Goal: Task Accomplishment & Management: Manage account settings

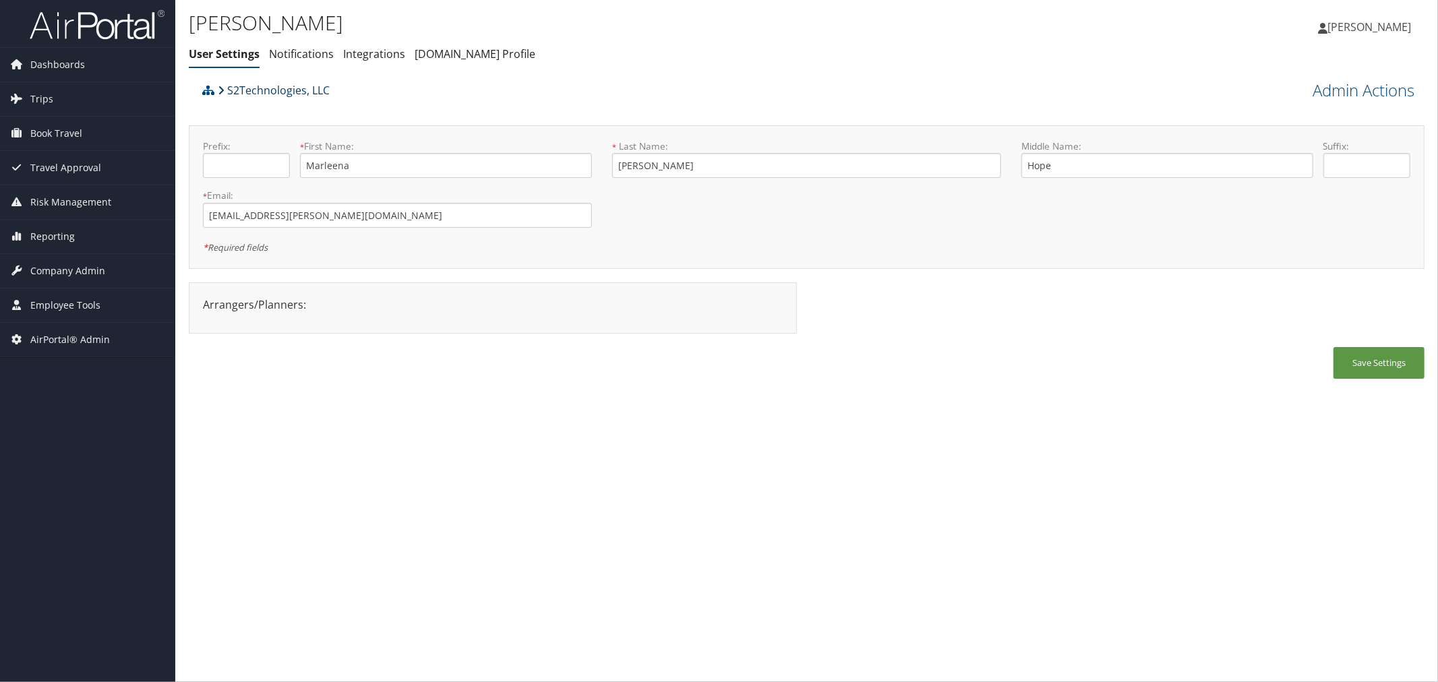
click at [278, 84] on link "S2Technologies, LLC" at bounding box center [274, 90] width 112 height 27
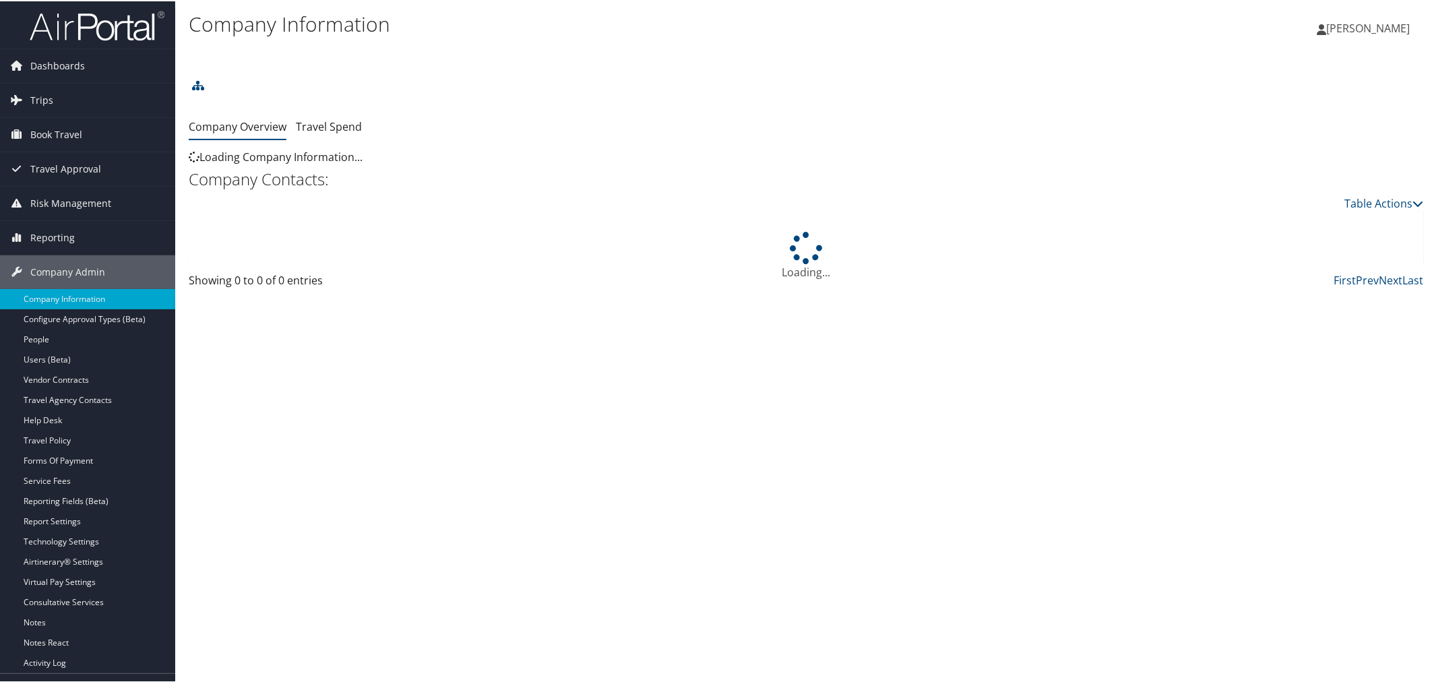
click at [192, 57] on link at bounding box center [190, 55] width 3 height 18
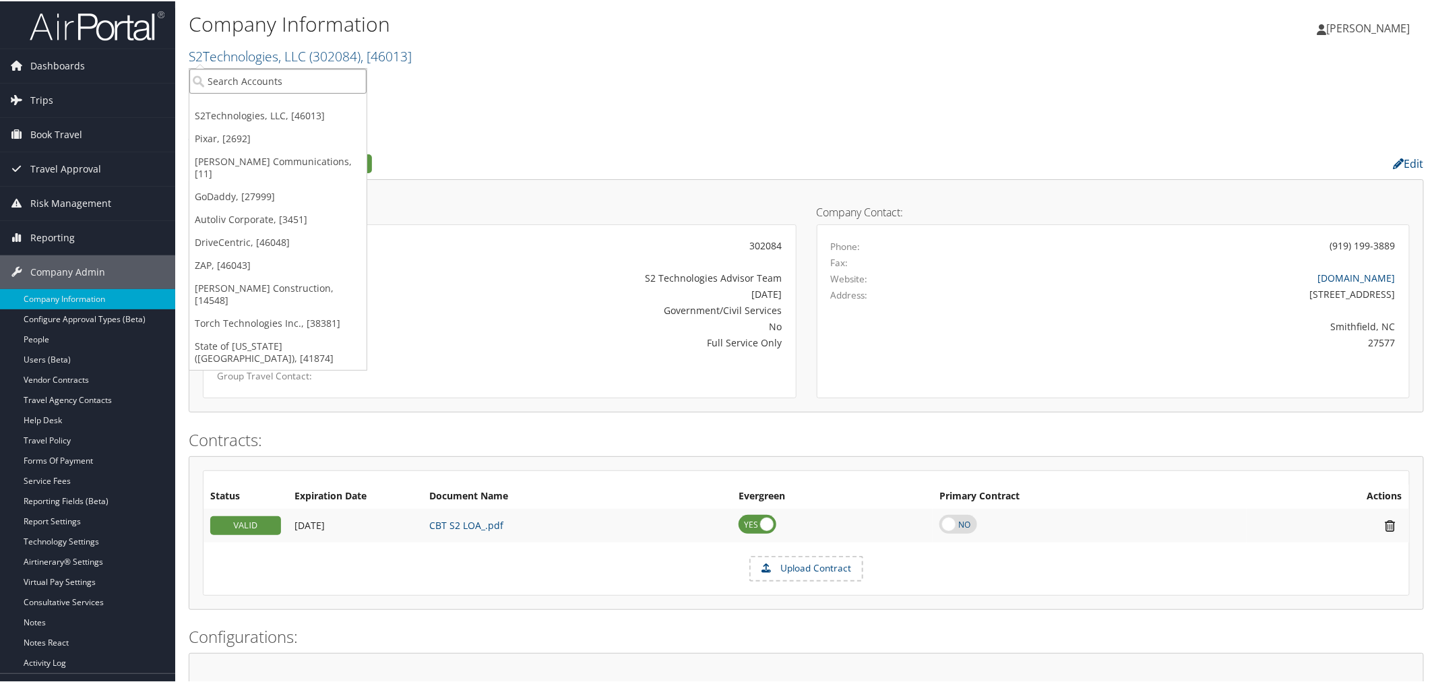
click at [250, 81] on input "search" at bounding box center [277, 79] width 177 height 25
type input "sorenson"
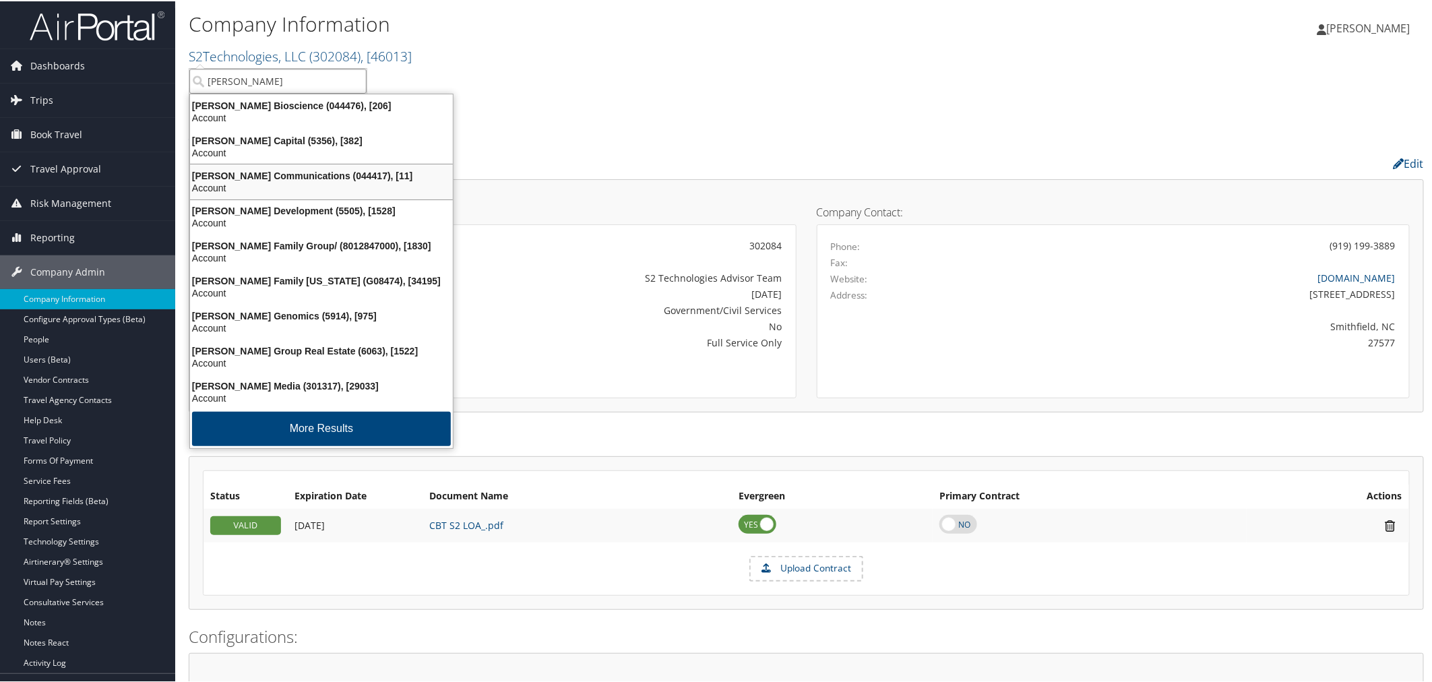
click at [299, 177] on div "Sorenson Communications (044417), [11]" at bounding box center [321, 174] width 279 height 12
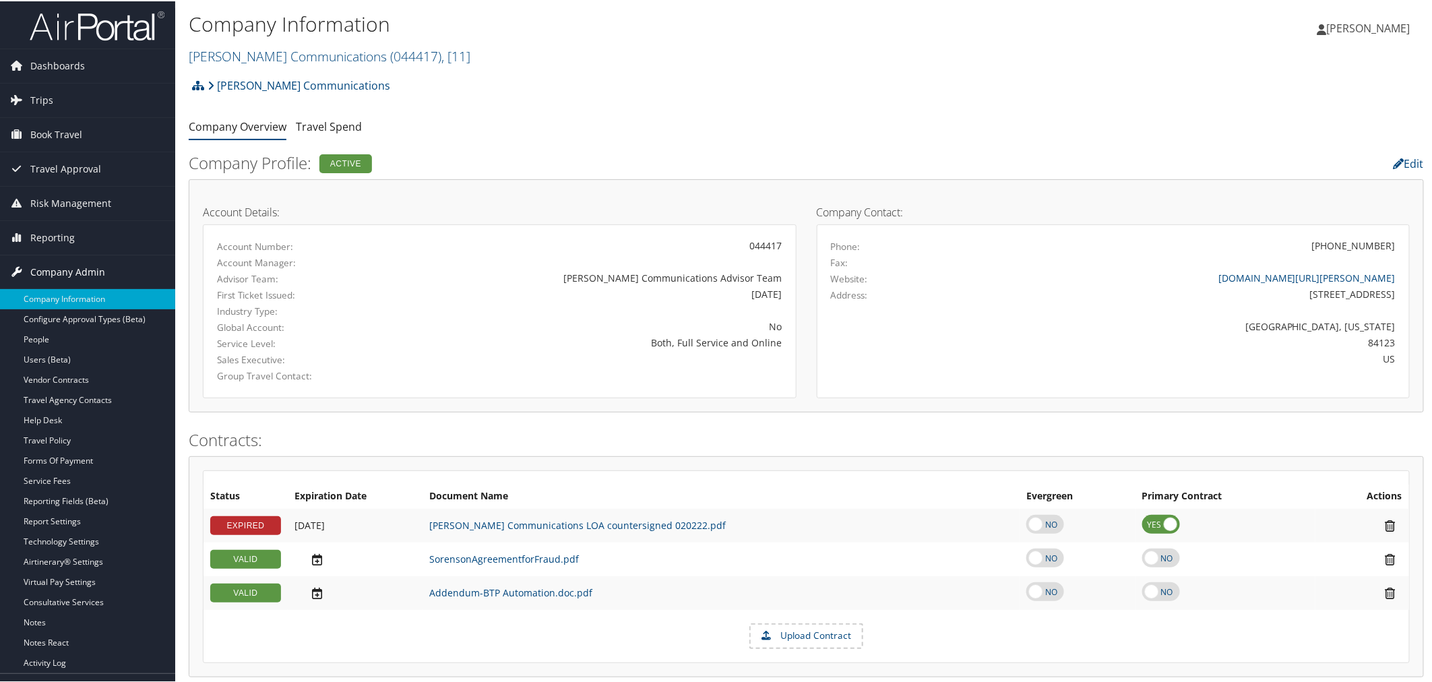
click at [93, 268] on span "Company Admin" at bounding box center [67, 271] width 75 height 34
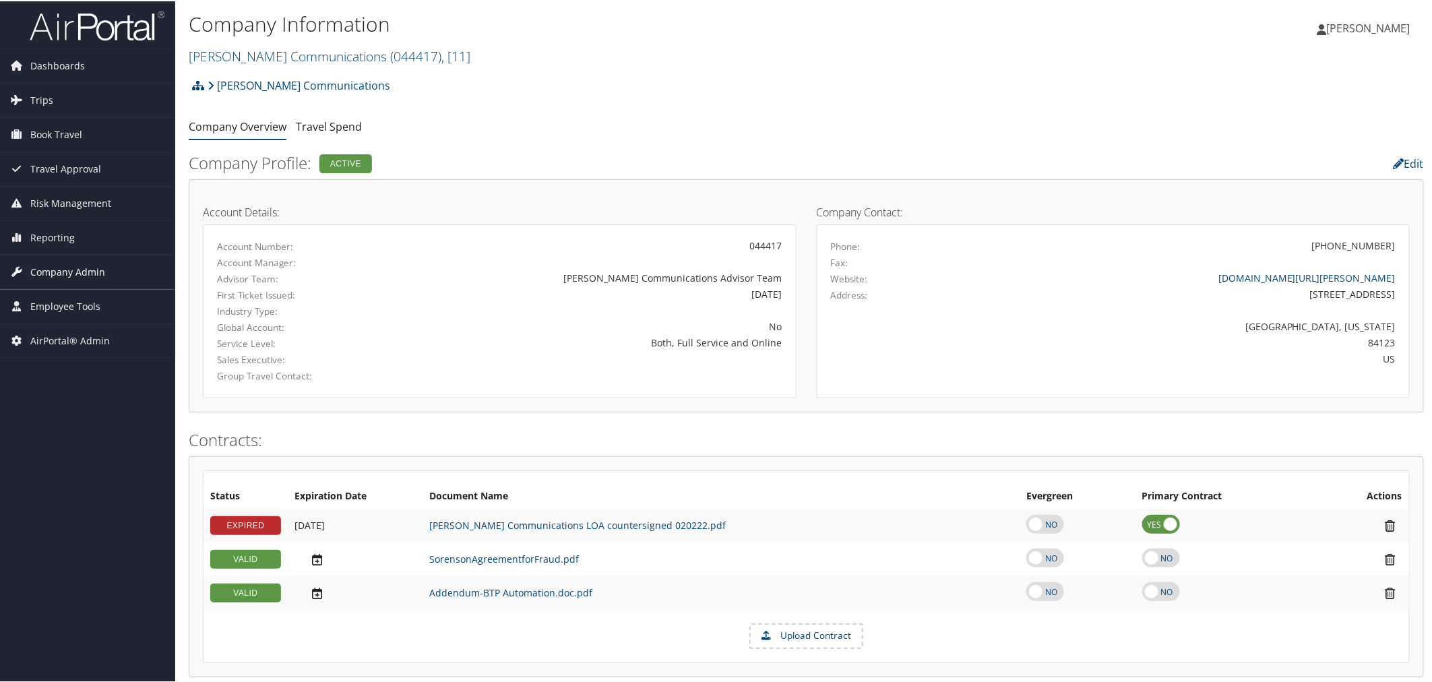
click at [96, 273] on span "Company Admin" at bounding box center [67, 271] width 75 height 34
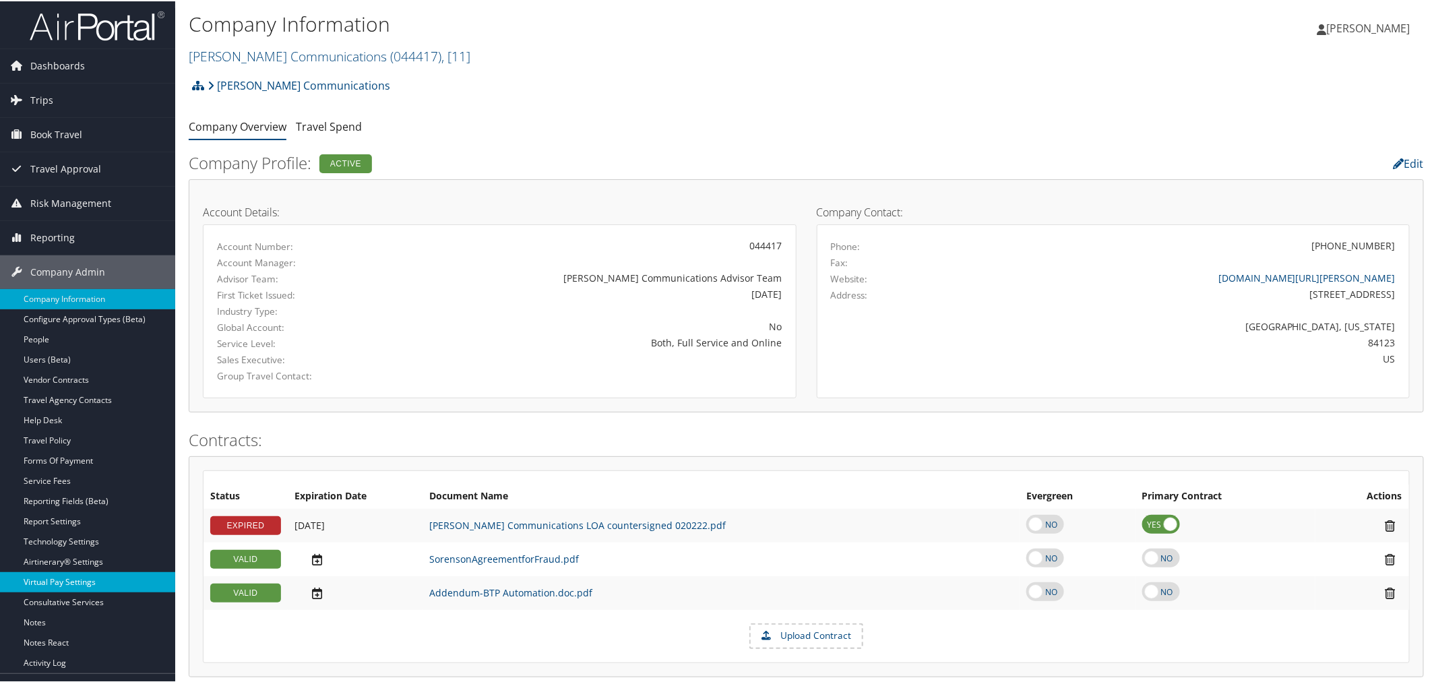
click at [55, 583] on link "Virtual Pay Settings" at bounding box center [87, 581] width 175 height 20
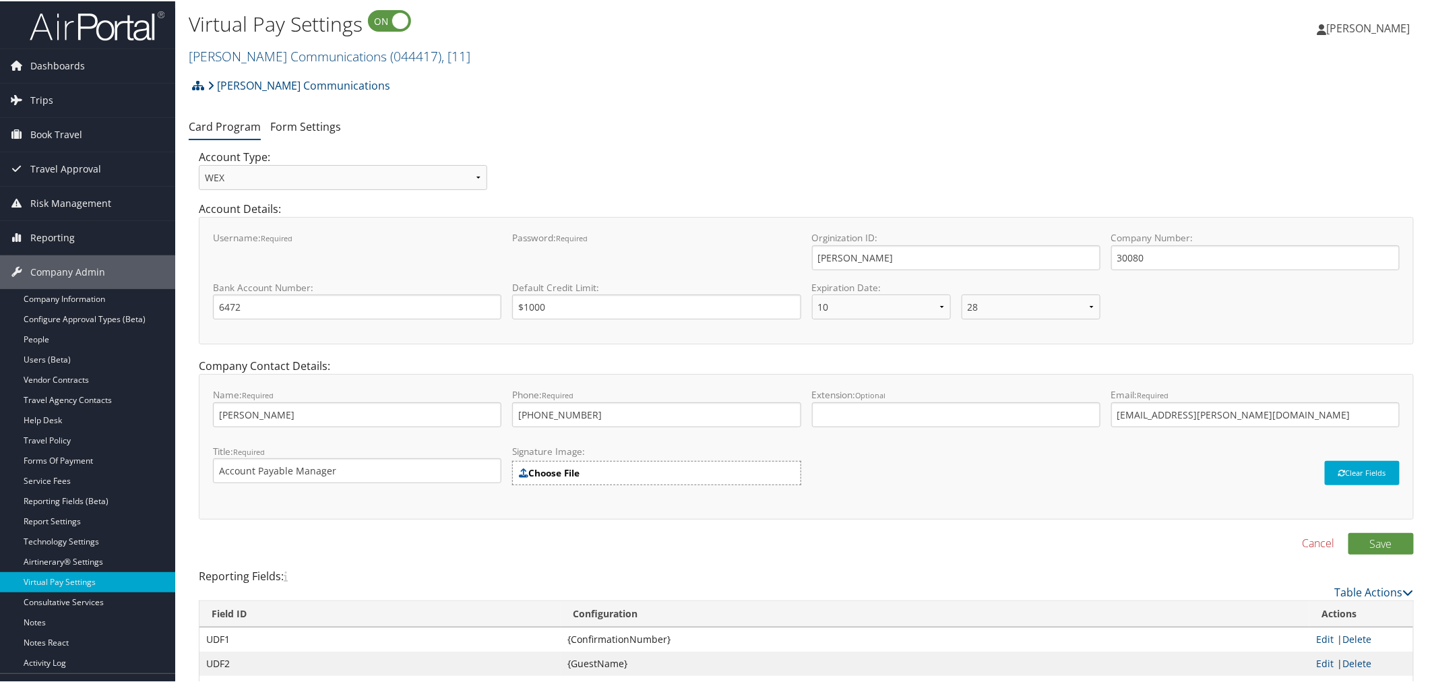
click at [685, 151] on div "Account Type: Select Virtual Pay Type... Virtual Pay Lite WEX US Bank Comdata A…" at bounding box center [806, 174] width 1235 height 52
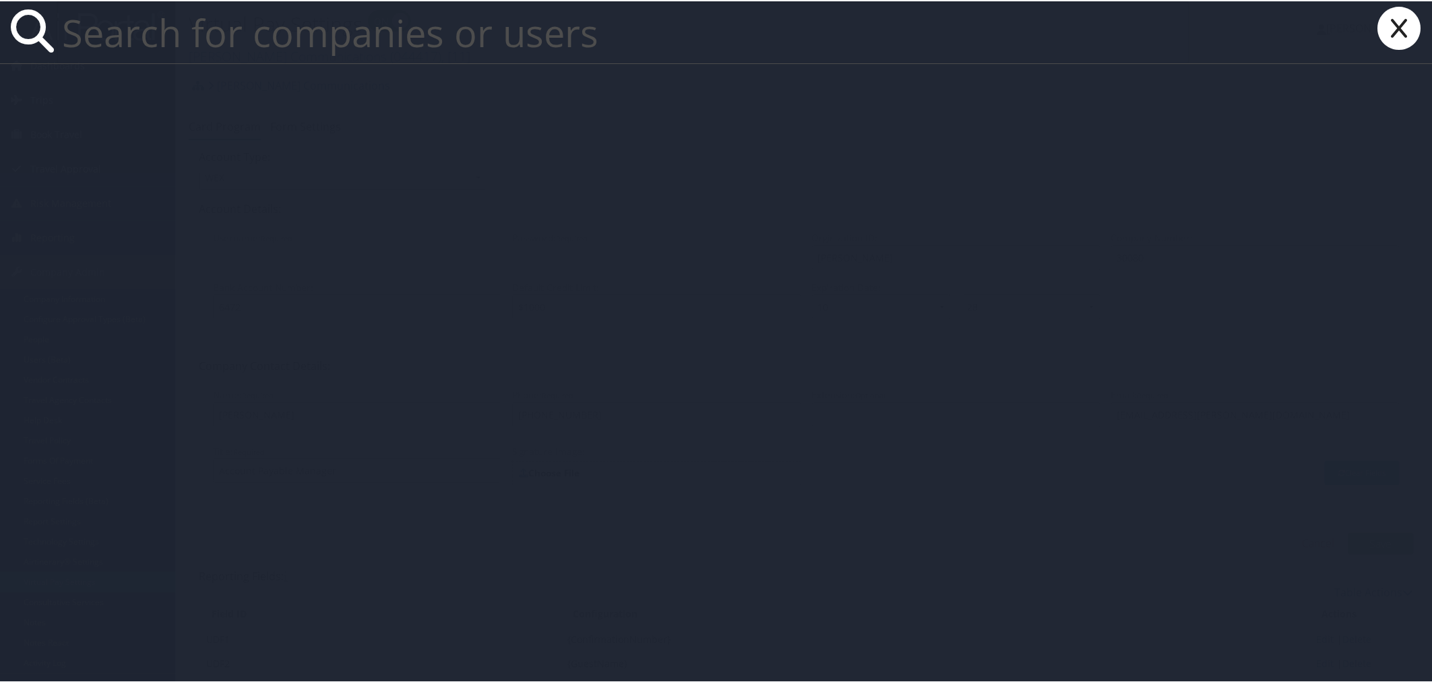
paste input "Prashant.n.rai@mplthealthcare.com"
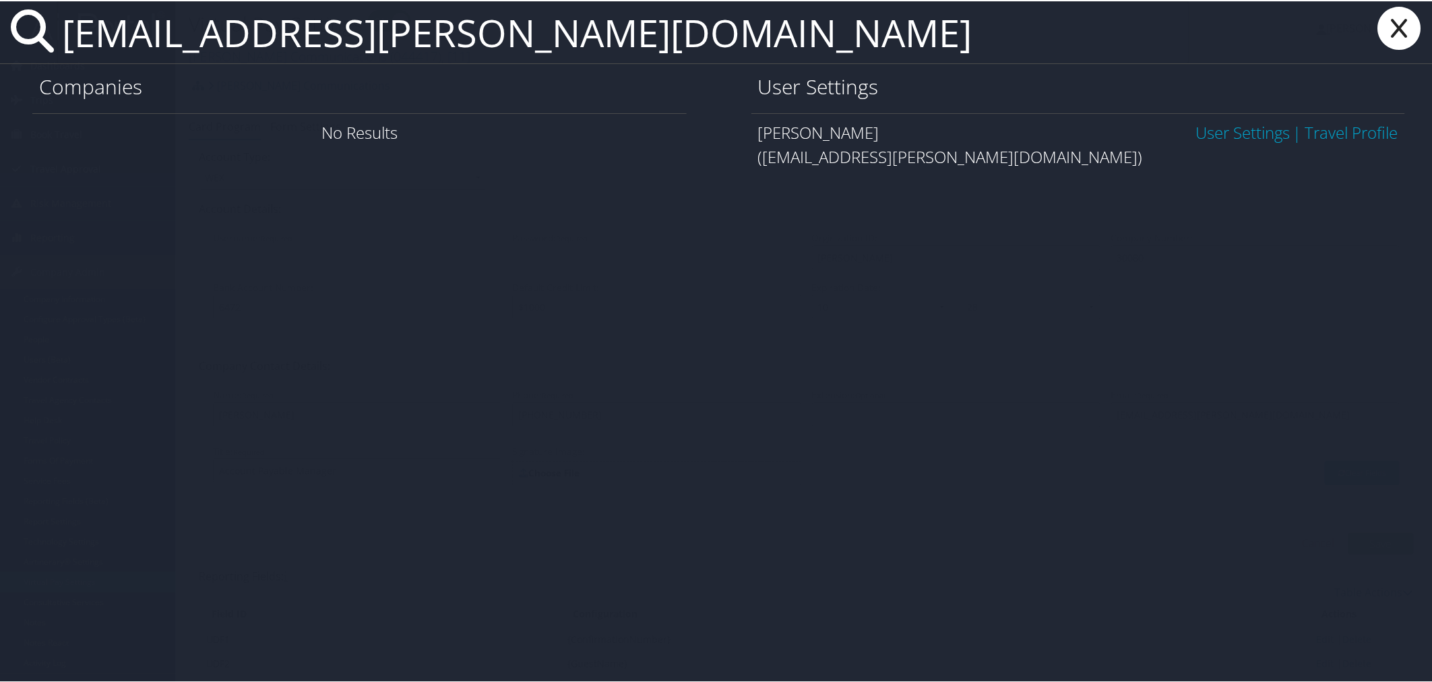
type input "Prashant.n.rai@mplthealthcare.com"
drag, startPoint x: 1244, startPoint y: 128, endPoint x: 1240, endPoint y: 121, distance: 7.5
click at [1243, 127] on link "User Settings" at bounding box center [1243, 131] width 94 height 22
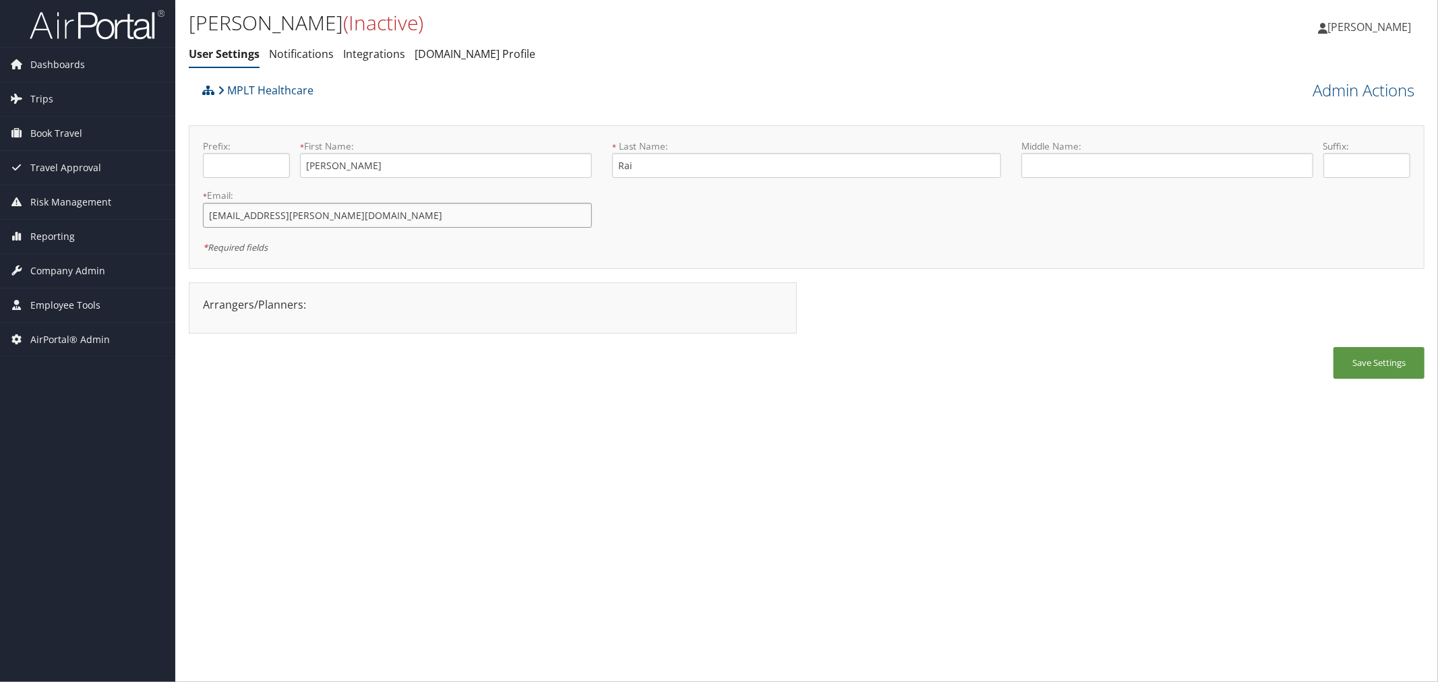
drag, startPoint x: 379, startPoint y: 216, endPoint x: 202, endPoint y: 219, distance: 177.3
click at [202, 219] on div "* Email: Prashant.n.rai@mplthealthcare.com This field is required" at bounding box center [397, 213] width 409 height 49
click at [605, 166] on div "* Last Name: Rai This field is required" at bounding box center [806, 164] width 409 height 49
click at [1378, 91] on link "Admin Actions" at bounding box center [1363, 90] width 102 height 23
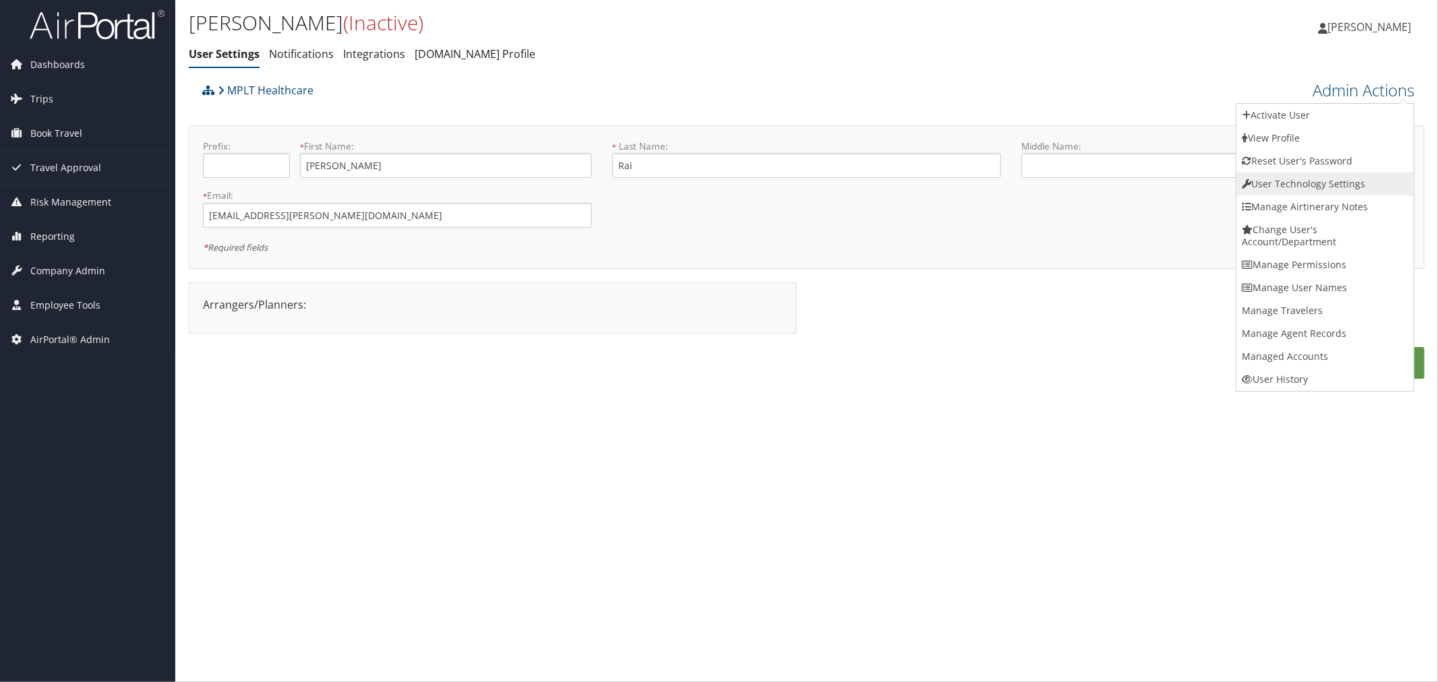
click at [1299, 179] on link "User Technology Settings" at bounding box center [1324, 184] width 177 height 23
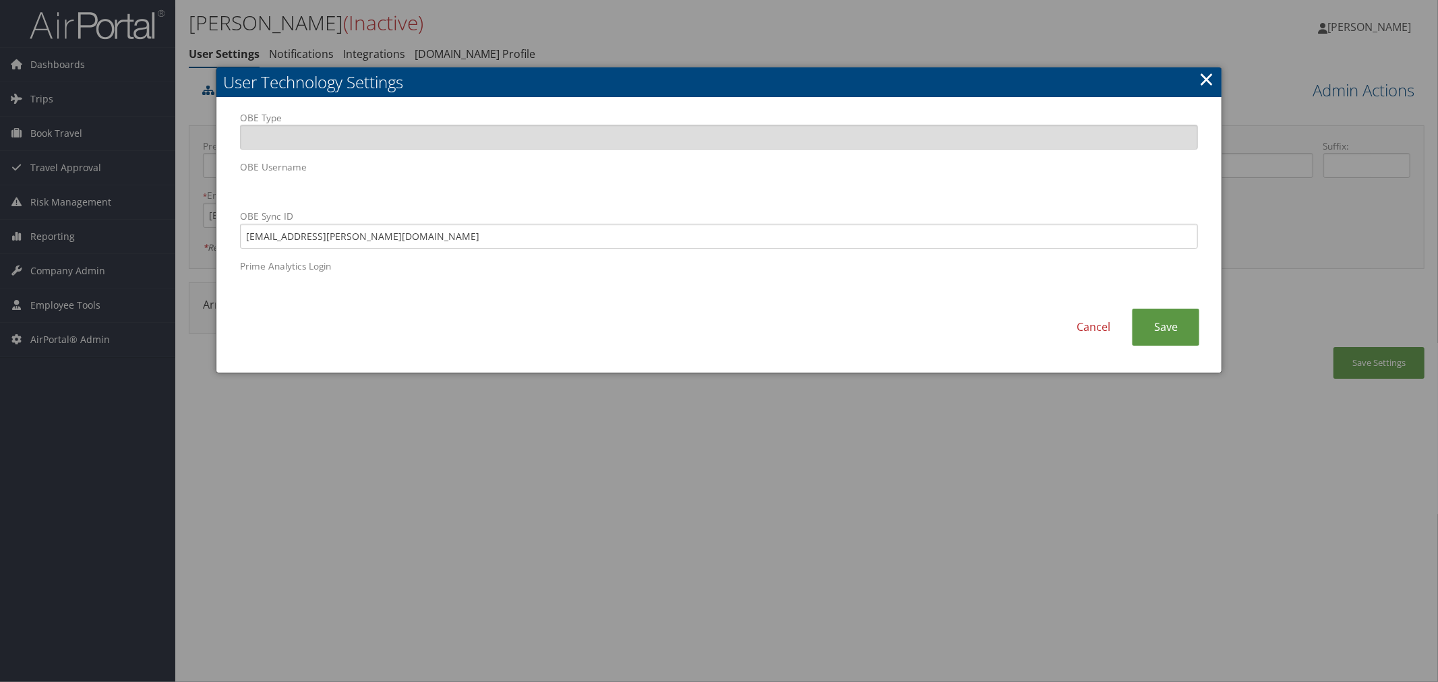
click at [621, 36] on div at bounding box center [719, 341] width 1438 height 682
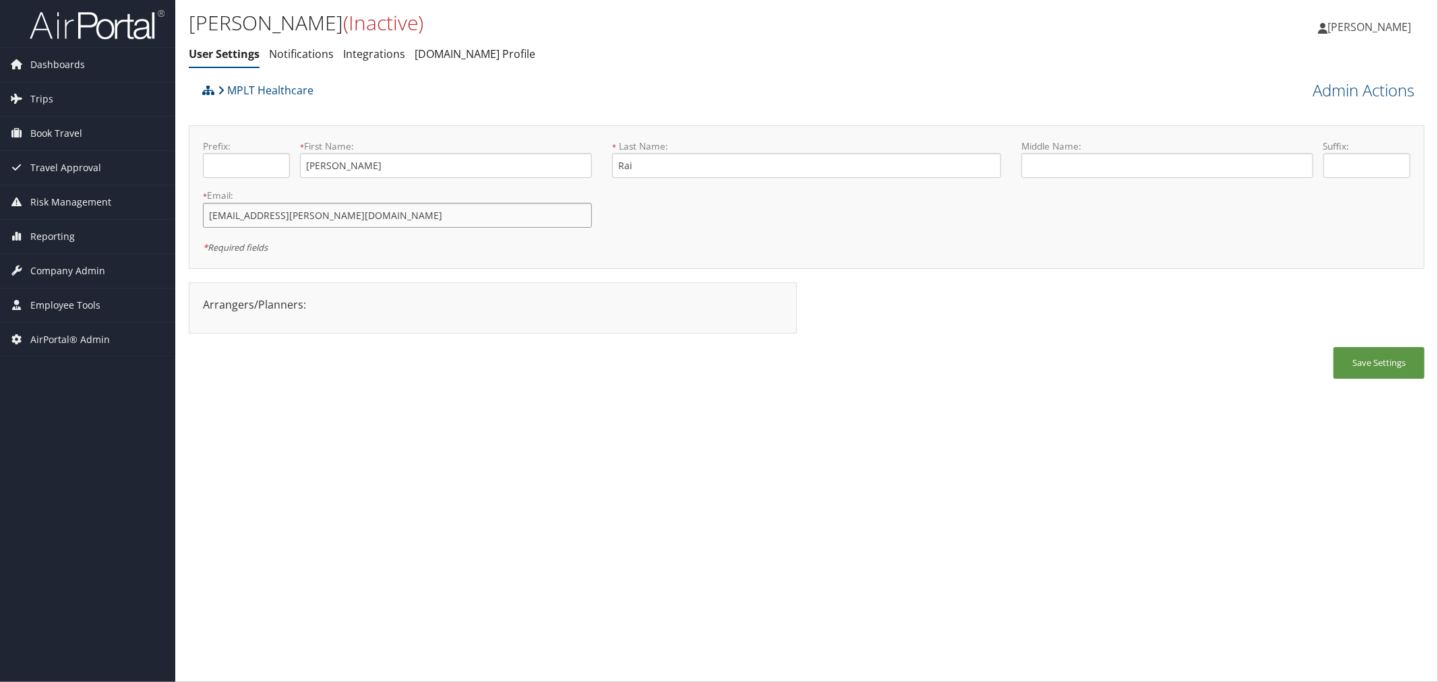
drag, startPoint x: 405, startPoint y: 210, endPoint x: 210, endPoint y: 209, distance: 194.8
click at [210, 210] on input "Prashant.n.rai@mplthealthcare.com" at bounding box center [397, 215] width 389 height 25
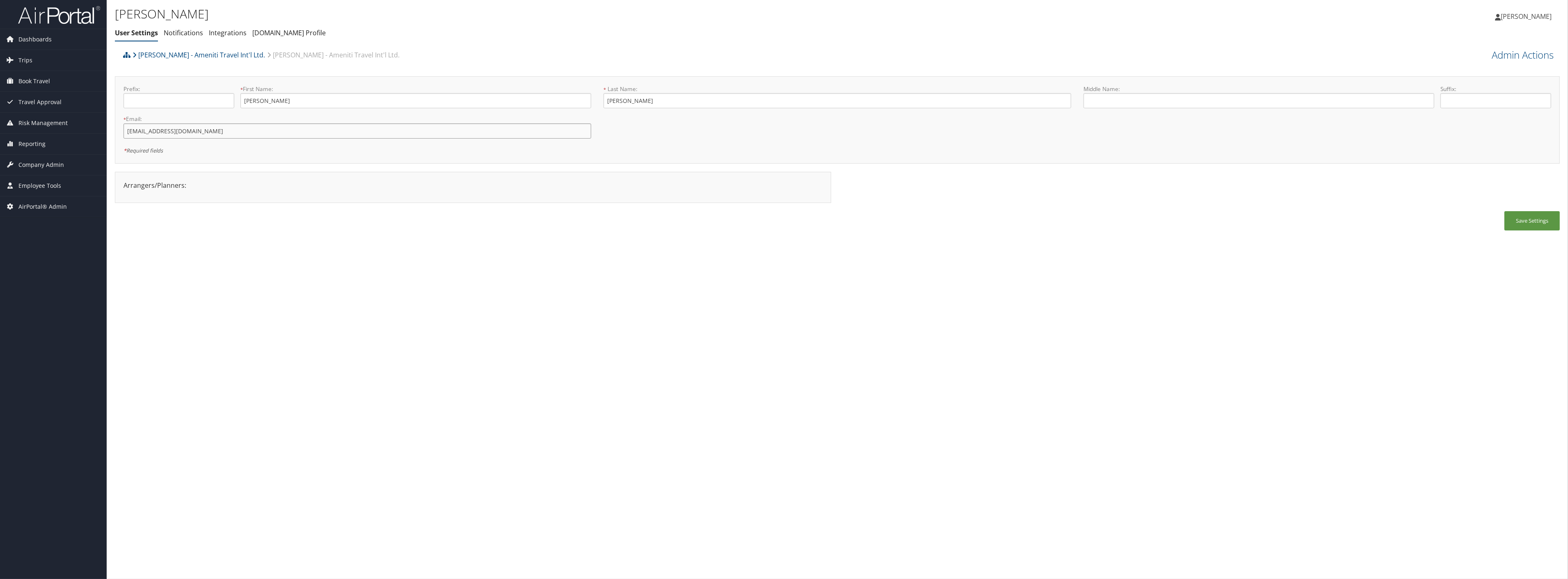
drag, startPoint x: 193, startPoint y: 131, endPoint x: 128, endPoint y: 134, distance: 65.1
click at [128, 134] on input "[EMAIL_ADDRESS][DOMAIN_NAME]" at bounding box center [357, 131] width 467 height 15
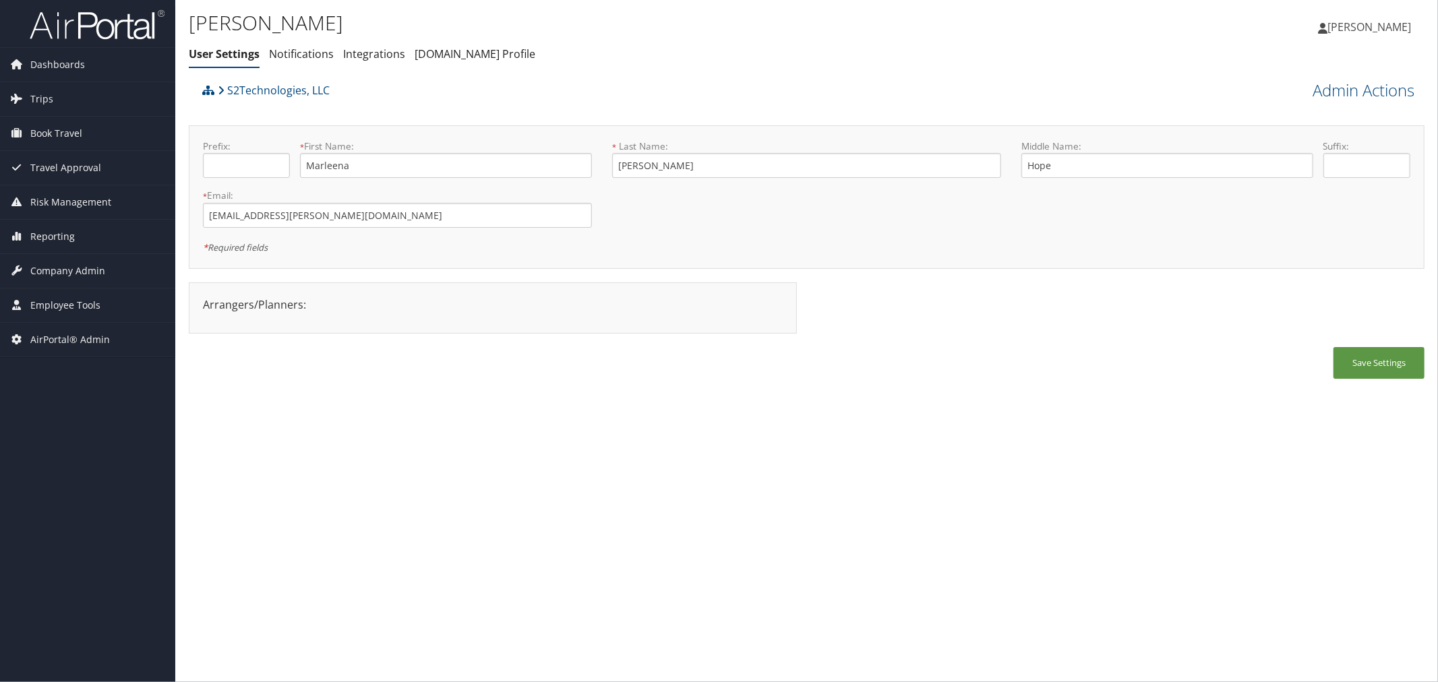
click at [454, 103] on div "S2Technologies, LLC" at bounding box center [652, 95] width 907 height 36
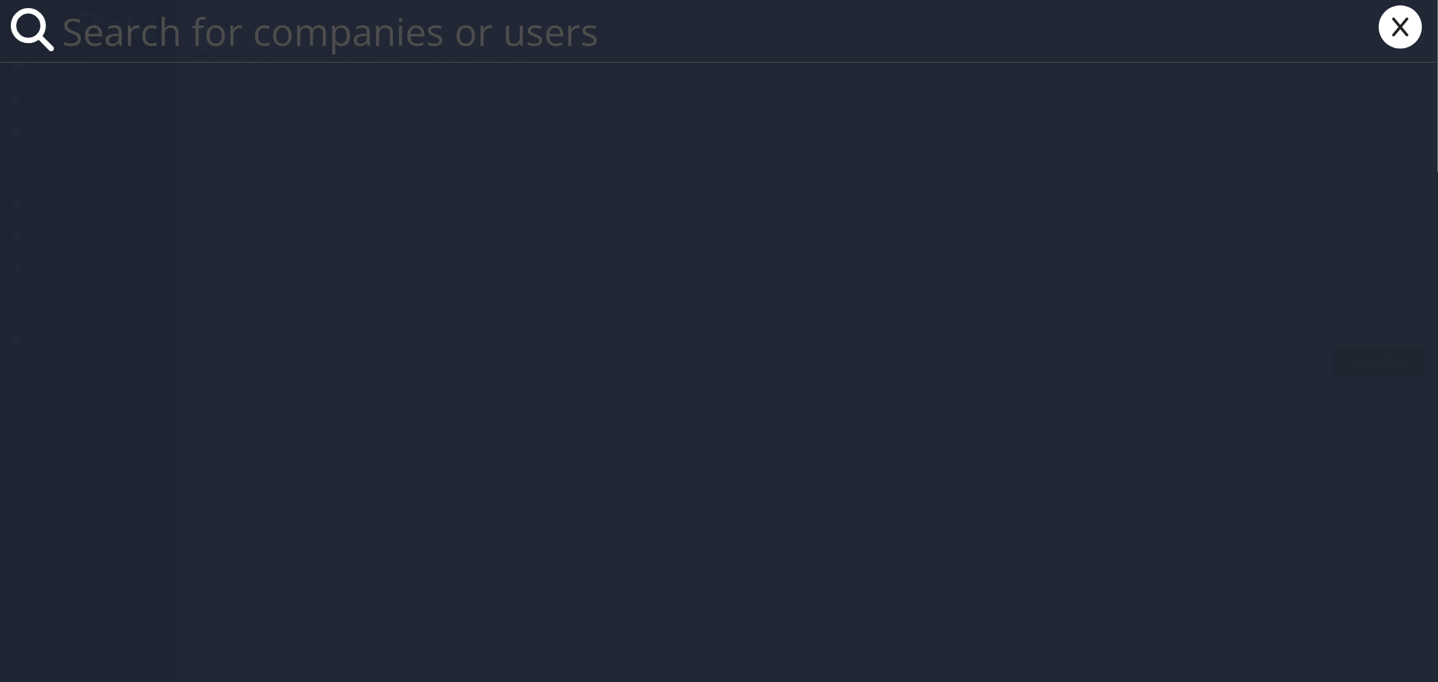
paste input "[EMAIL_ADDRESS][DOMAIN_NAME]"
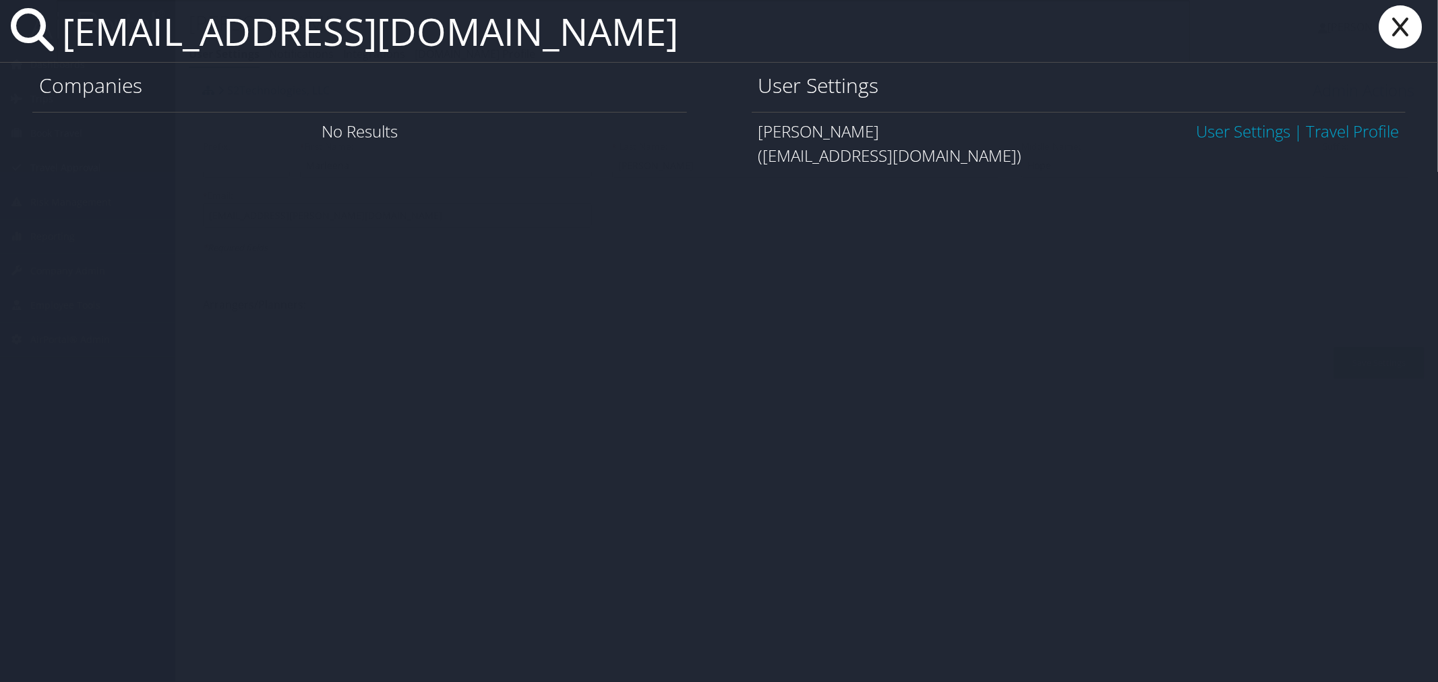
type input "[EMAIL_ADDRESS][DOMAIN_NAME]"
click at [1239, 129] on link "User Settings" at bounding box center [1243, 131] width 94 height 22
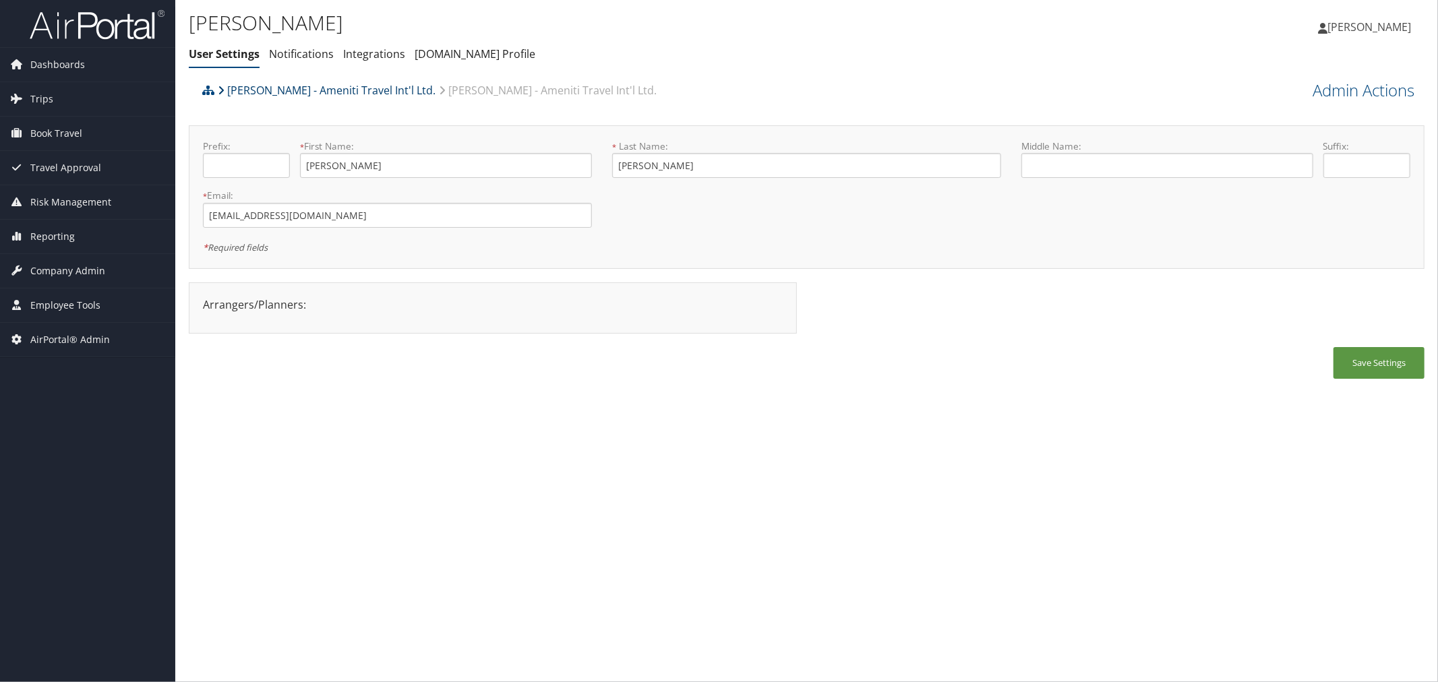
click at [352, 86] on link "[PERSON_NAME] - Ameniti Travel Int'l Ltd." at bounding box center [327, 90] width 218 height 27
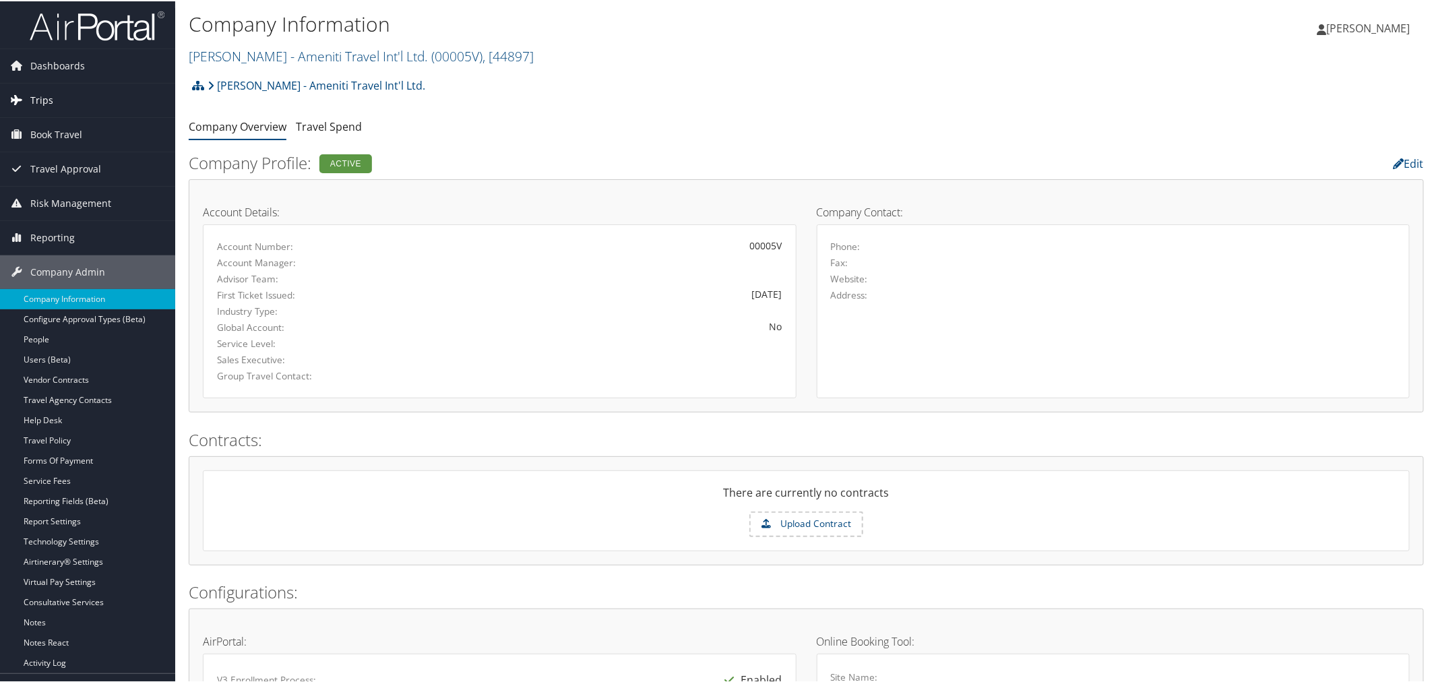
click at [44, 100] on span "Trips" at bounding box center [41, 99] width 23 height 34
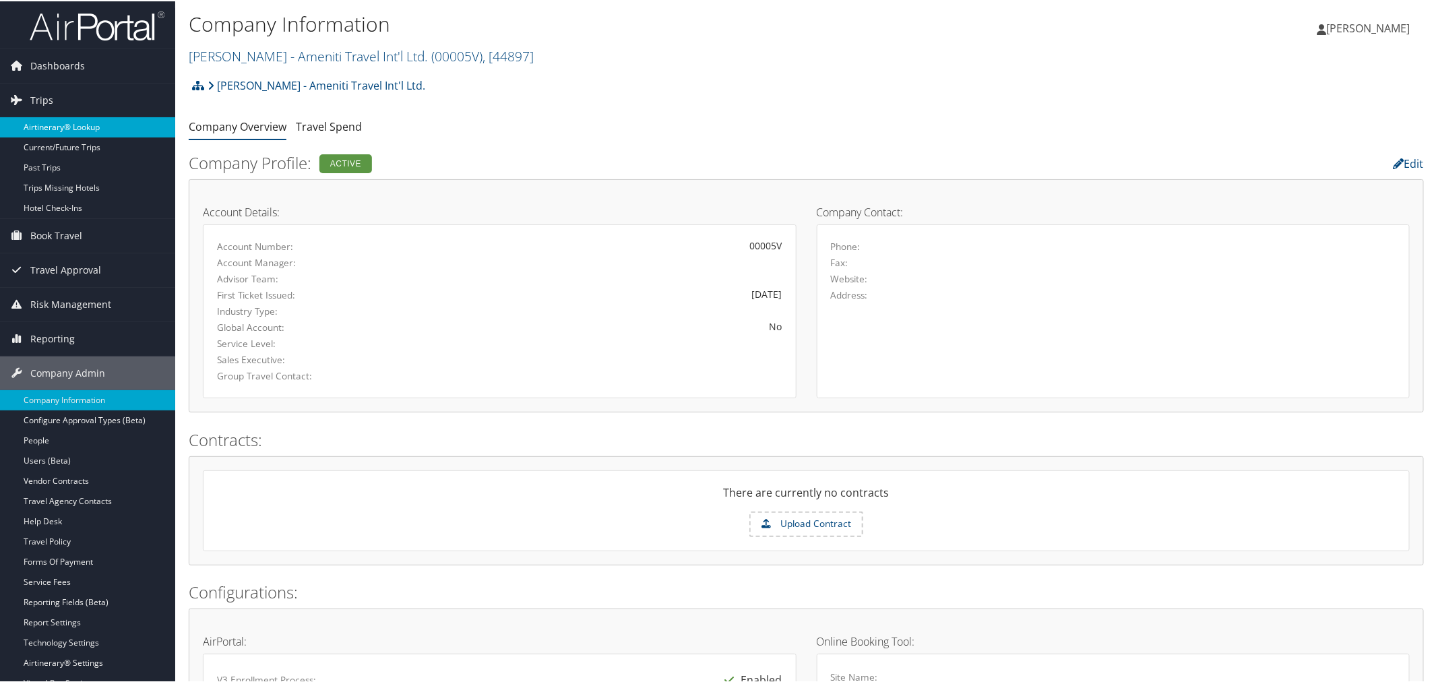
click at [92, 123] on link "Airtinerary® Lookup" at bounding box center [87, 126] width 175 height 20
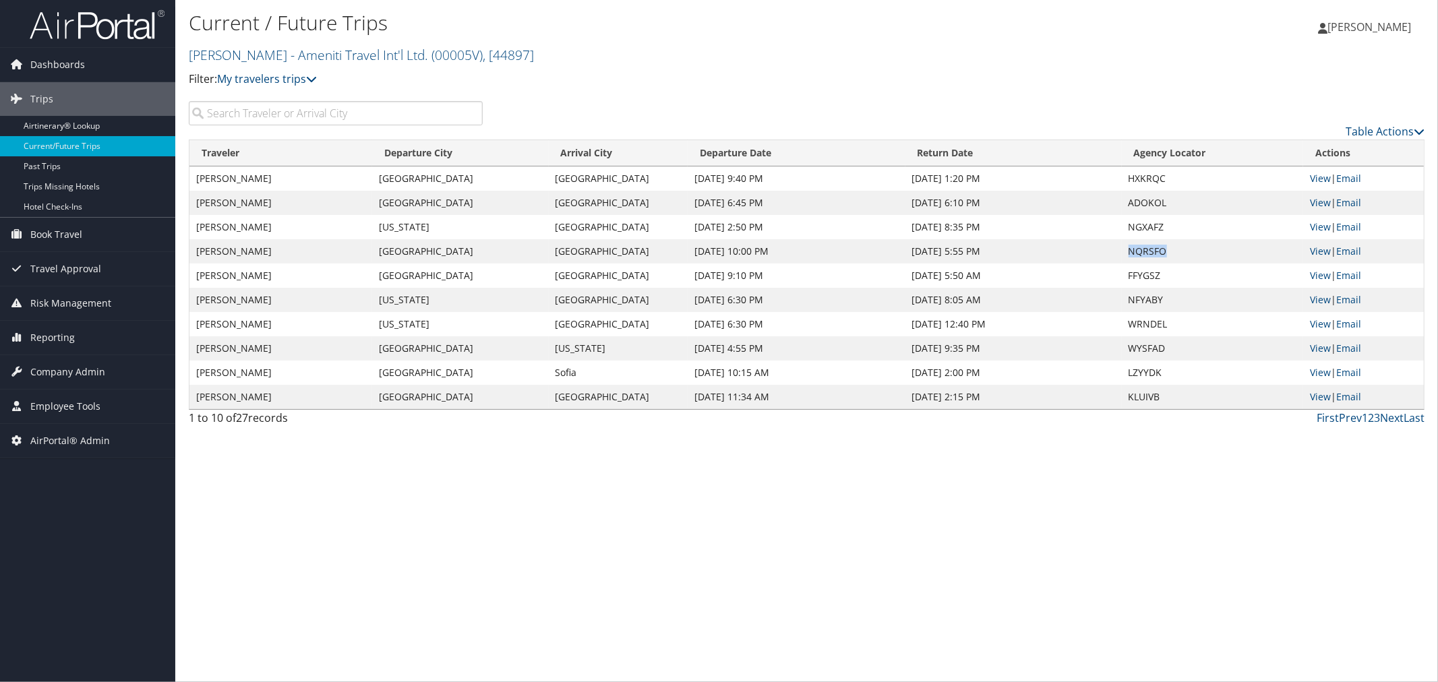
drag, startPoint x: 1168, startPoint y: 249, endPoint x: 1128, endPoint y: 247, distance: 40.5
click at [1128, 247] on td "NQRSFO" at bounding box center [1212, 251] width 181 height 24
copy td "NQRSFO"
click at [92, 439] on span "AirPortal® Admin" at bounding box center [70, 441] width 80 height 34
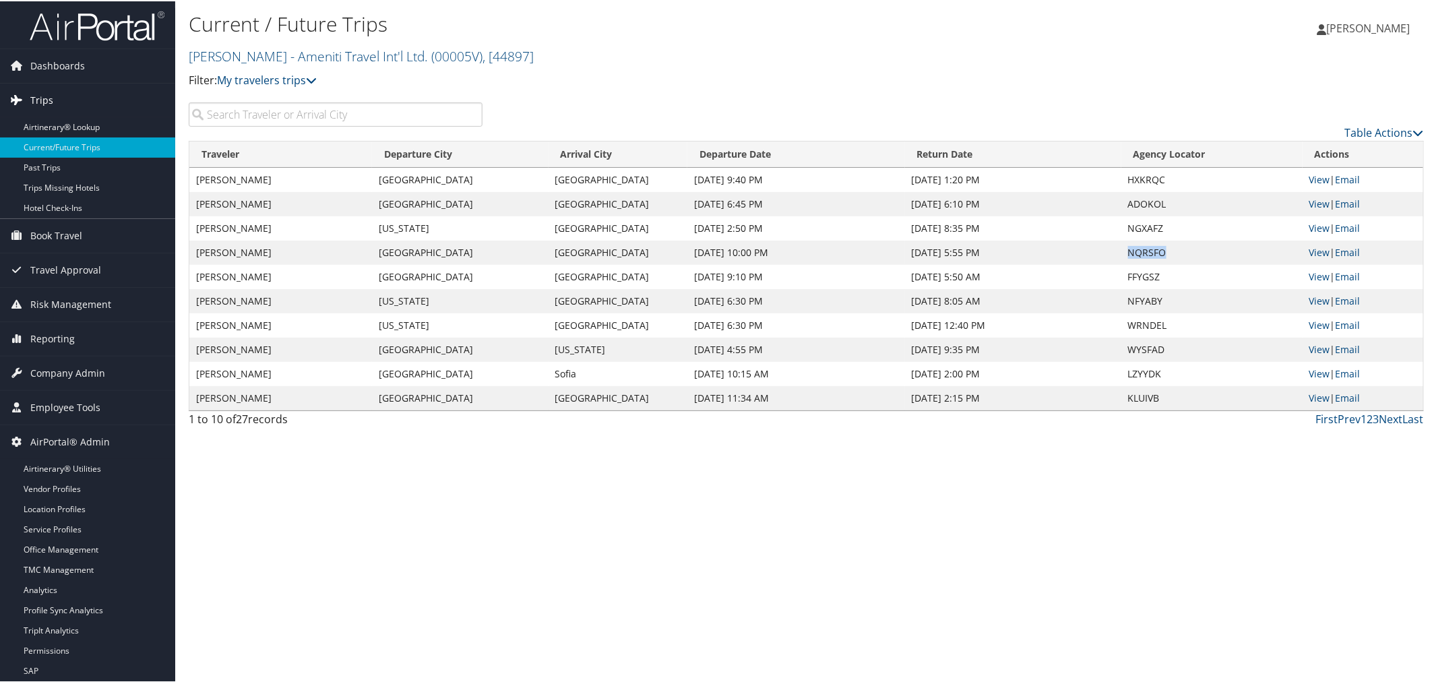
copy td "NQRSFO"
click at [340, 110] on input "search" at bounding box center [336, 113] width 294 height 24
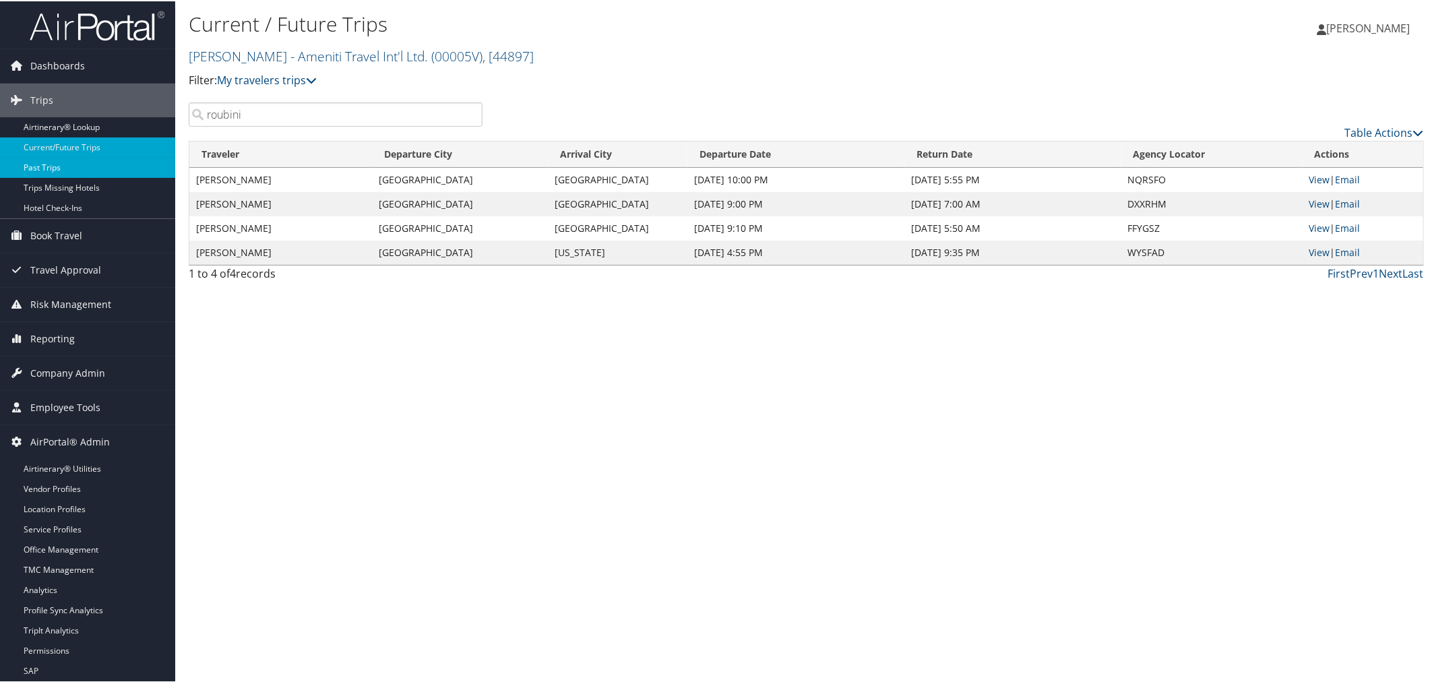
type input "roubini"
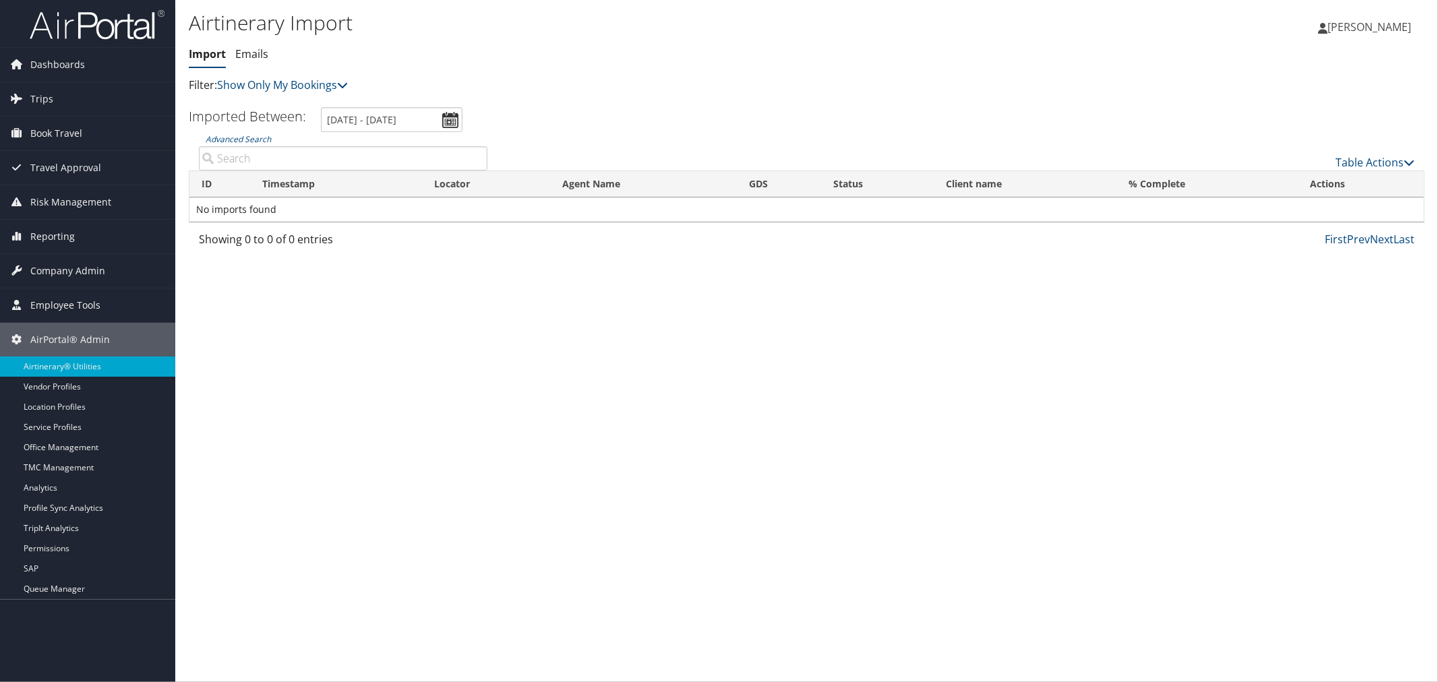
click at [288, 158] on input "Advanced Search" at bounding box center [343, 158] width 288 height 24
click at [297, 82] on link "Show Only My Bookings" at bounding box center [282, 85] width 131 height 15
click at [290, 103] on link "Show My TMC Bookings" at bounding box center [308, 105] width 177 height 23
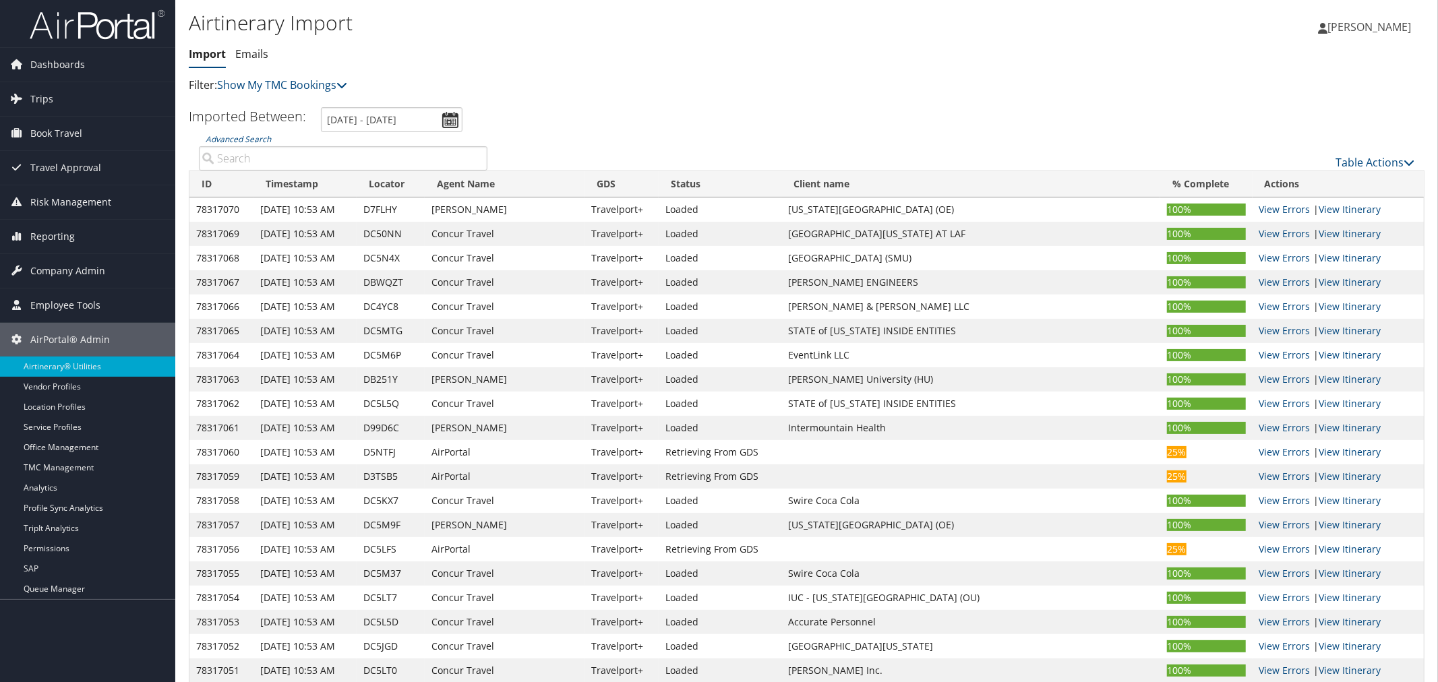
click at [282, 160] on input "Advanced Search" at bounding box center [343, 158] width 288 height 24
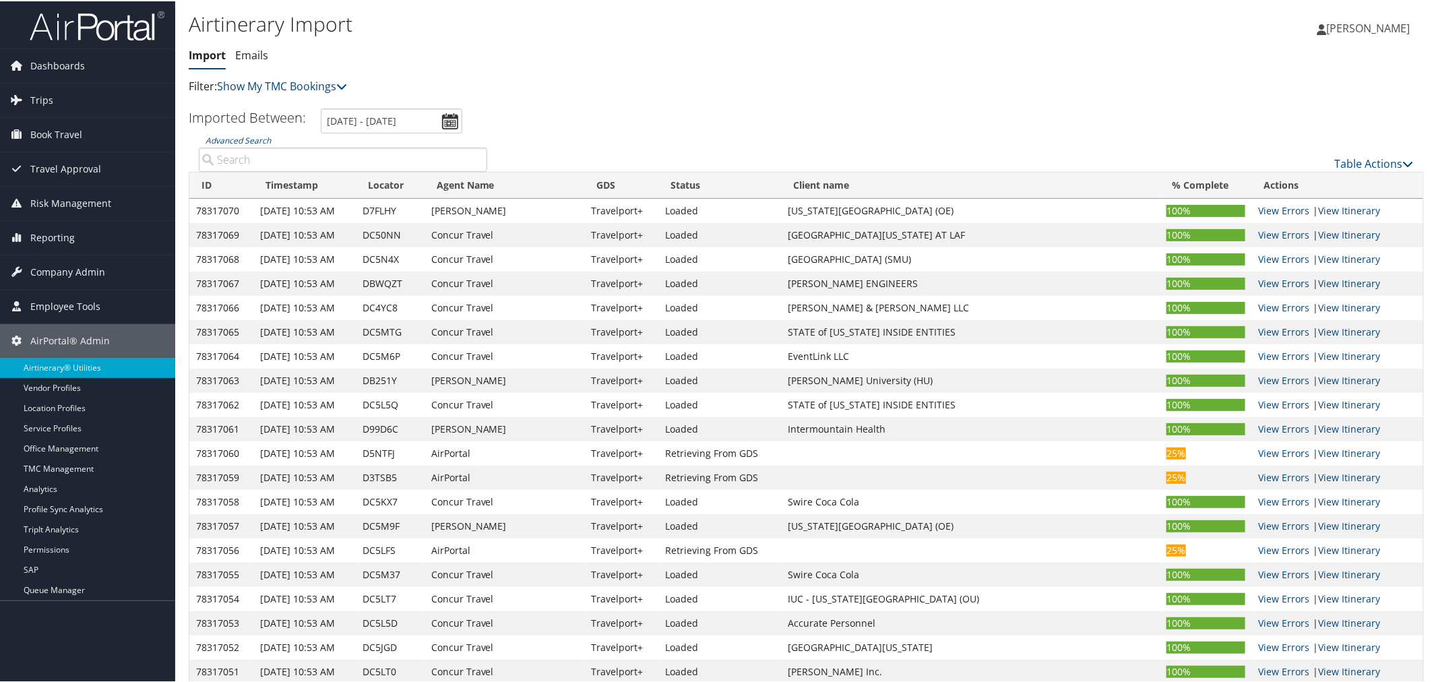
paste input "NQRSFO"
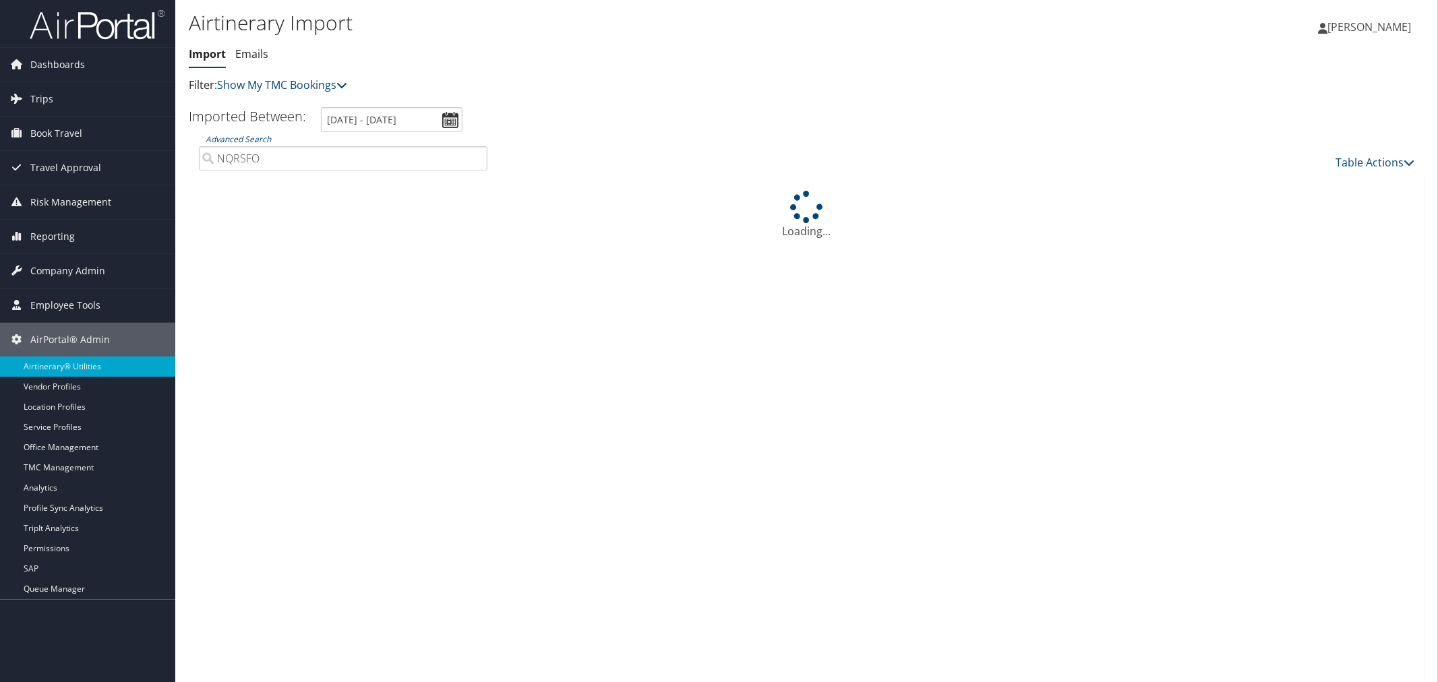
type input "NQRSFO"
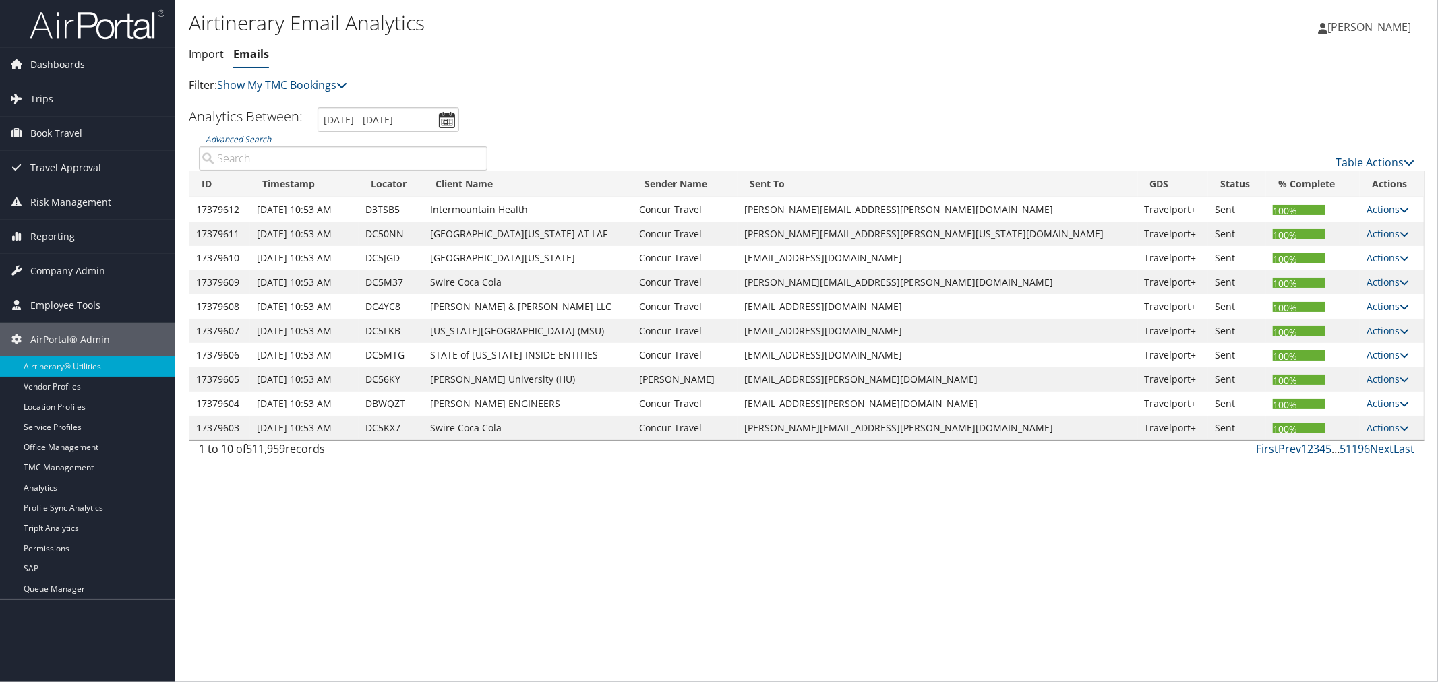
click at [314, 157] on input "Advanced Search" at bounding box center [343, 158] width 288 height 24
paste input "NQRSFO"
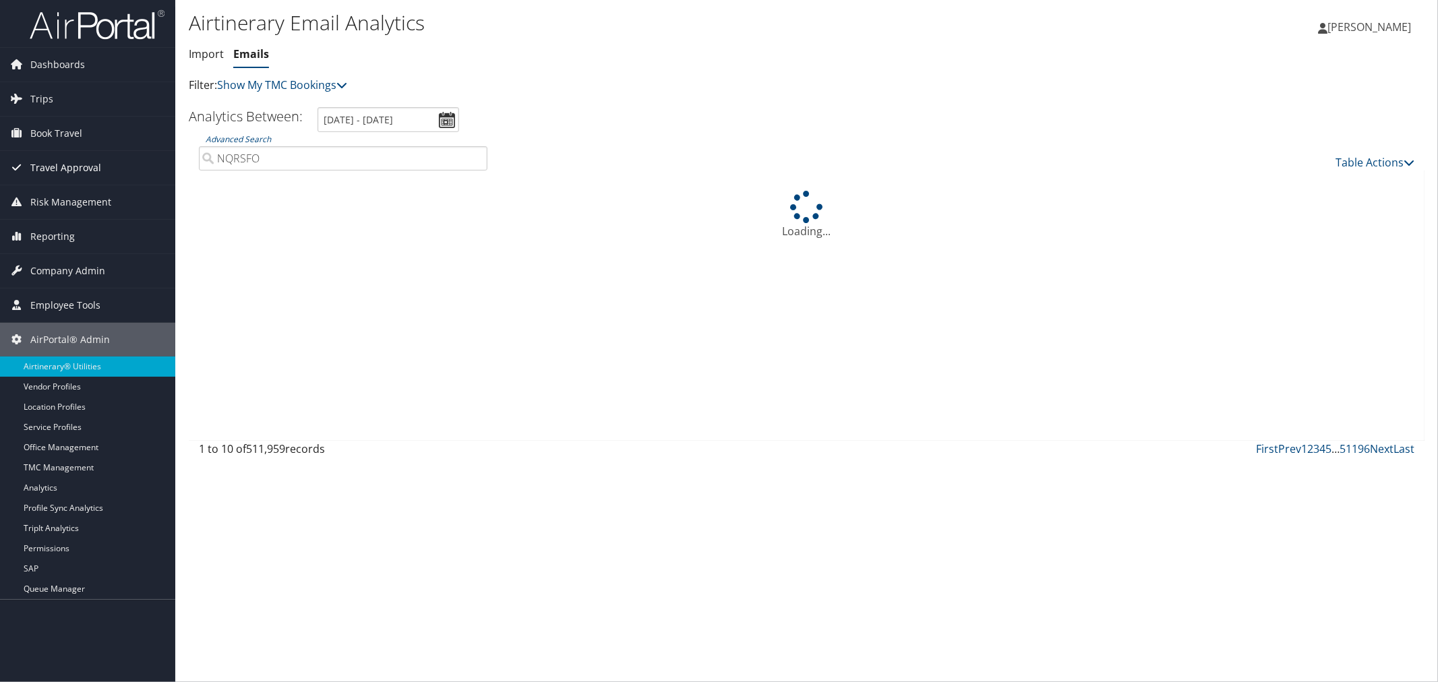
type input "NQRSFO"
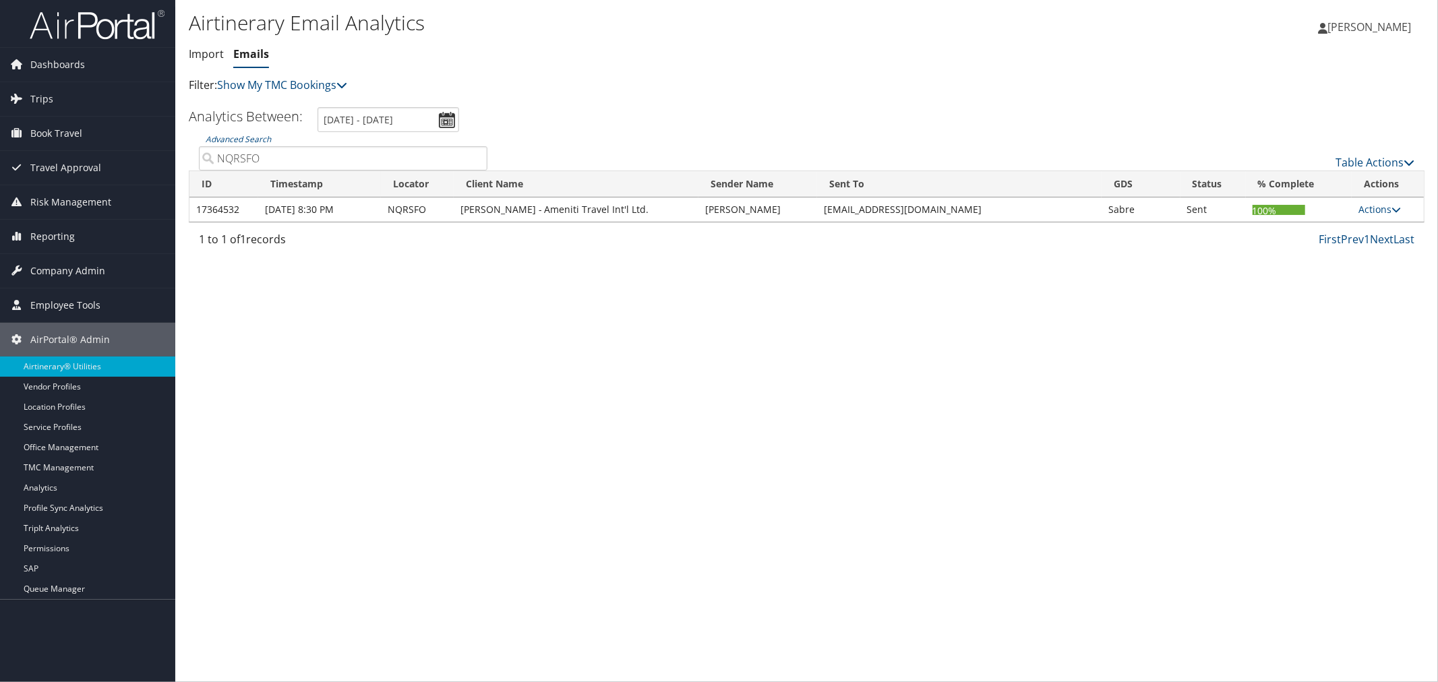
drag, startPoint x: 271, startPoint y: 156, endPoint x: 206, endPoint y: 164, distance: 65.1
click at [206, 164] on input "NQRSFO" at bounding box center [343, 158] width 288 height 24
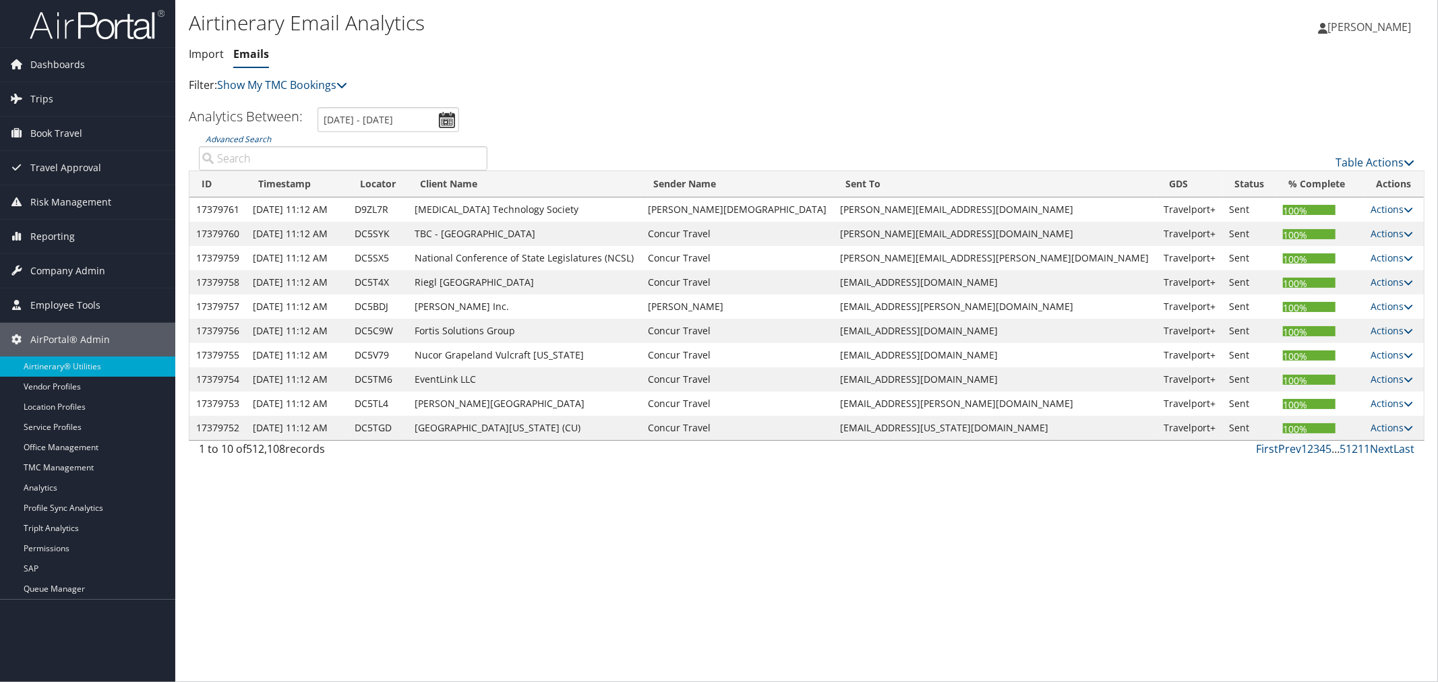
type input "NQRSFO"
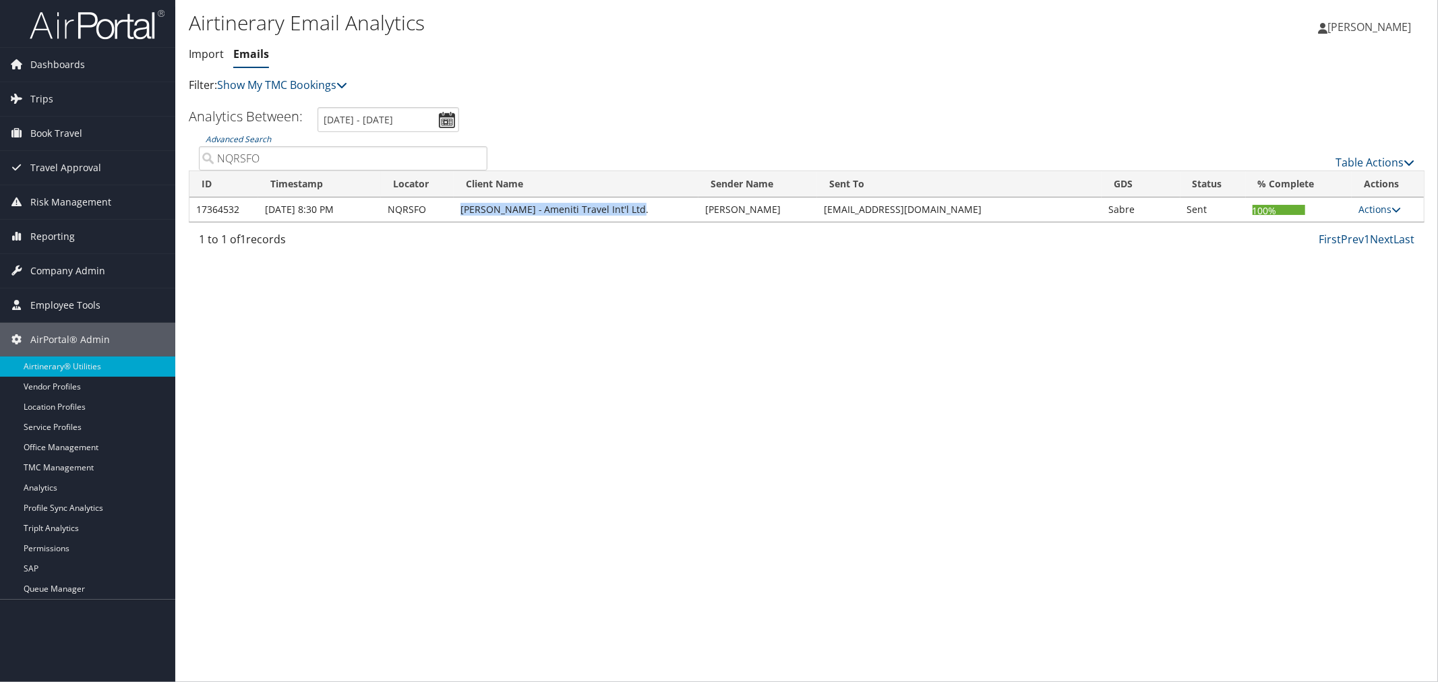
drag, startPoint x: 588, startPoint y: 210, endPoint x: 465, endPoint y: 212, distance: 122.7
click at [465, 212] on td "Vince Ayarza - Ameniti Travel Int'l Ltd." at bounding box center [576, 209] width 245 height 24
click at [248, 137] on link "Advanced Search" at bounding box center [238, 138] width 65 height 11
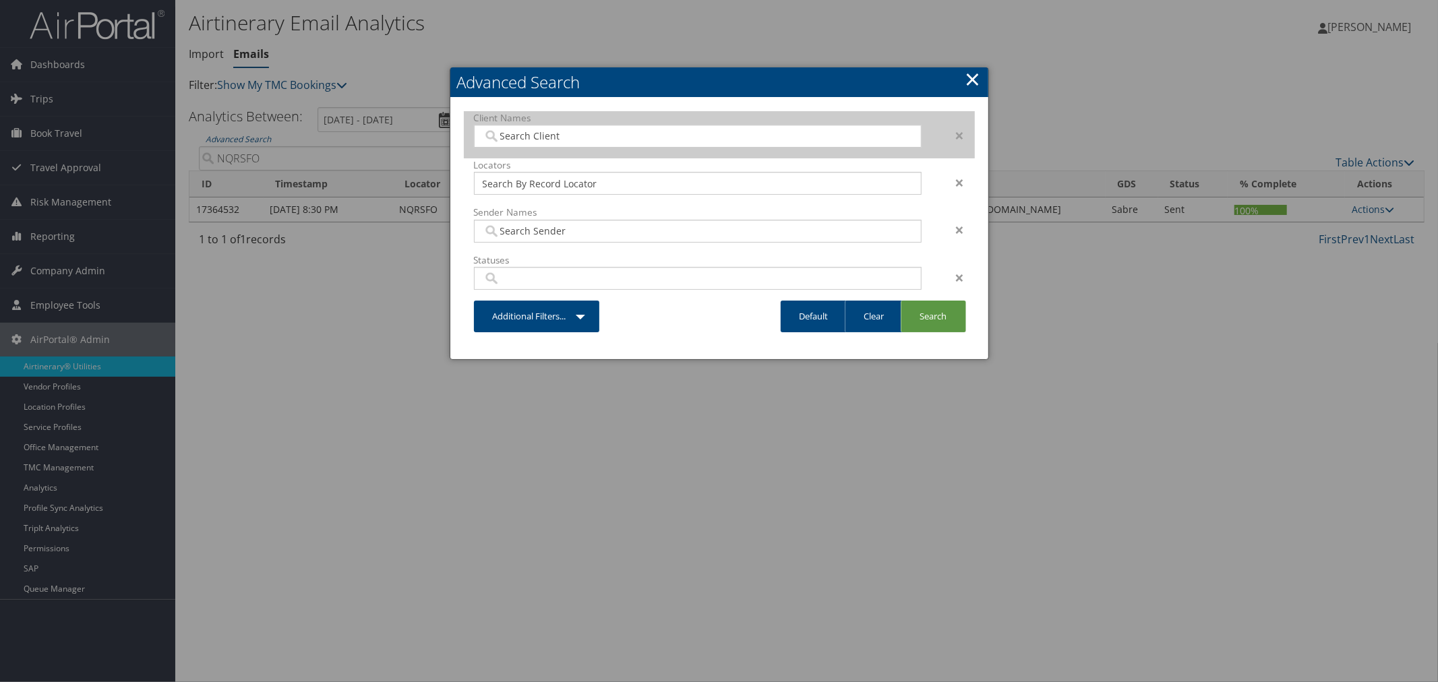
click at [538, 135] on input "search" at bounding box center [698, 135] width 430 height 13
paste input "Vince Ayarza - Ameniti Travel Int'l Ltd."
type input "Vince Ayarza - Ameniti Travel Int'l Ltd."
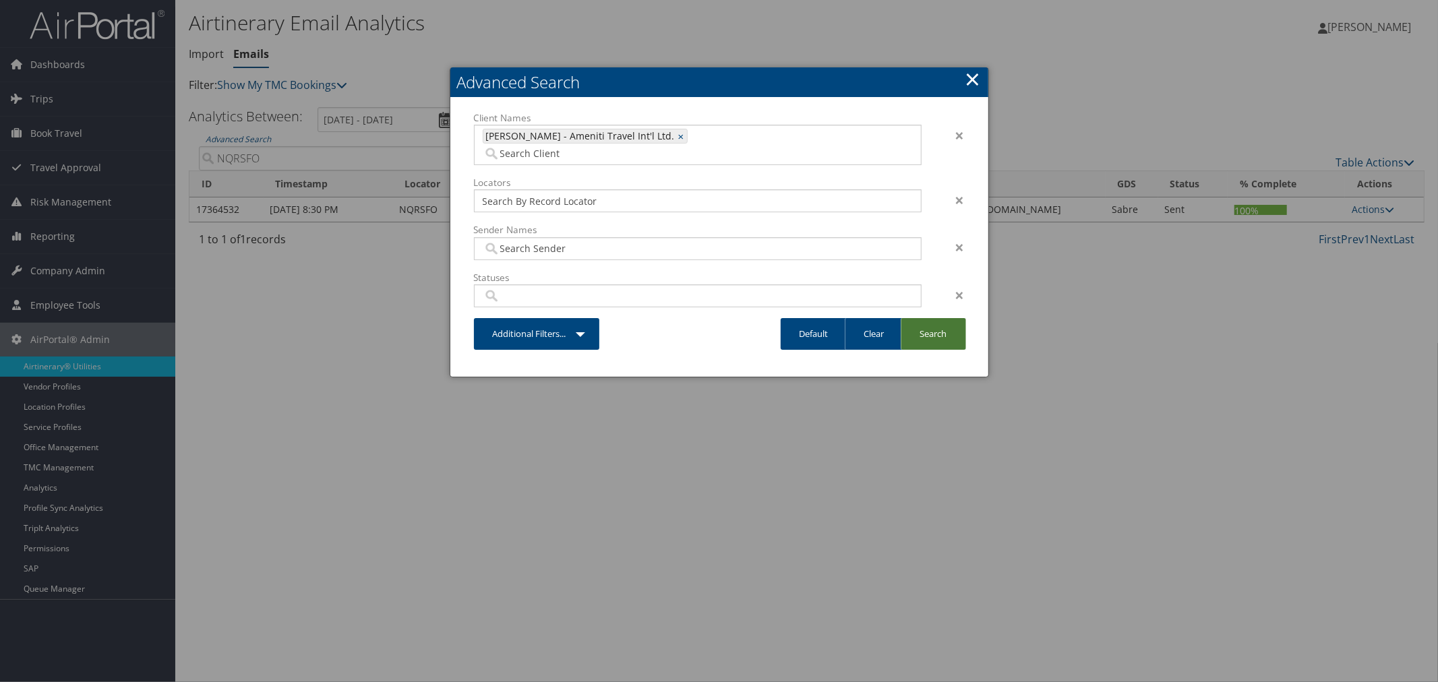
click at [942, 319] on link "Search" at bounding box center [932, 334] width 65 height 32
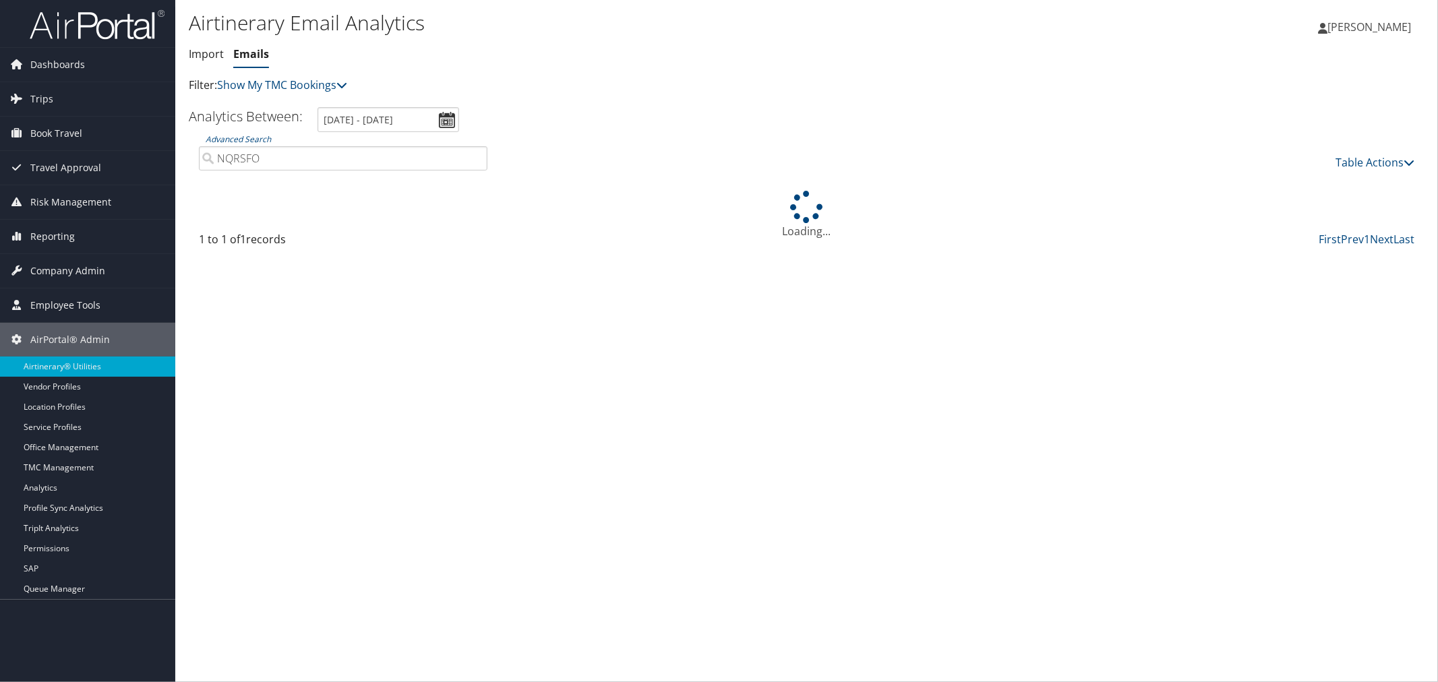
drag, startPoint x: 292, startPoint y: 162, endPoint x: 187, endPoint y: 164, distance: 105.2
click at [187, 164] on div "Airtinerary Email Analytics Import Emails Import Emails Filter: Show My TMC Boo…" at bounding box center [806, 341] width 1262 height 682
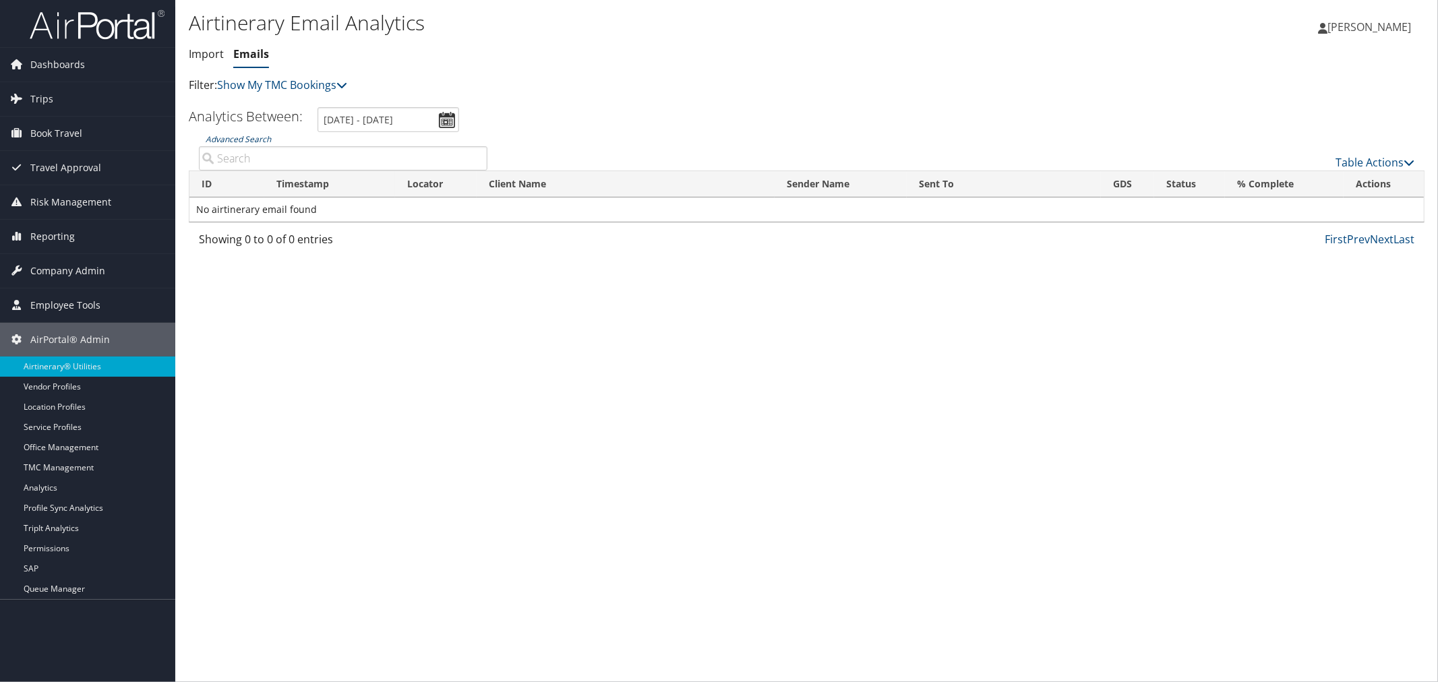
click at [227, 137] on link "Advanced Search" at bounding box center [238, 138] width 65 height 11
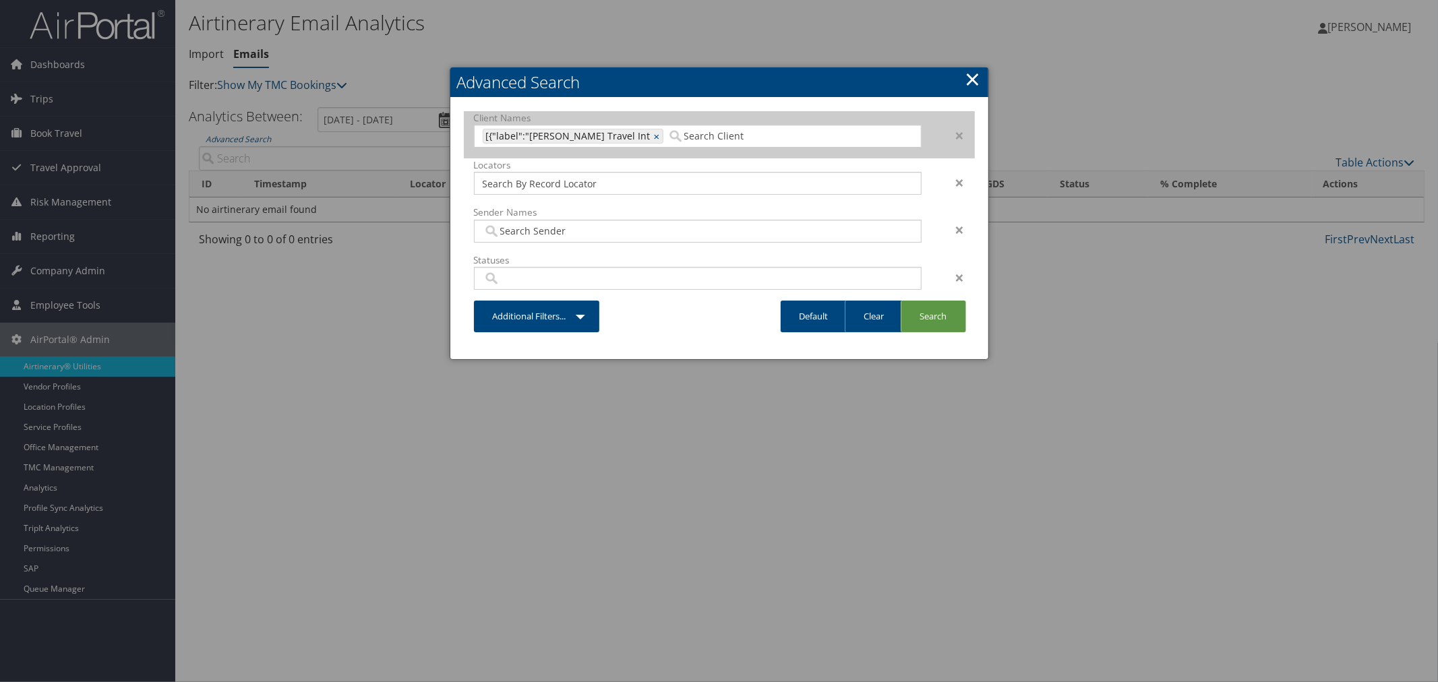
click at [708, 130] on input "search" at bounding box center [781, 135] width 228 height 13
paste input "Vince Ayarza - Ameniti Travel Int'l Ltd."
type input "Vince Ayarza - Ameniti Travel Int'l Ltd."
type input "[{"label":"Vince Ayarza - Ameniti Travel Int, Vince Ayarza - Ameniti Travel Int…"
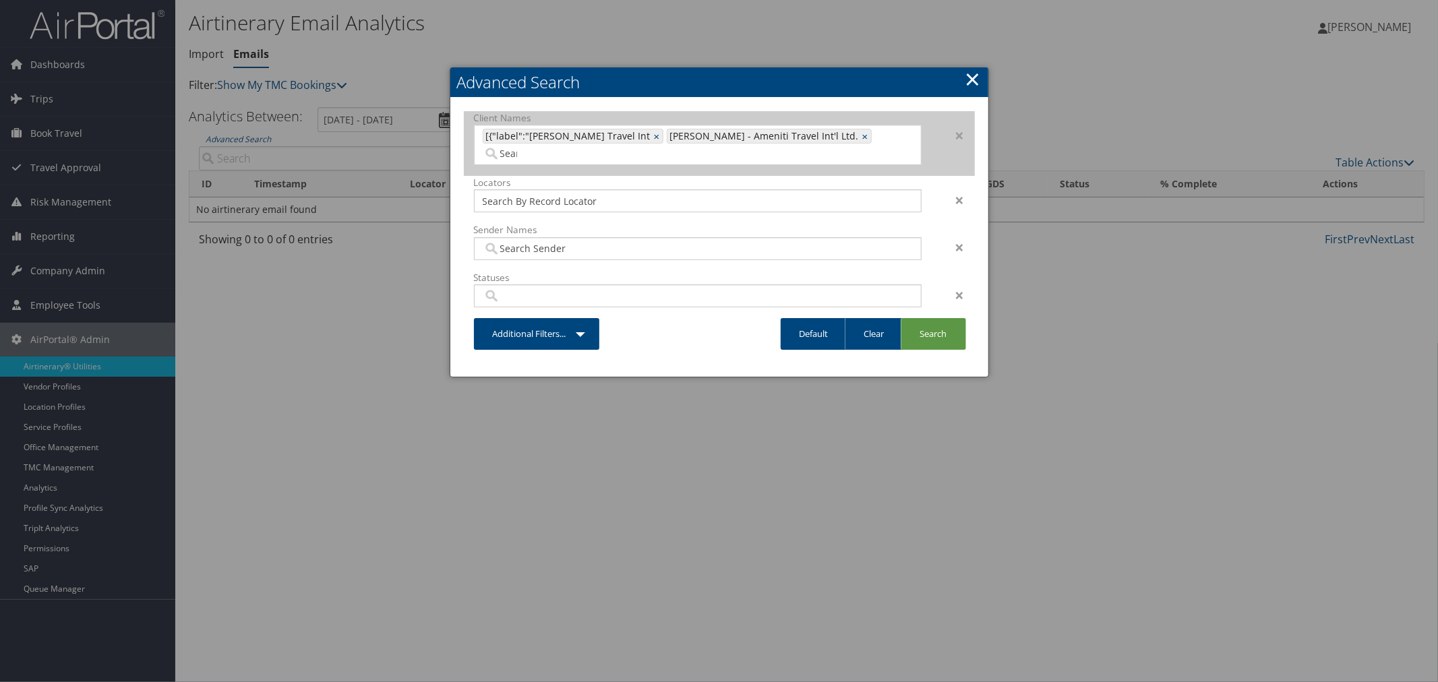
type input "Vince Ayarza - Ameniti Travel Int'l Ltd."
type input "[{"label":"Vince Ayarza - Ameniti Travel Int"
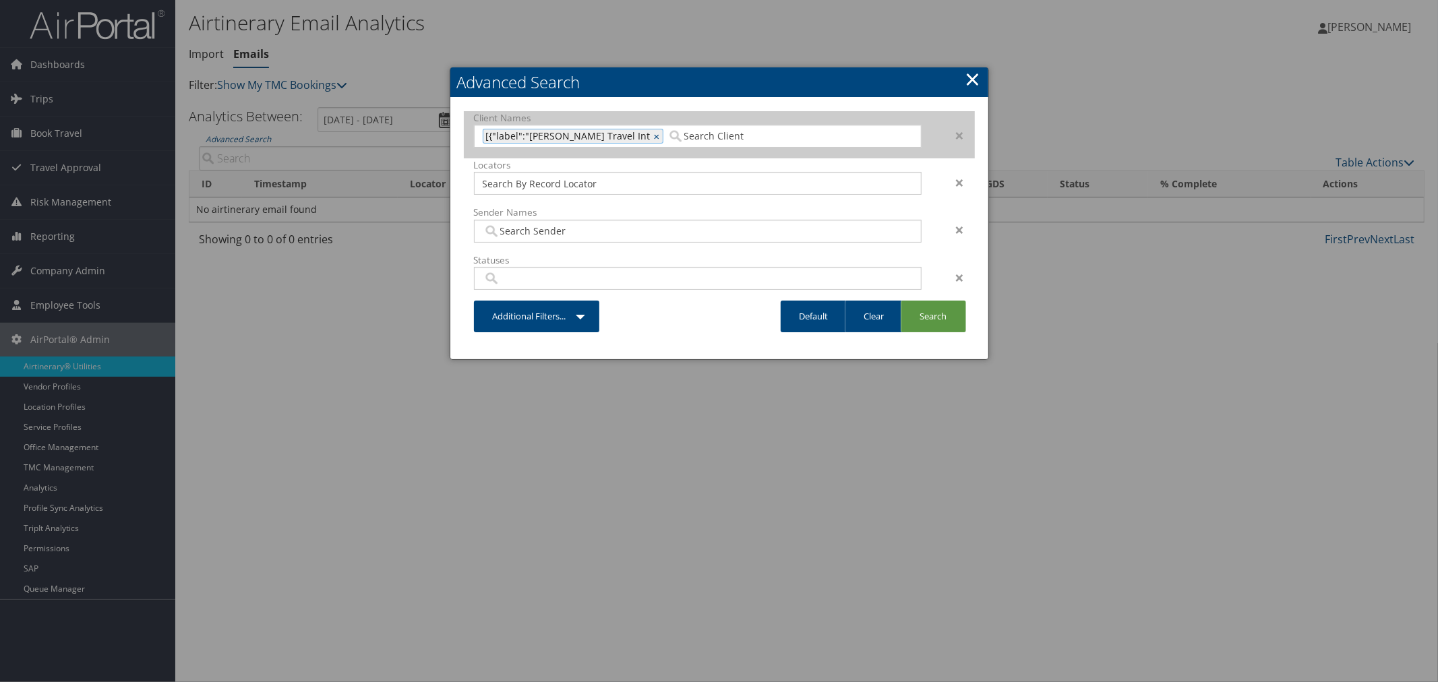
type input "vin"
click at [729, 131] on input "search" at bounding box center [781, 135] width 228 height 13
type input "vinc"
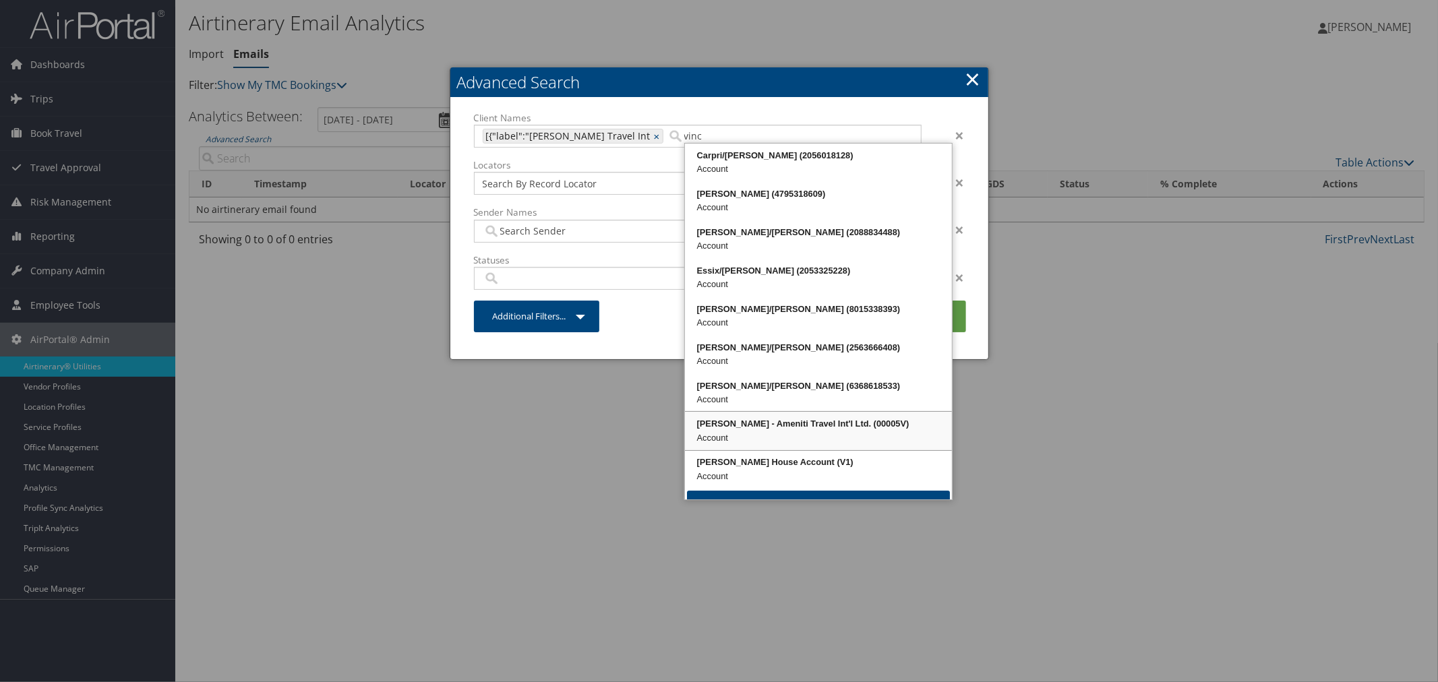
click at [833, 433] on div "Account" at bounding box center [818, 437] width 263 height 13
type input "[{"label":"Vince Ayarza - Ameniti Travel Int, 44897"
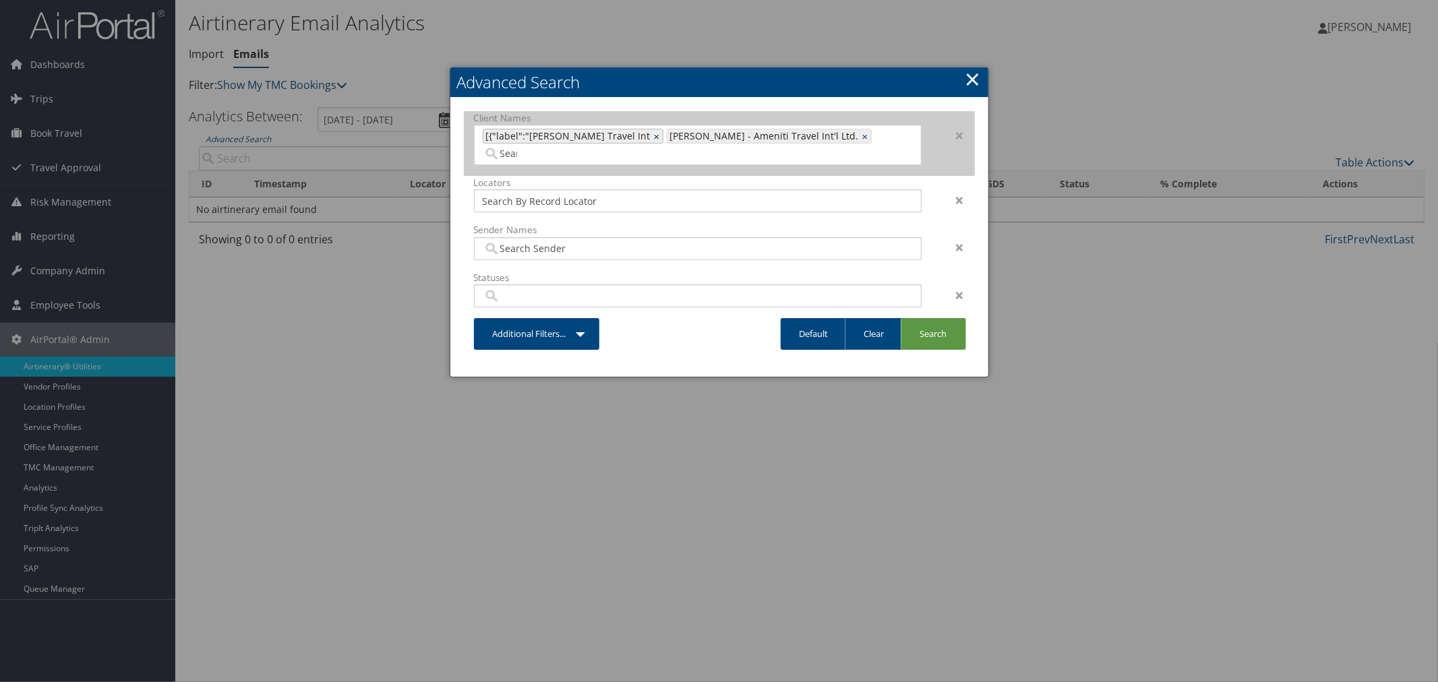
click at [663, 139] on link "×" at bounding box center [658, 135] width 9 height 13
type input "44897"
click at [922, 318] on link "Search" at bounding box center [932, 334] width 65 height 32
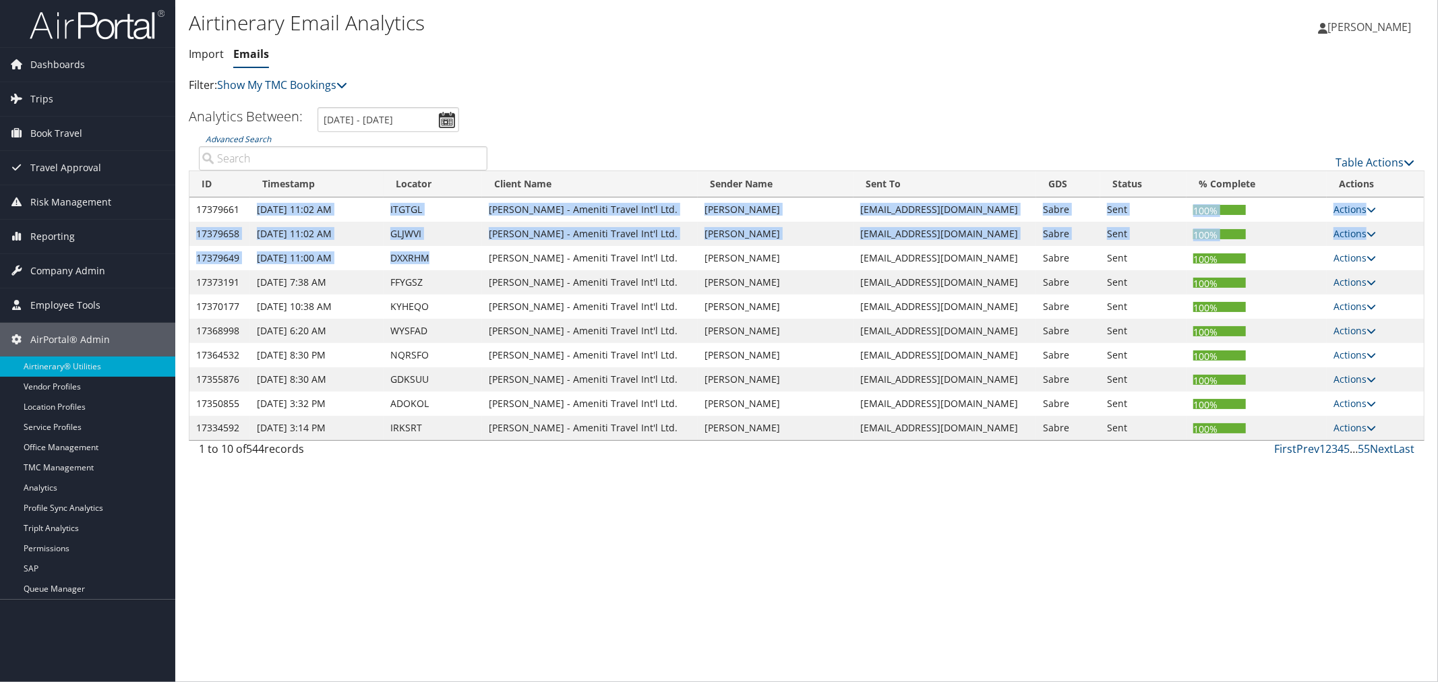
drag, startPoint x: 258, startPoint y: 207, endPoint x: 456, endPoint y: 256, distance: 204.2
click at [456, 256] on tbody "17379661 Sep 8th 11:02 AM ITGTGL Vince Ayarza - Ameniti Travel Int'l Ltd. Bob E…" at bounding box center [806, 318] width 1234 height 243
click at [458, 256] on td "DXXRHM" at bounding box center [433, 258] width 98 height 24
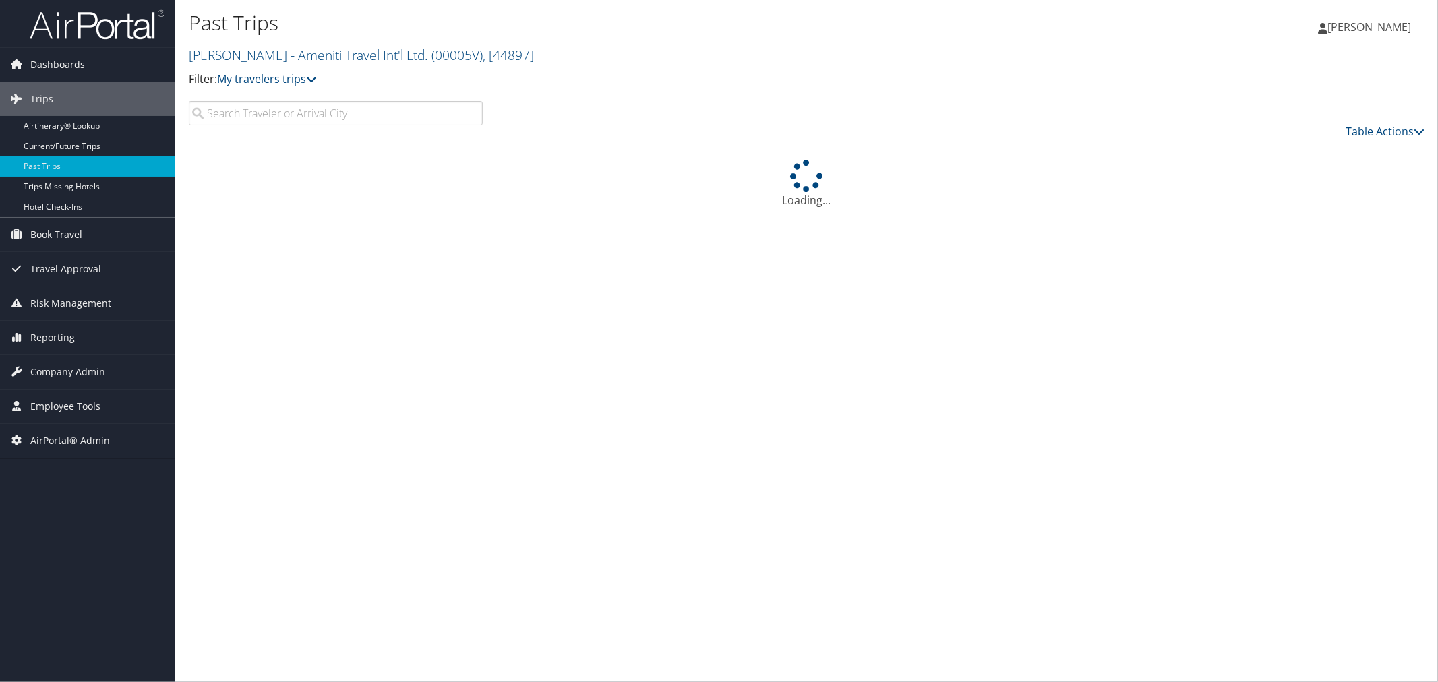
click at [271, 111] on input "search" at bounding box center [336, 113] width 294 height 24
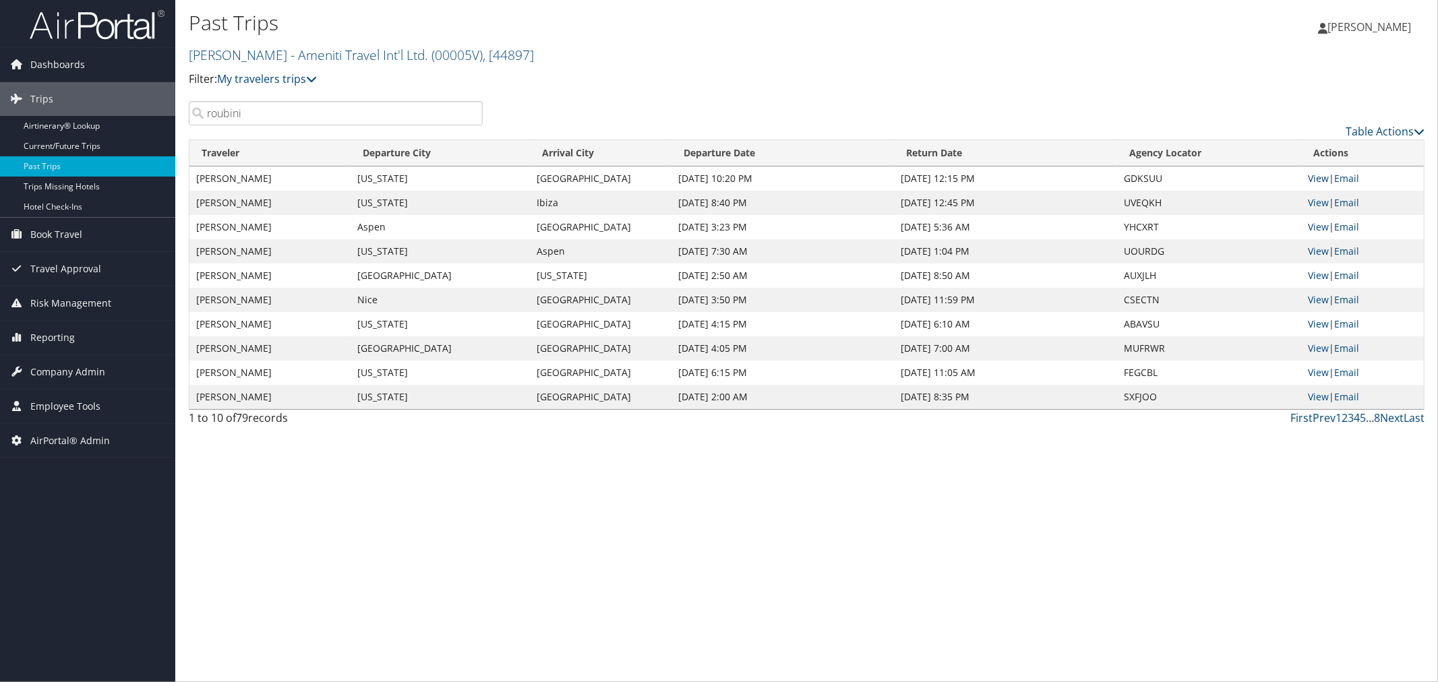
type input "roubini"
click at [1314, 174] on link "View" at bounding box center [1318, 178] width 21 height 13
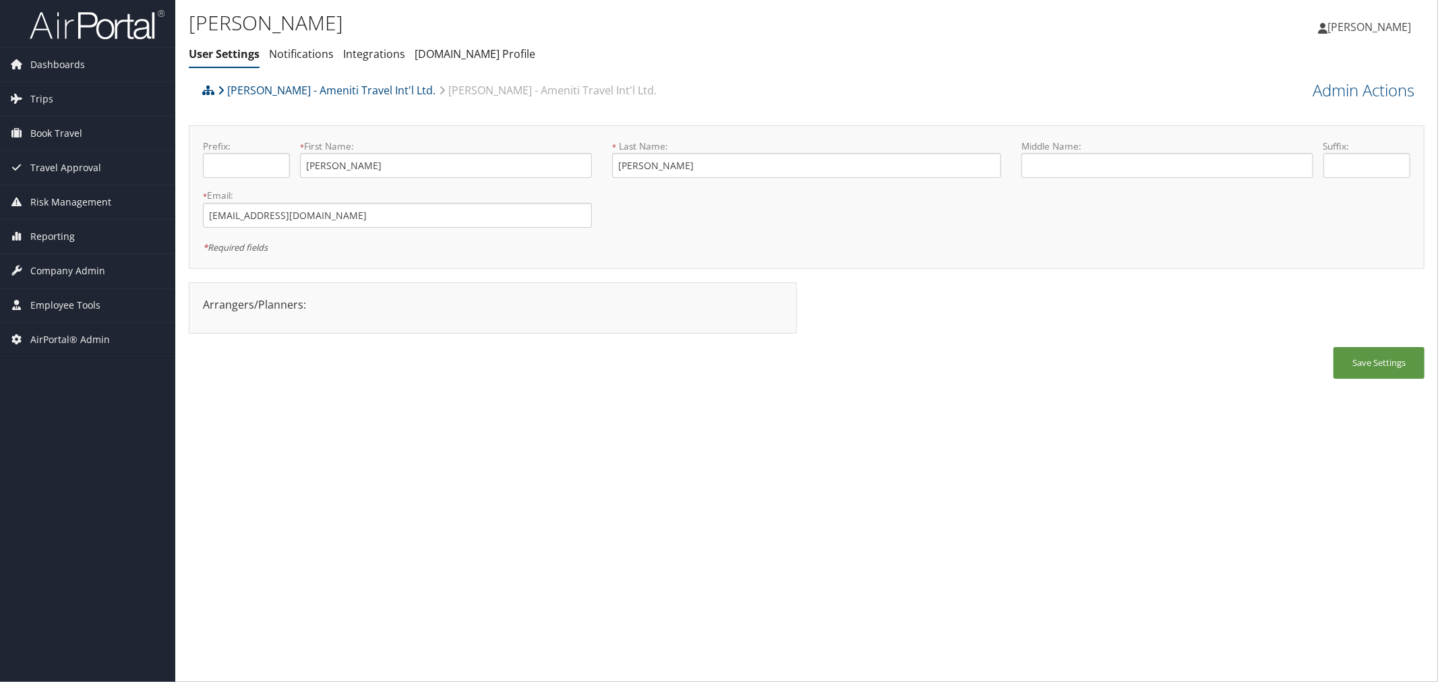
click at [621, 101] on div "Vince Ayarza - Ameniti Travel Int'l Ltd. Bob Epstein - Ameniti Travel Int'l Ltd." at bounding box center [652, 95] width 907 height 36
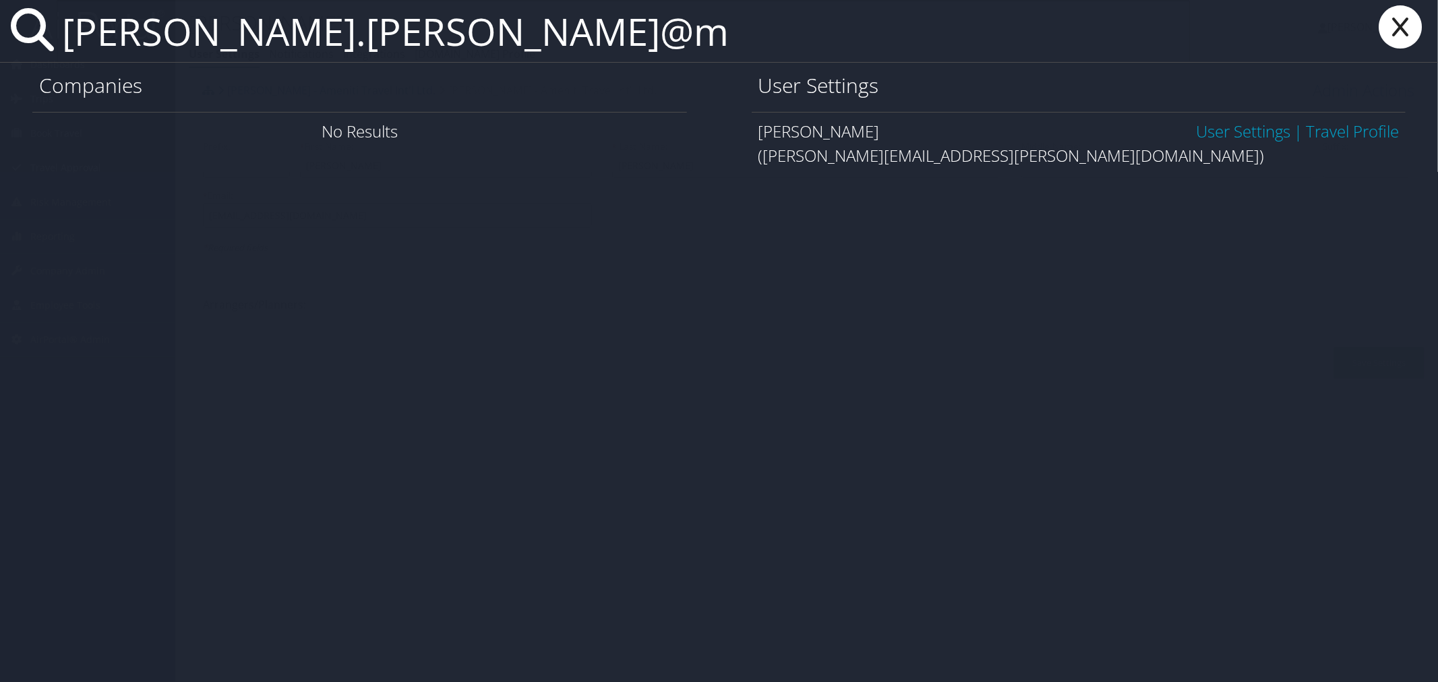
type input "jaime.villalba@m"
click at [1207, 125] on link "User Settings" at bounding box center [1243, 131] width 94 height 22
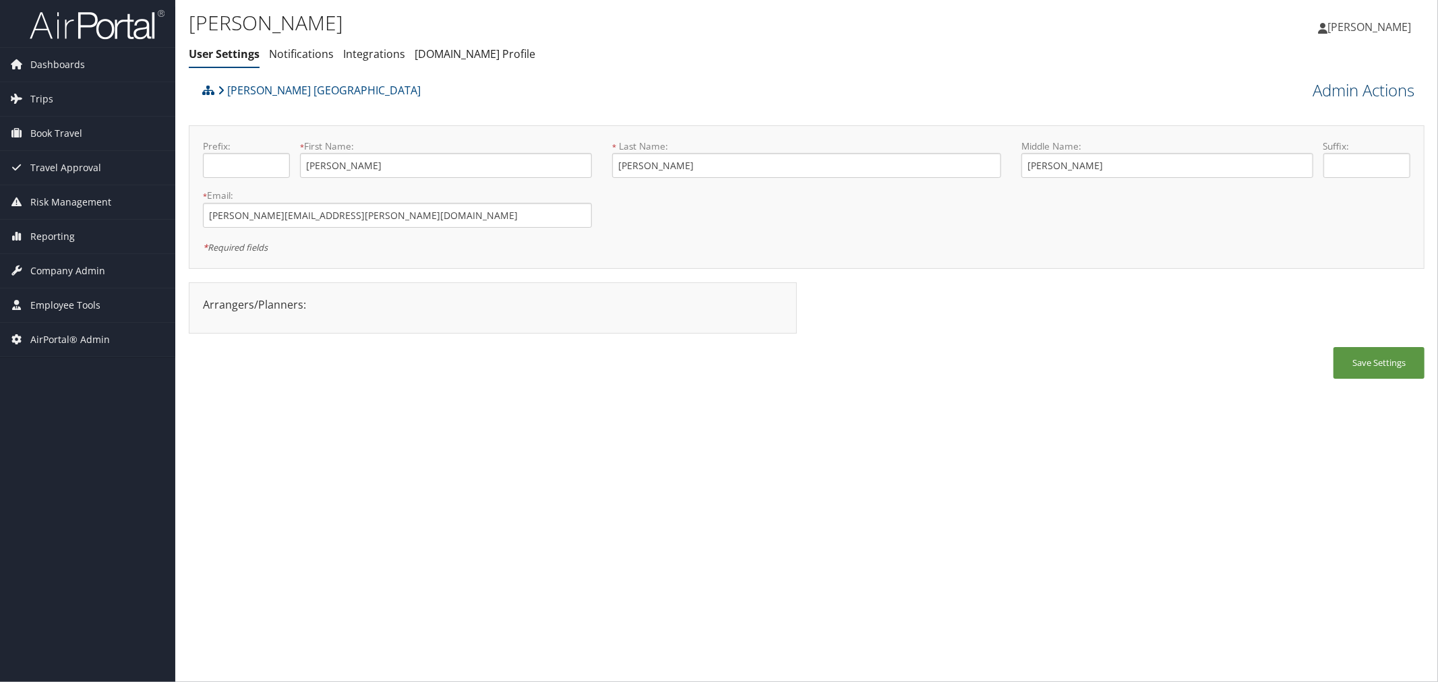
click at [1331, 84] on link "Admin Actions" at bounding box center [1363, 90] width 102 height 23
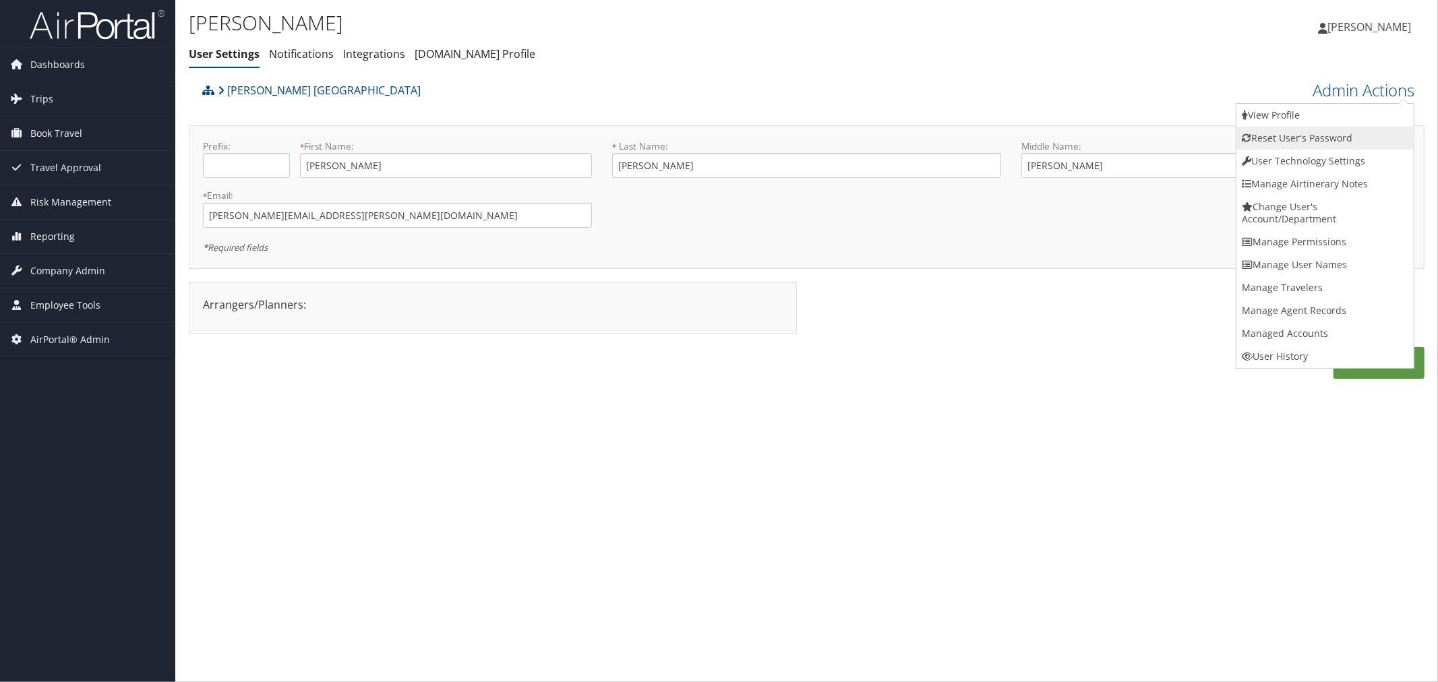
click at [1290, 137] on link "Reset User's Password" at bounding box center [1324, 138] width 177 height 23
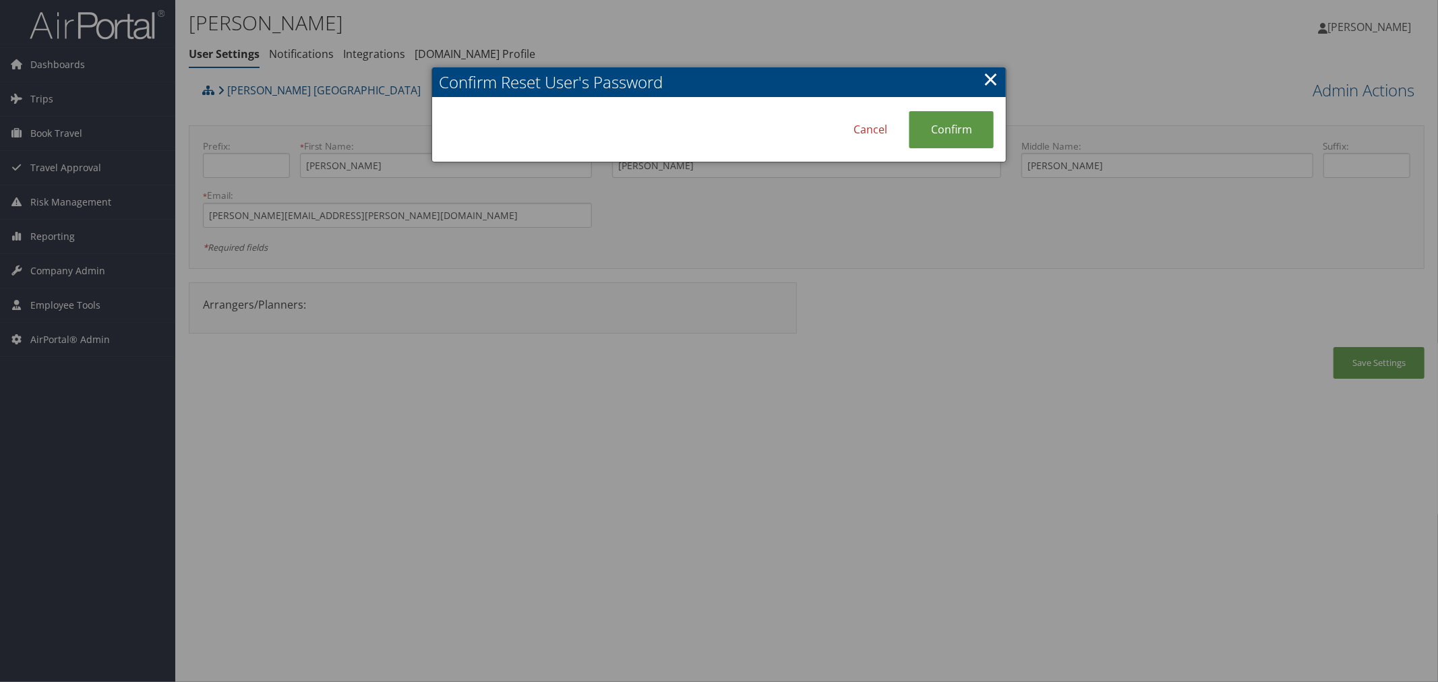
drag, startPoint x: 994, startPoint y: 81, endPoint x: 1070, endPoint y: 78, distance: 76.2
click at [994, 80] on link "×" at bounding box center [991, 78] width 16 height 27
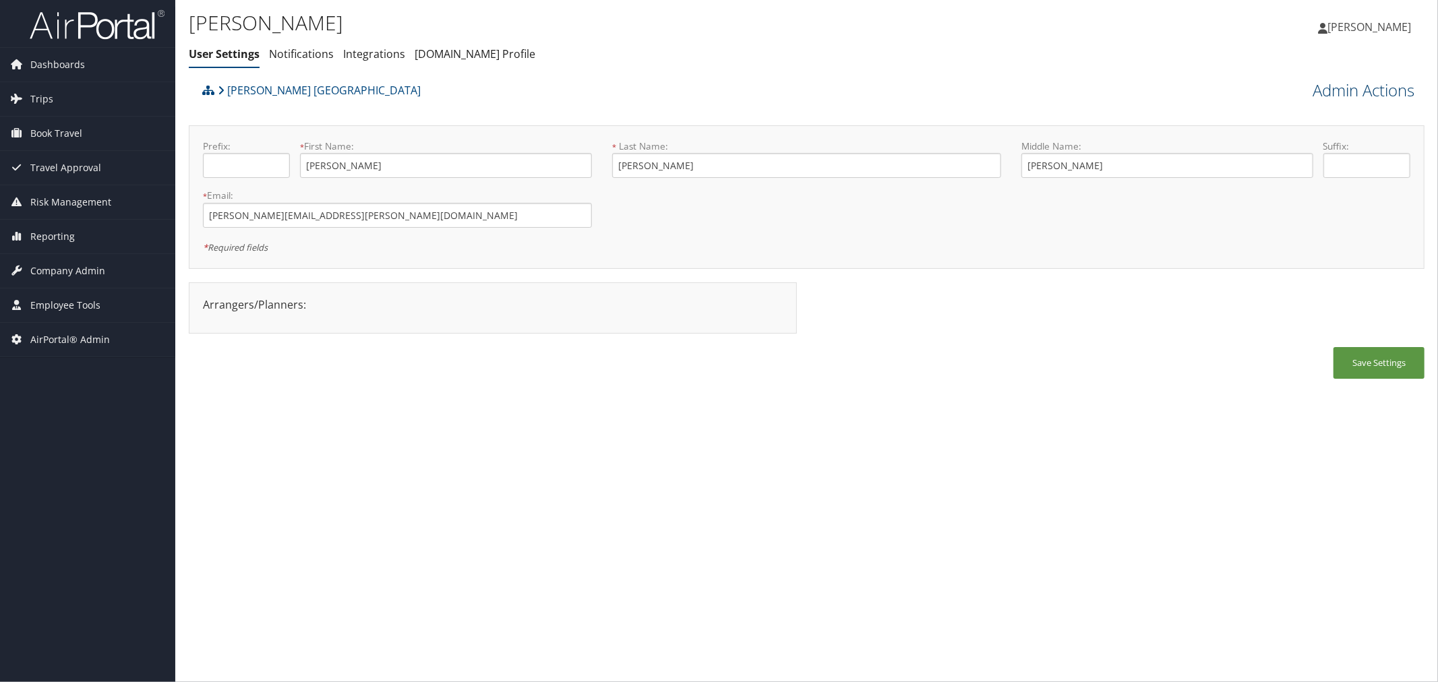
drag, startPoint x: 1304, startPoint y: 89, endPoint x: 1318, endPoint y: 91, distance: 14.3
click at [1309, 91] on div "Admin Actions View Profile Reset User's Password Confirm Reset User's Password …" at bounding box center [1269, 89] width 309 height 25
click at [1318, 90] on link "Admin Actions" at bounding box center [1363, 90] width 102 height 23
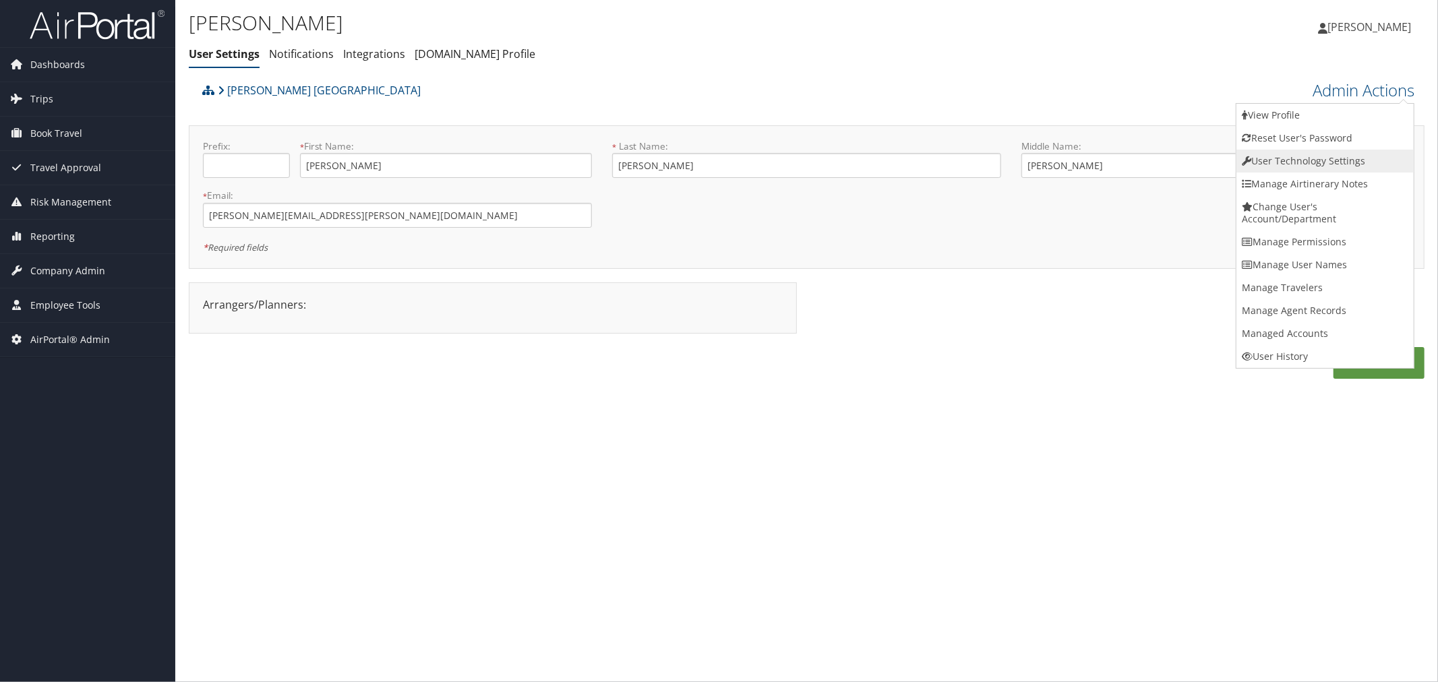
click at [1306, 160] on link "User Technology Settings" at bounding box center [1324, 161] width 177 height 23
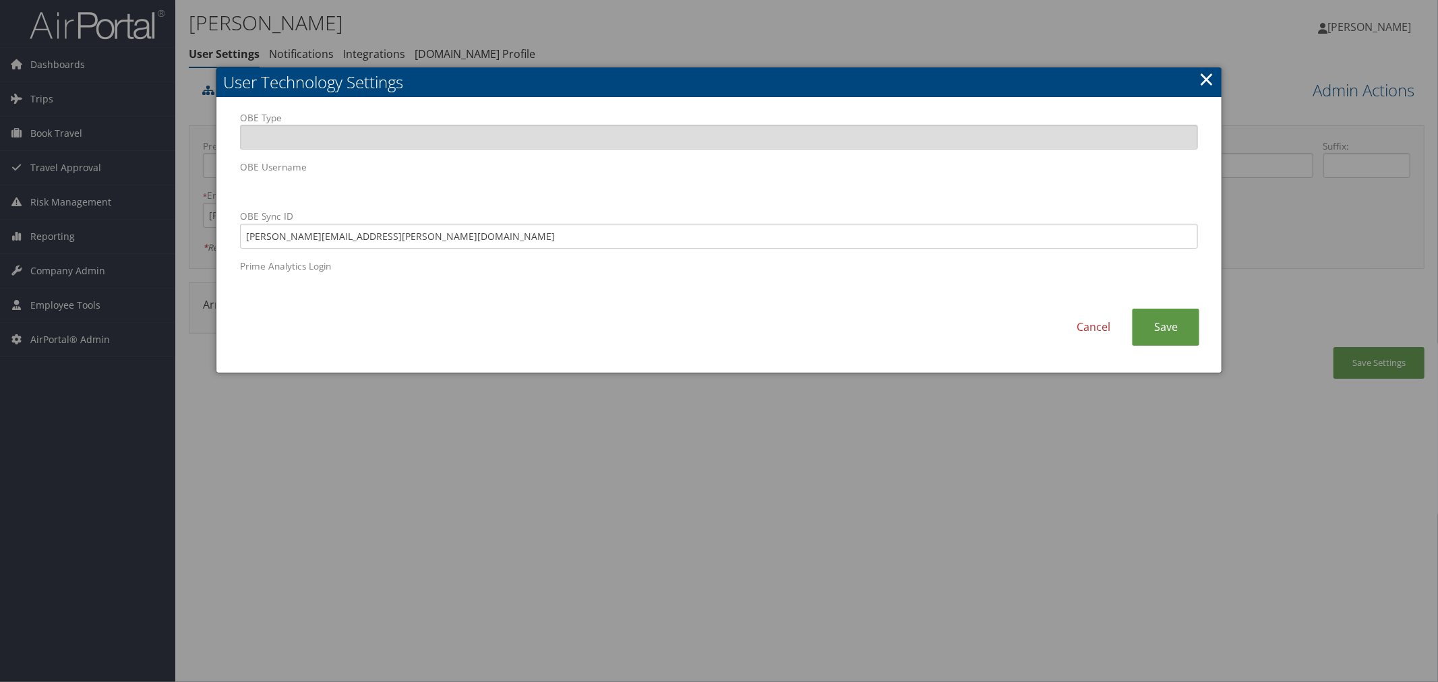
click at [622, 30] on div at bounding box center [719, 341] width 1438 height 682
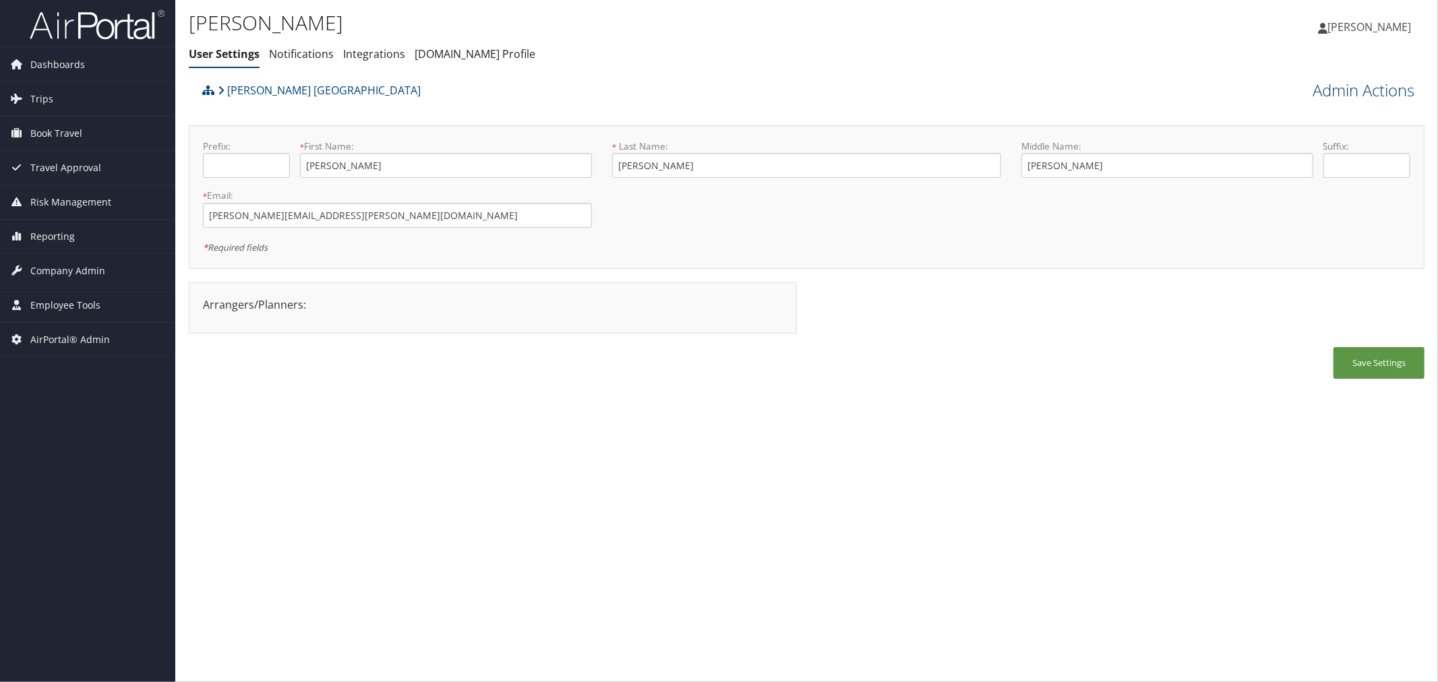
click at [1363, 88] on link "Admin Actions" at bounding box center [1363, 90] width 102 height 23
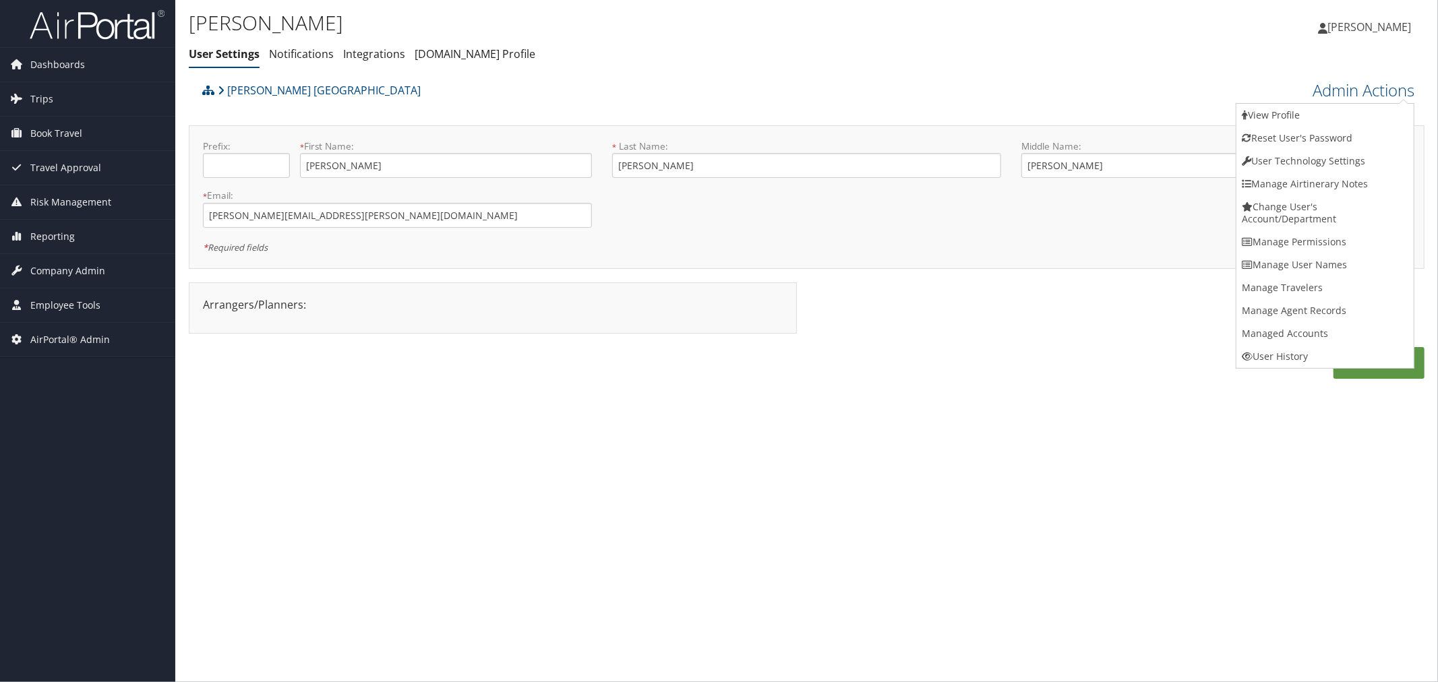
click at [1285, 355] on link "User History" at bounding box center [1324, 356] width 177 height 23
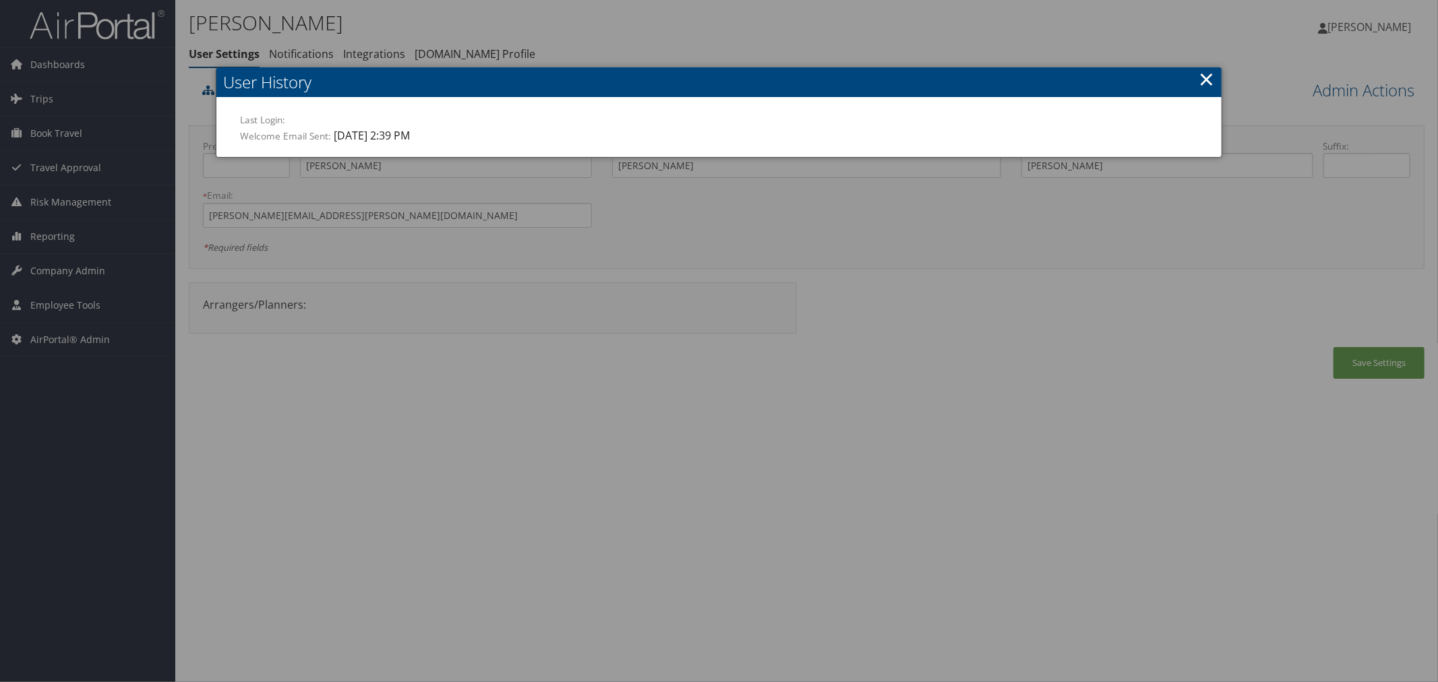
click at [822, 38] on div at bounding box center [719, 341] width 1438 height 682
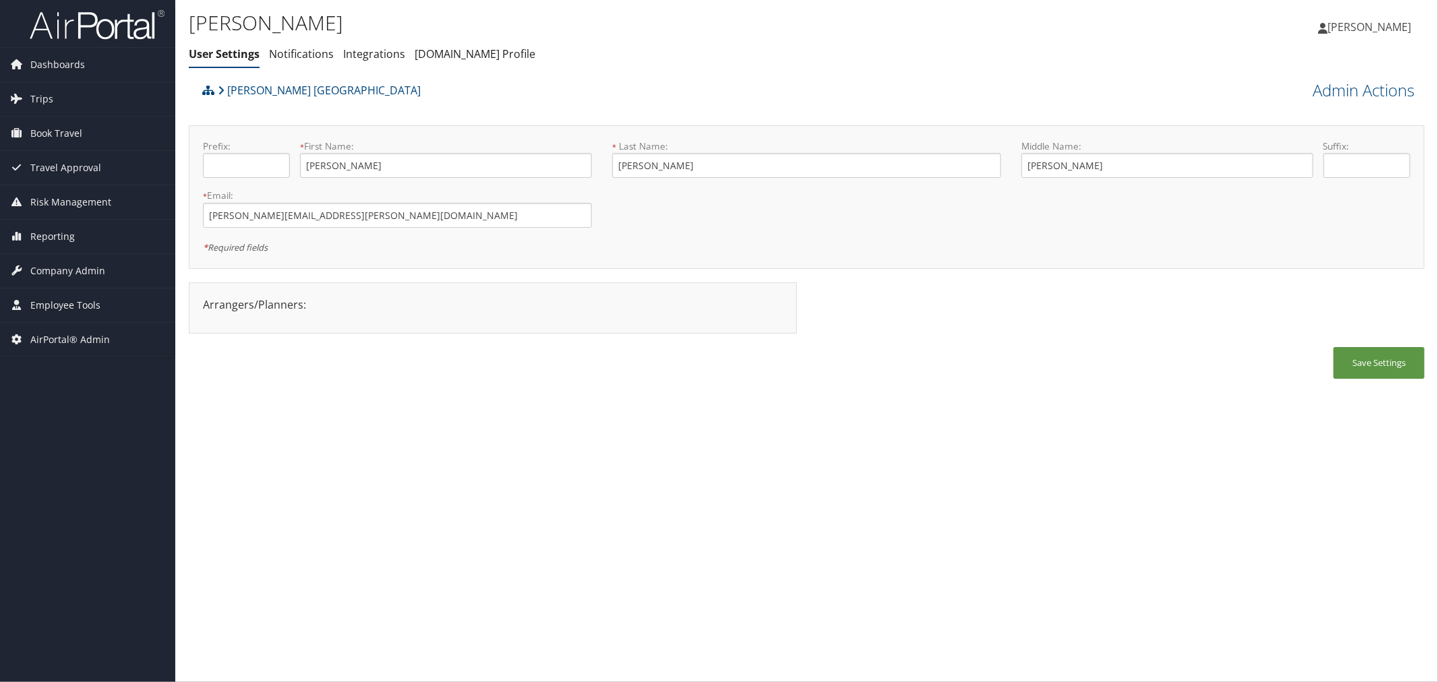
click at [466, 98] on div "[PERSON_NAME] [GEOGRAPHIC_DATA]" at bounding box center [652, 95] width 907 height 36
drag, startPoint x: 337, startPoint y: 217, endPoint x: 201, endPoint y: 230, distance: 136.7
click at [202, 230] on div "* Email: jaime.villalba@moba.net This field is required" at bounding box center [397, 213] width 409 height 49
click at [369, 85] on div "[PERSON_NAME] [GEOGRAPHIC_DATA]" at bounding box center [652, 95] width 907 height 36
drag, startPoint x: 342, startPoint y: 218, endPoint x: 207, endPoint y: 220, distance: 134.8
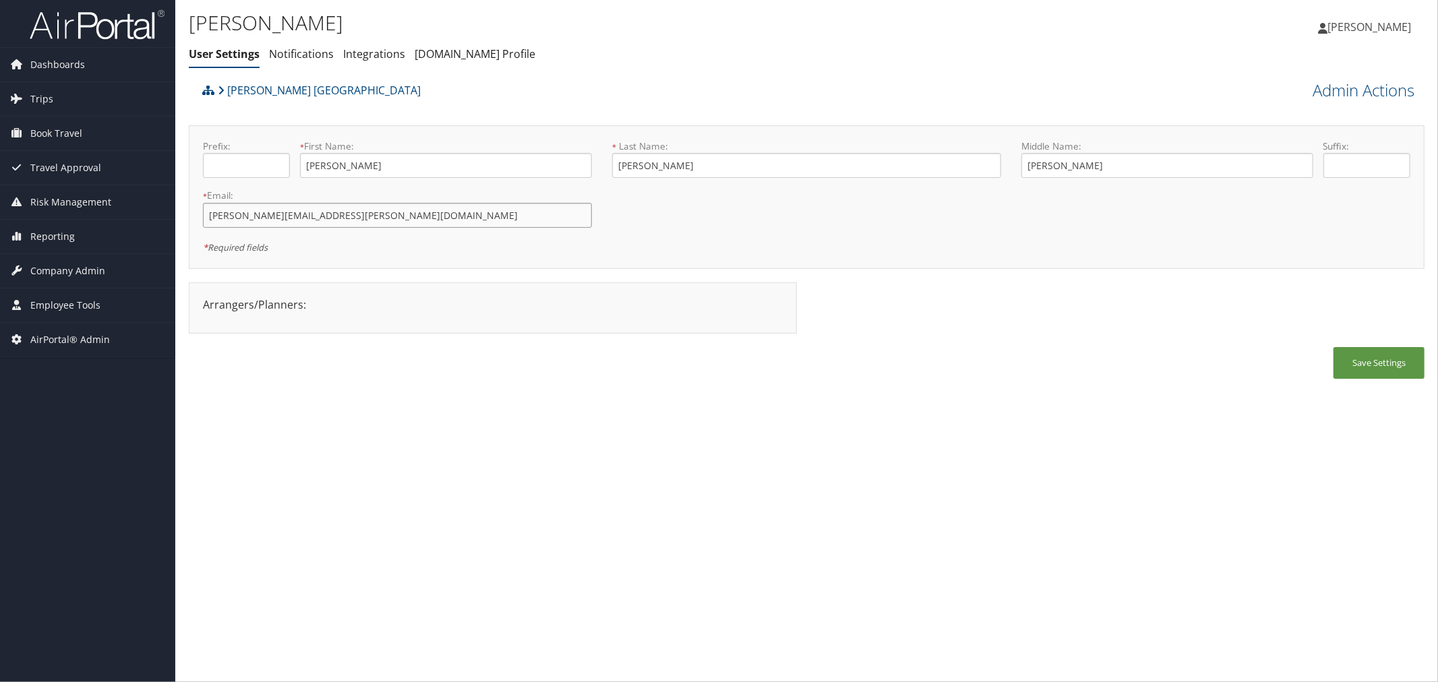
click at [207, 220] on input "jaime.villalba@moba.net" at bounding box center [397, 215] width 389 height 25
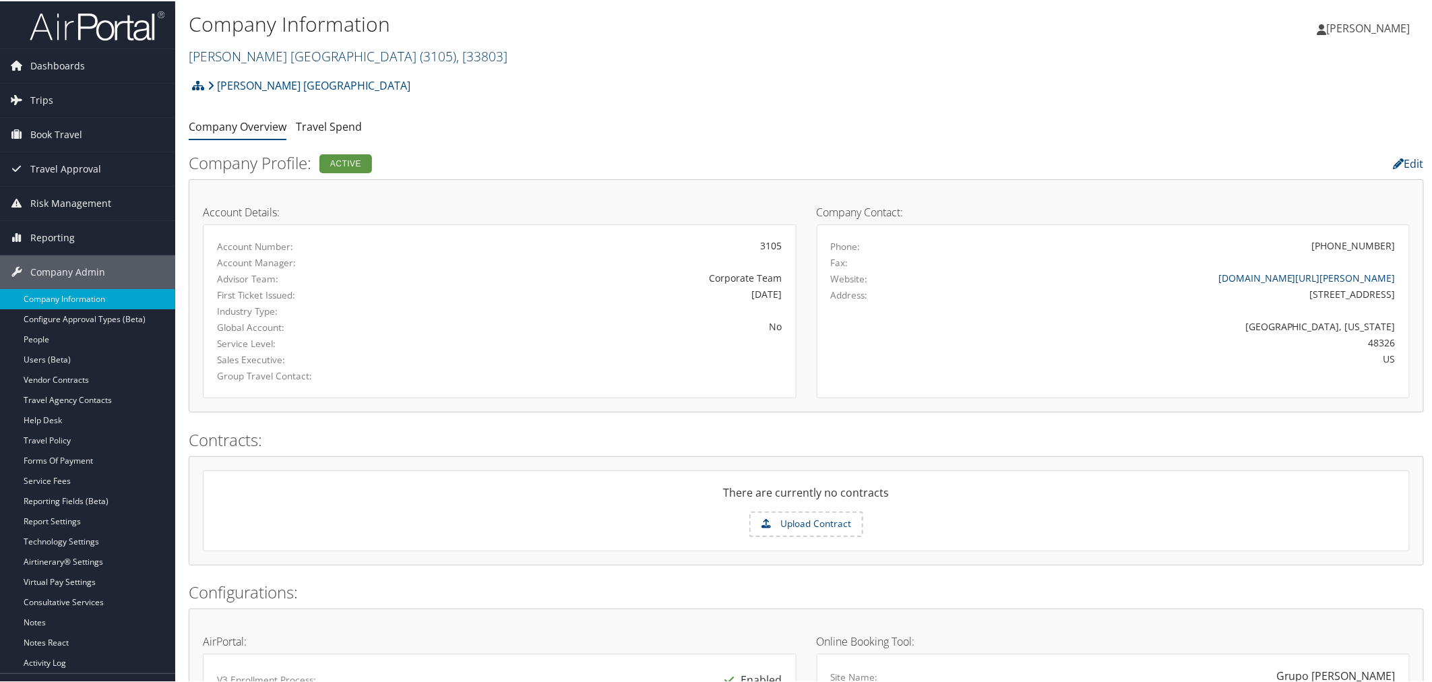
click at [286, 59] on link "[PERSON_NAME] [GEOGRAPHIC_DATA] ( 3105 ) , [ 33803 ]" at bounding box center [348, 55] width 319 height 18
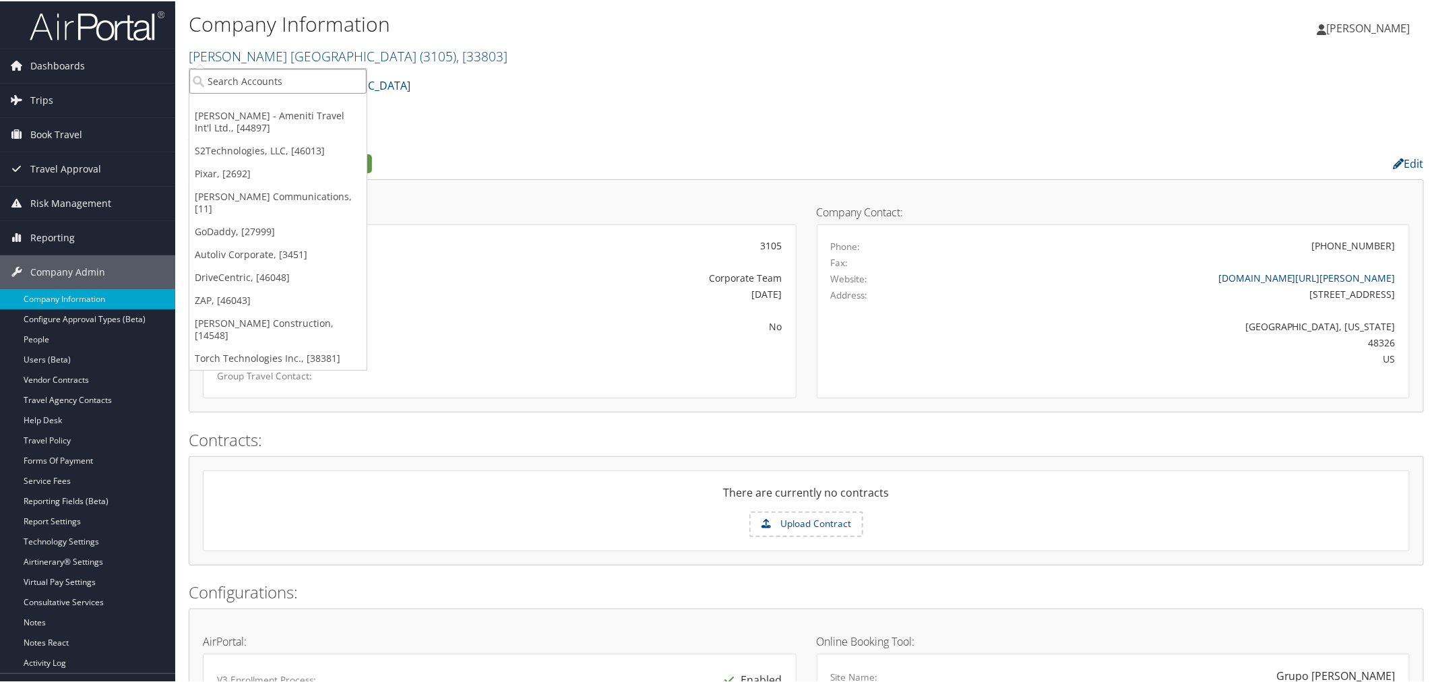
click at [270, 90] on input "search" at bounding box center [277, 79] width 177 height 25
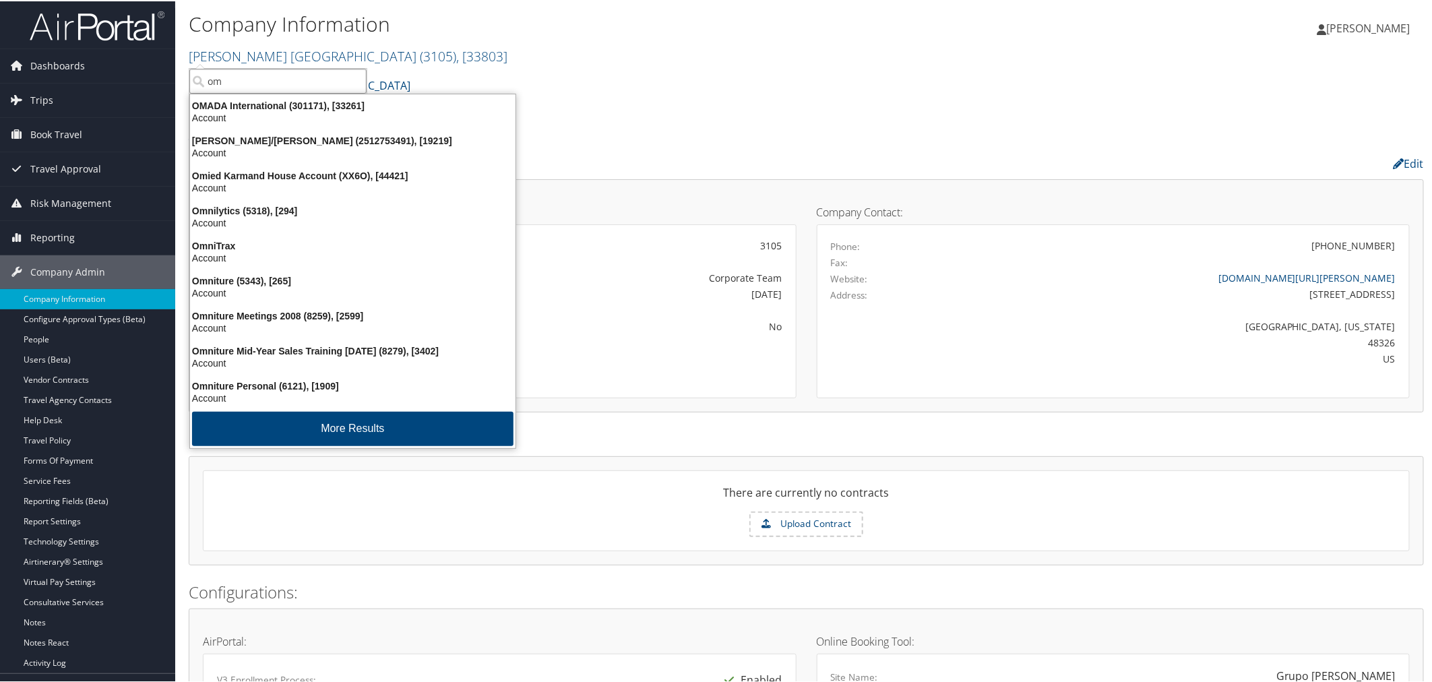
type input "o"
type input "moba"
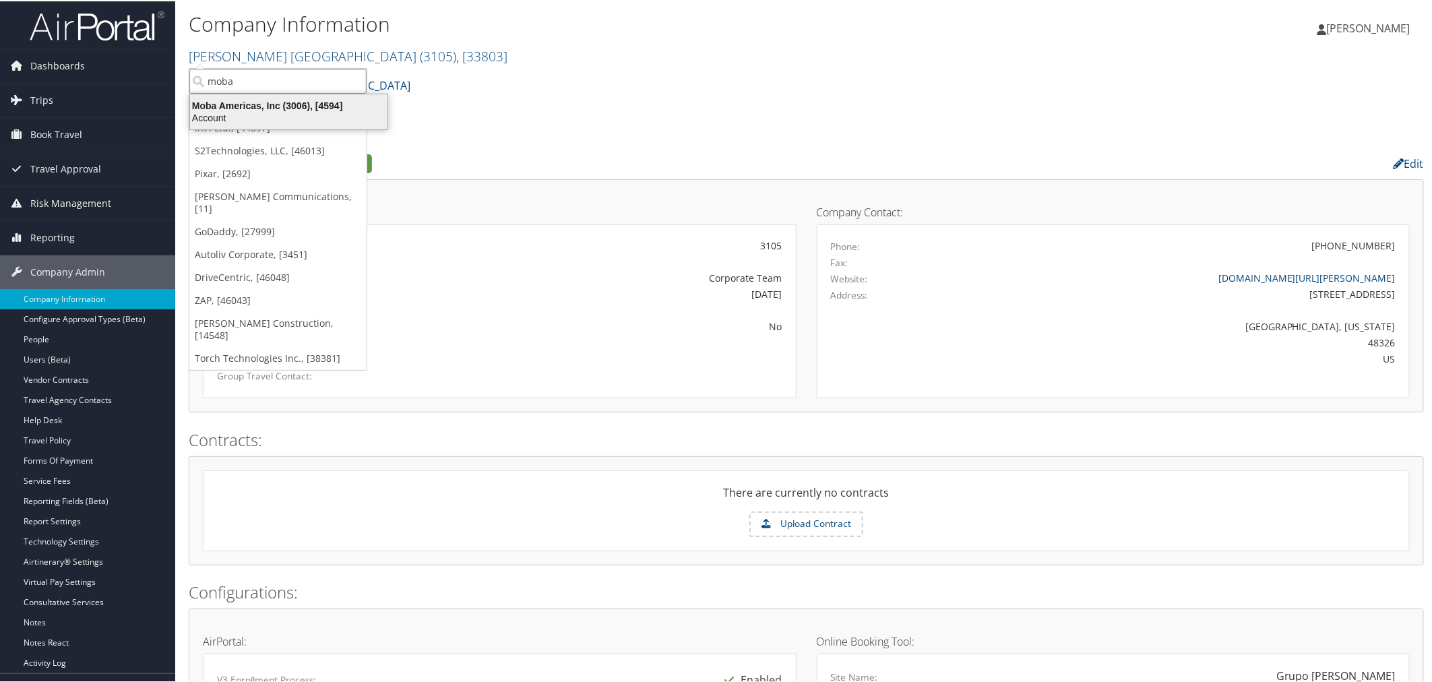
click at [301, 101] on div "Moba Americas, Inc (3006), [4594]" at bounding box center [289, 104] width 214 height 12
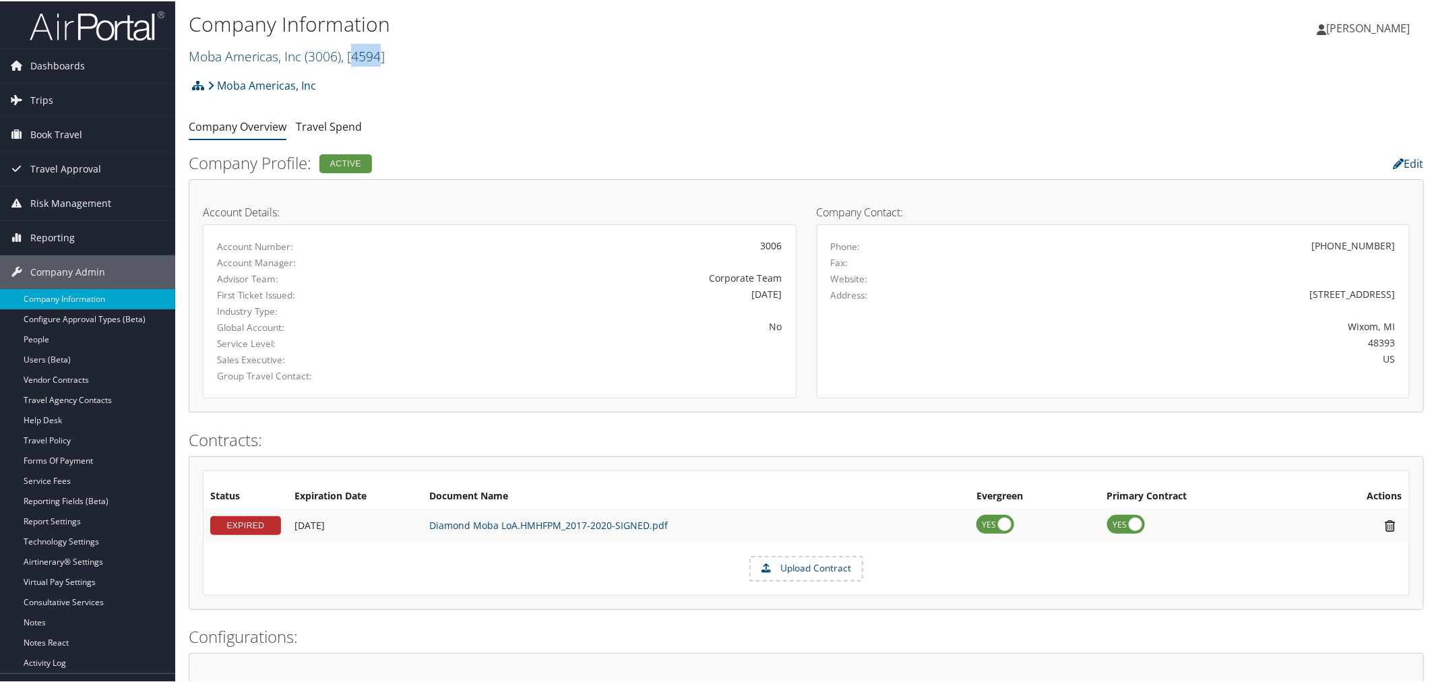
drag, startPoint x: 381, startPoint y: 59, endPoint x: 356, endPoint y: 57, distance: 25.6
click at [356, 57] on span ", [ 4594 ]" at bounding box center [363, 55] width 44 height 18
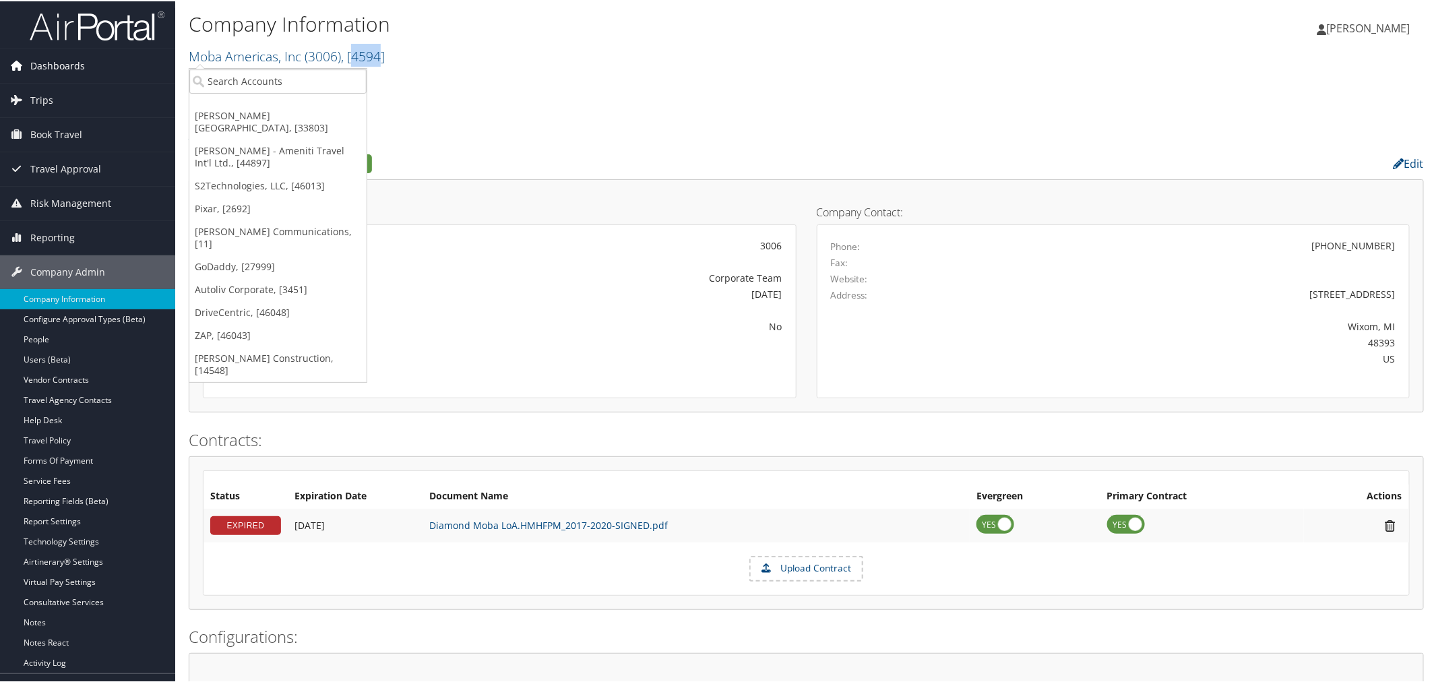
copy span "4594"
click at [577, 88] on div "Moba Americas, Inc Account Structure Moba Americas, Inc (3006) ACTIVE Create Ch…" at bounding box center [806, 89] width 1235 height 36
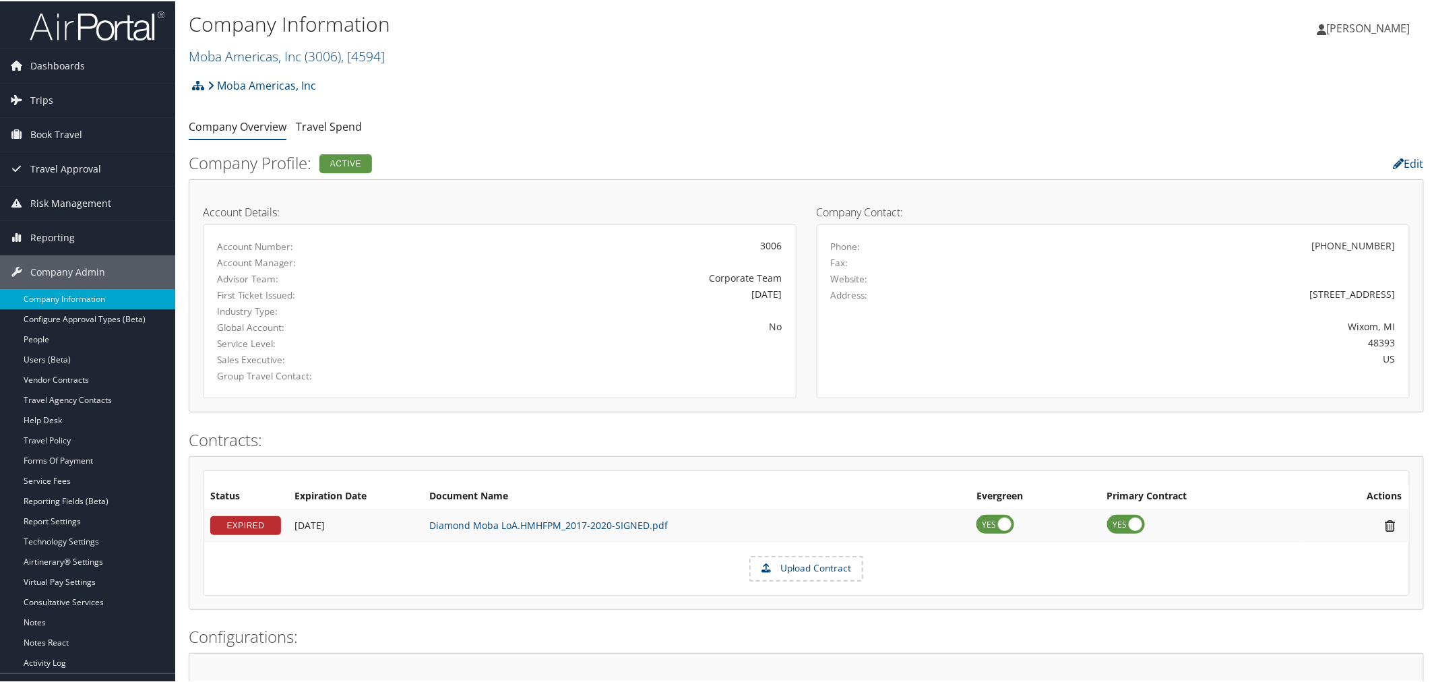
click at [454, 95] on div "Moba Americas, Inc Account Structure Moba Americas, Inc (3006) ACTIVE Create Ch…" at bounding box center [806, 89] width 1235 height 36
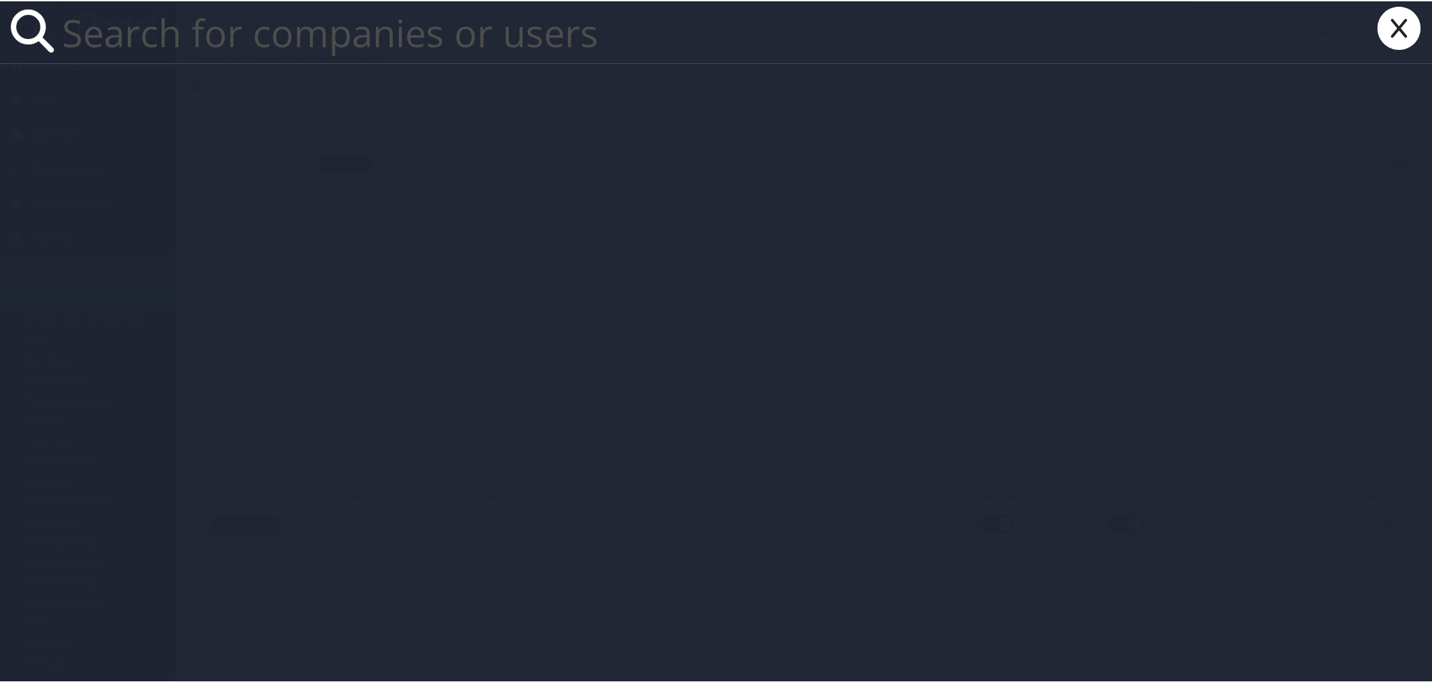
paste input "gale.wegela@moba.net"
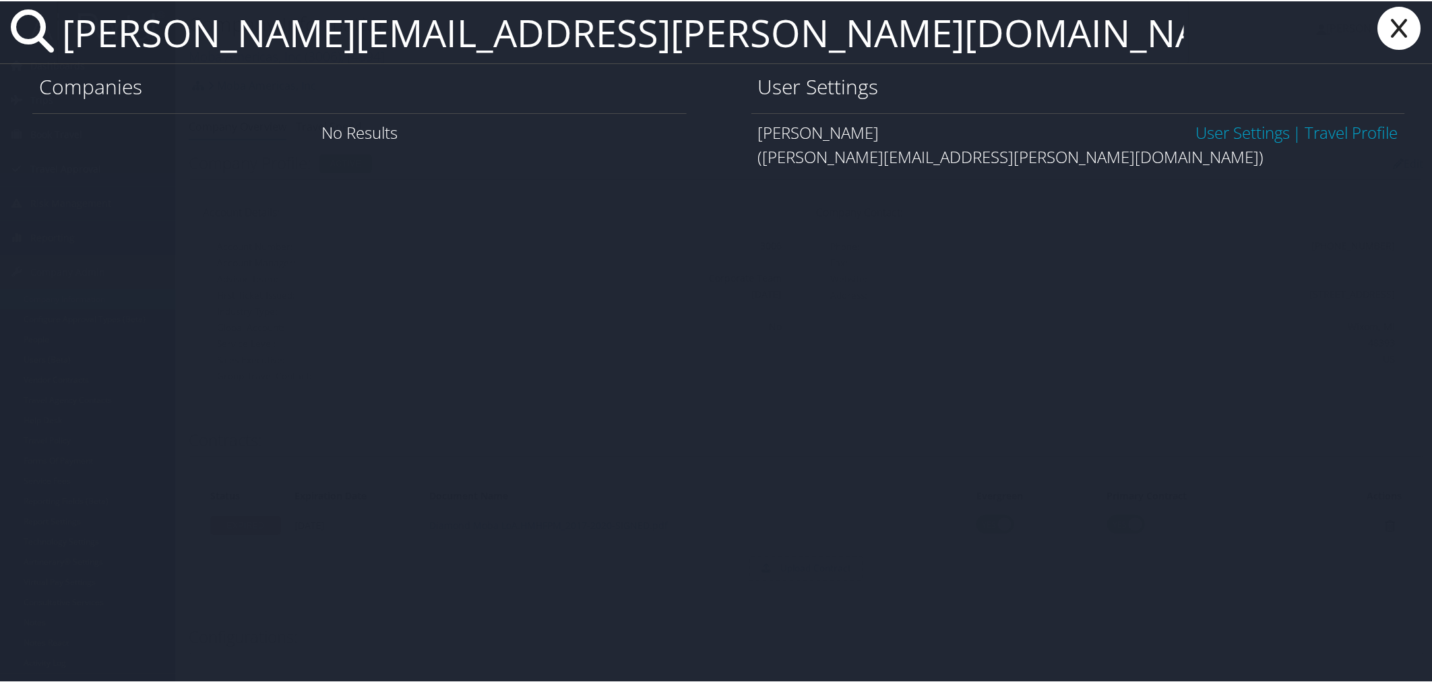
type input "gale.wegela@moba.net"
click at [1202, 125] on link "User Settings" at bounding box center [1243, 131] width 94 height 22
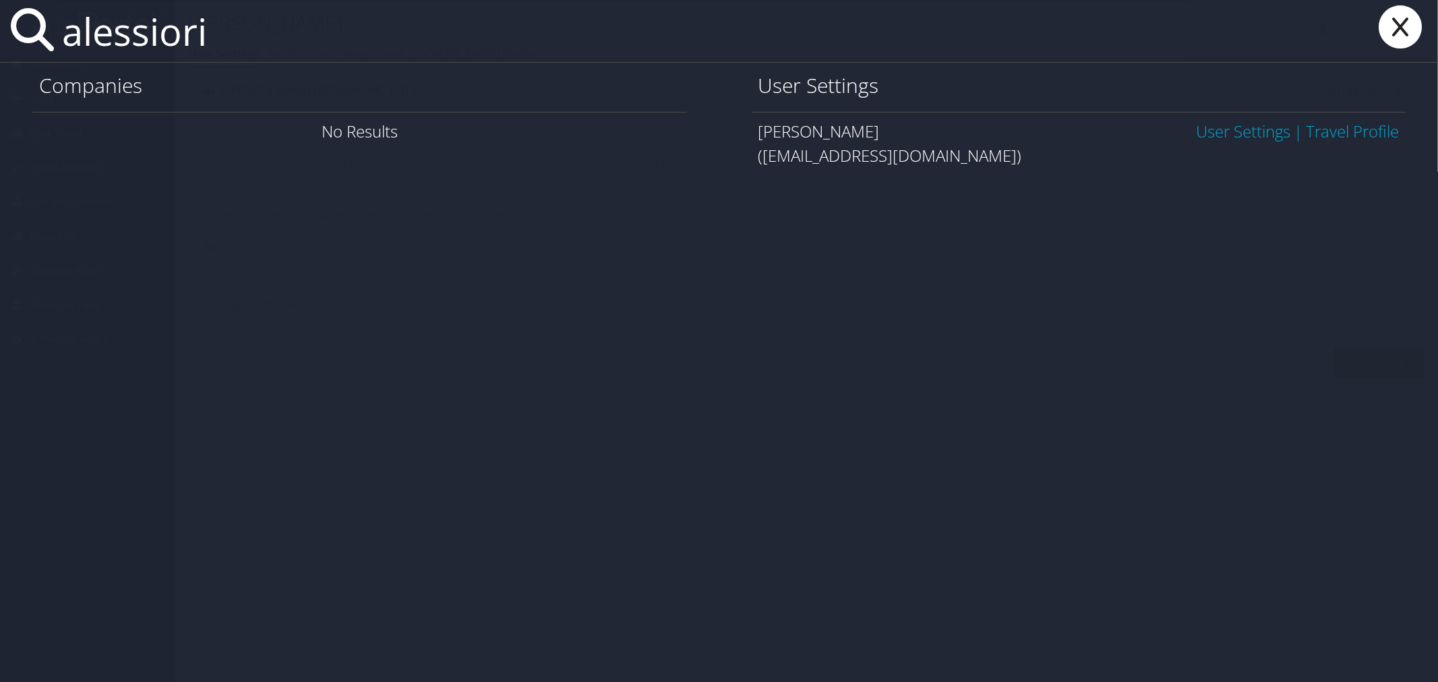
type input "alessiori"
click at [1196, 130] on link "User Settings" at bounding box center [1243, 131] width 94 height 22
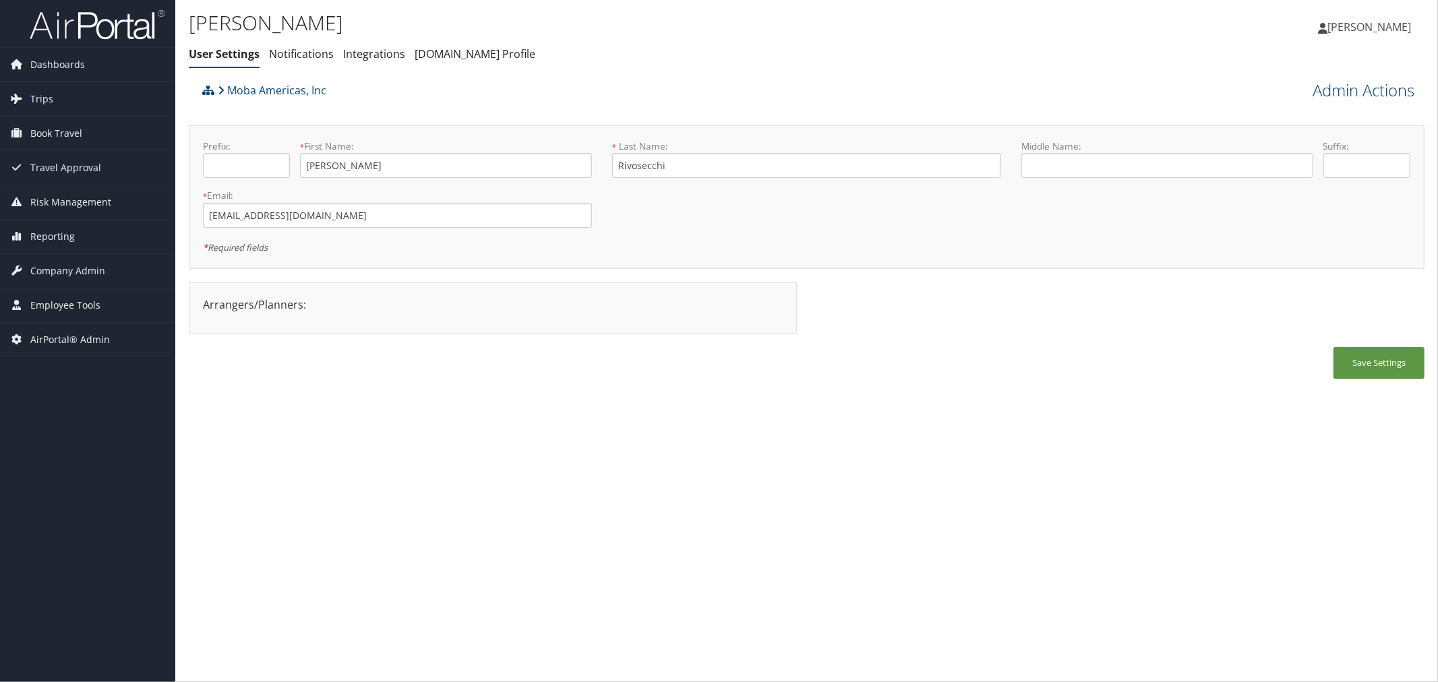
click at [1363, 86] on link "Admin Actions" at bounding box center [1363, 90] width 102 height 23
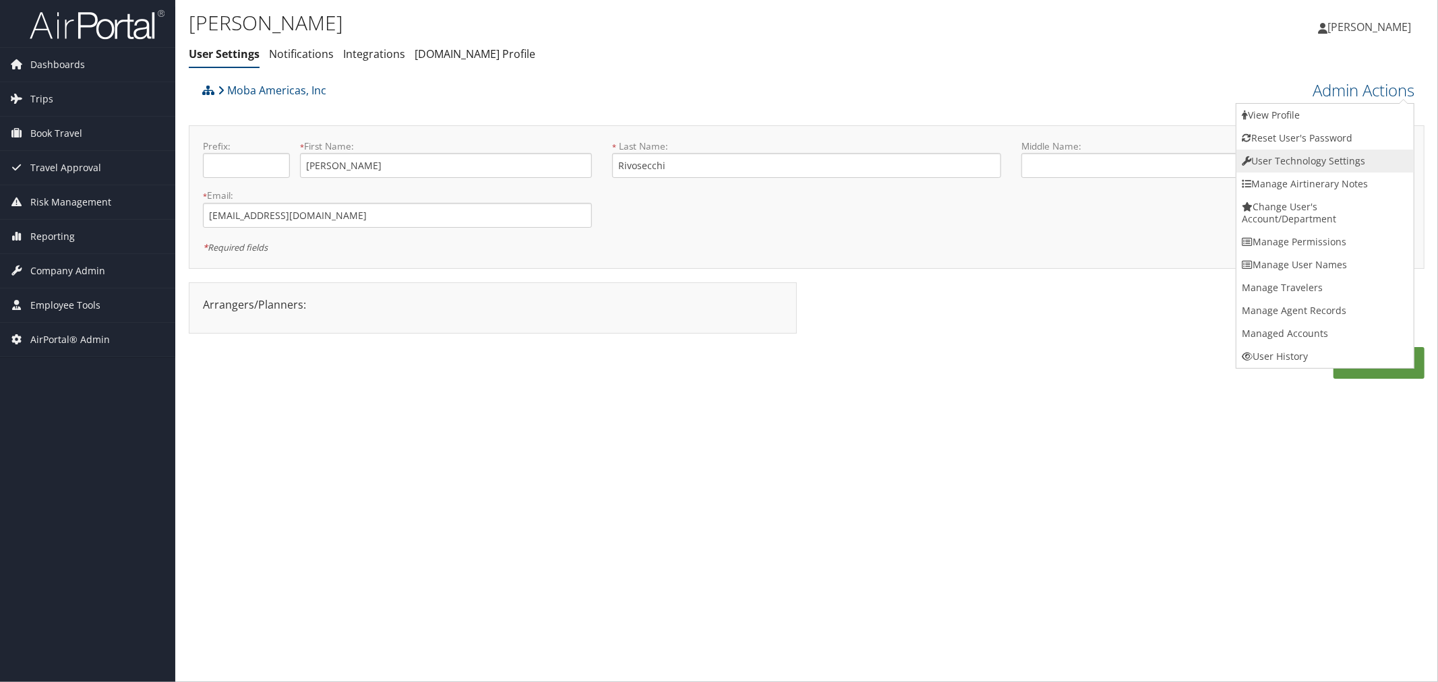
click at [1320, 166] on link "User Technology Settings" at bounding box center [1324, 161] width 177 height 23
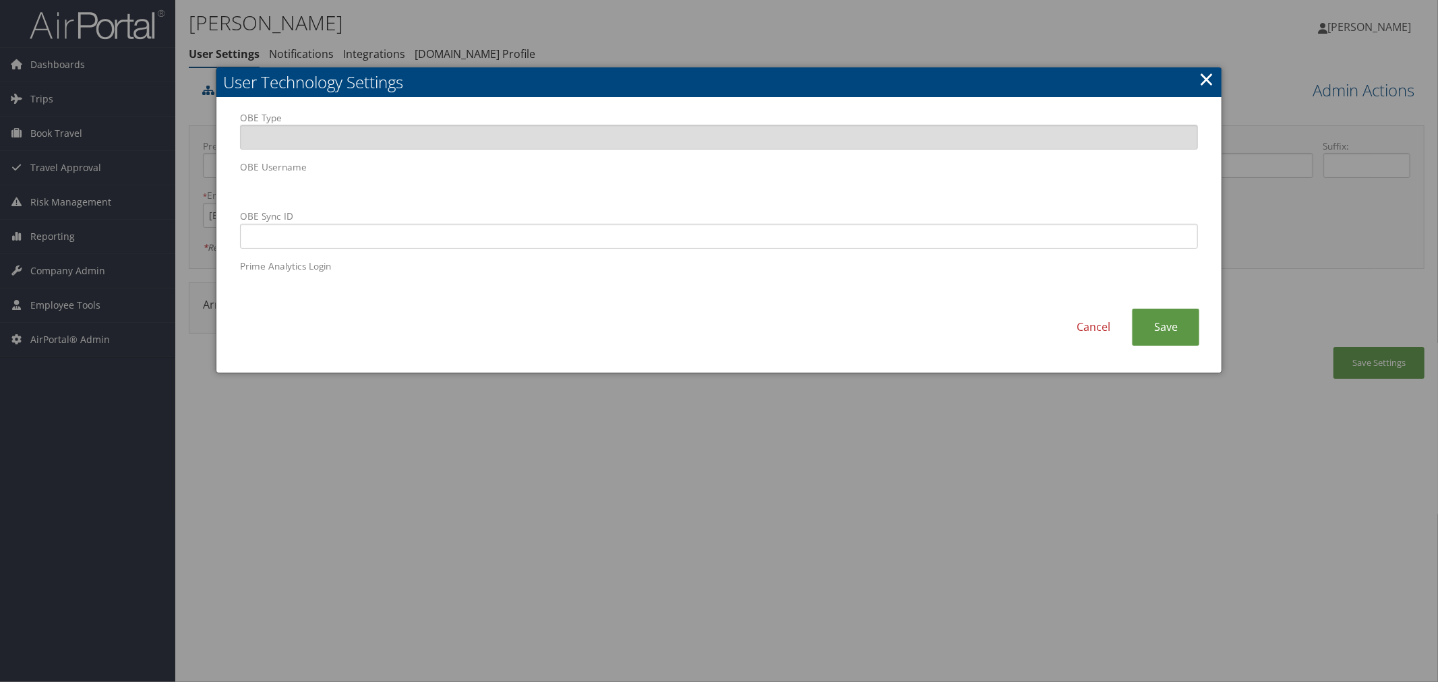
click at [218, 189] on div "OBE Type OBE Username OBE Sync ID Prime Analytics Login Cancel Save" at bounding box center [718, 235] width 1005 height 275
drag, startPoint x: 551, startPoint y: 29, endPoint x: 522, endPoint y: 34, distance: 30.1
click at [551, 29] on div at bounding box center [719, 341] width 1438 height 682
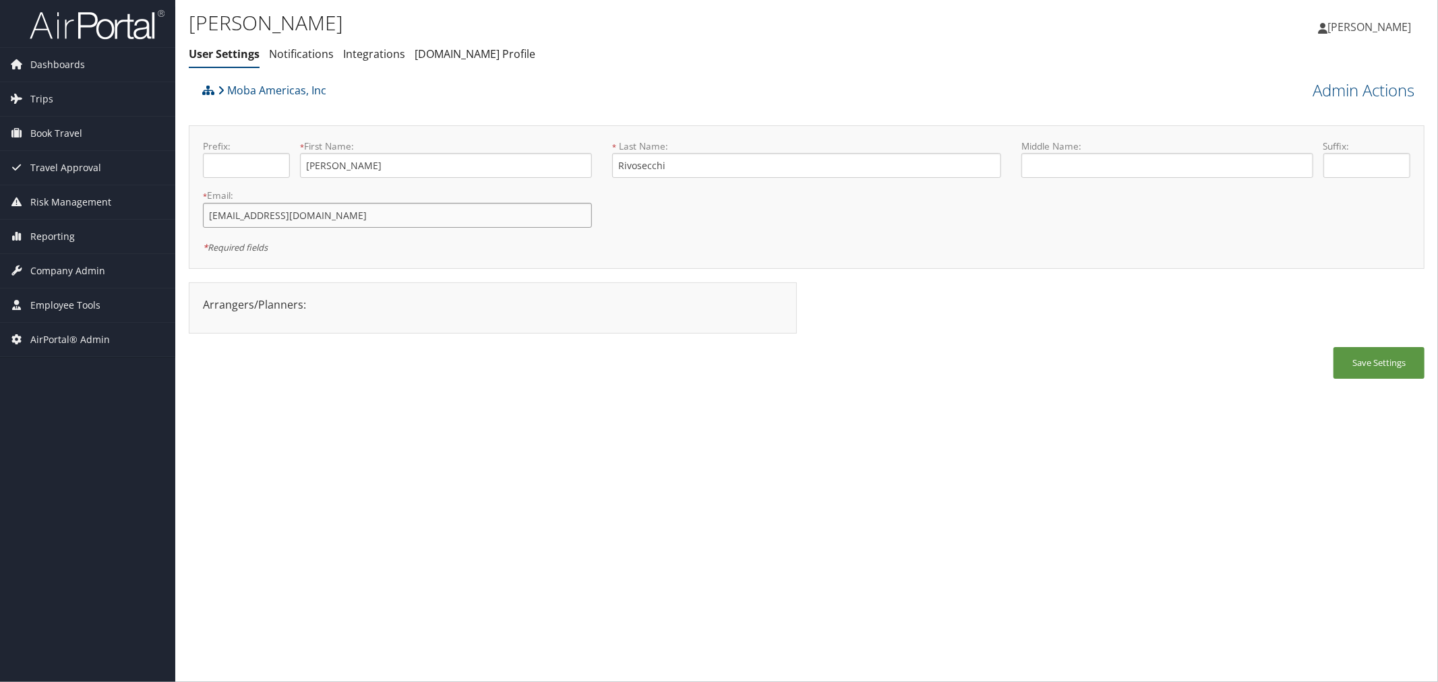
drag, startPoint x: 307, startPoint y: 217, endPoint x: 208, endPoint y: 222, distance: 99.2
click at [208, 222] on input "alessiorivosecchi@gmail.com" at bounding box center [397, 215] width 389 height 25
click at [1322, 92] on link "Admin Actions" at bounding box center [1363, 90] width 102 height 23
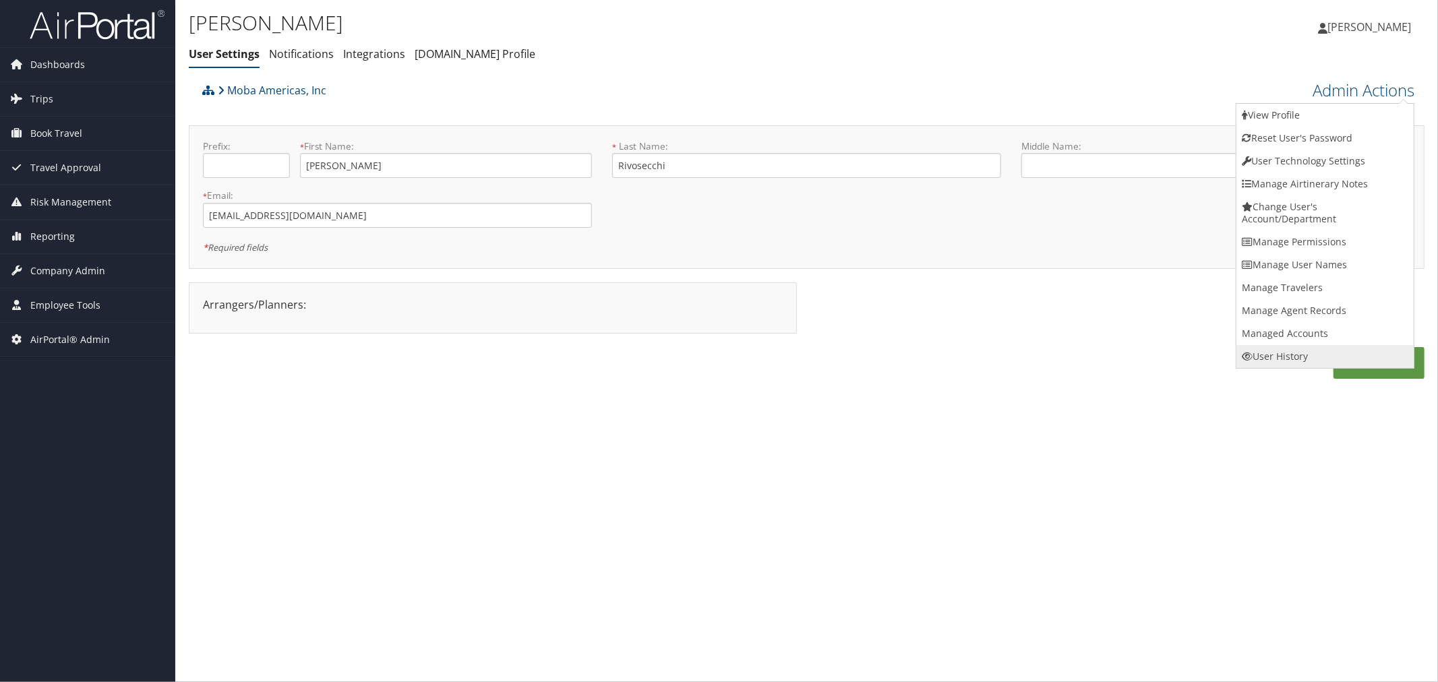
click at [1302, 346] on link "User History" at bounding box center [1324, 356] width 177 height 23
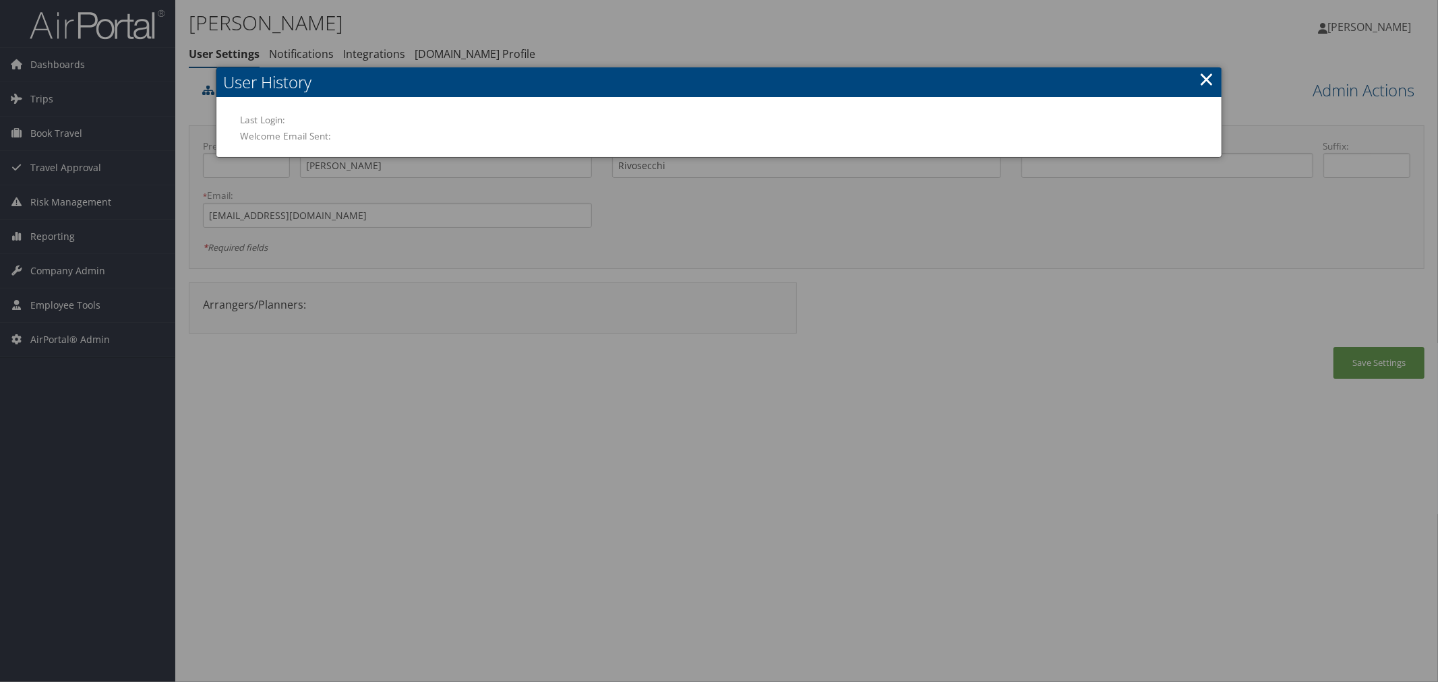
click at [1200, 78] on link "×" at bounding box center [1206, 78] width 16 height 27
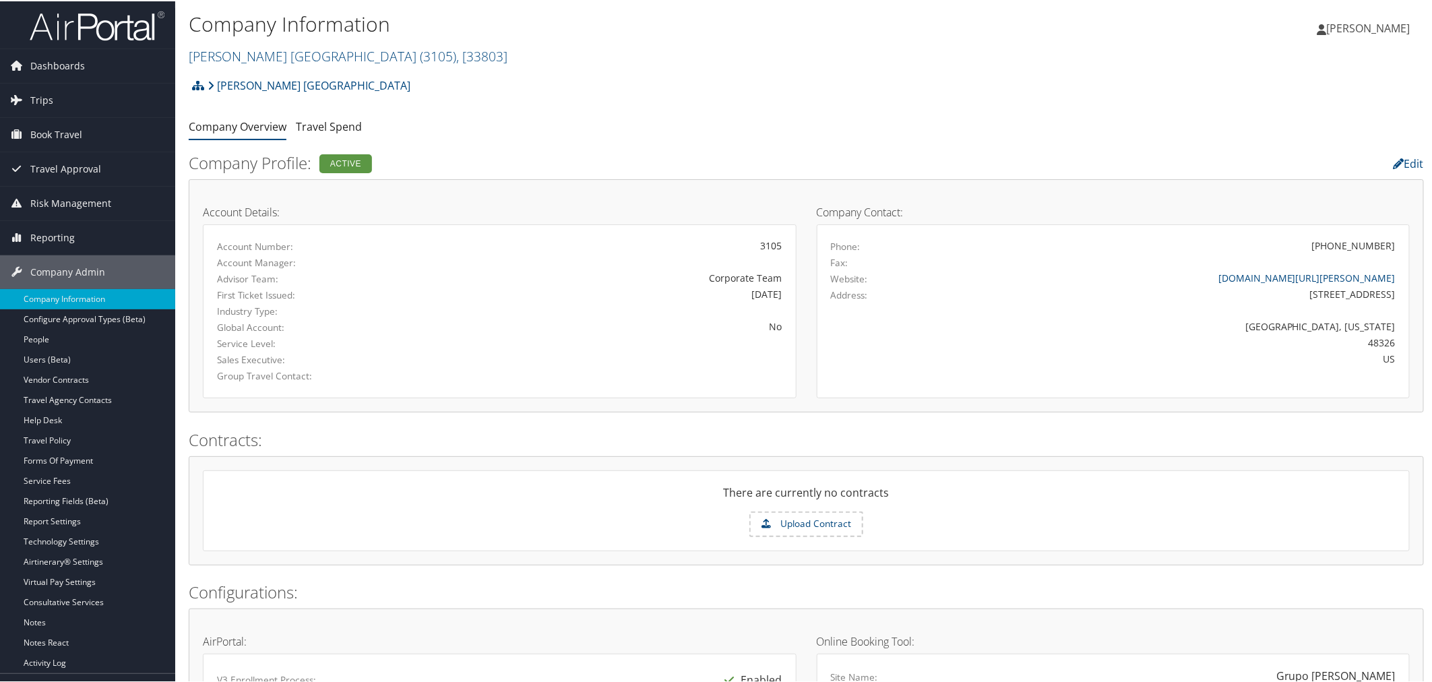
click at [466, 129] on ul "Company Overview Travel Spend" at bounding box center [806, 126] width 1235 height 24
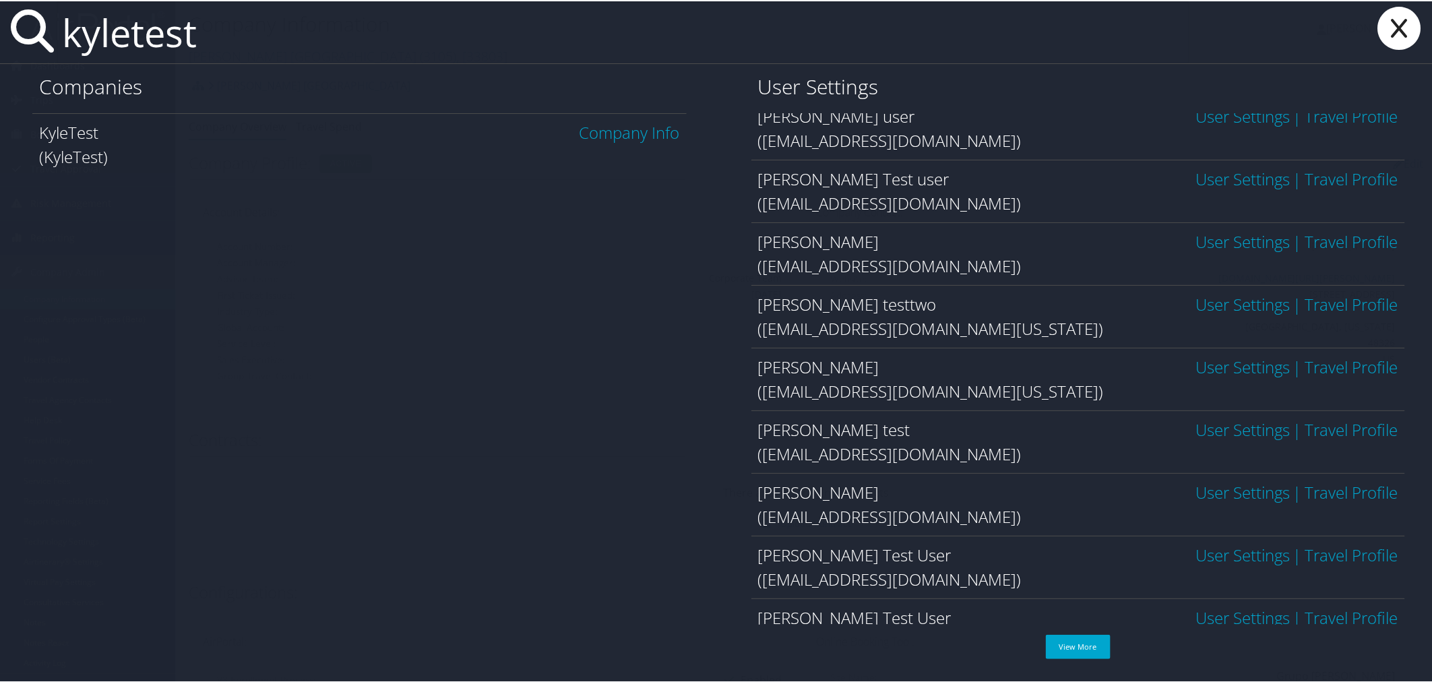
scroll to position [116, 0]
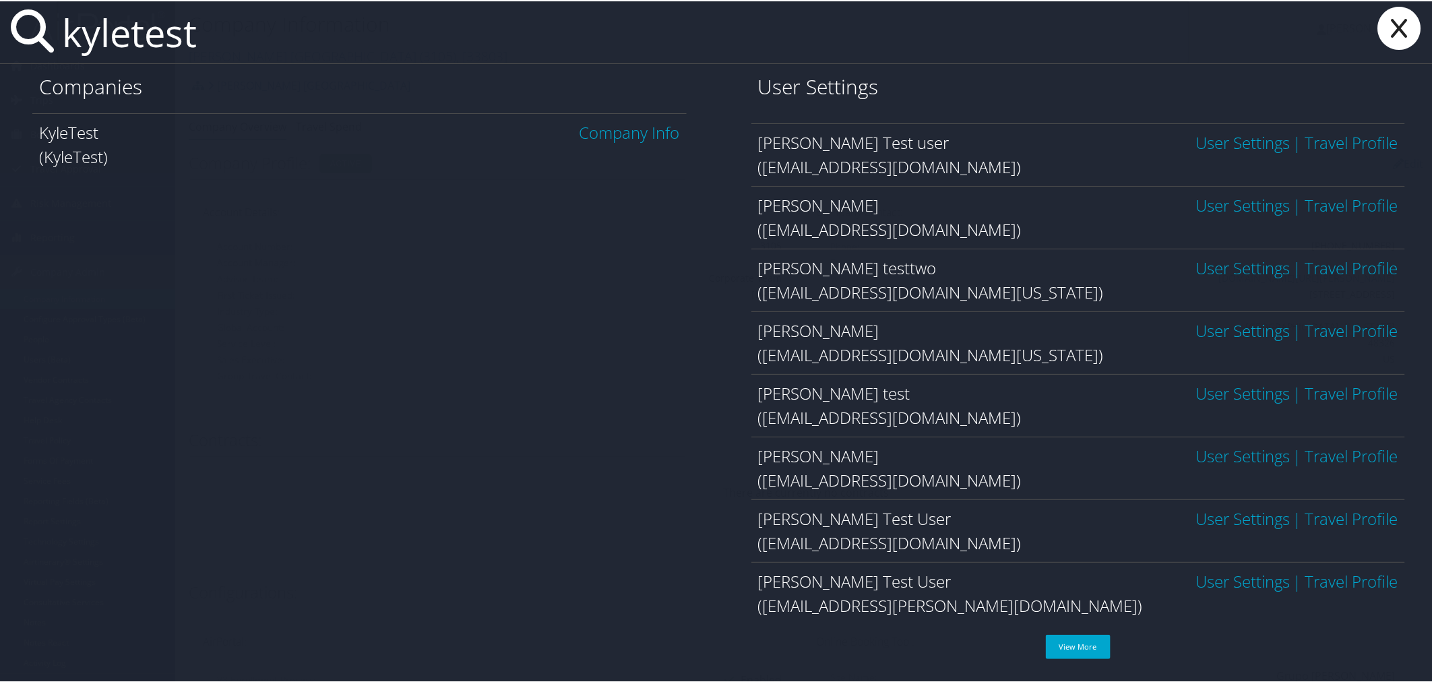
type input "kyletest"
click at [1207, 458] on link "User Settings" at bounding box center [1243, 454] width 94 height 22
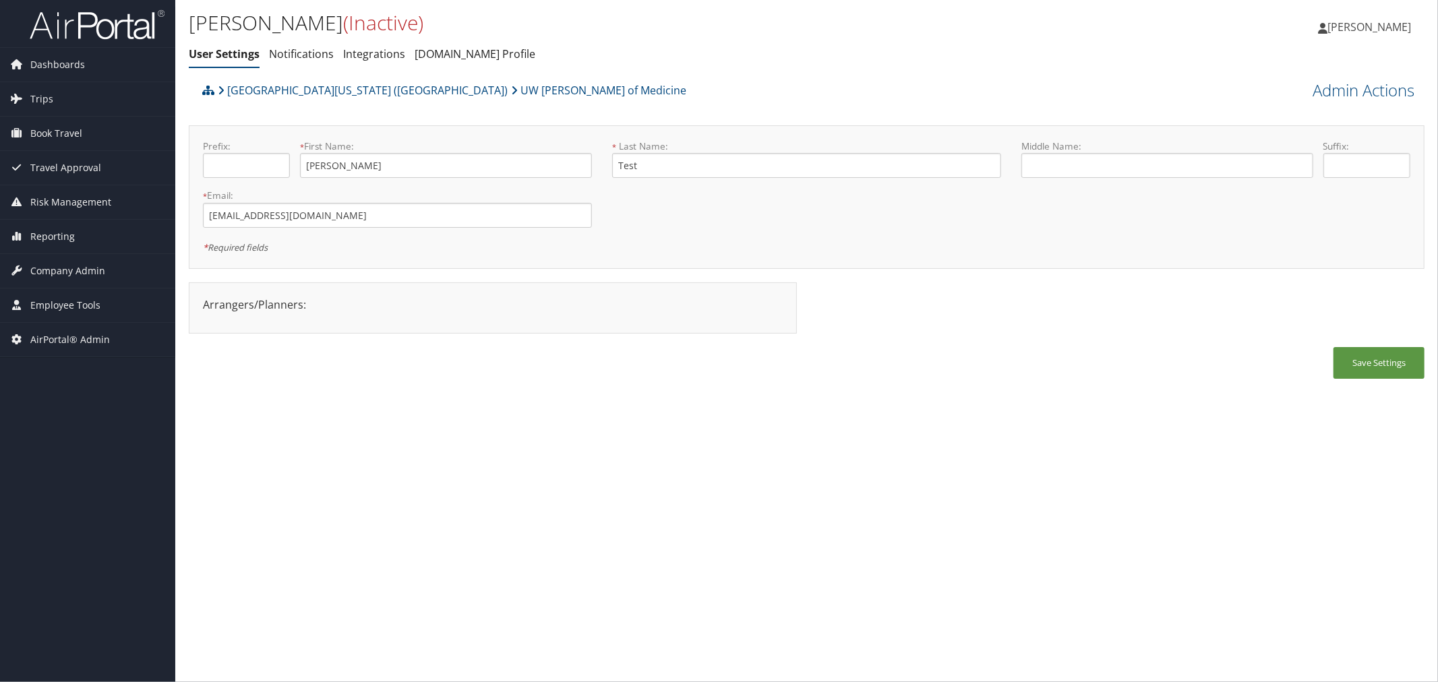
click at [642, 102] on div "University of Washington (UW) UW Dean of Medicine" at bounding box center [652, 95] width 907 height 36
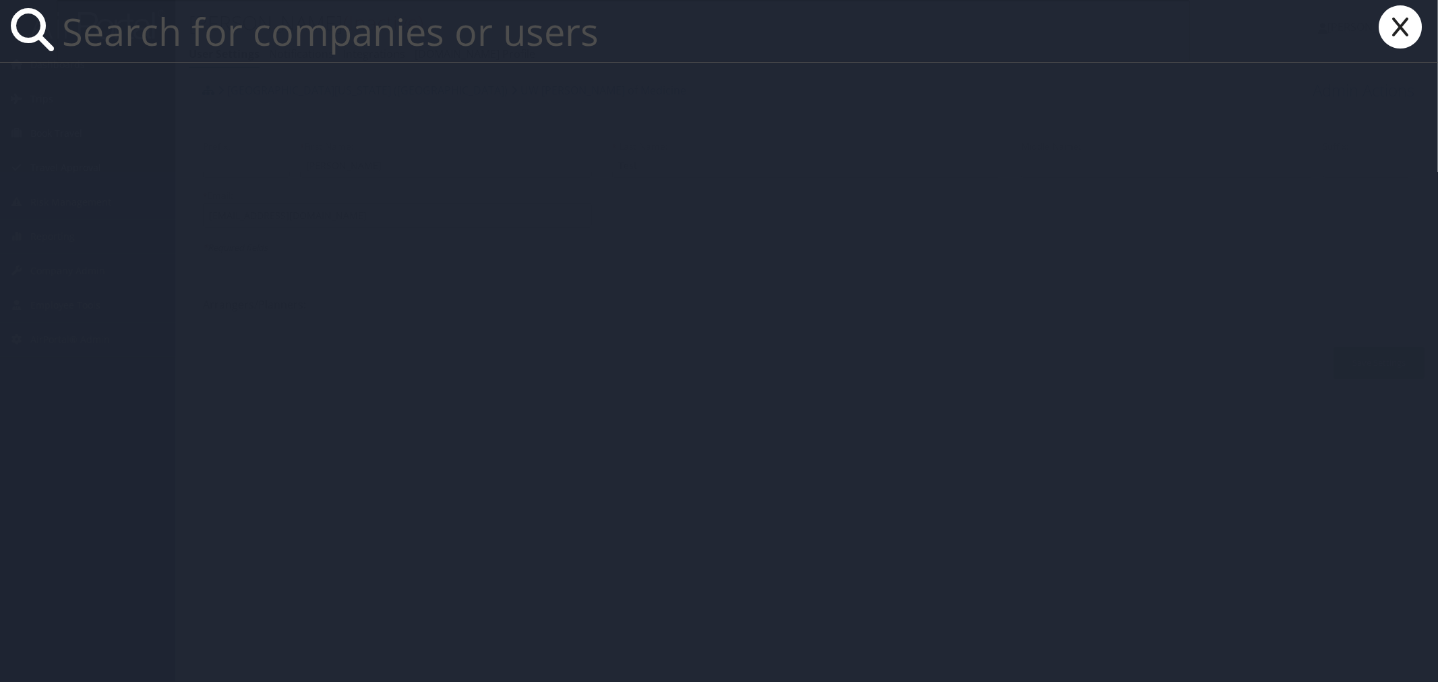
paste input "kyleTestuser3@compleattest.com"
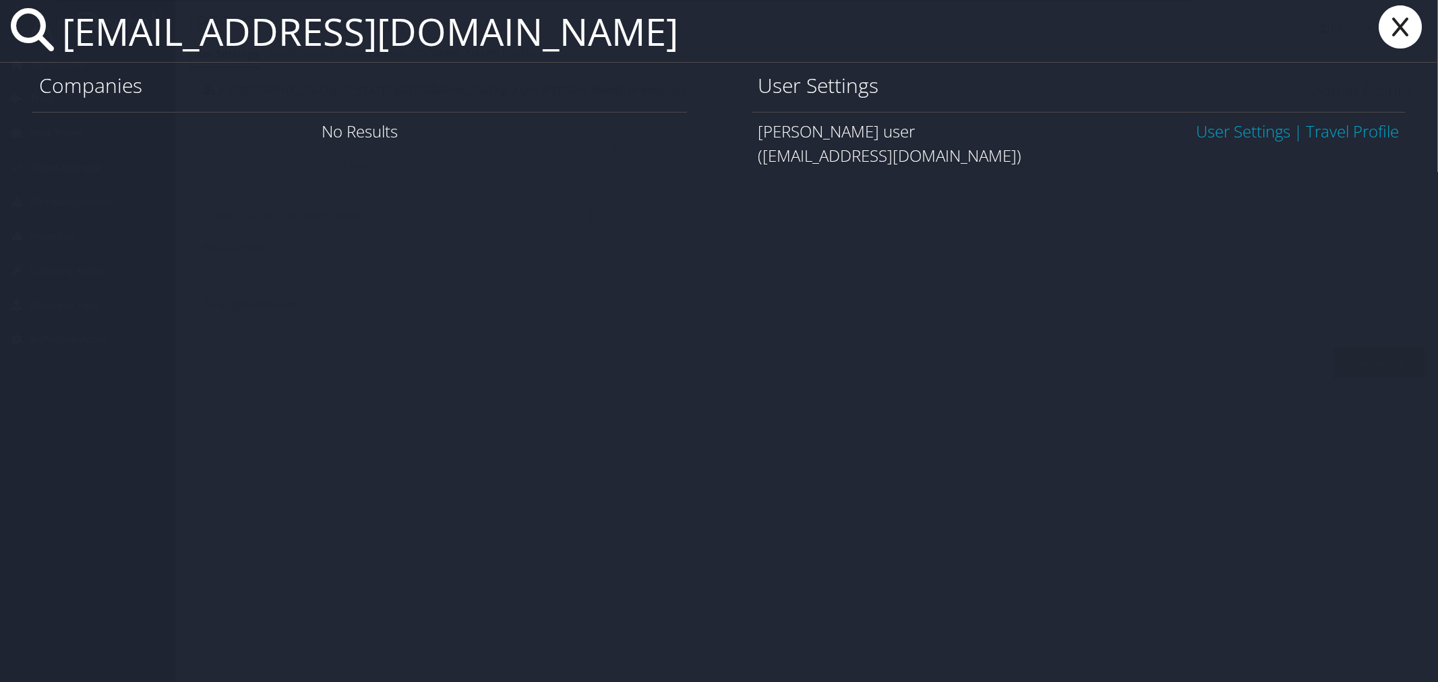
type input "kyleTestuser3@compleattest.com"
click at [1216, 137] on link "User Settings" at bounding box center [1243, 131] width 94 height 22
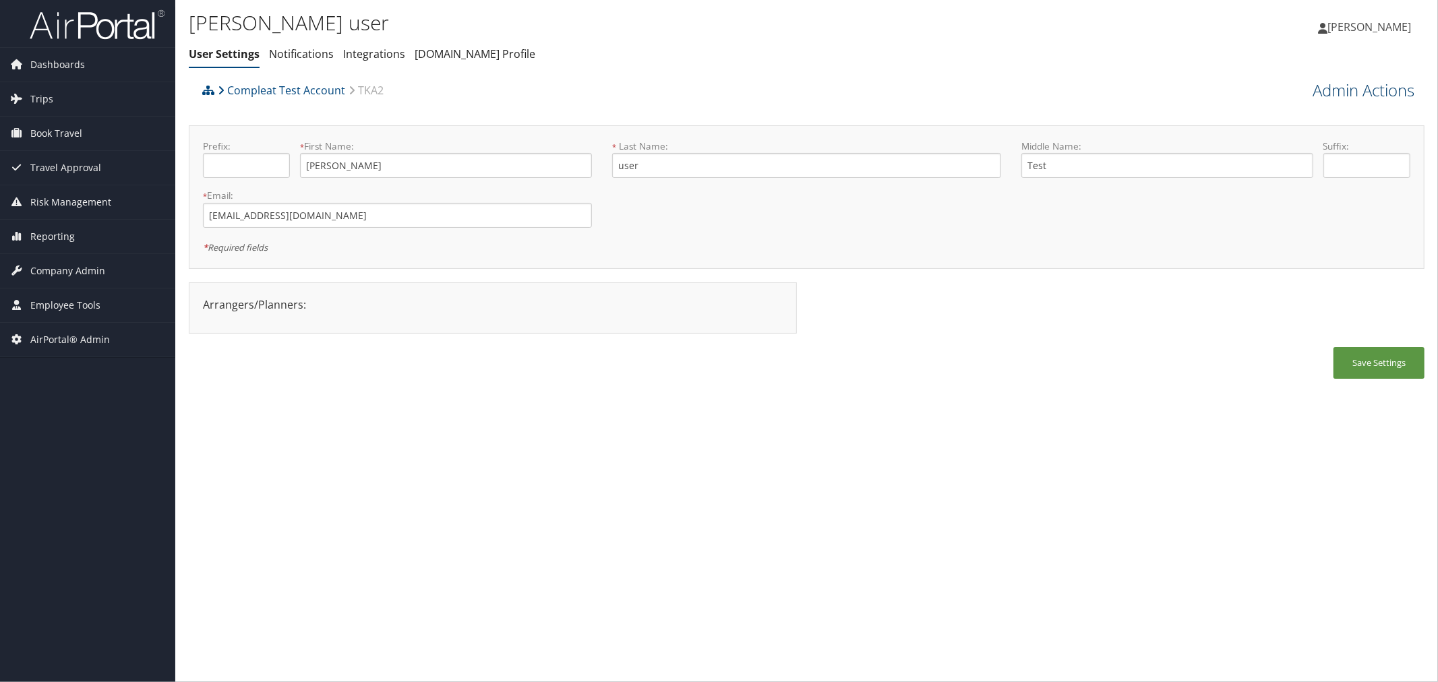
click at [1320, 90] on link "Admin Actions" at bounding box center [1363, 90] width 102 height 23
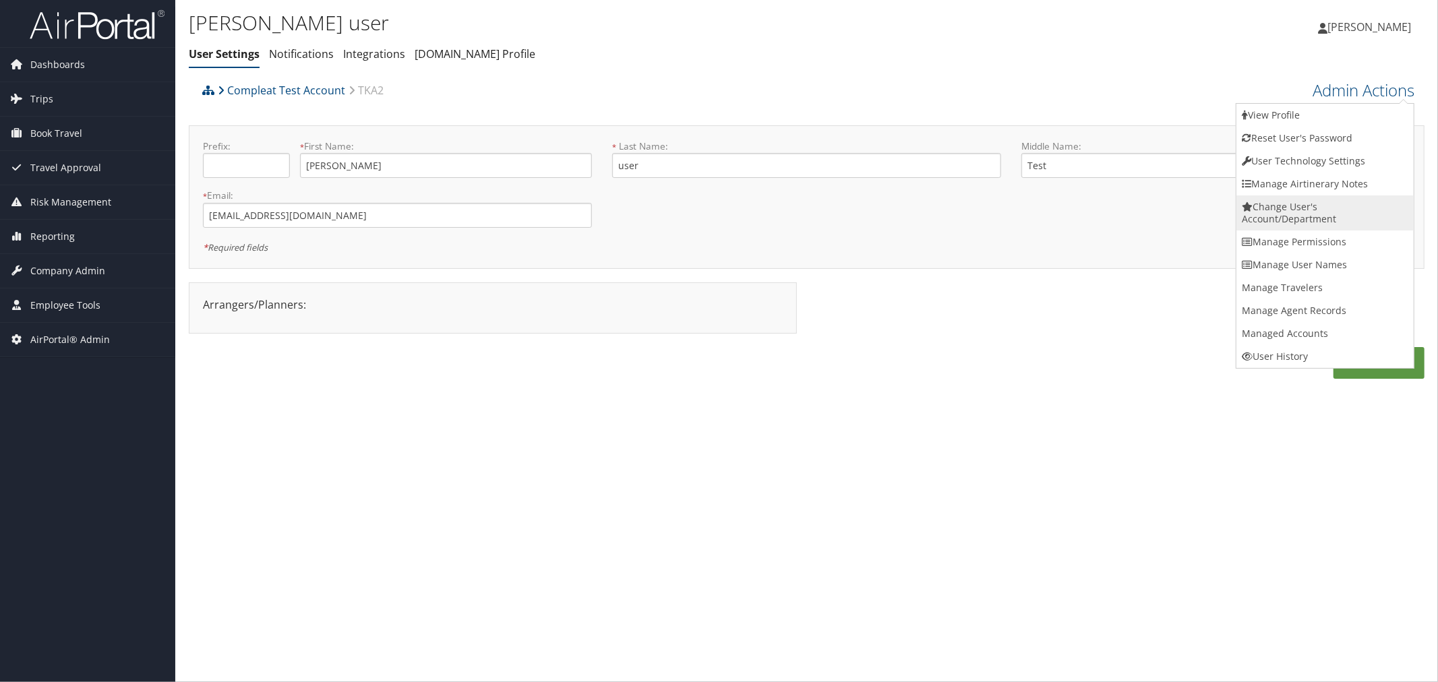
click at [1297, 218] on link "Change User's Account/Department" at bounding box center [1324, 212] width 177 height 35
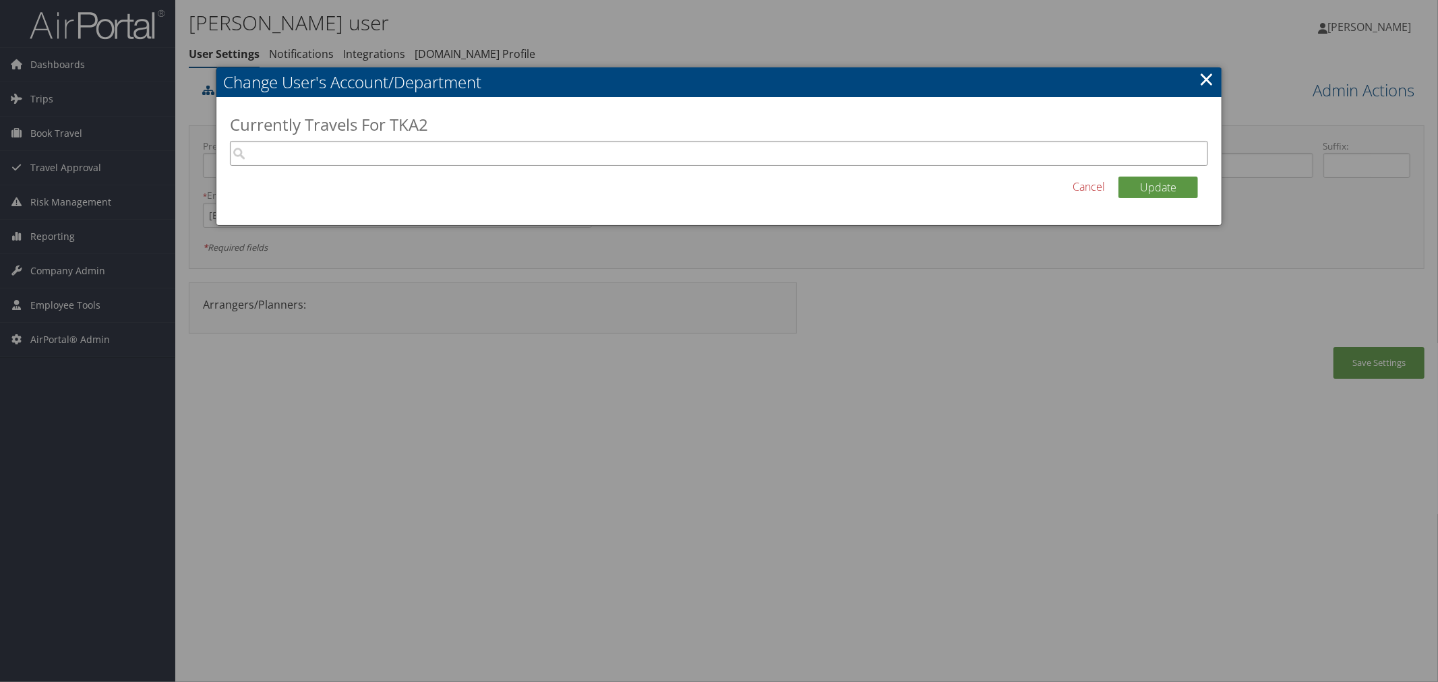
click at [616, 155] on input "search" at bounding box center [719, 153] width 978 height 25
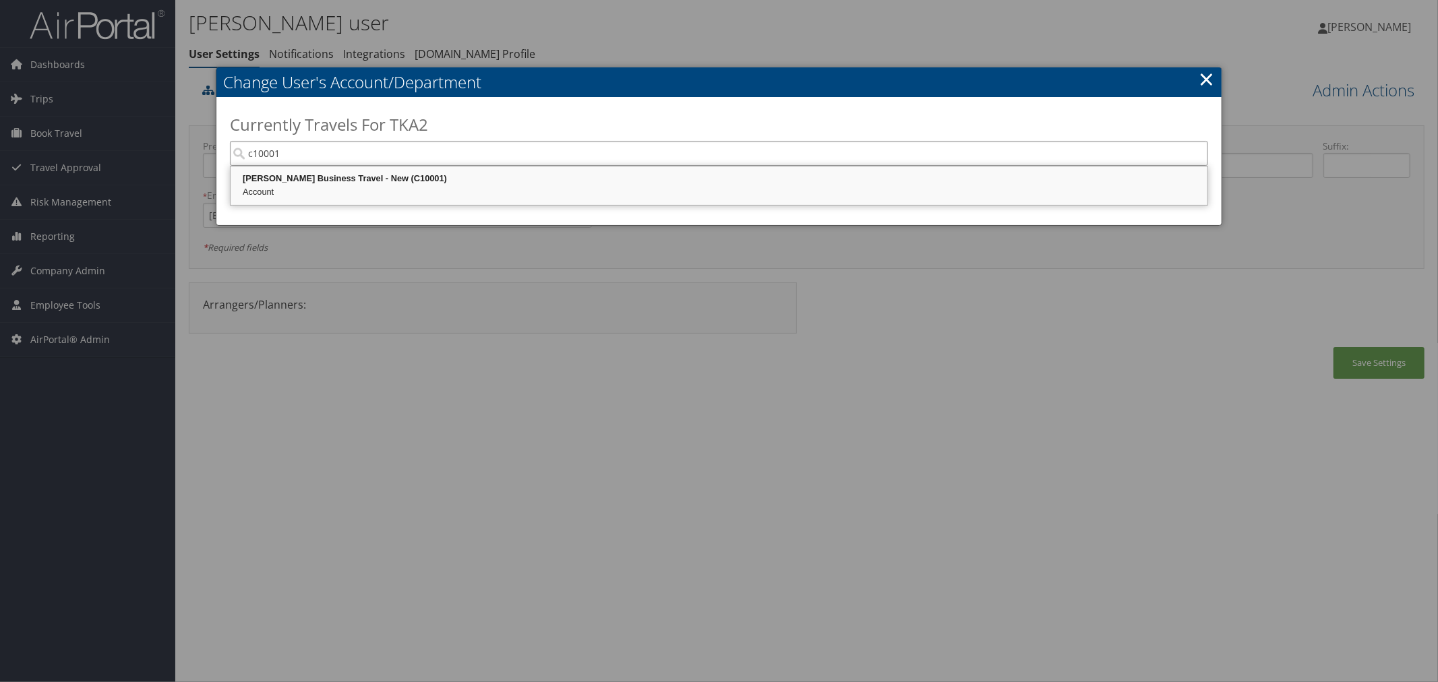
click at [594, 201] on div "Christopherson Business Travel - New (C10001) Account" at bounding box center [719, 185] width 973 height 34
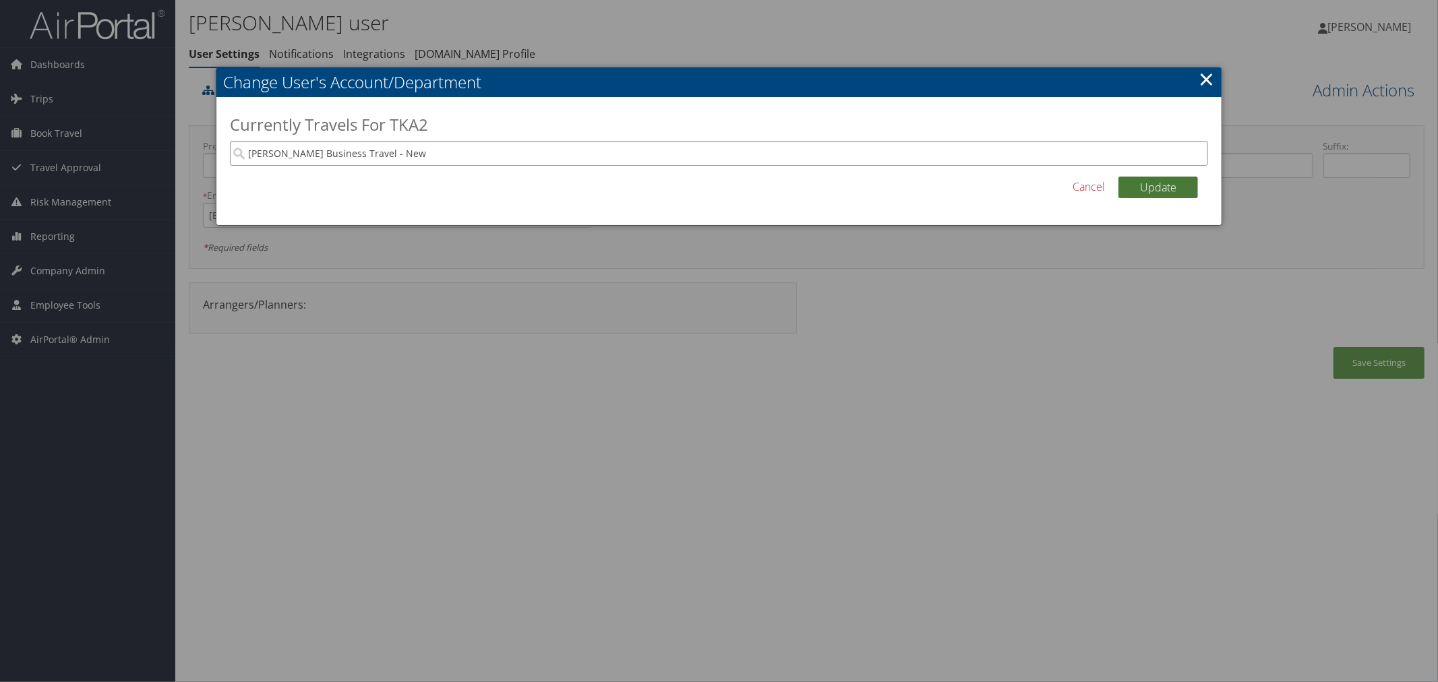
type input "[PERSON_NAME] Business Travel - New"
click at [1192, 189] on button "Update" at bounding box center [1158, 188] width 80 height 22
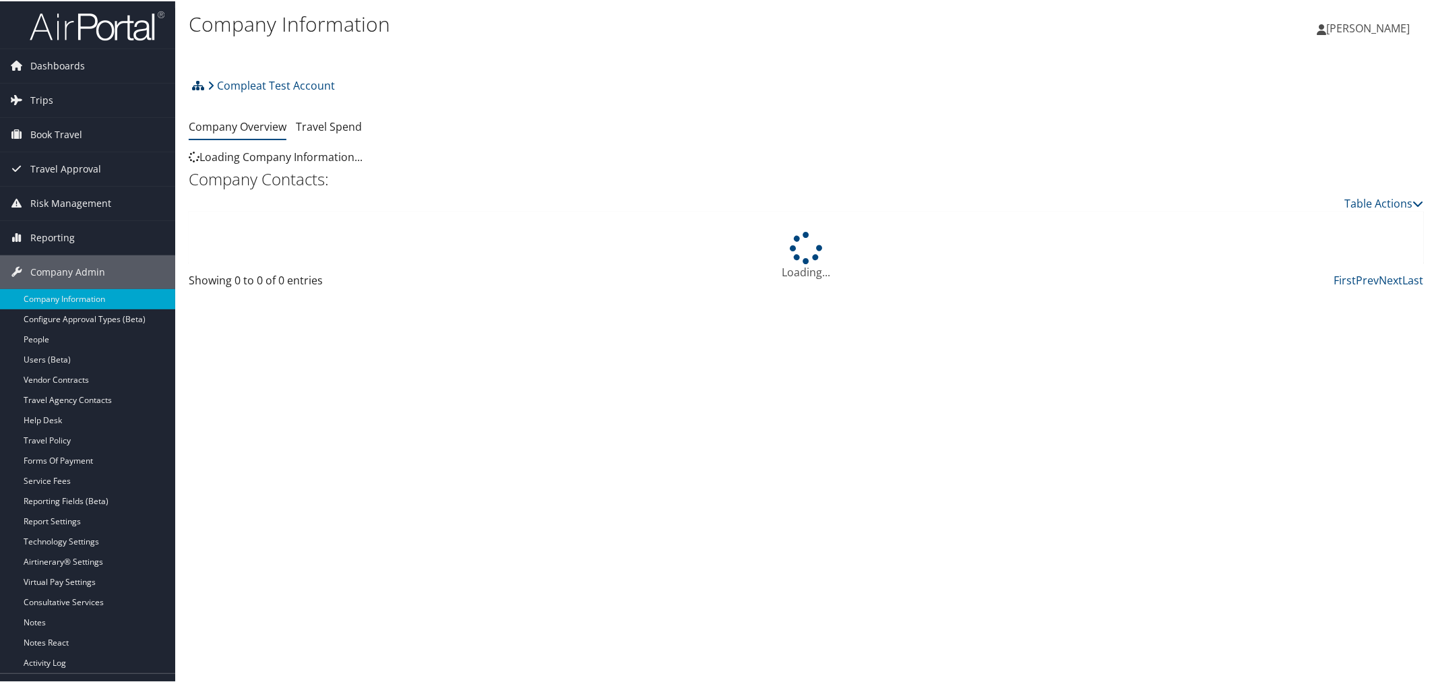
click at [194, 83] on icon at bounding box center [198, 84] width 12 height 11
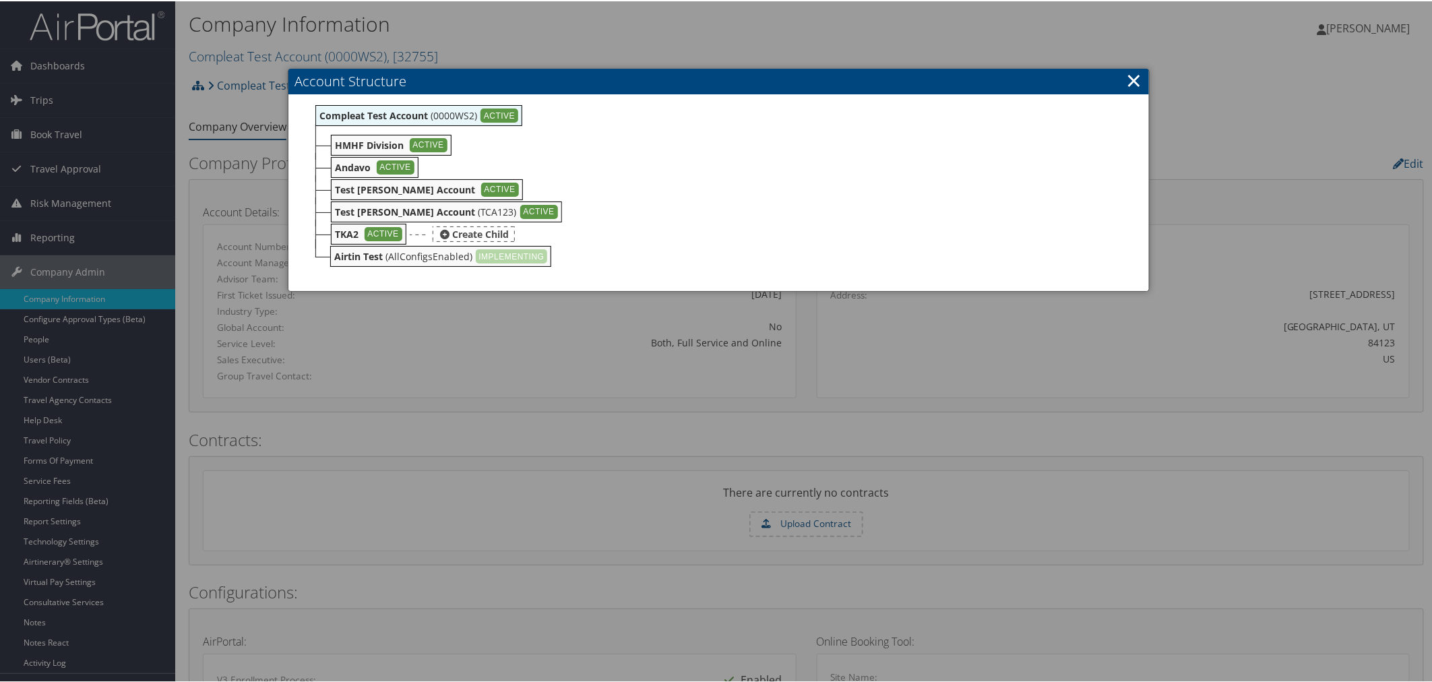
click at [352, 231] on b "TKA2" at bounding box center [347, 232] width 24 height 13
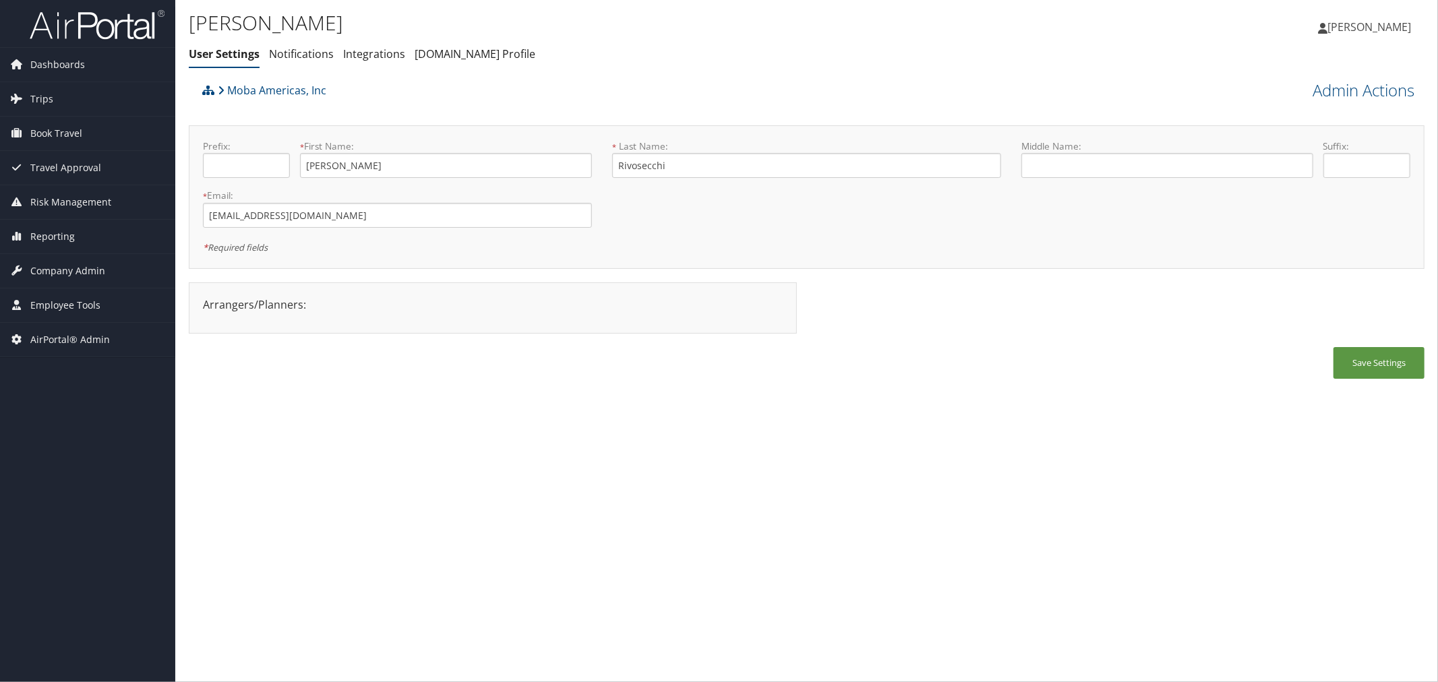
click at [374, 105] on div "Moba Americas, Inc" at bounding box center [652, 95] width 907 height 36
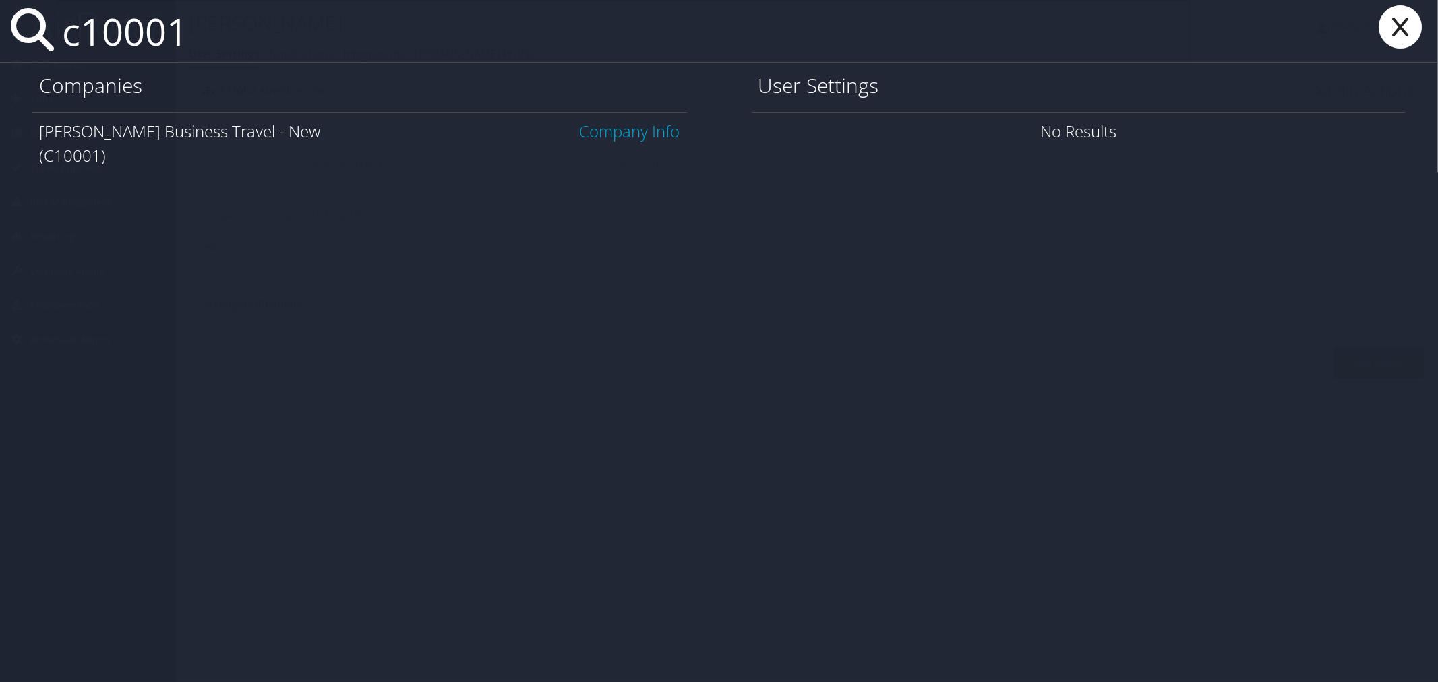
type input "c10001"
click at [592, 129] on link "Company Info" at bounding box center [630, 131] width 100 height 22
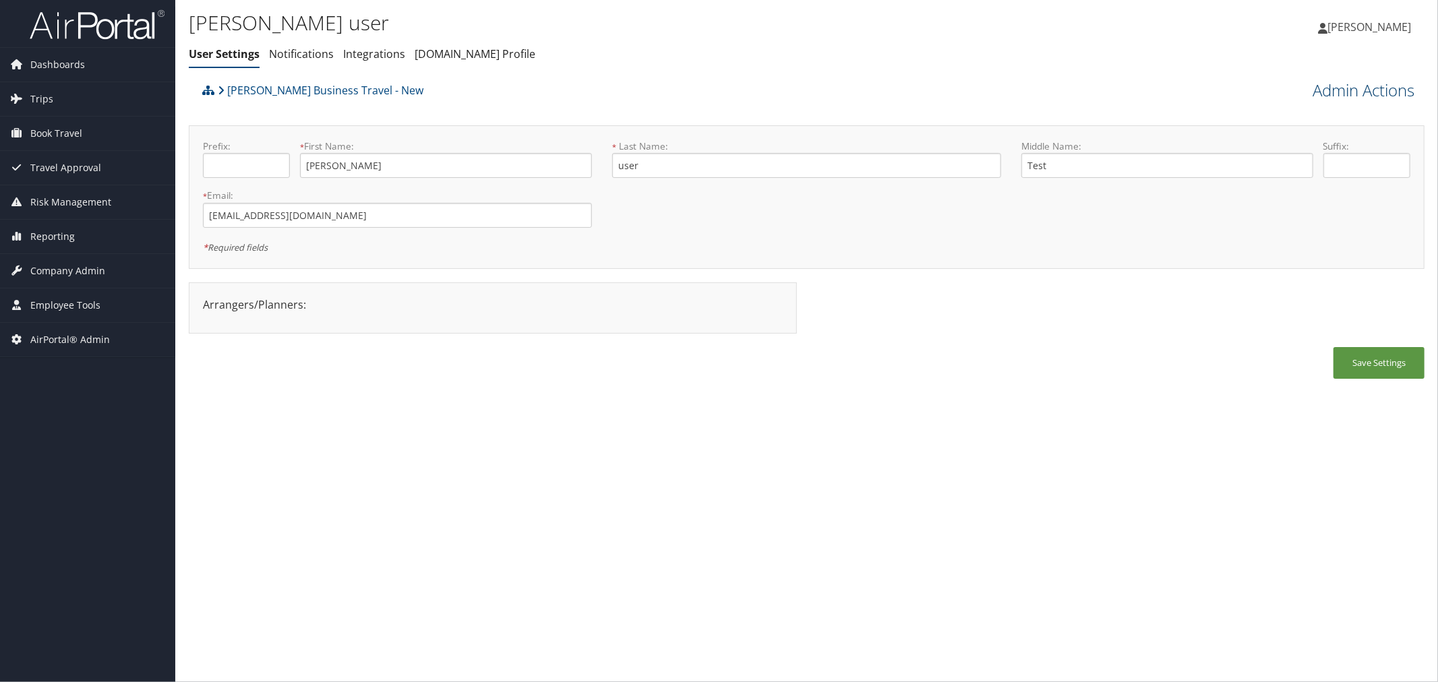
click at [1367, 88] on link "Admin Actions" at bounding box center [1363, 90] width 102 height 23
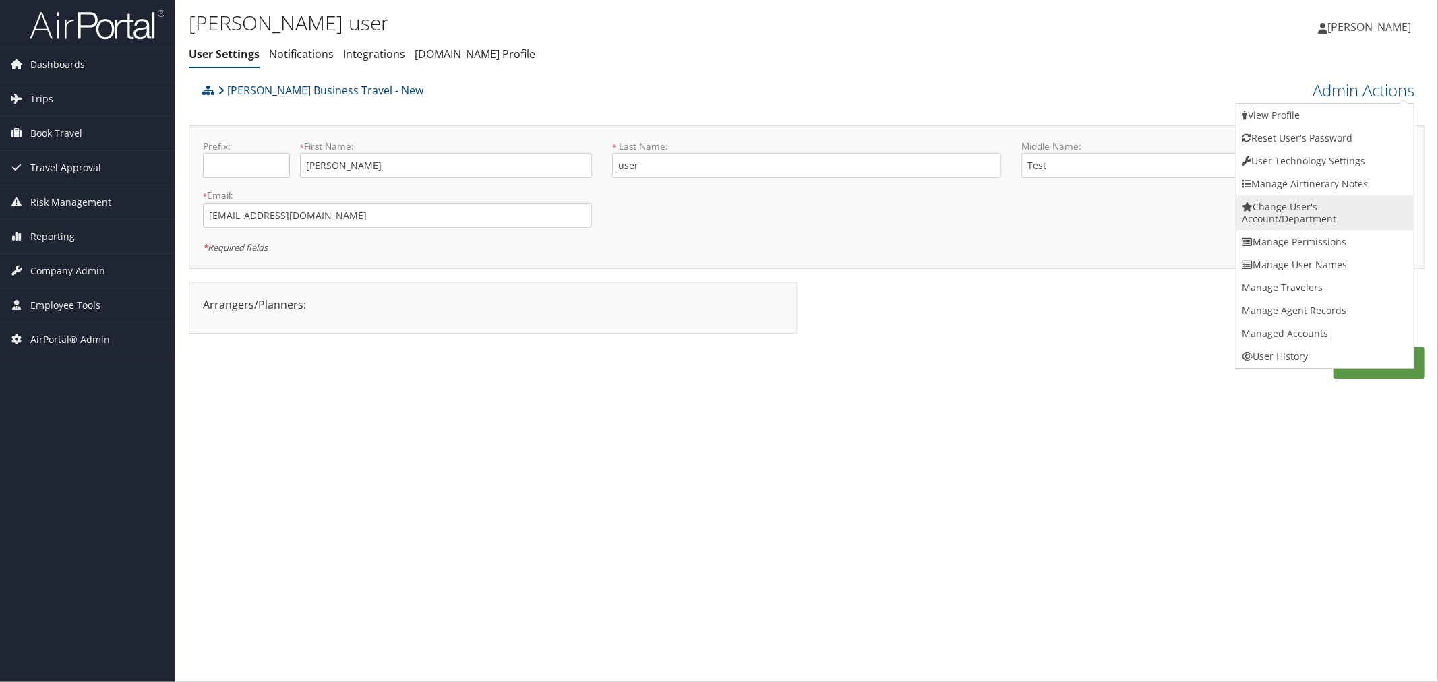
click at [1270, 213] on link "Change User's Account/Department" at bounding box center [1324, 212] width 177 height 35
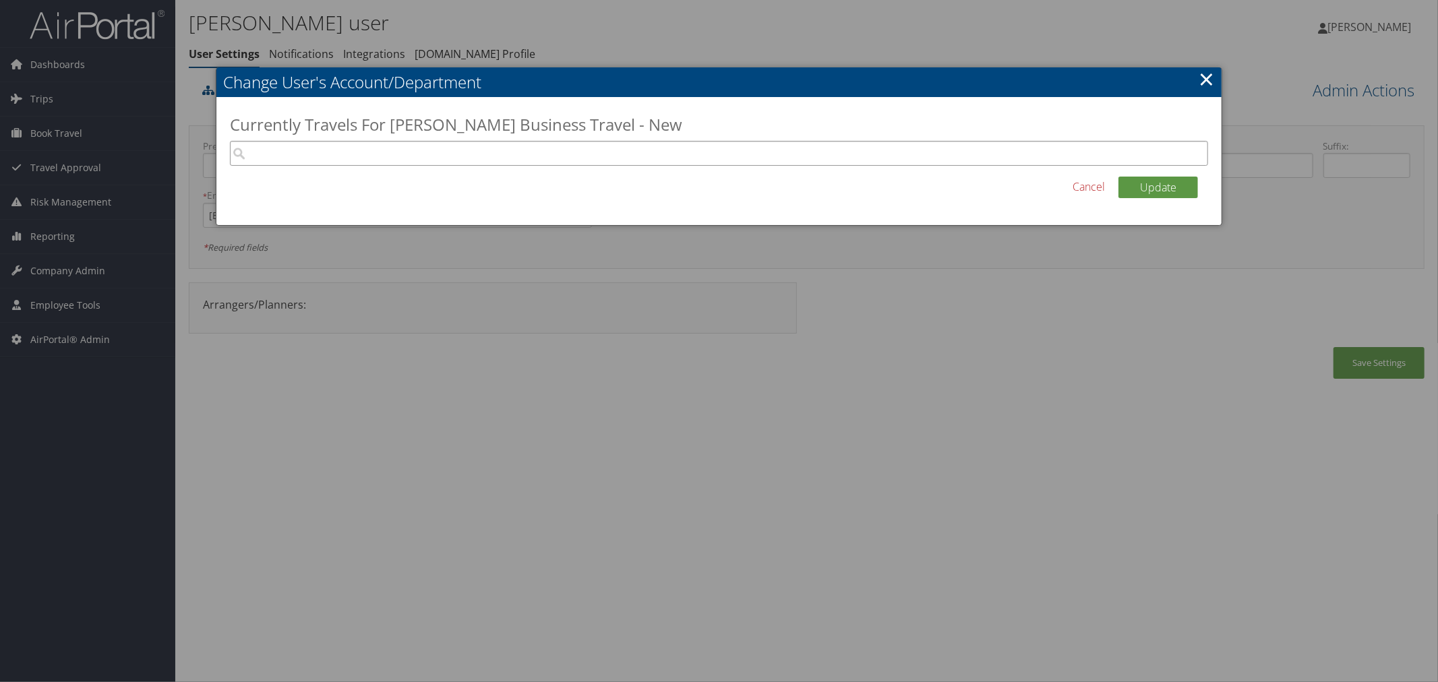
click at [470, 157] on input "search" at bounding box center [719, 153] width 978 height 25
paste input "45259"
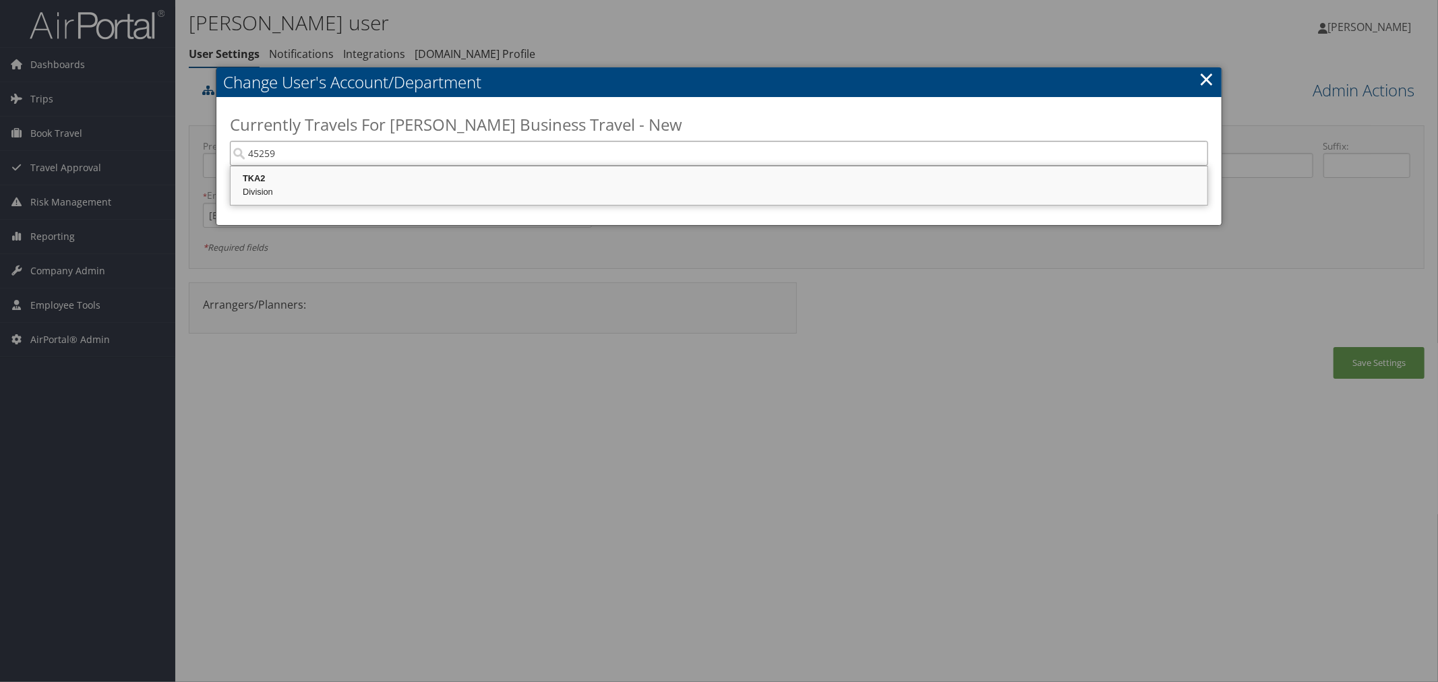
click at [339, 186] on div "Division" at bounding box center [719, 191] width 973 height 13
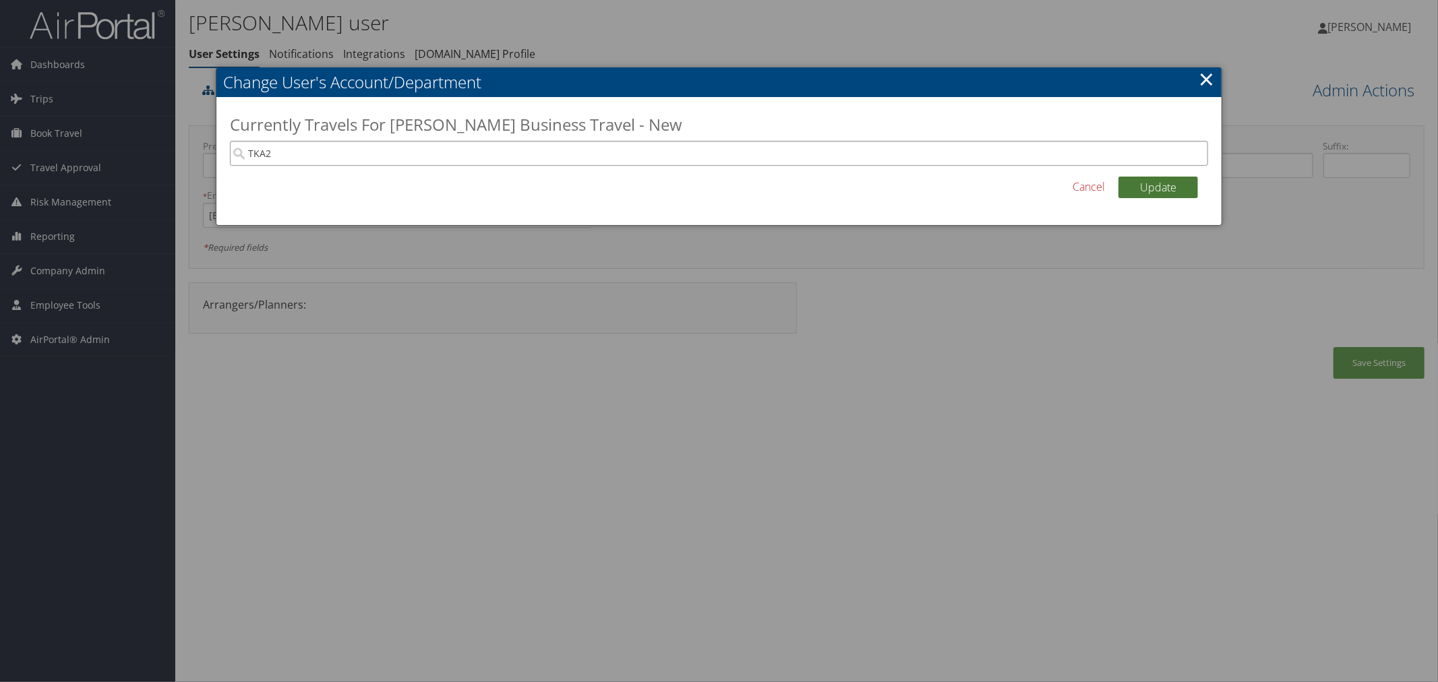
type input "TKA2"
click at [1139, 191] on button "Update" at bounding box center [1158, 188] width 80 height 22
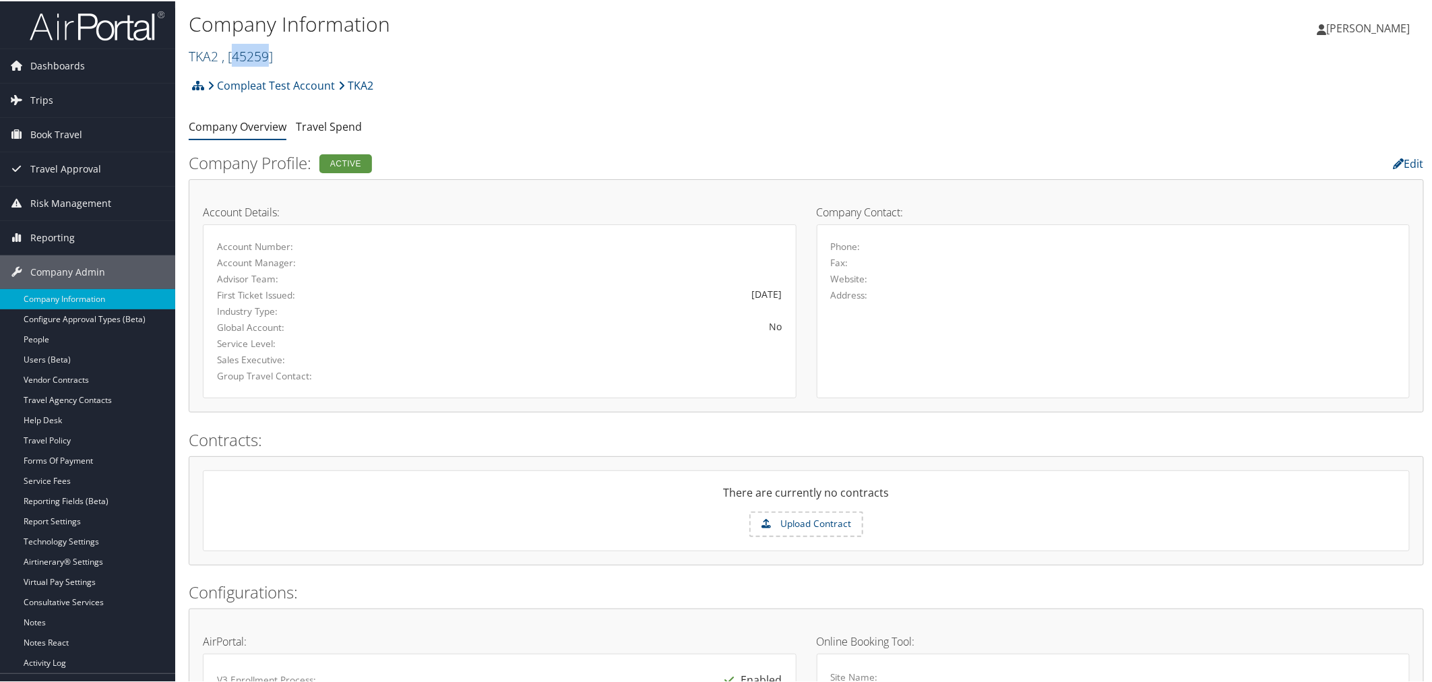
drag, startPoint x: 268, startPoint y: 57, endPoint x: 233, endPoint y: 57, distance: 34.4
click at [233, 57] on span ", [ 45259 ]" at bounding box center [247, 55] width 51 height 18
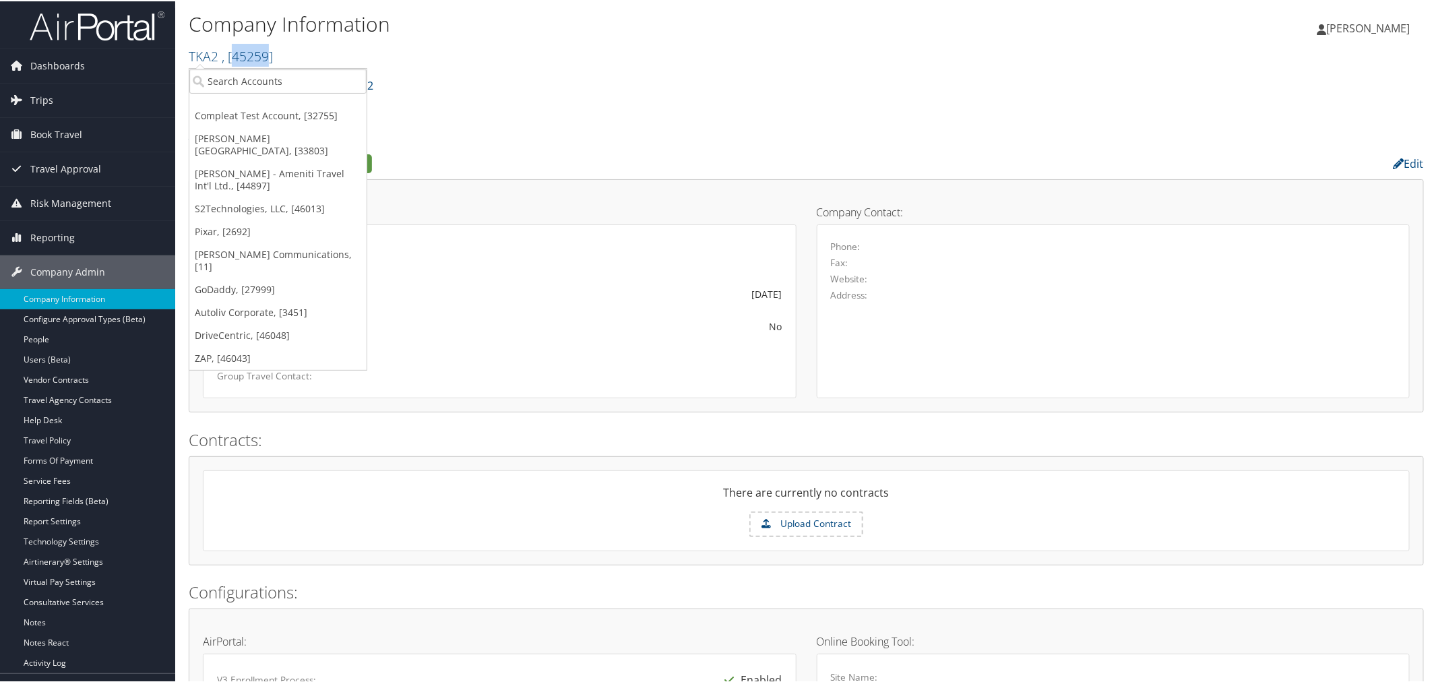
copy span "45259"
click at [508, 78] on div "Compleat Test Account TKA2 Account Structure Compleat Test Account (0000WS2) AC…" at bounding box center [806, 89] width 1235 height 36
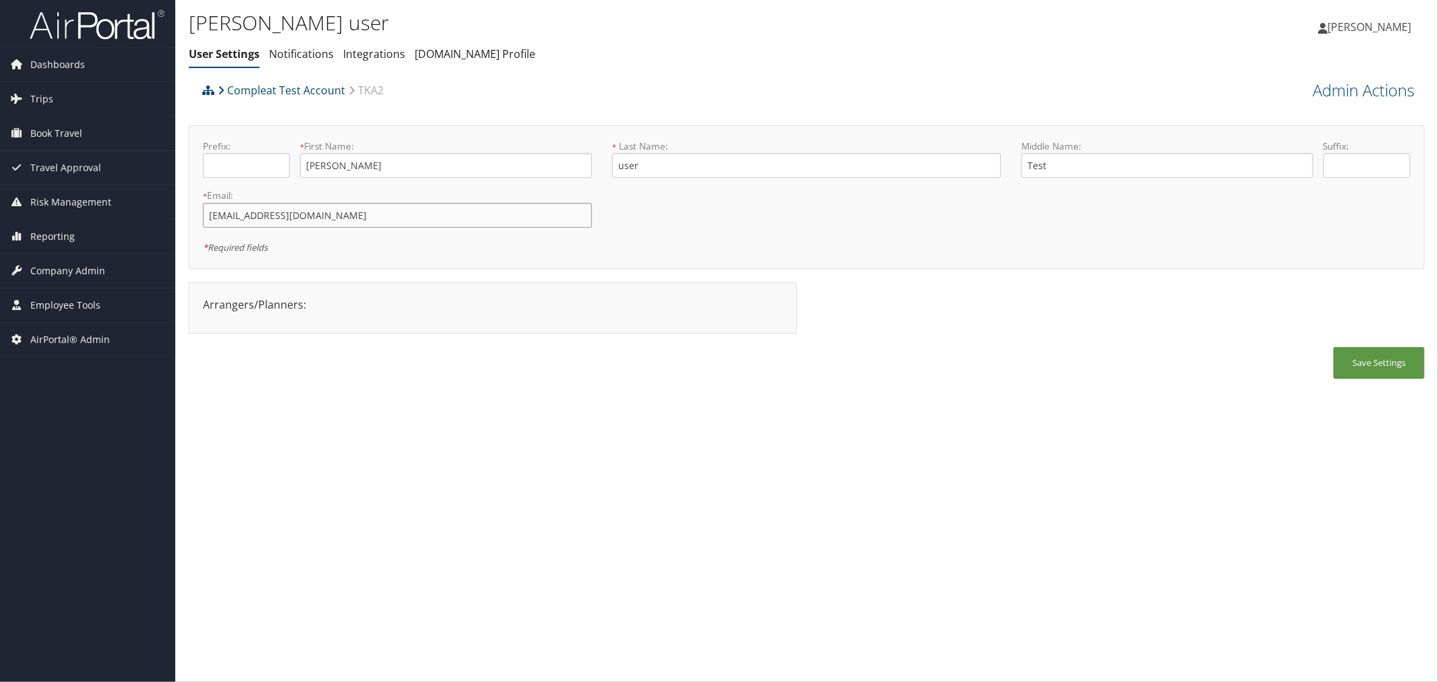
drag, startPoint x: 371, startPoint y: 216, endPoint x: 207, endPoint y: 218, distance: 164.5
click at [207, 218] on input "[EMAIL_ADDRESS][DOMAIN_NAME]" at bounding box center [397, 215] width 389 height 25
click at [1368, 85] on link "Admin Actions" at bounding box center [1363, 90] width 102 height 23
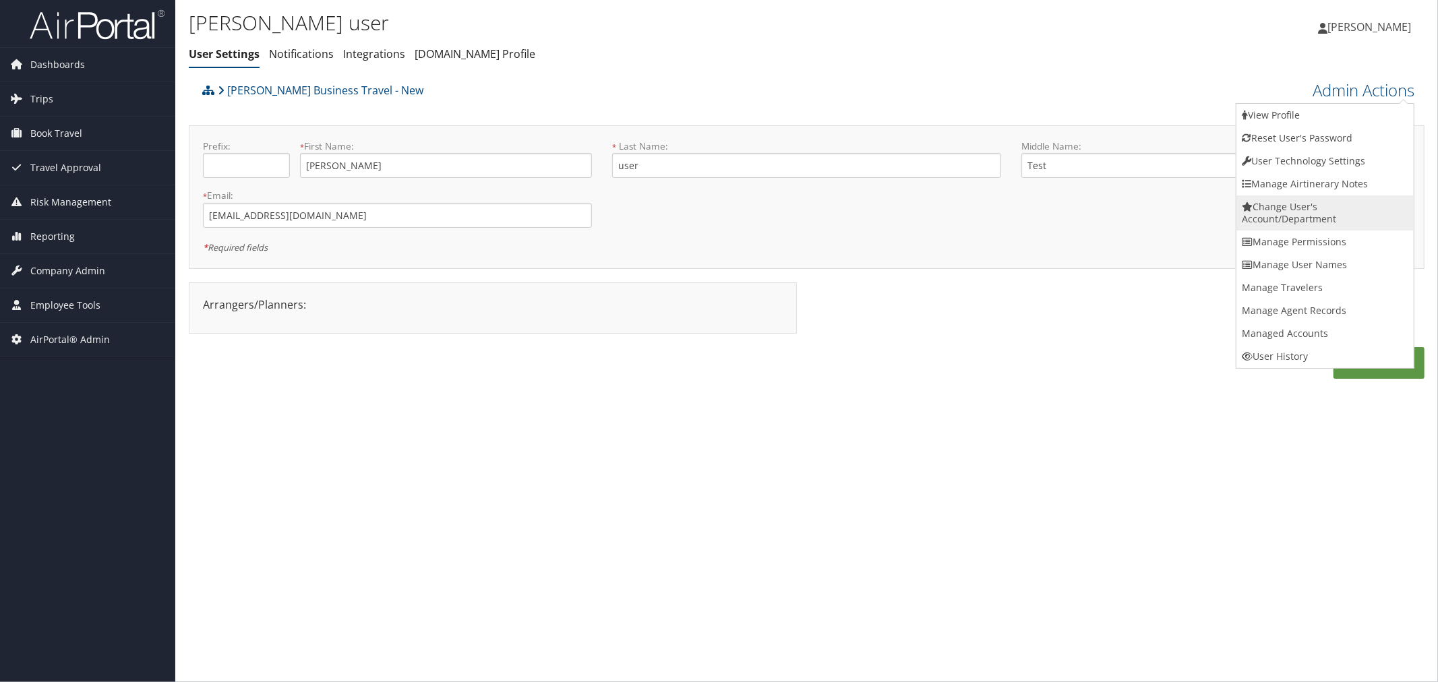
click at [1311, 213] on link "Change User's Account/Department" at bounding box center [1324, 212] width 177 height 35
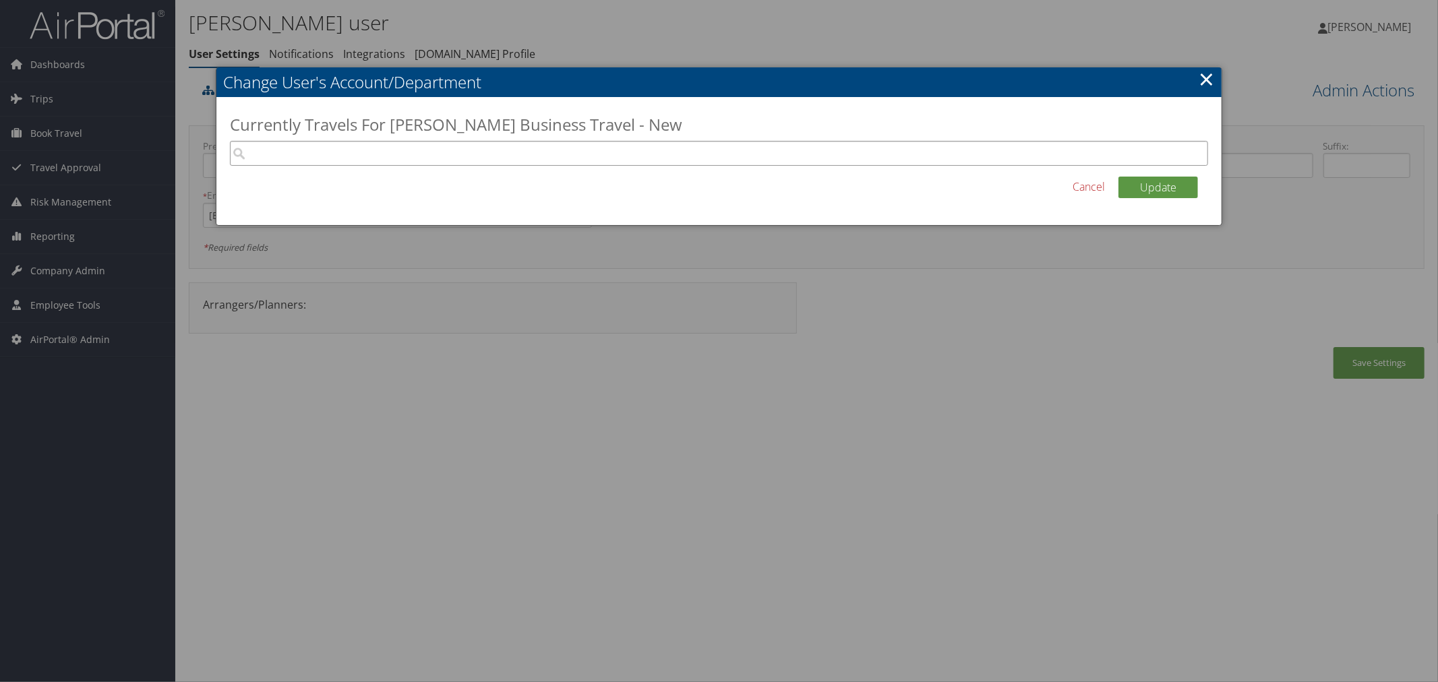
click at [485, 155] on input "search" at bounding box center [719, 153] width 978 height 25
click at [303, 148] on input "search" at bounding box center [719, 153] width 978 height 25
paste input "45259"
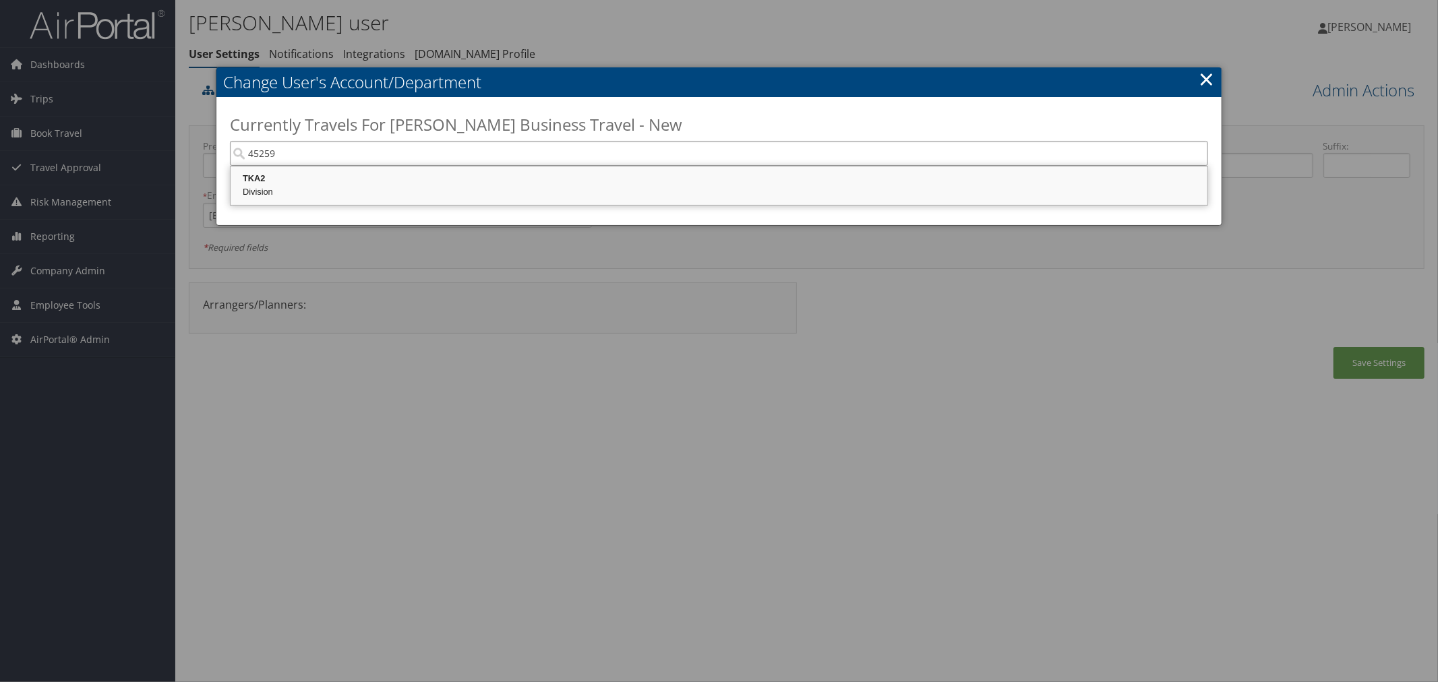
drag, startPoint x: 335, startPoint y: 183, endPoint x: 355, endPoint y: 177, distance: 20.9
click at [335, 182] on div "TKA2" at bounding box center [719, 178] width 973 height 13
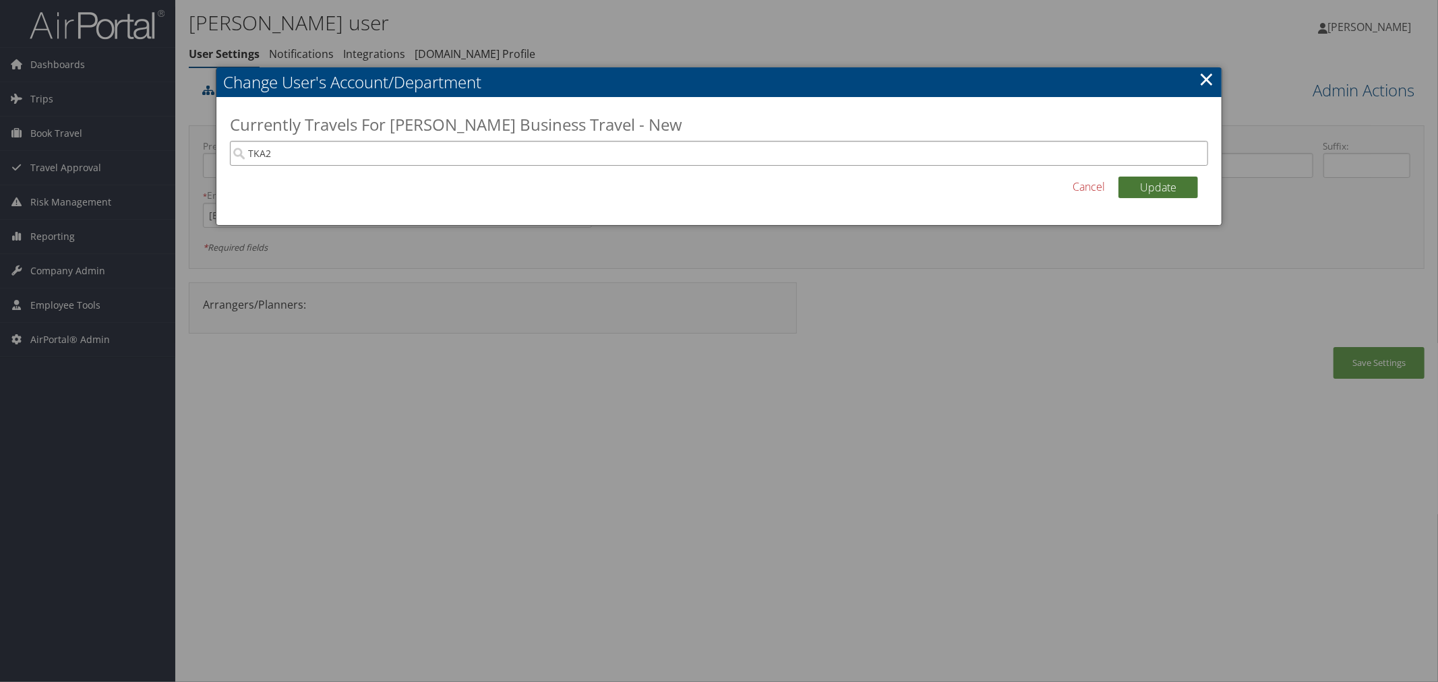
type input "TKA2"
click at [1184, 186] on button "Update" at bounding box center [1158, 188] width 80 height 22
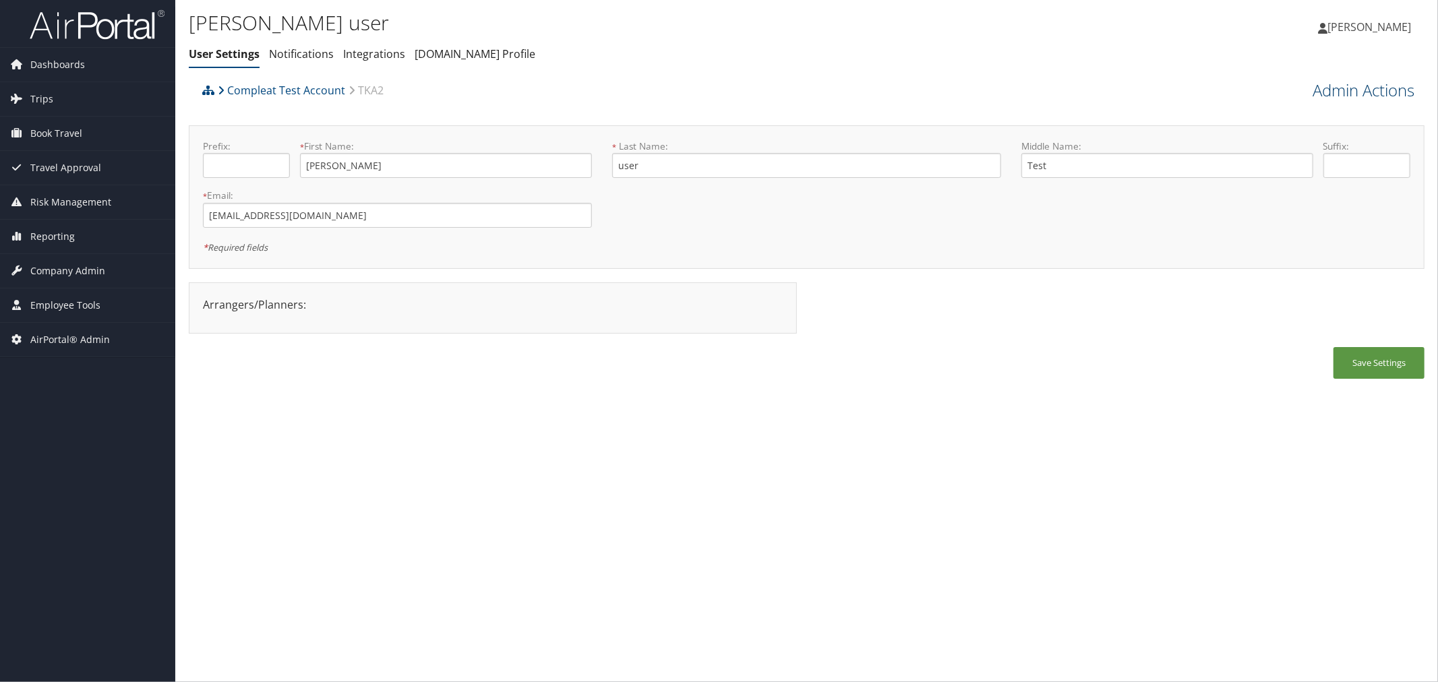
click at [1355, 93] on link "Admin Actions" at bounding box center [1363, 90] width 102 height 23
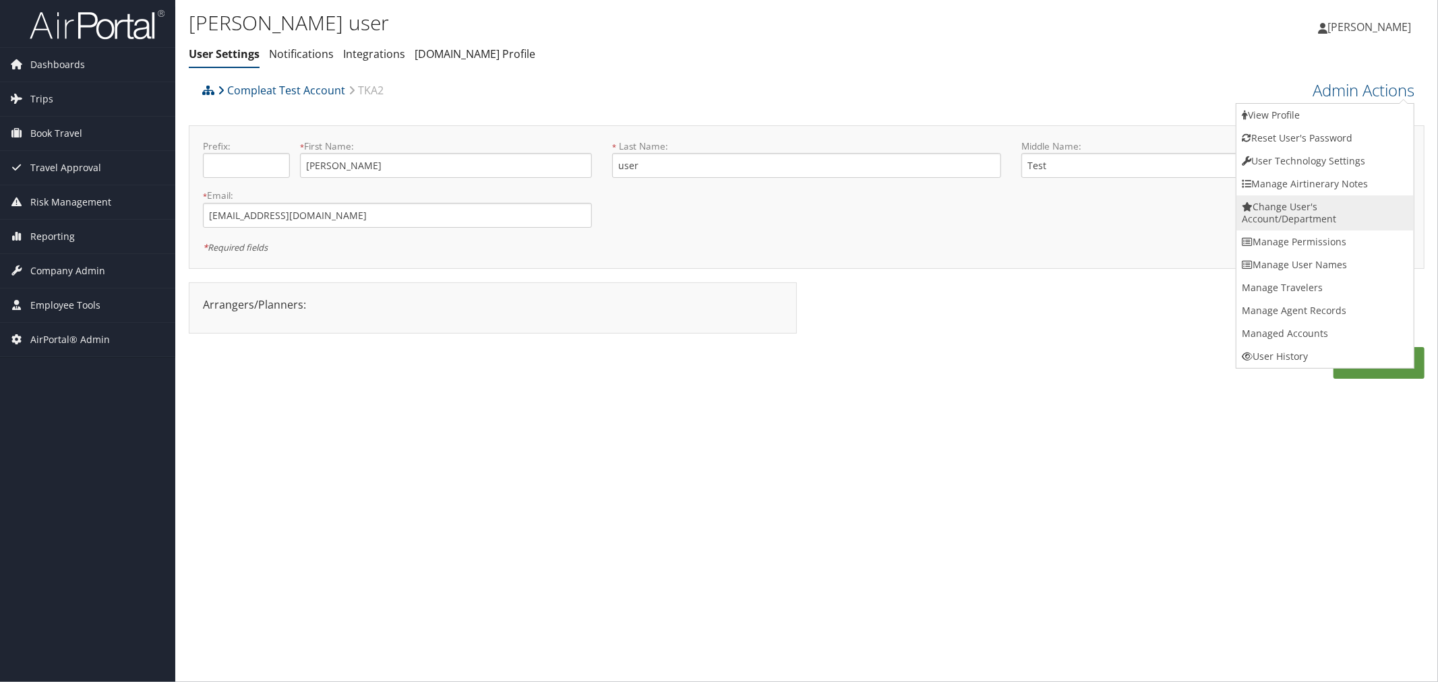
click at [1266, 209] on link "Change User's Account/Department" at bounding box center [1324, 212] width 177 height 35
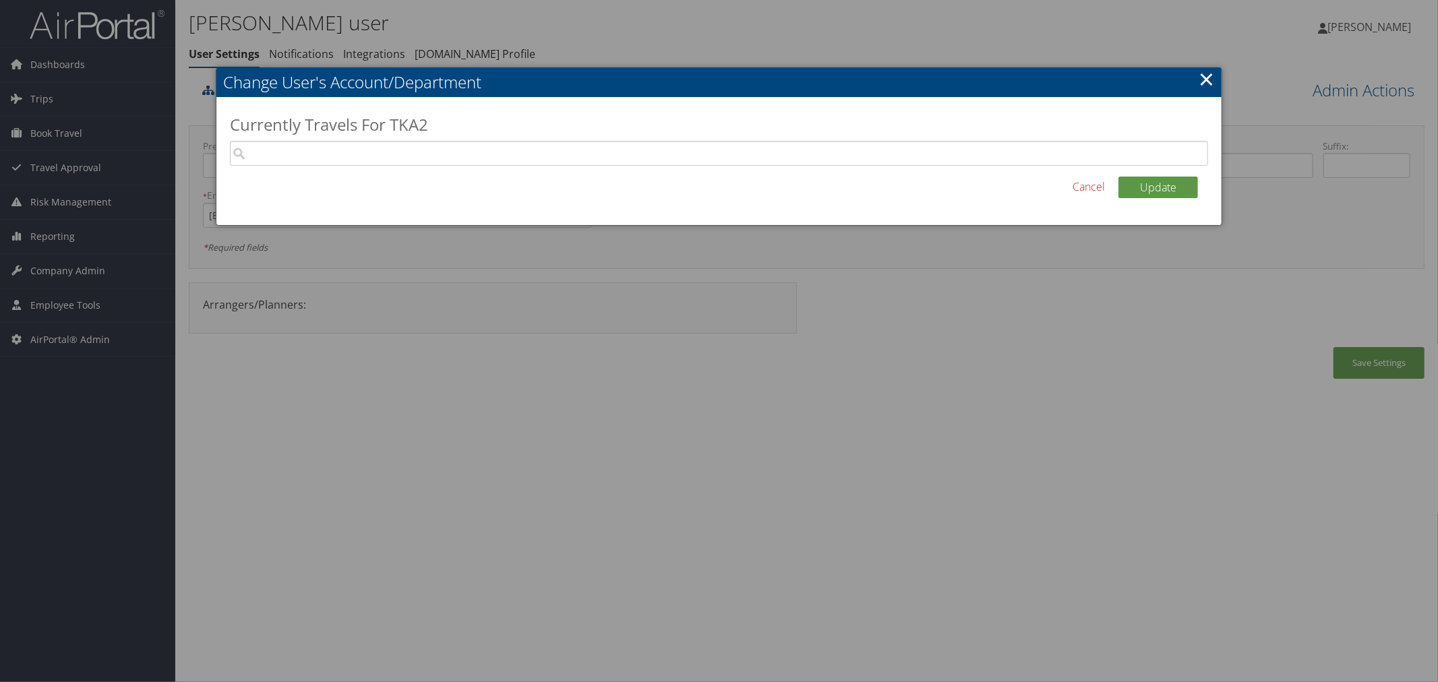
drag, startPoint x: 713, startPoint y: 65, endPoint x: 594, endPoint y: 35, distance: 122.3
click at [712, 64] on div at bounding box center [719, 341] width 1438 height 682
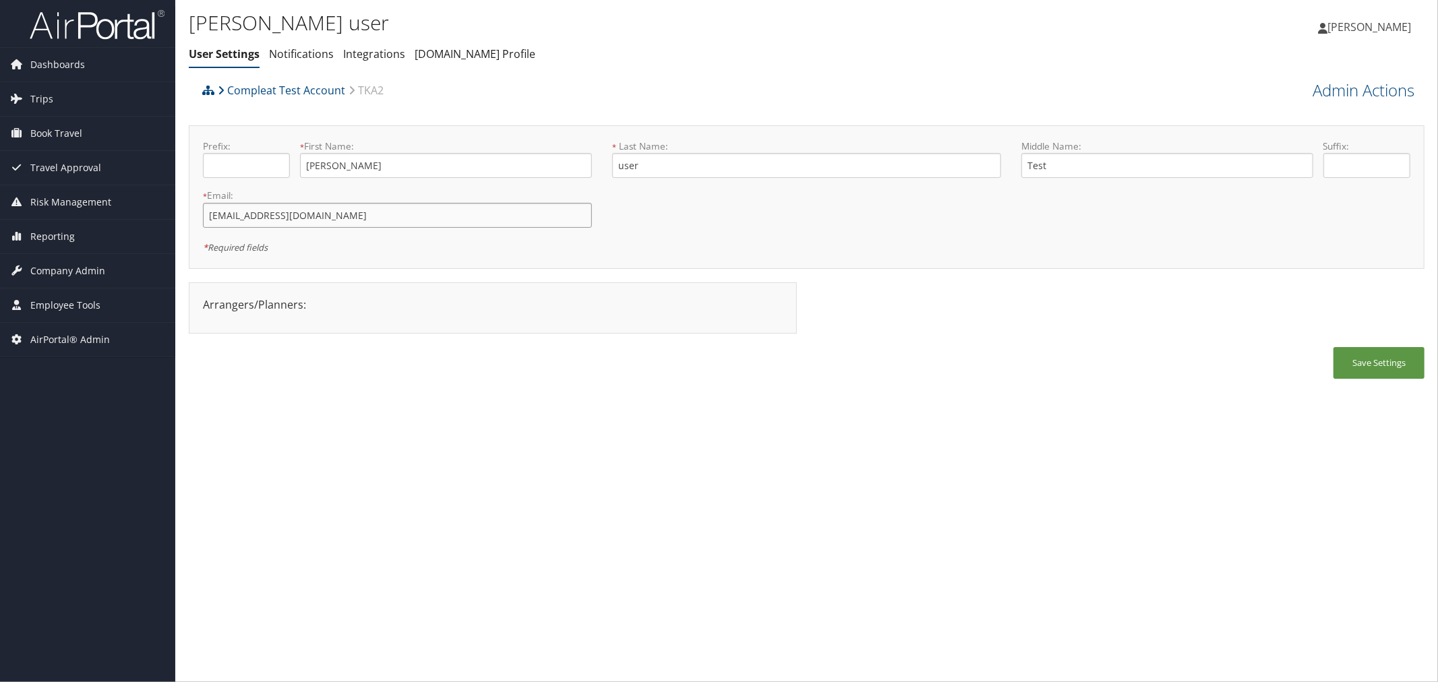
drag, startPoint x: 366, startPoint y: 218, endPoint x: 202, endPoint y: 218, distance: 163.8
click at [202, 218] on div "* Email: [EMAIL_ADDRESS][DOMAIN_NAME] This field is required" at bounding box center [397, 213] width 409 height 49
click at [1344, 84] on link "Admin Actions" at bounding box center [1363, 90] width 102 height 23
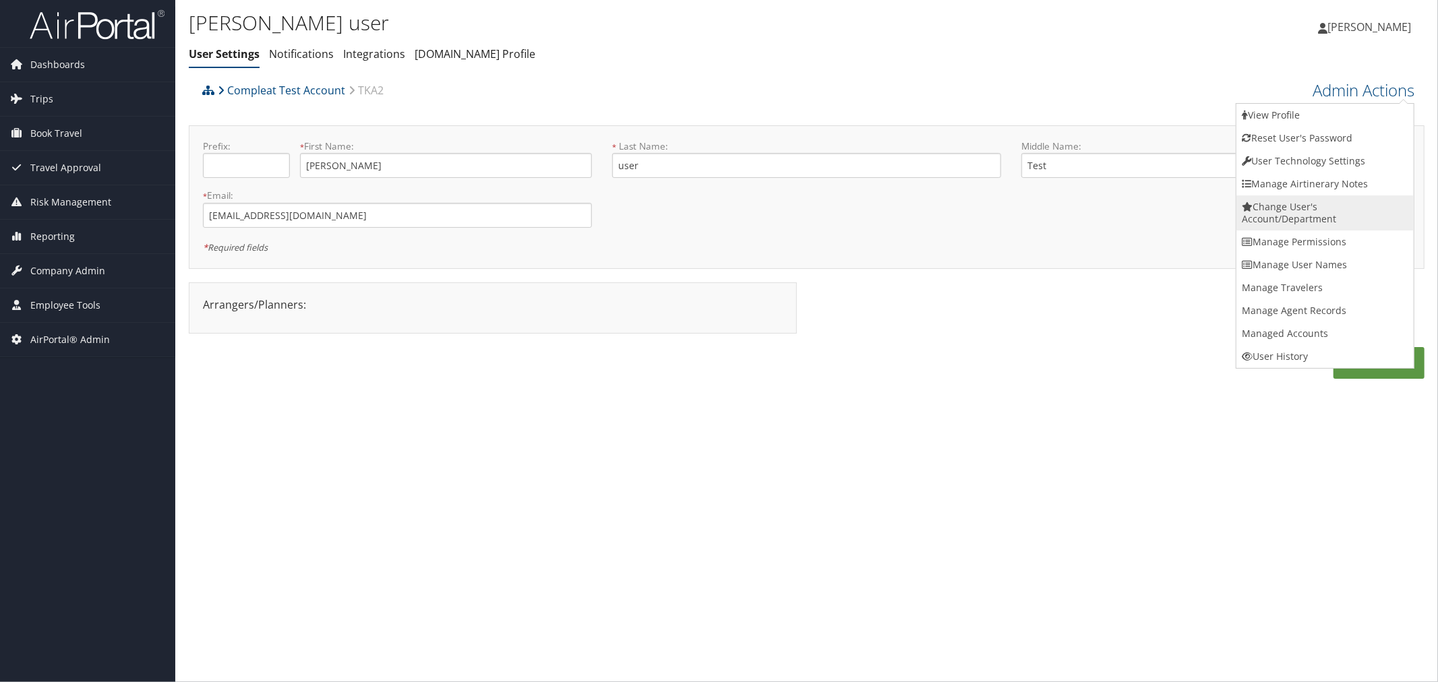
click at [1267, 212] on link "Change User's Account/Department" at bounding box center [1324, 212] width 177 height 35
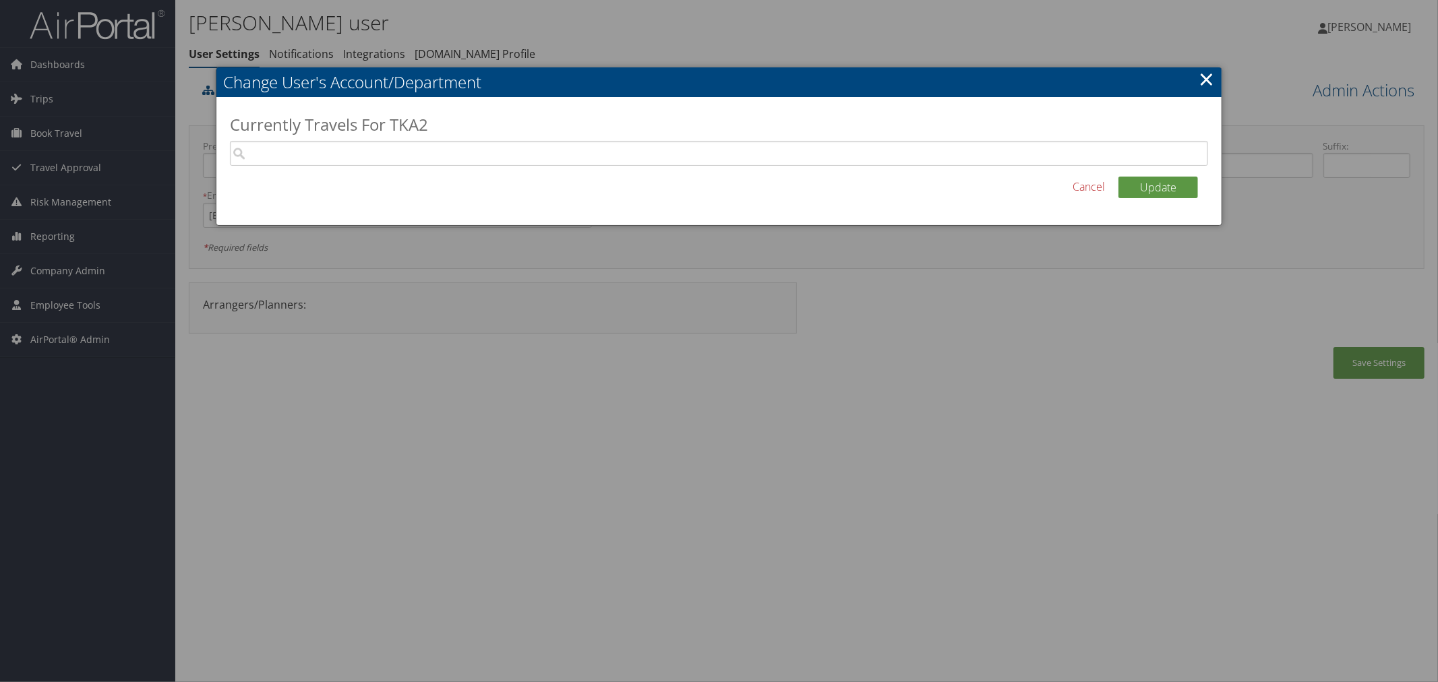
click at [587, 40] on div at bounding box center [719, 341] width 1438 height 682
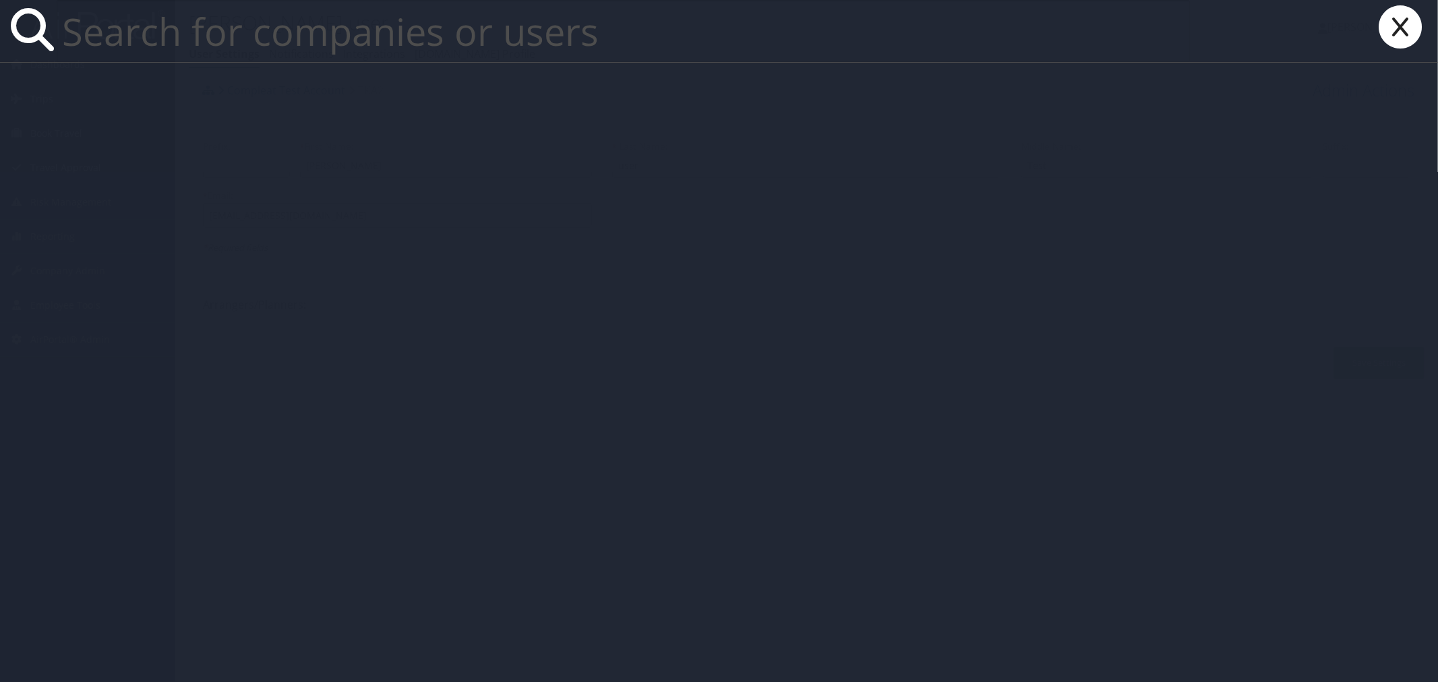
paste input "[PERSON_NAME][EMAIL_ADDRESS][PERSON_NAME][DOMAIN_NAME]"
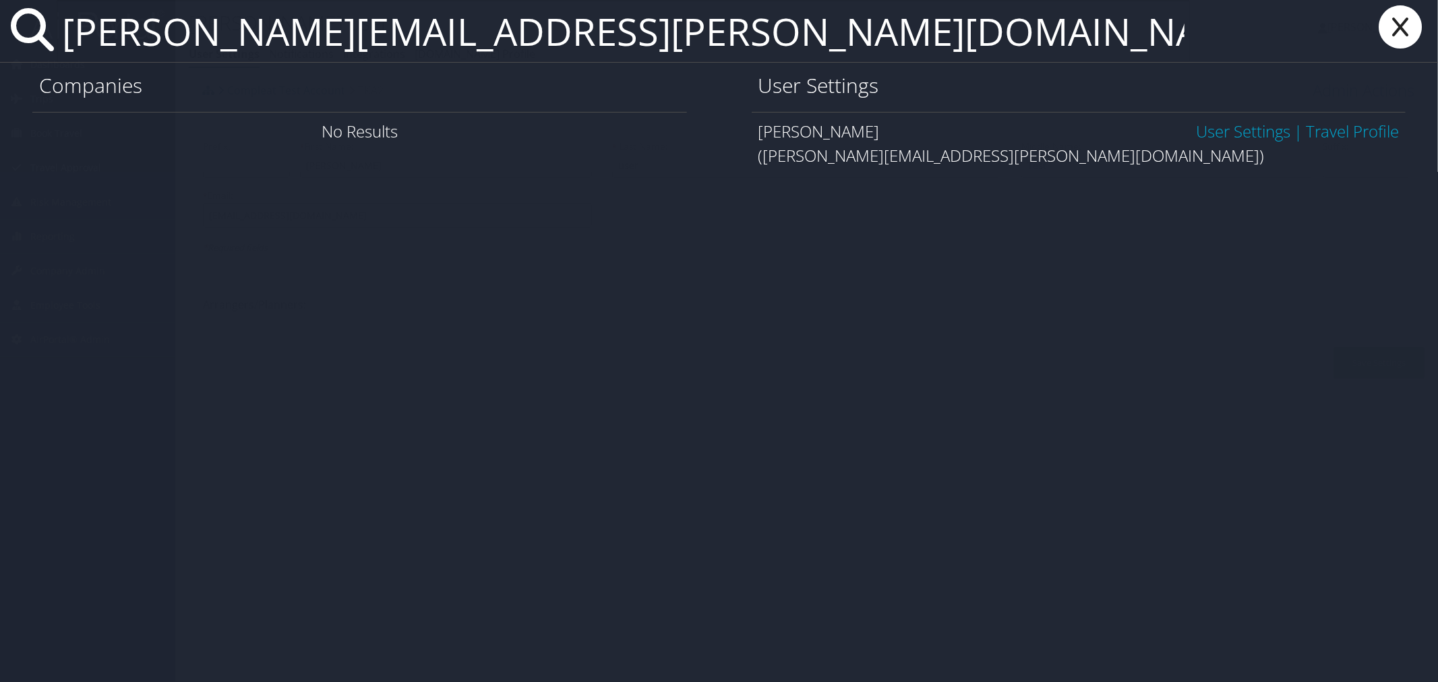
type input "[PERSON_NAME][EMAIL_ADDRESS][PERSON_NAME][DOMAIN_NAME]"
drag, startPoint x: 1233, startPoint y: 129, endPoint x: 1225, endPoint y: 129, distance: 8.8
click at [1232, 129] on link "User Settings" at bounding box center [1243, 131] width 94 height 22
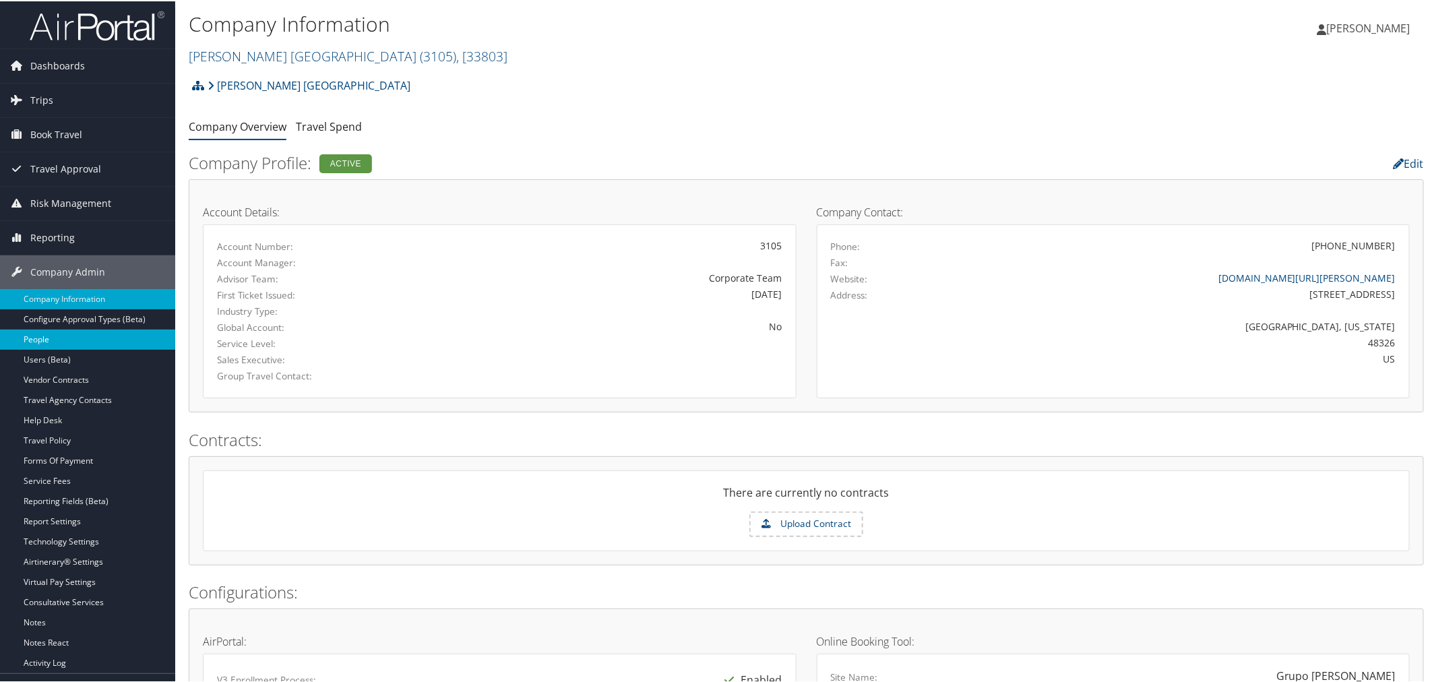
click at [35, 345] on link "People" at bounding box center [87, 338] width 175 height 20
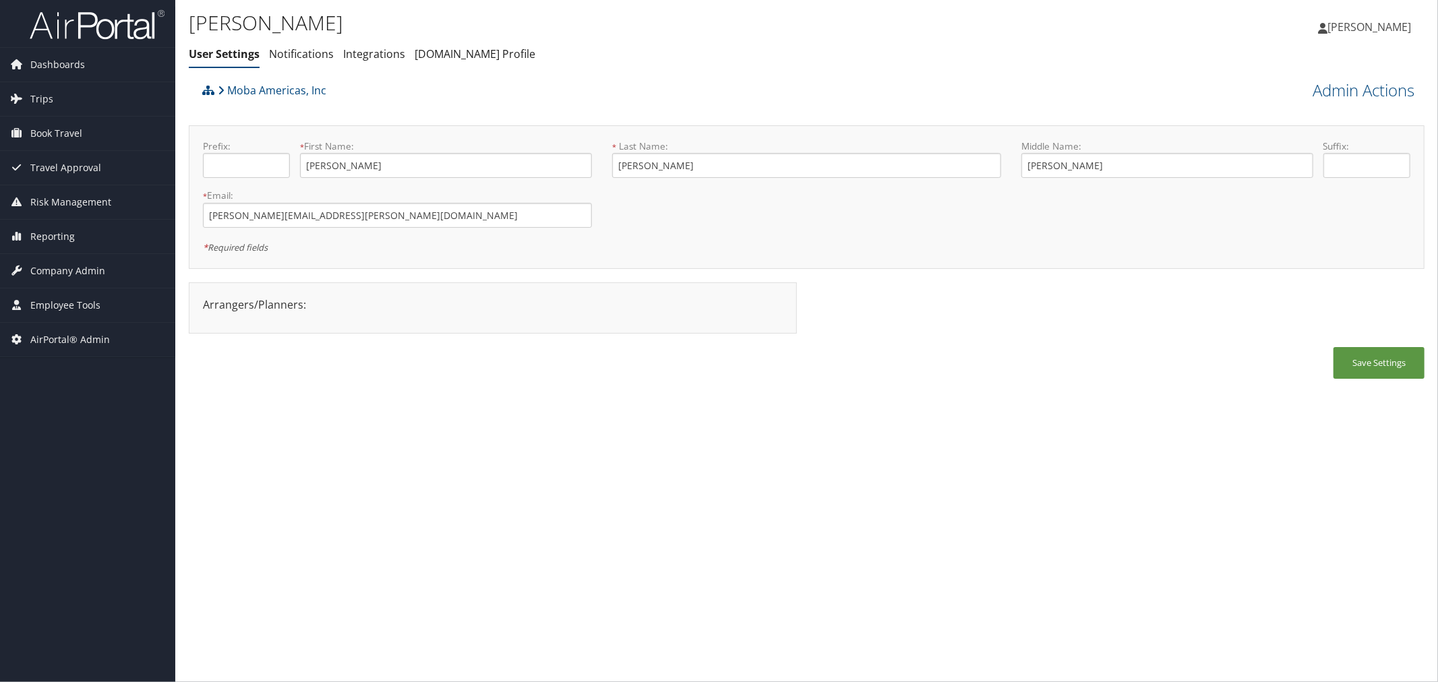
click at [423, 105] on div "Moba Americas, Inc" at bounding box center [652, 95] width 907 height 36
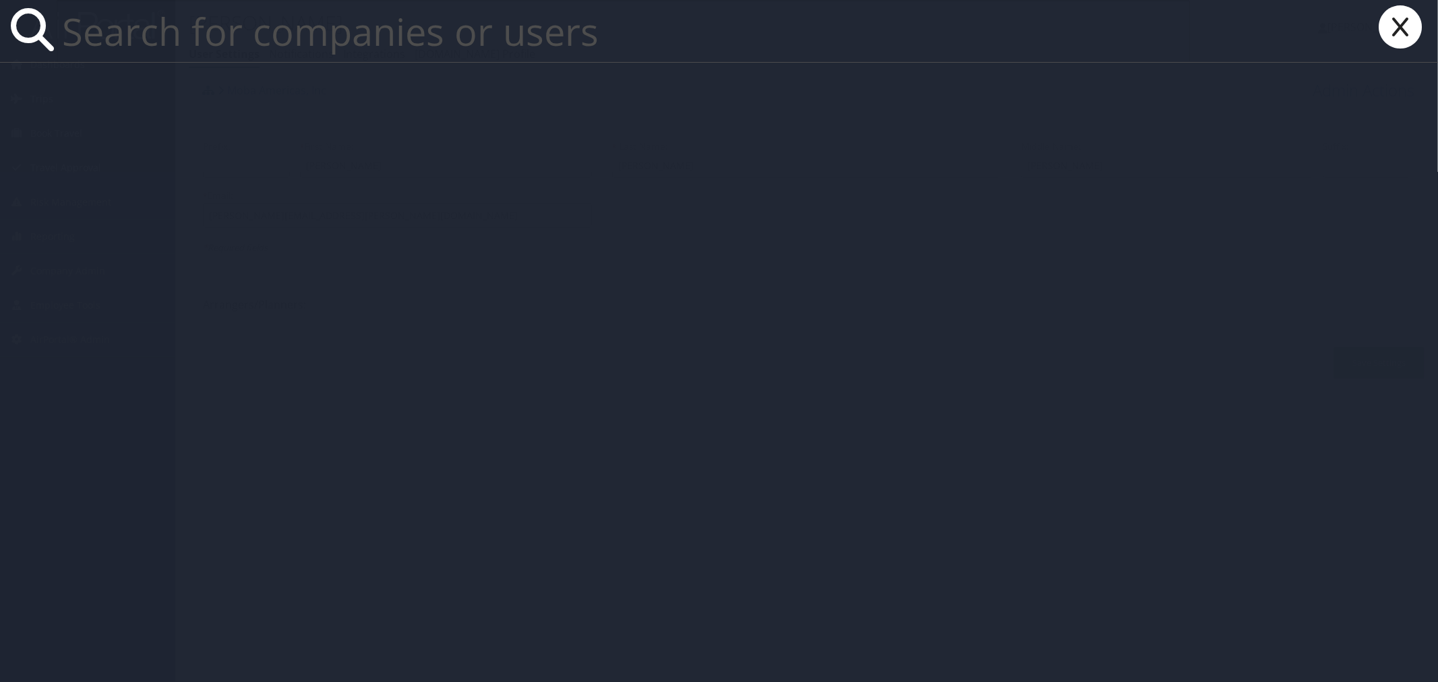
paste input "Lee.Echeverry@moba.net"
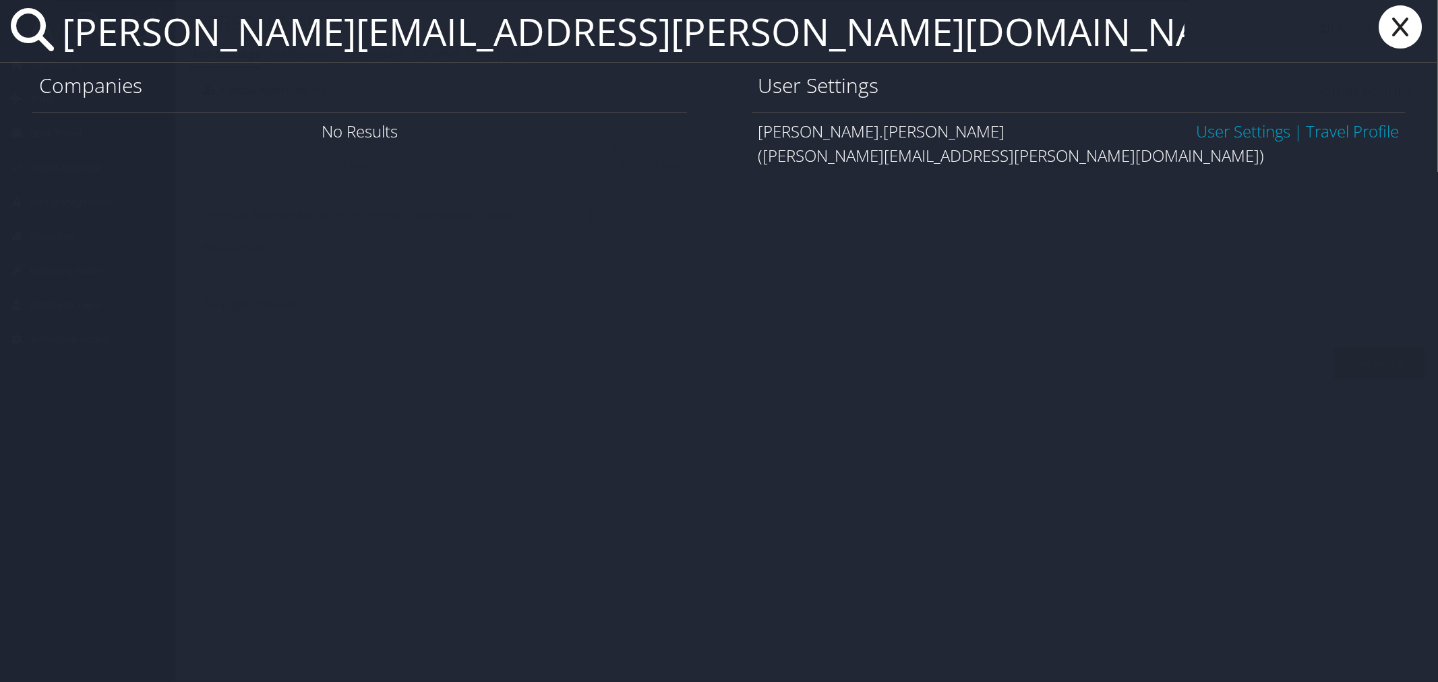
type input "Lee.Echeverry@moba.net"
click at [1244, 137] on link "User Settings" at bounding box center [1243, 131] width 94 height 22
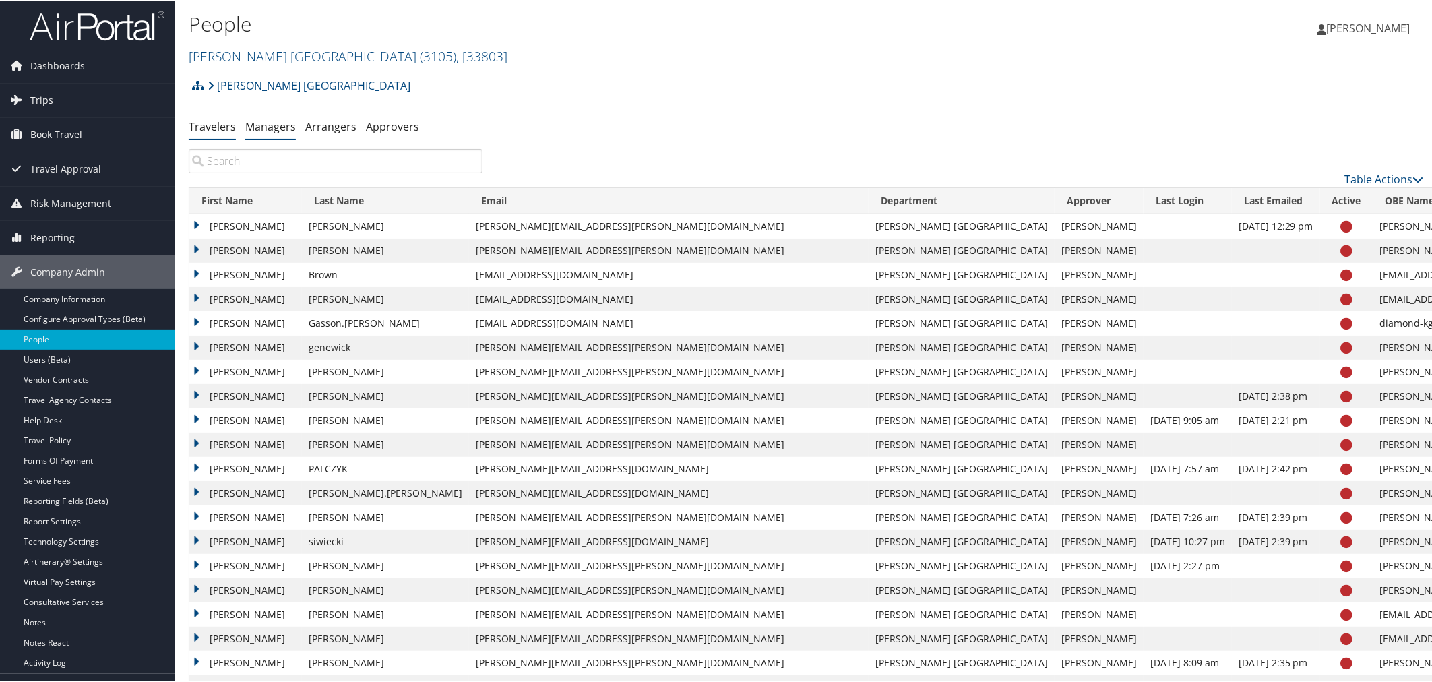
click at [270, 130] on link "Managers" at bounding box center [270, 125] width 51 height 15
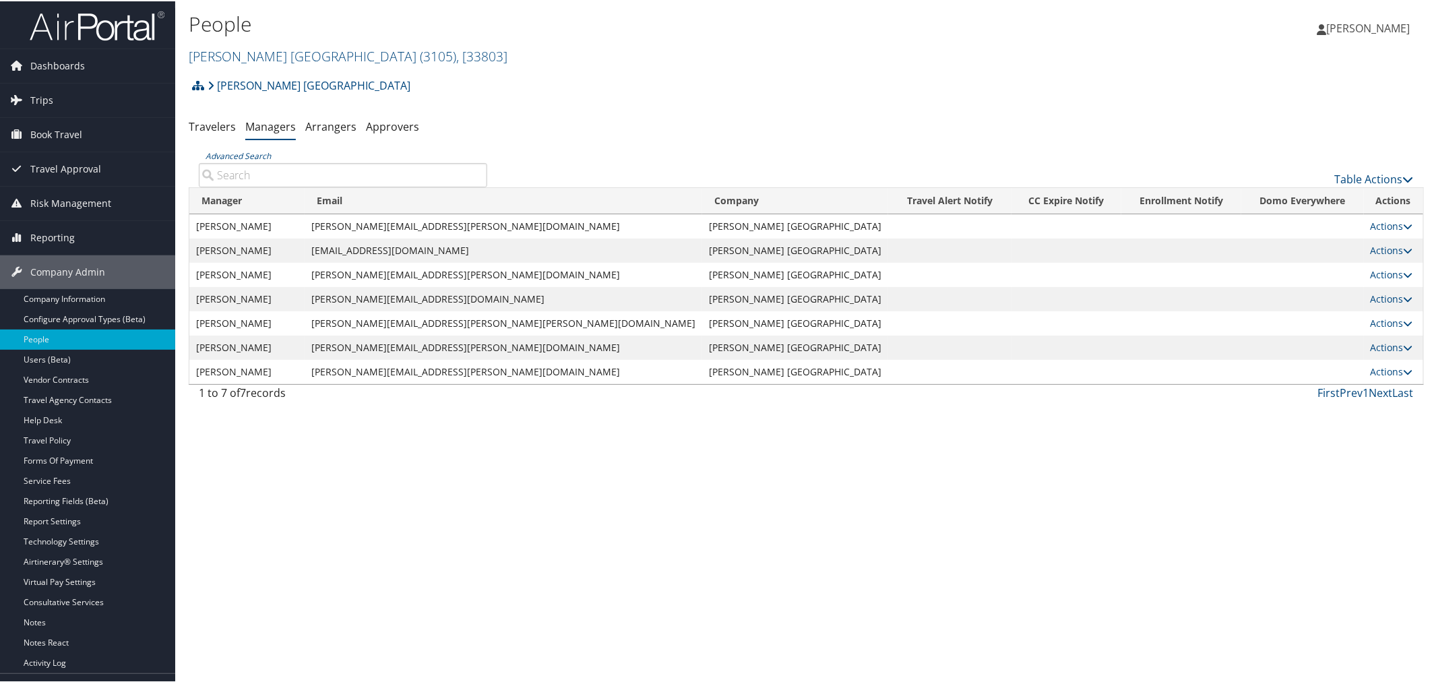
click at [458, 79] on div "Antolin North America Account Structure Antolin North America (3105) ACTIVE Cre…" at bounding box center [806, 89] width 1235 height 36
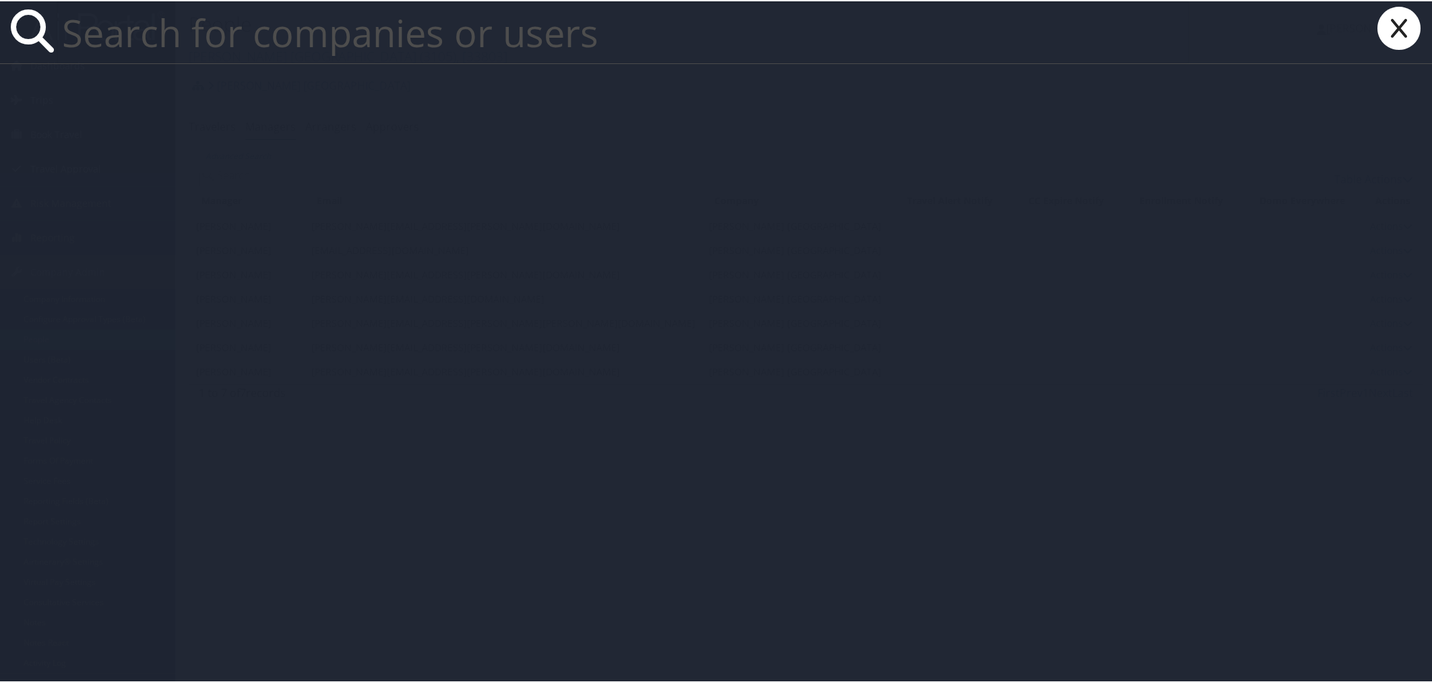
paste input "marcelo.koester@moba.net"
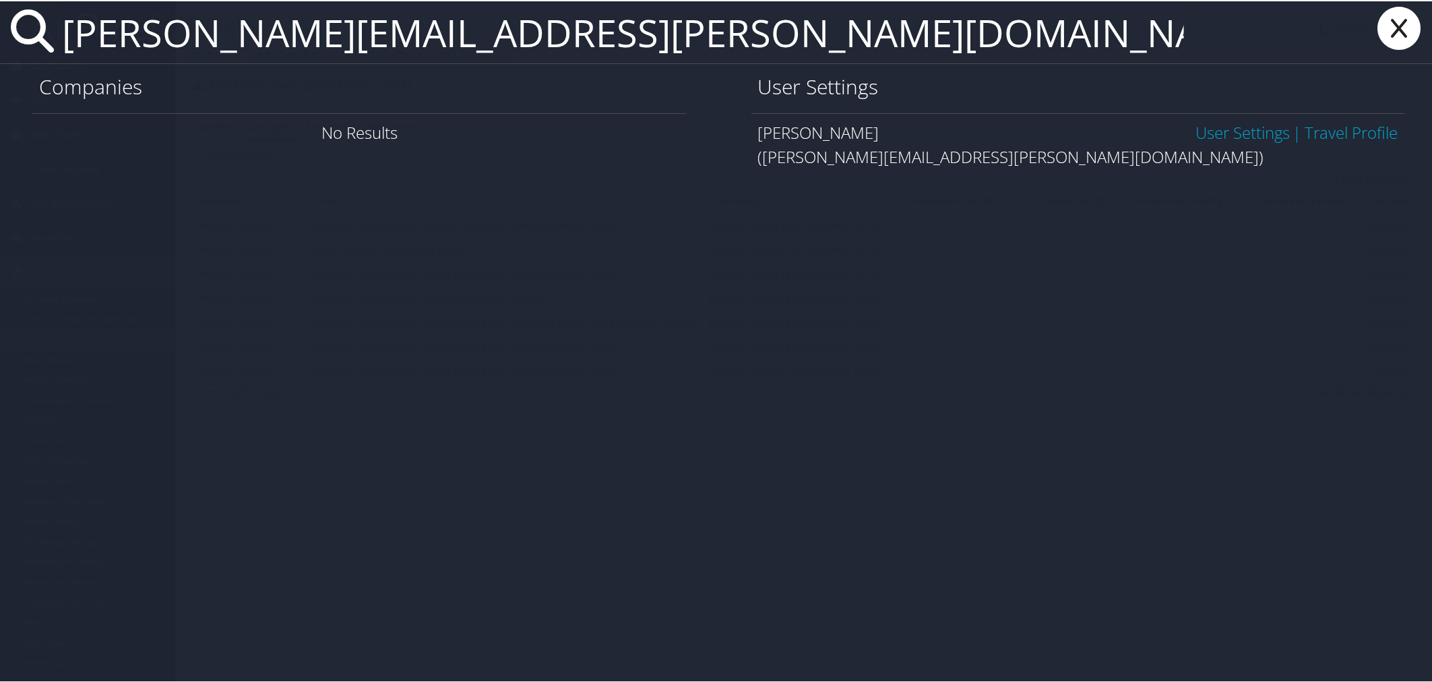
type input "marcelo.koester@moba.net"
click at [1204, 135] on link "User Settings" at bounding box center [1243, 131] width 94 height 22
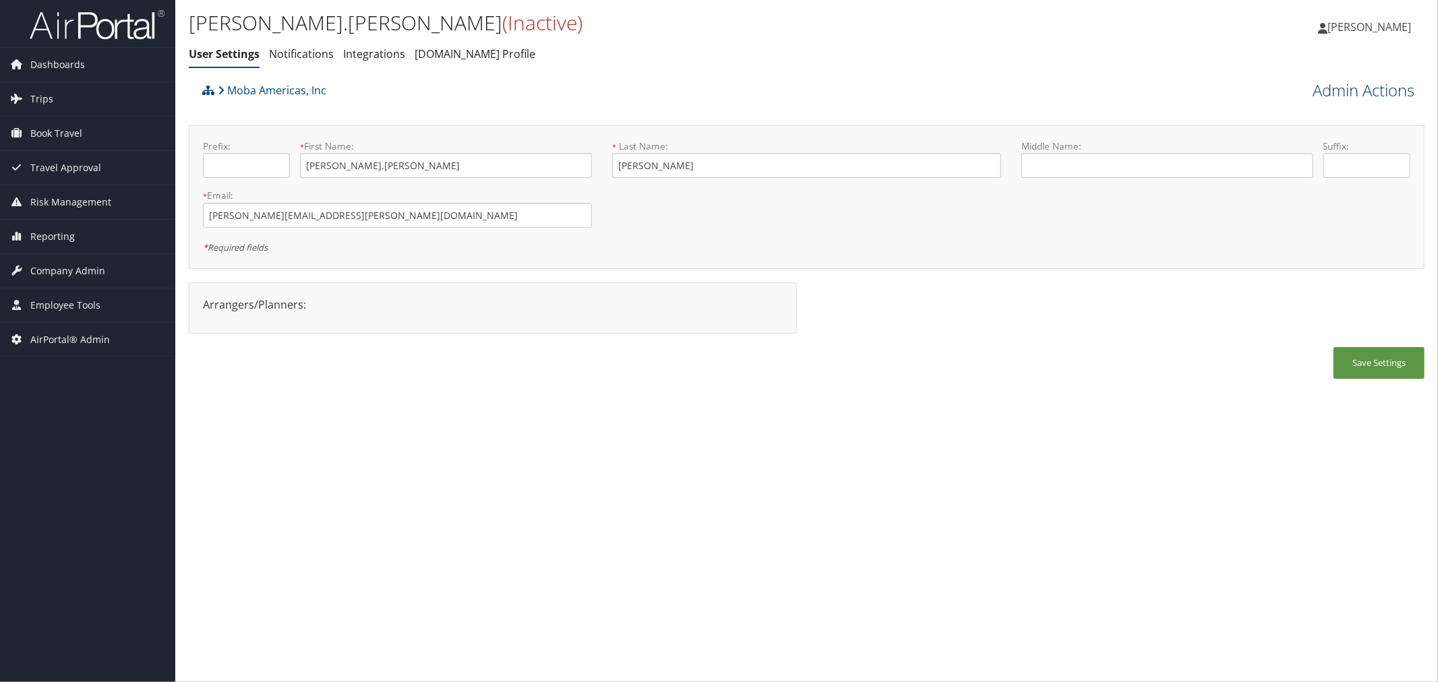
click at [1330, 90] on link "Admin Actions" at bounding box center [1363, 90] width 102 height 23
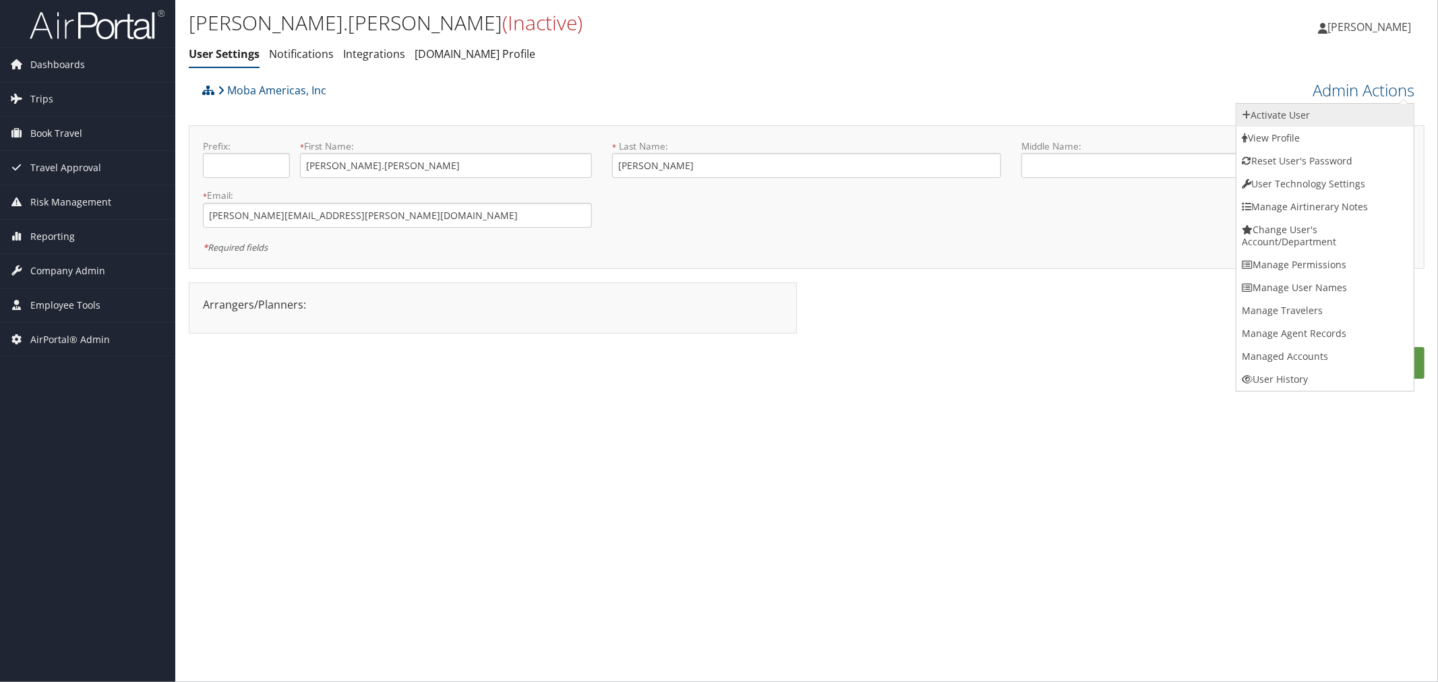
click at [1297, 117] on link "Activate User" at bounding box center [1324, 115] width 177 height 23
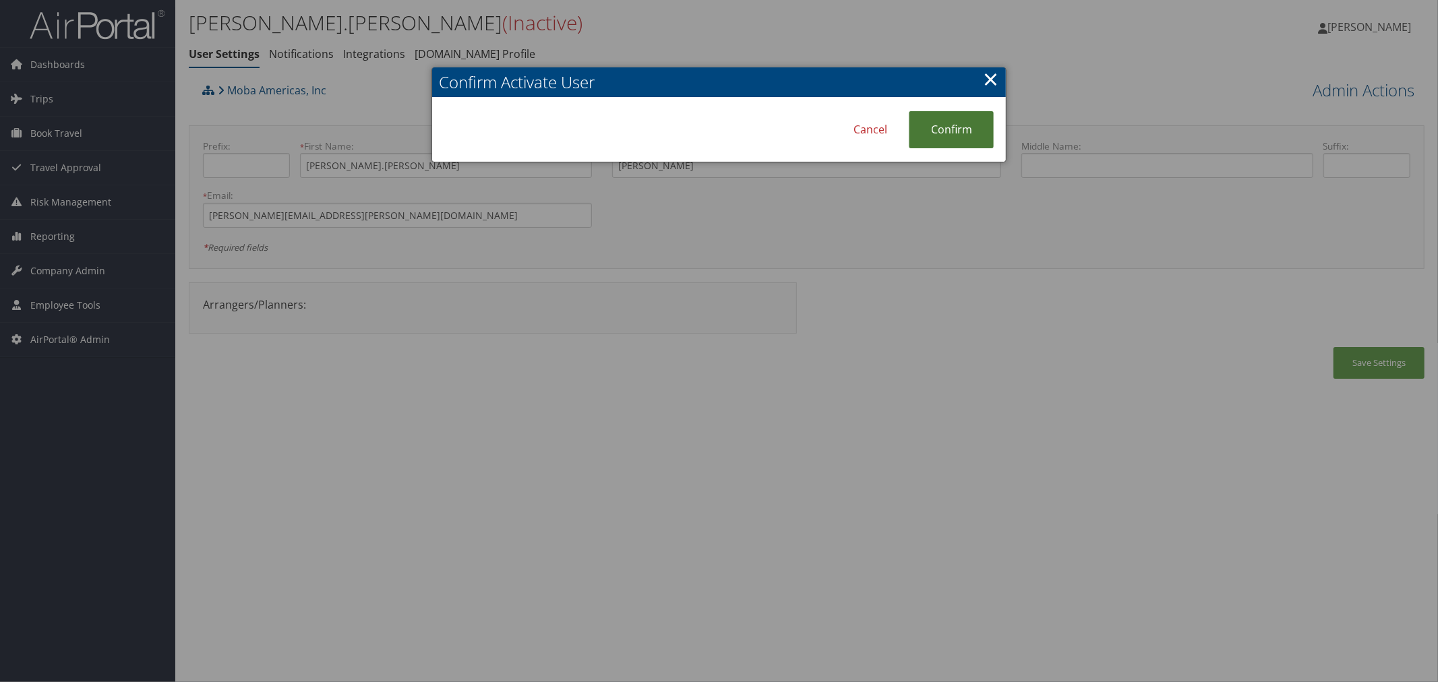
click at [974, 131] on link "Confirm" at bounding box center [951, 129] width 85 height 37
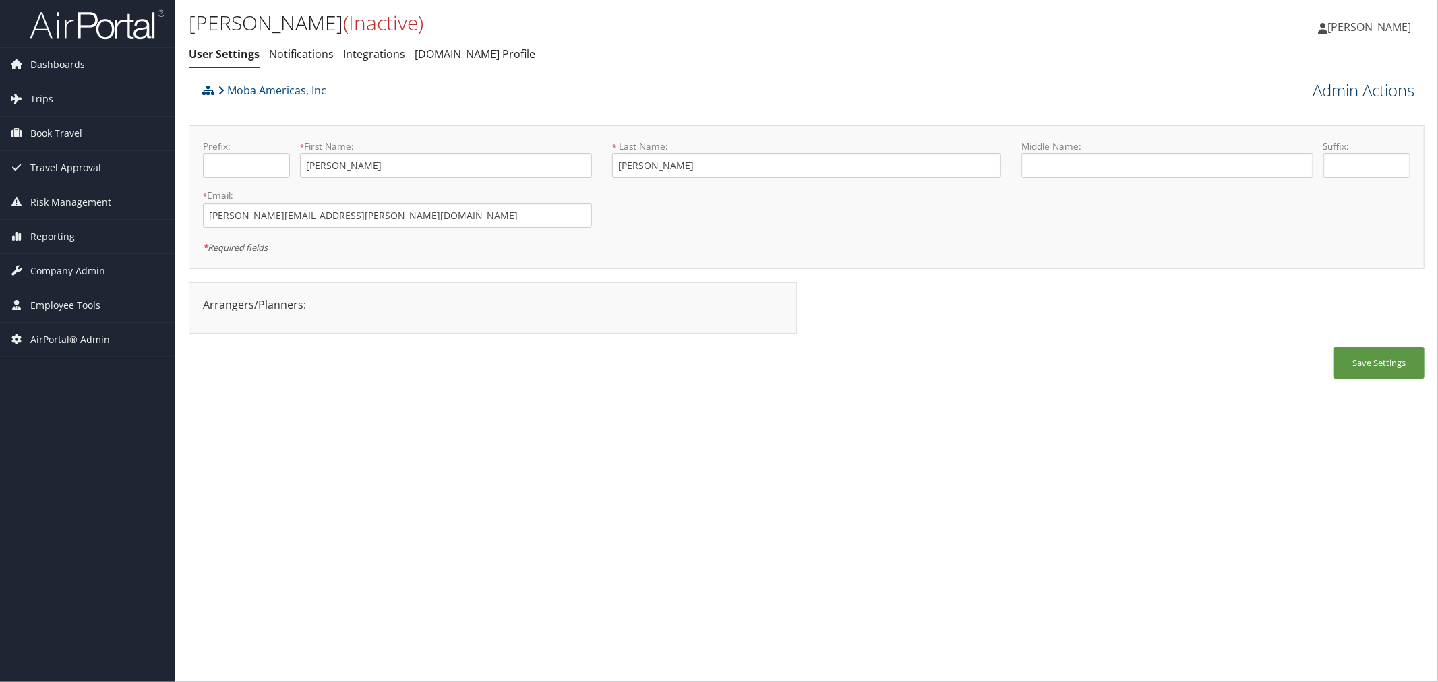
drag, startPoint x: 1322, startPoint y: 93, endPoint x: 1321, endPoint y: 106, distance: 12.8
click at [1321, 93] on link "Admin Actions" at bounding box center [1363, 90] width 102 height 23
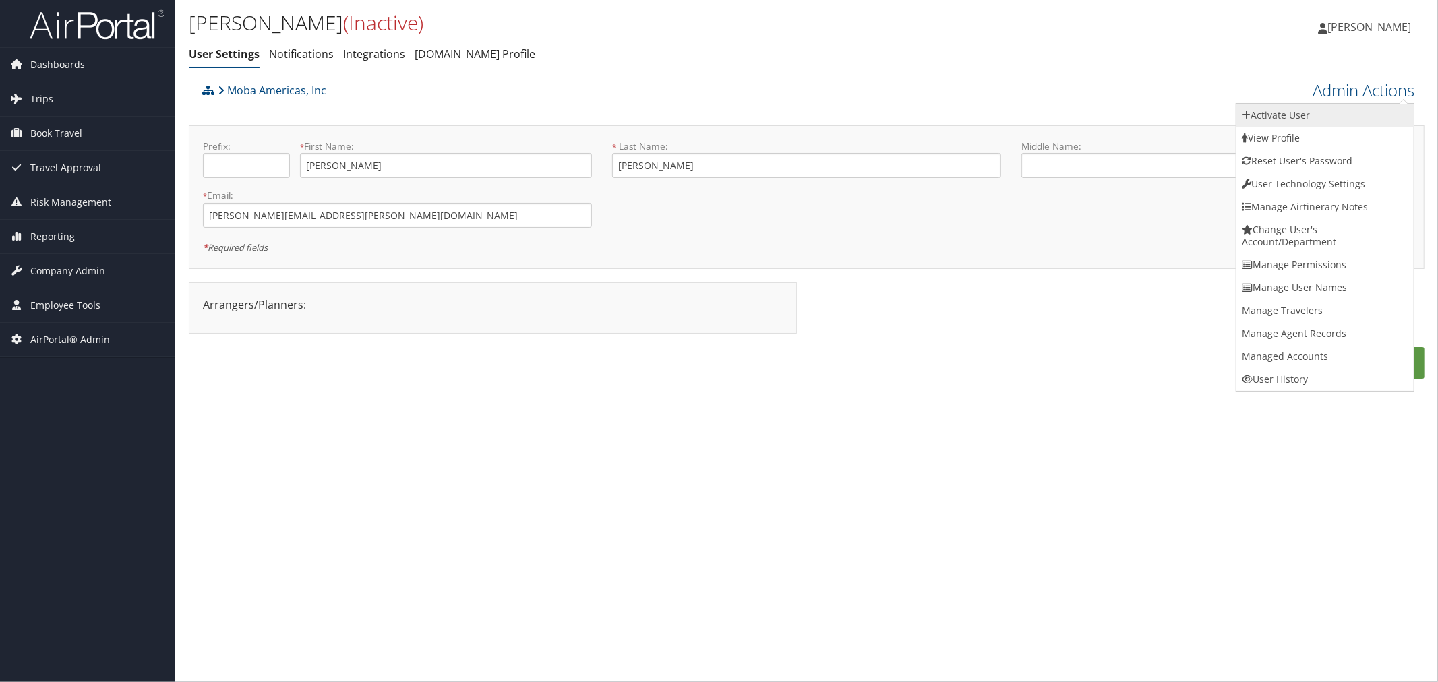
click at [1303, 113] on link "Activate User" at bounding box center [1324, 115] width 177 height 23
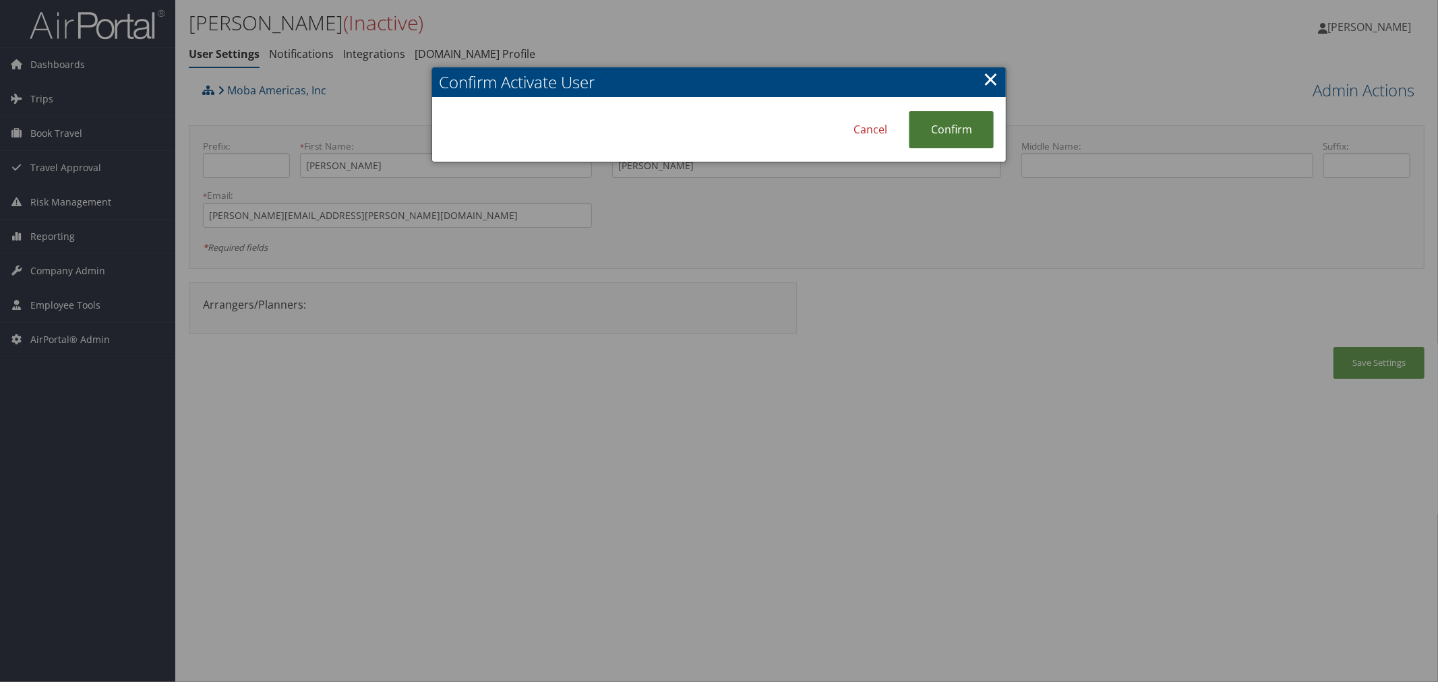
click at [961, 131] on link "Confirm" at bounding box center [951, 129] width 85 height 37
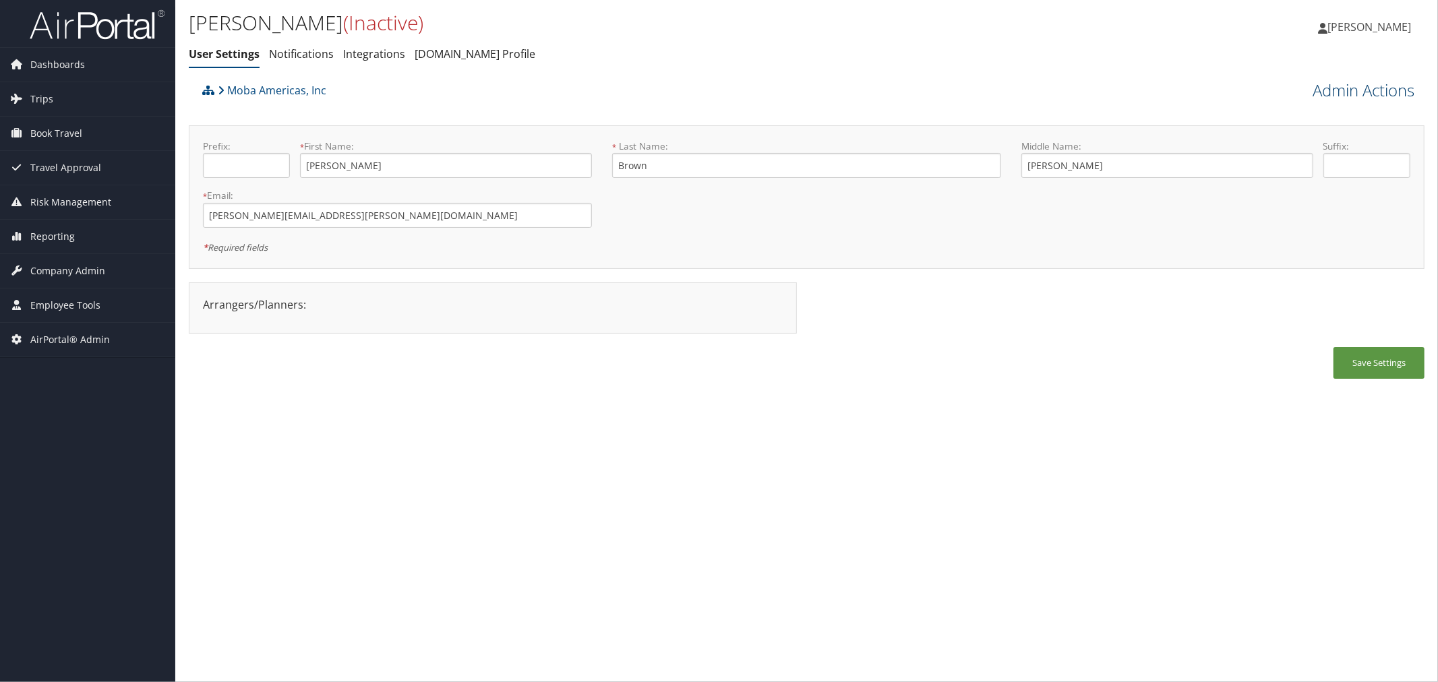
click at [1332, 95] on link "Admin Actions" at bounding box center [1363, 90] width 102 height 23
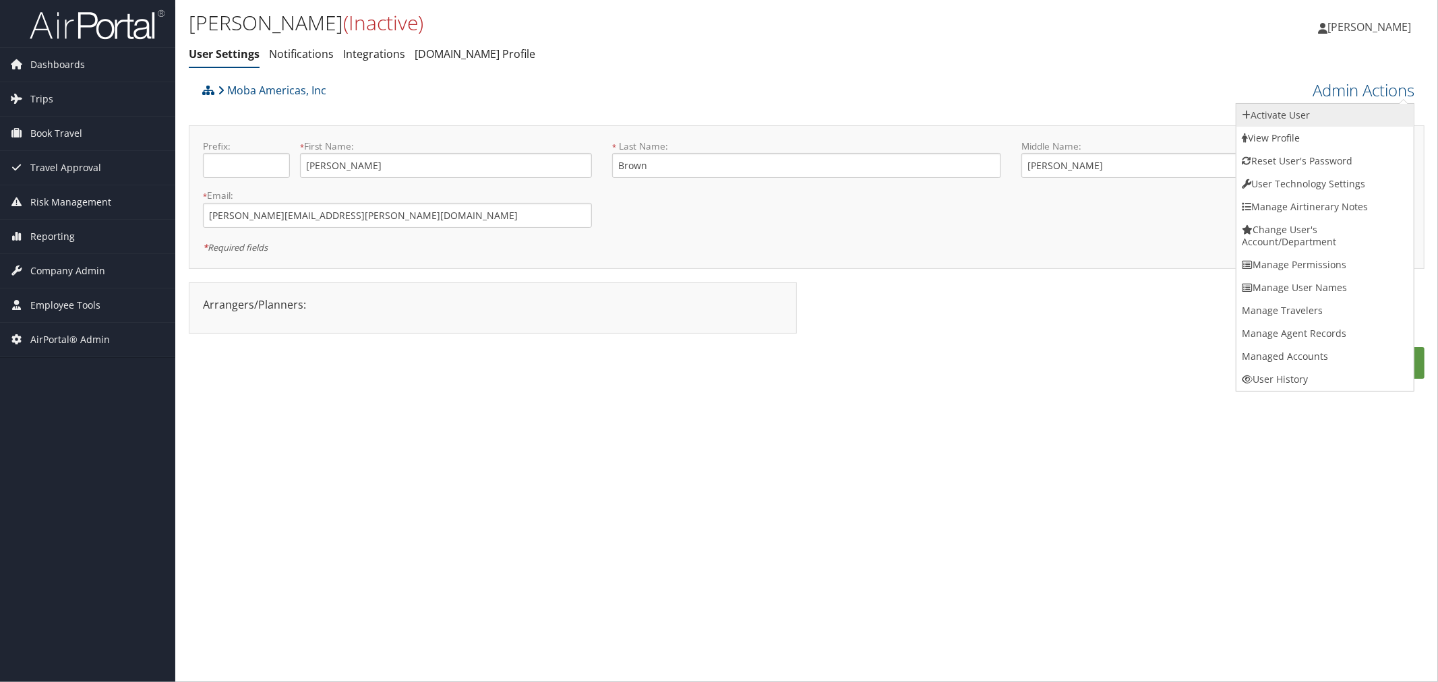
click at [1299, 113] on link "Activate User" at bounding box center [1324, 115] width 177 height 23
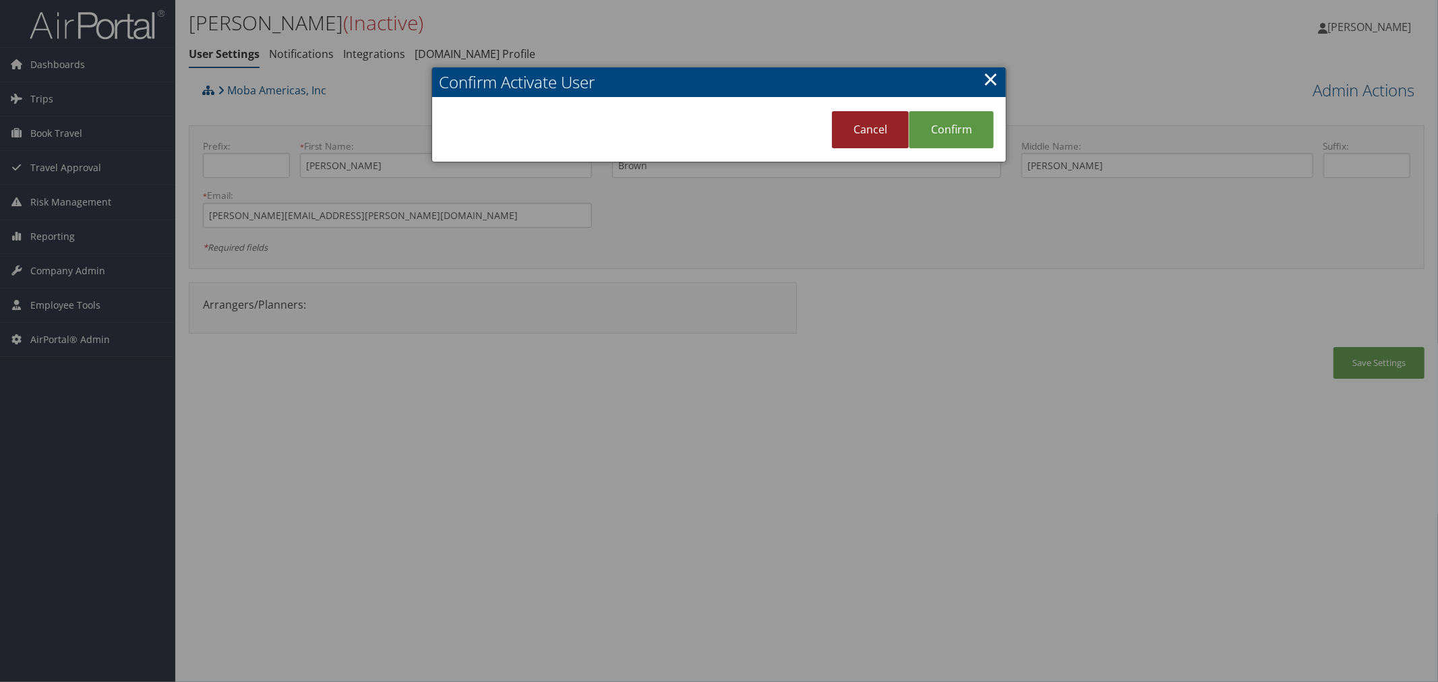
click at [931, 119] on link "Confirm" at bounding box center [951, 129] width 85 height 37
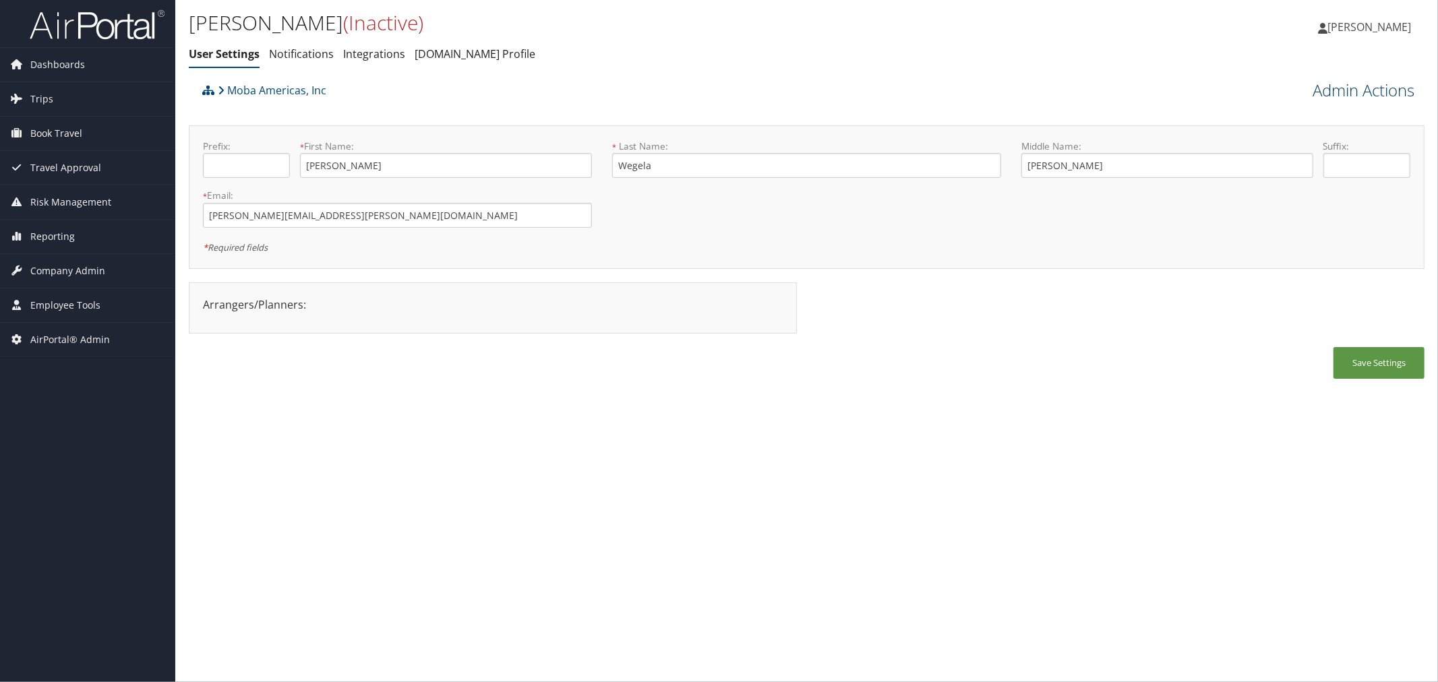
drag, startPoint x: 1344, startPoint y: 88, endPoint x: 1335, endPoint y: 92, distance: 9.7
click at [1344, 86] on link "Admin Actions" at bounding box center [1363, 90] width 102 height 23
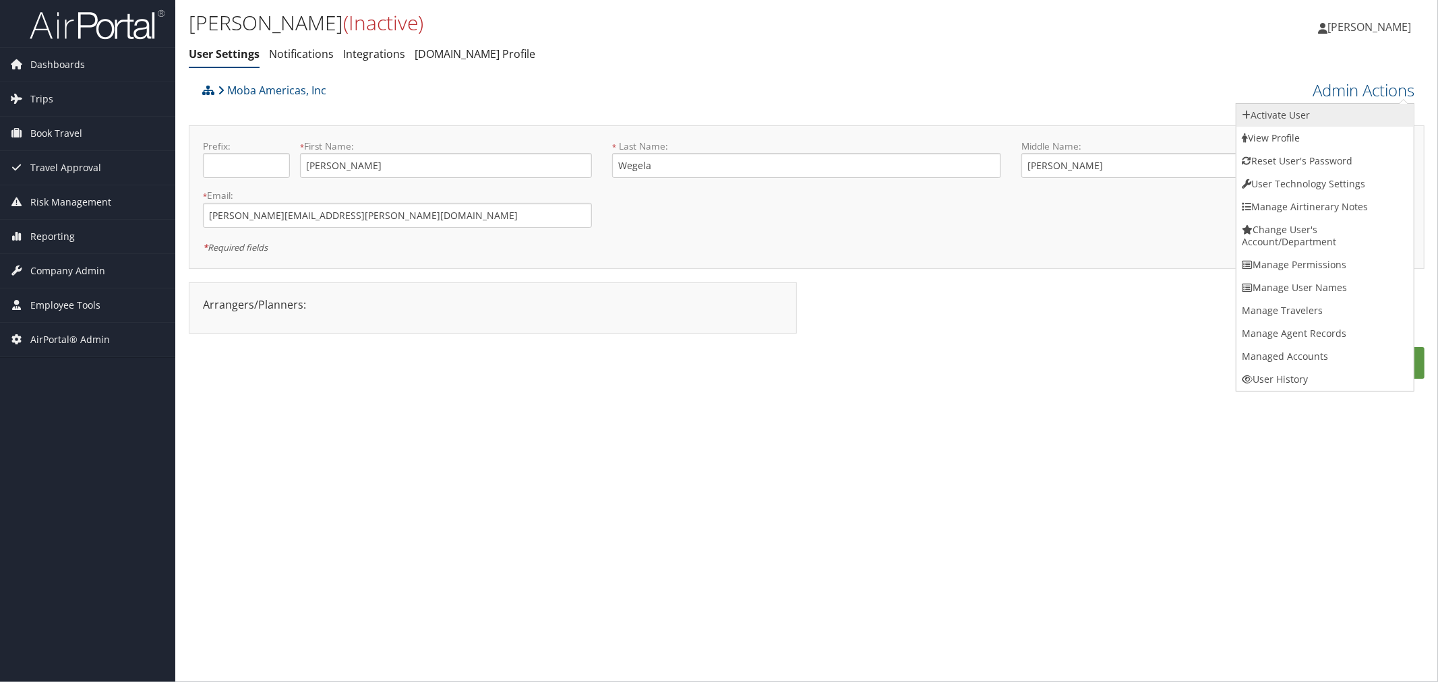
click at [1293, 115] on link "Activate User" at bounding box center [1324, 115] width 177 height 23
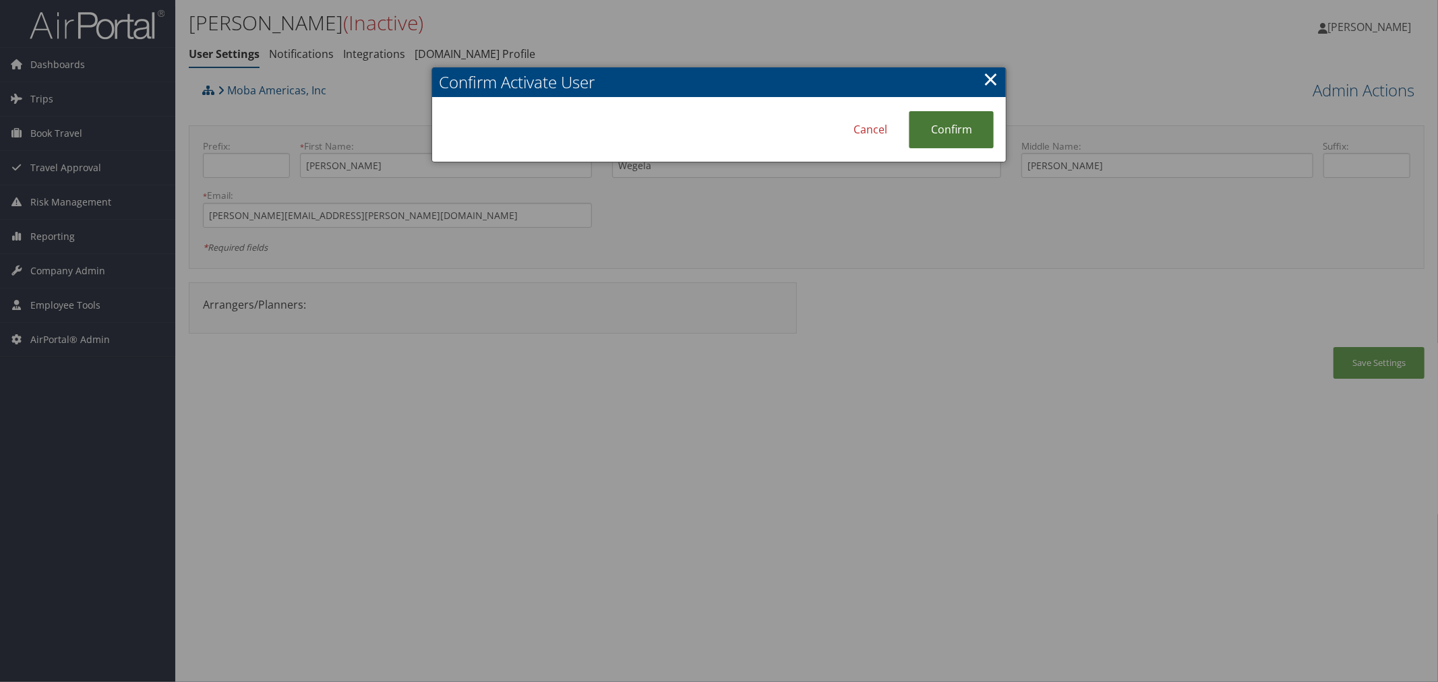
drag, startPoint x: 964, startPoint y: 128, endPoint x: 757, endPoint y: 34, distance: 227.1
click at [962, 128] on link "Confirm" at bounding box center [951, 129] width 85 height 37
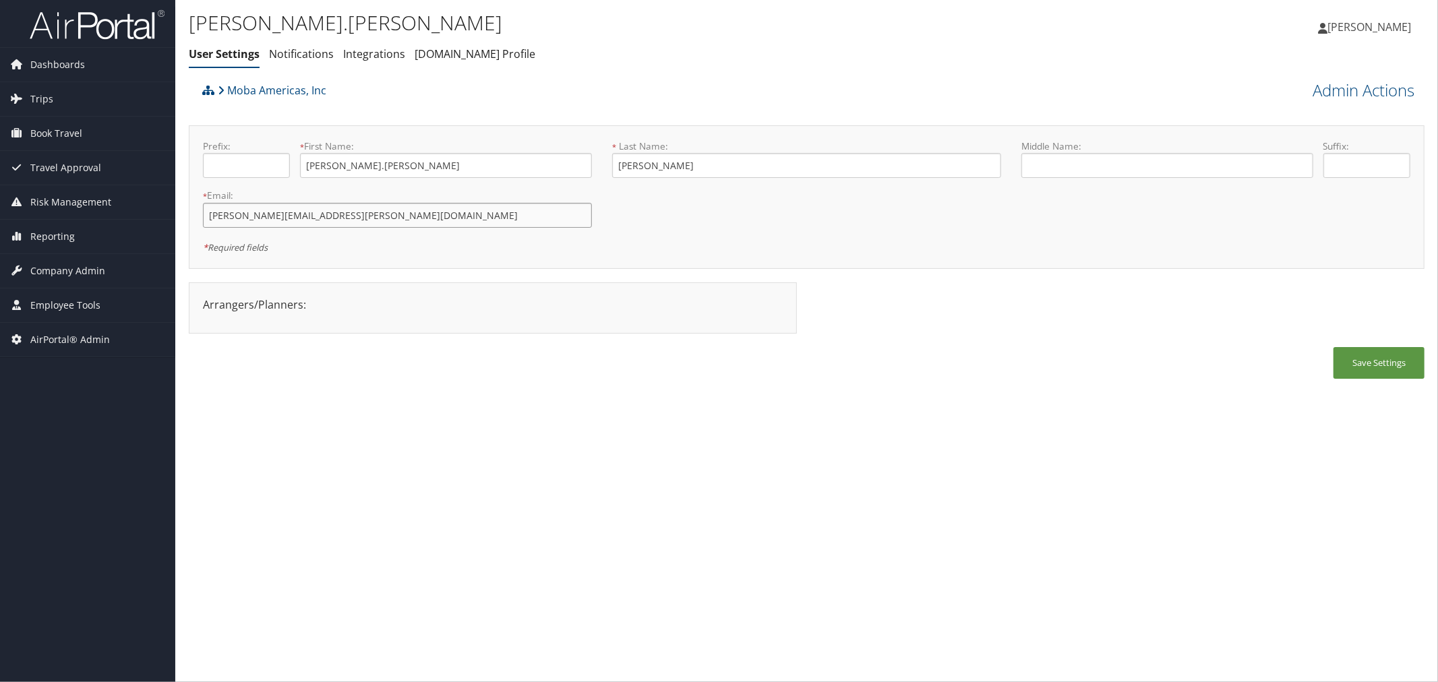
drag, startPoint x: 339, startPoint y: 213, endPoint x: 195, endPoint y: 210, distance: 143.6
click at [195, 210] on div "* Email: [PERSON_NAME][EMAIL_ADDRESS][PERSON_NAME][DOMAIN_NAME] This field is r…" at bounding box center [397, 213] width 409 height 49
click at [449, 99] on div "Moba Americas, Inc" at bounding box center [652, 95] width 907 height 36
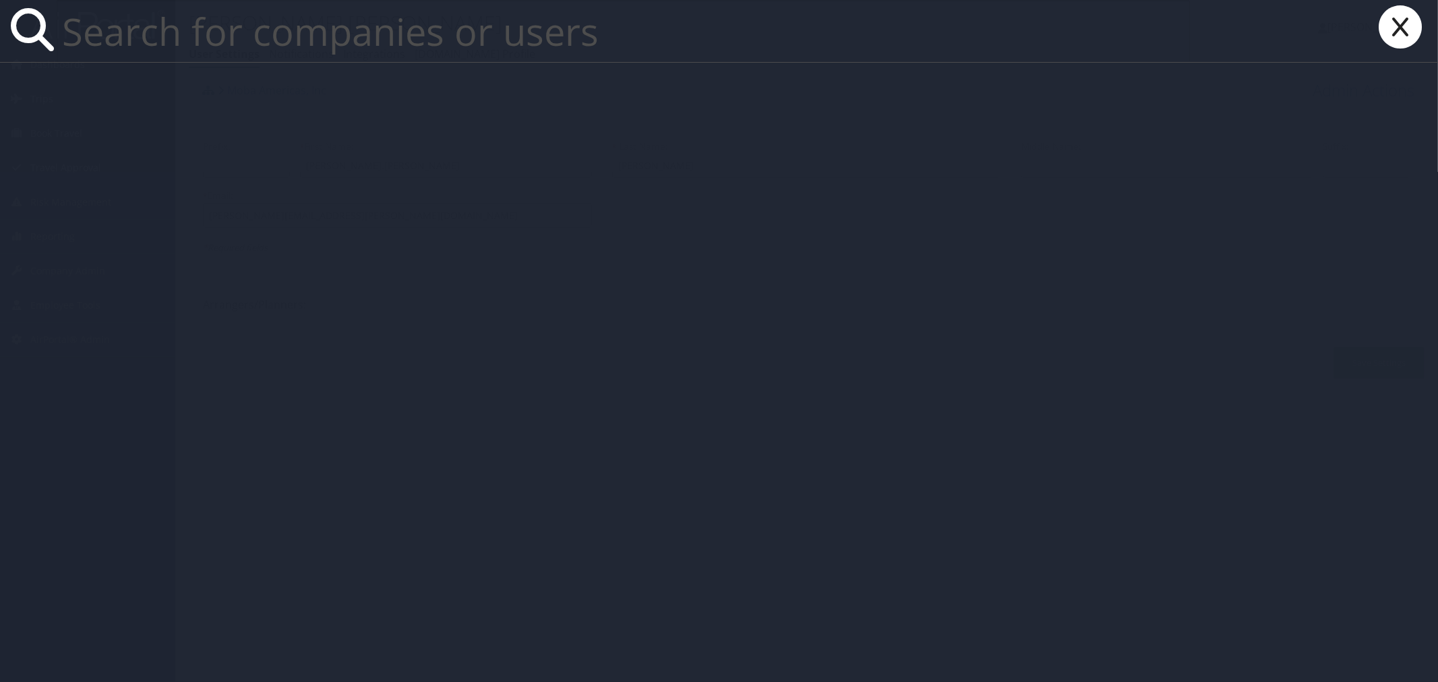
paste input "marybradley@travelsbymb.com"
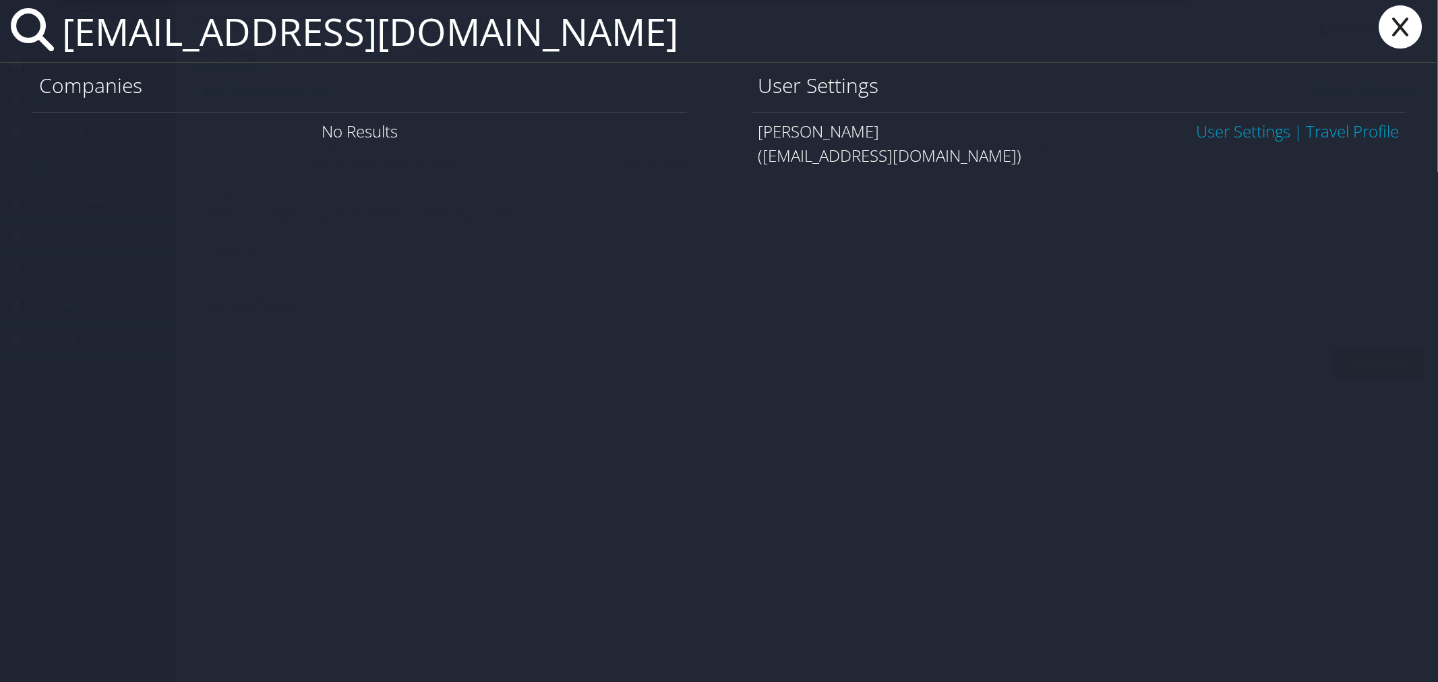
type input "marybradley@travelsbymb.com"
click at [1201, 135] on link "User Settings" at bounding box center [1243, 131] width 94 height 22
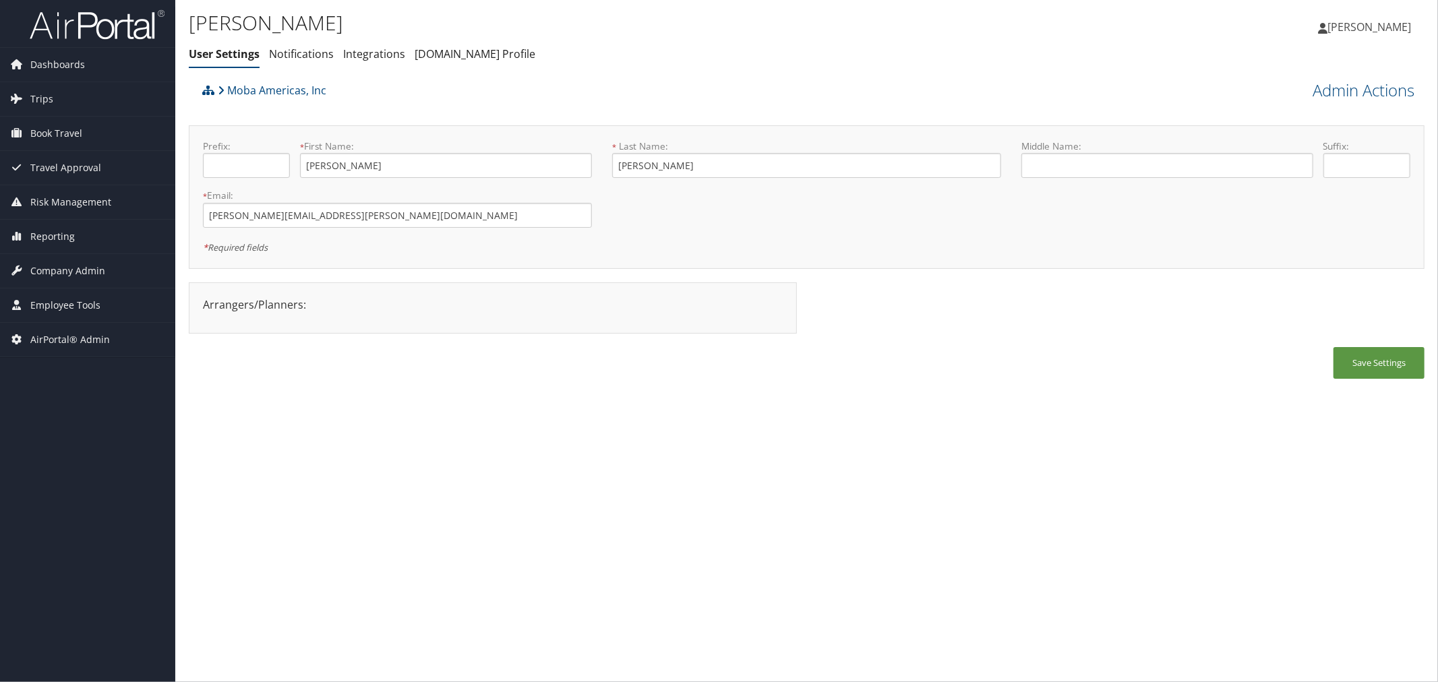
click at [596, 96] on div "Moba Americas, Inc" at bounding box center [652, 95] width 907 height 36
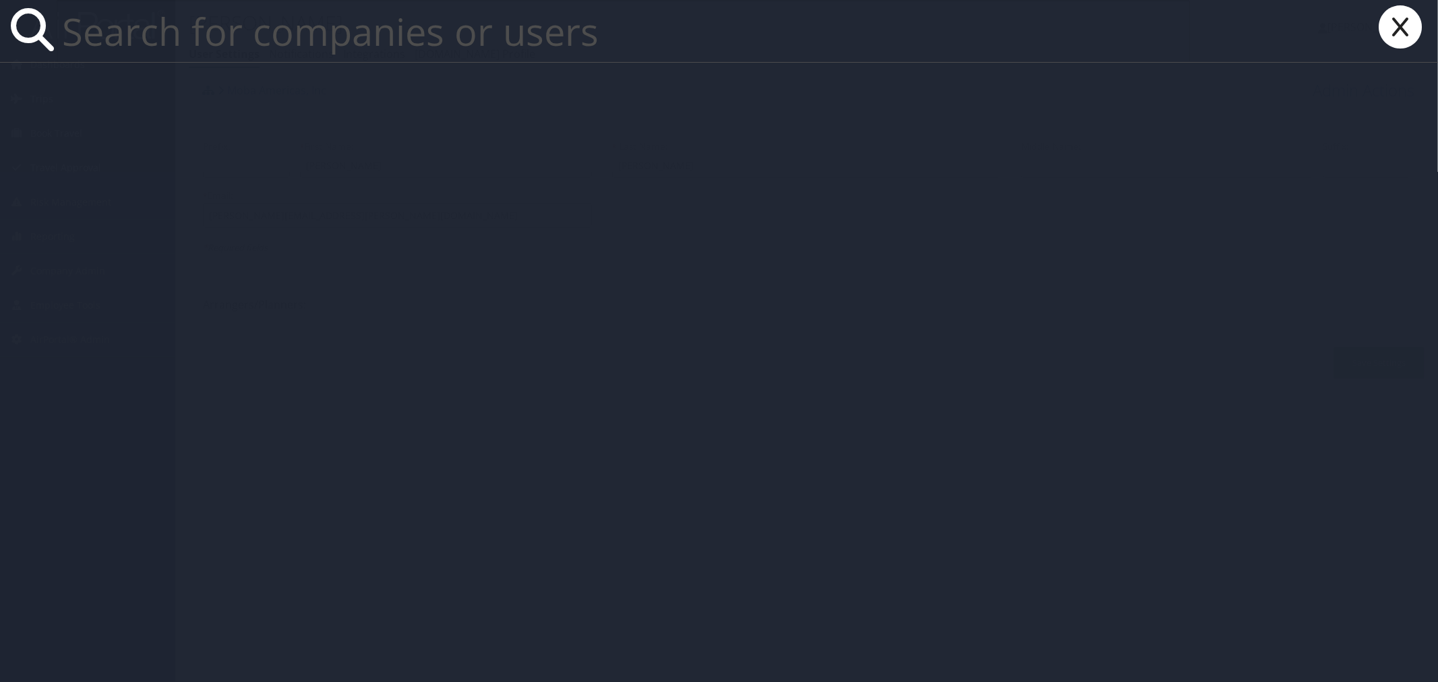
paste input "Jgreen@jimnnicks.com"
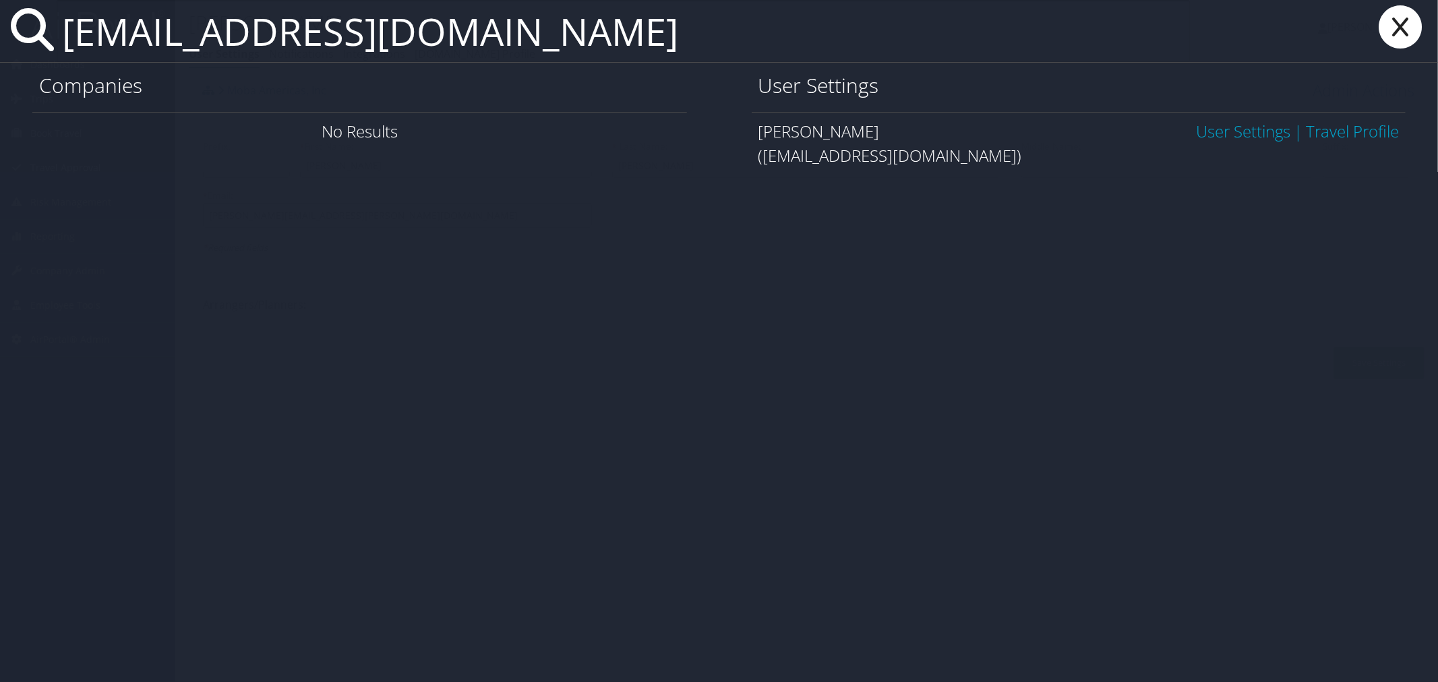
type input "[EMAIL_ADDRESS][DOMAIN_NAME]"
click at [1222, 129] on link "User Settings" at bounding box center [1243, 131] width 94 height 22
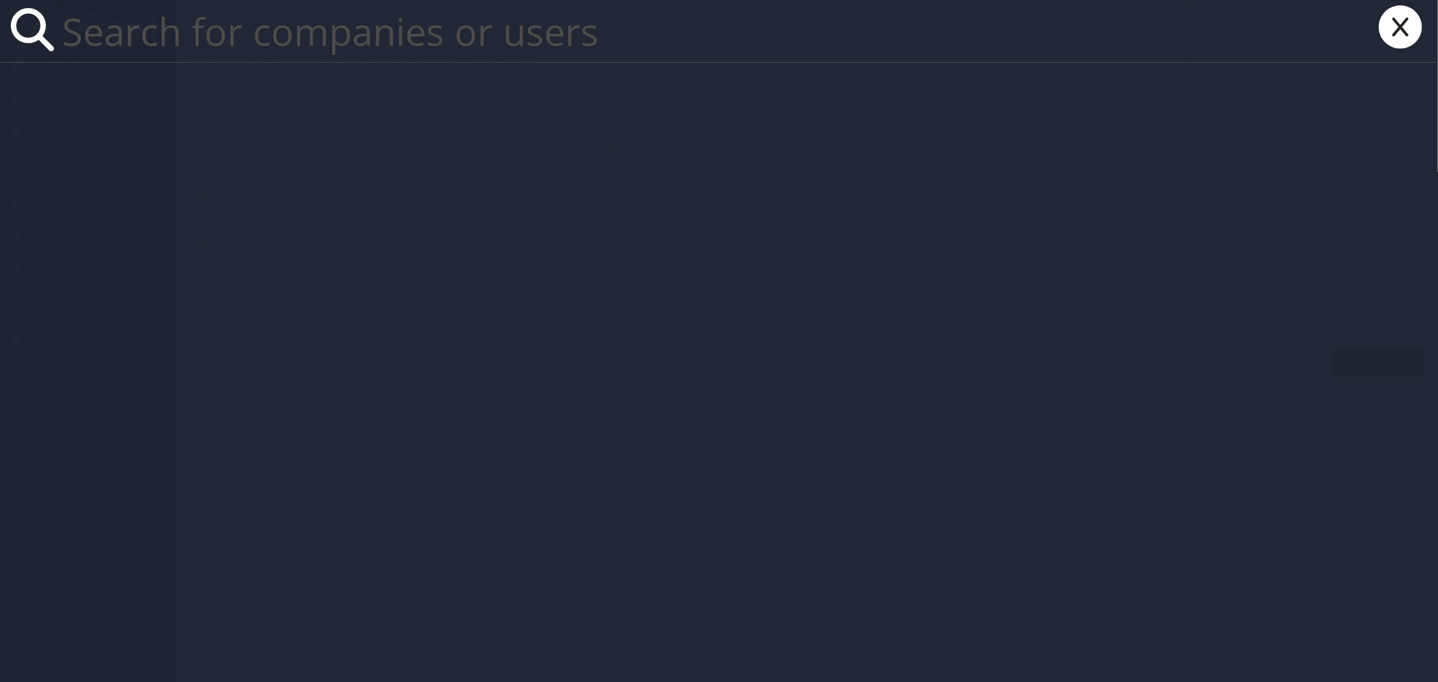
paste input "[EMAIL_ADDRESS][DOMAIN_NAME]"
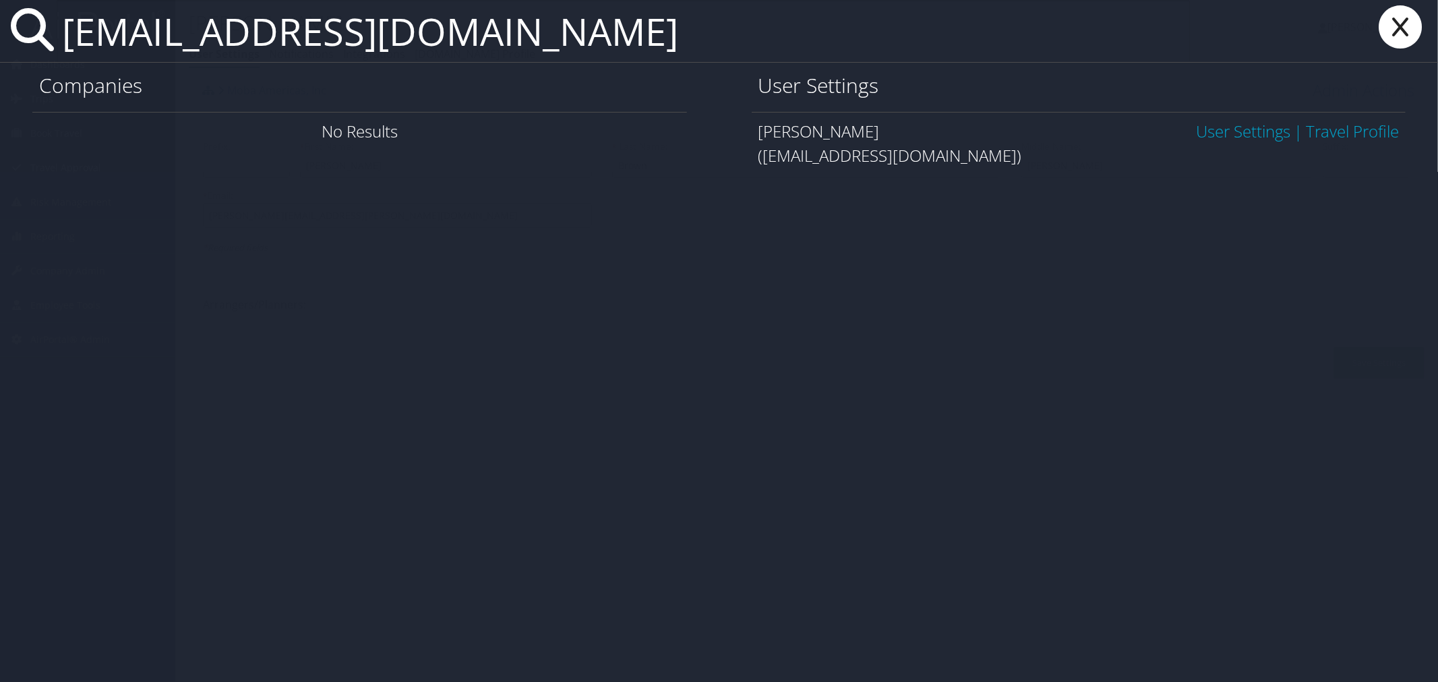
type input "[EMAIL_ADDRESS][DOMAIN_NAME]"
click at [1241, 131] on link "User Settings" at bounding box center [1243, 131] width 94 height 22
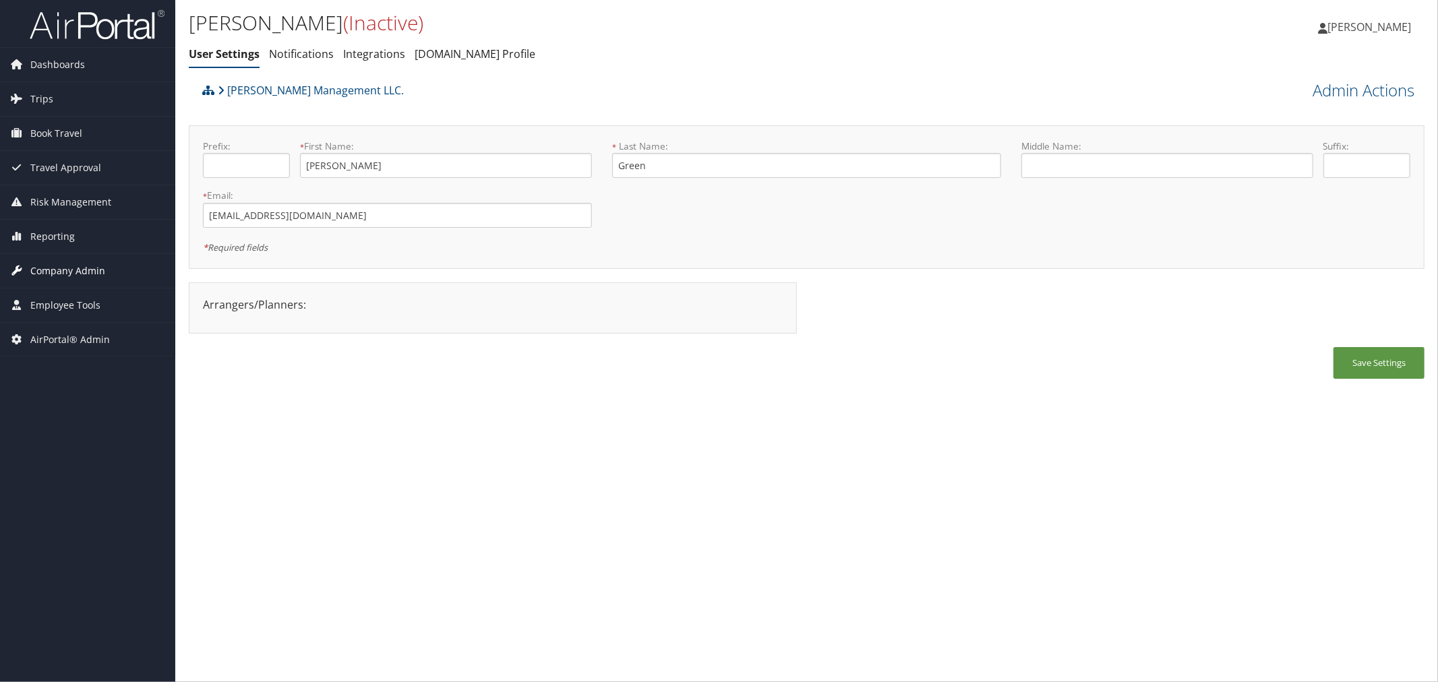
click at [83, 270] on span "Company Admin" at bounding box center [67, 271] width 75 height 34
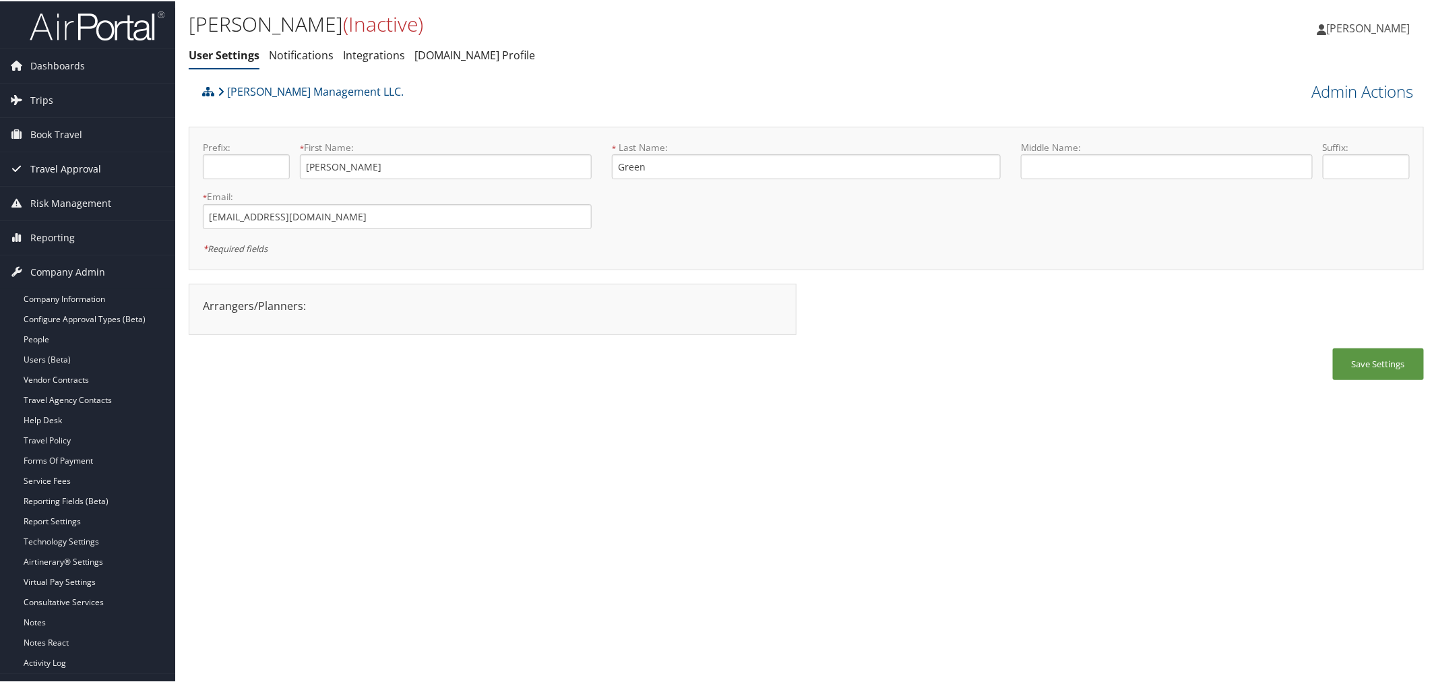
click at [71, 169] on span "Travel Approval" at bounding box center [65, 168] width 71 height 34
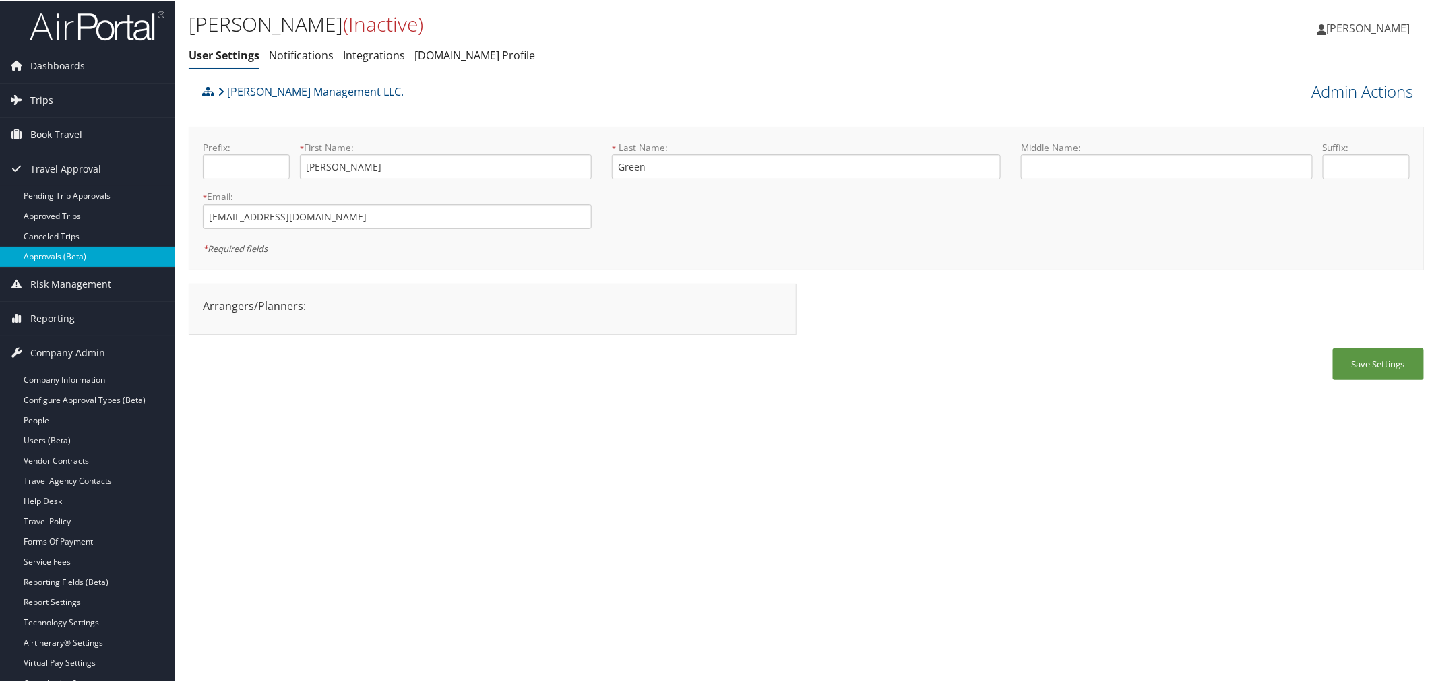
click at [51, 254] on link "Approvals (Beta)" at bounding box center [87, 255] width 175 height 20
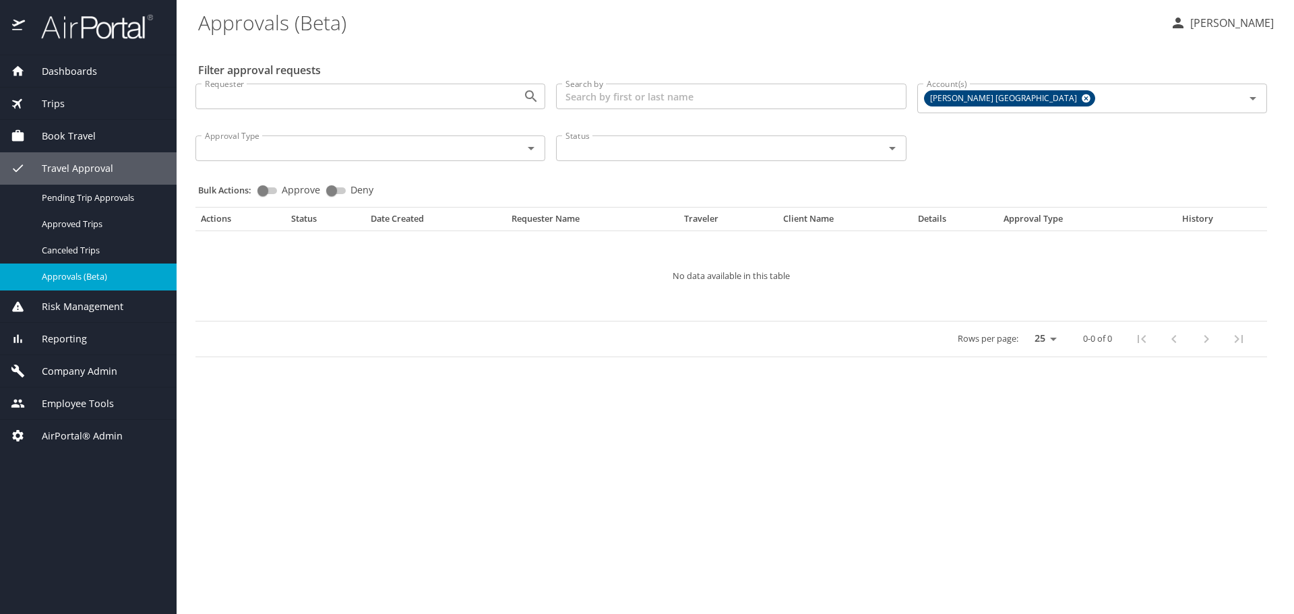
click at [390, 41] on \(Beta\) "Approvals (Beta)" at bounding box center [678, 22] width 961 height 42
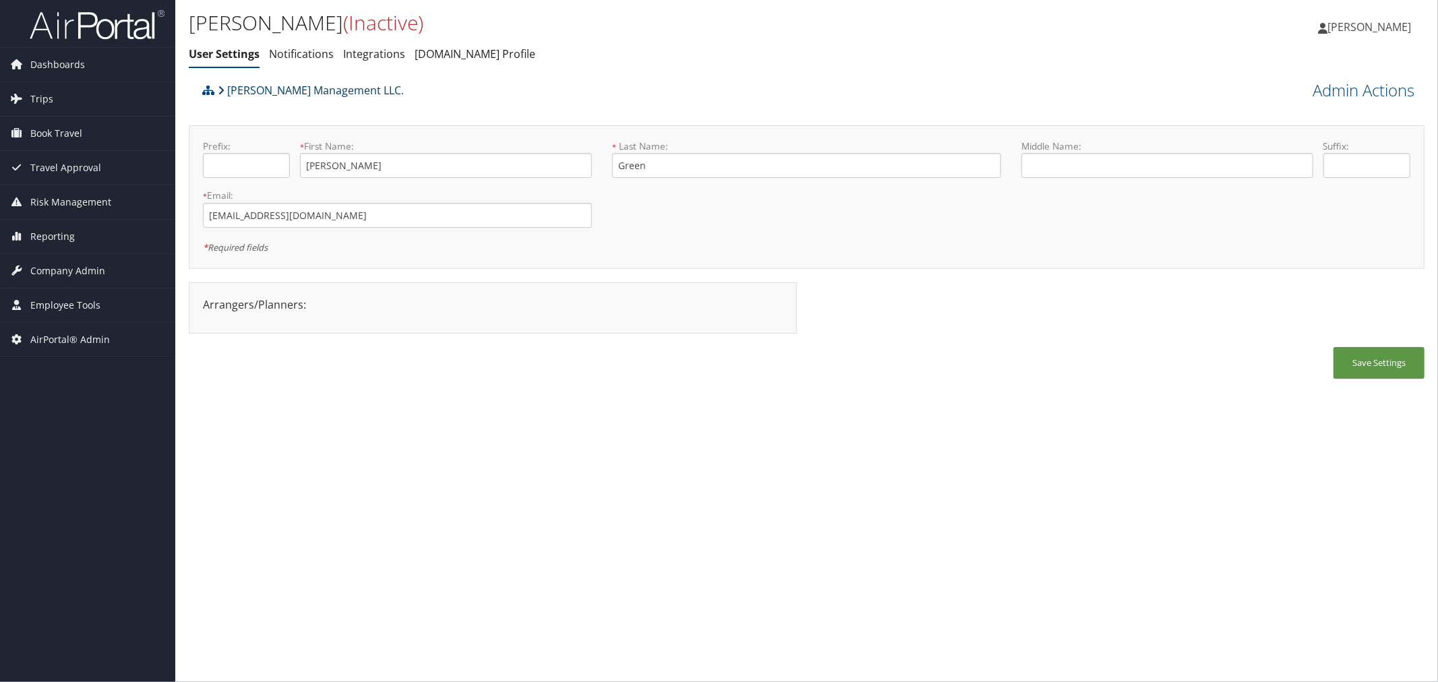
click at [291, 90] on link "[PERSON_NAME] Management LLC." at bounding box center [311, 90] width 186 height 27
click at [491, 99] on div "[PERSON_NAME] Management LLC." at bounding box center [652, 95] width 907 height 36
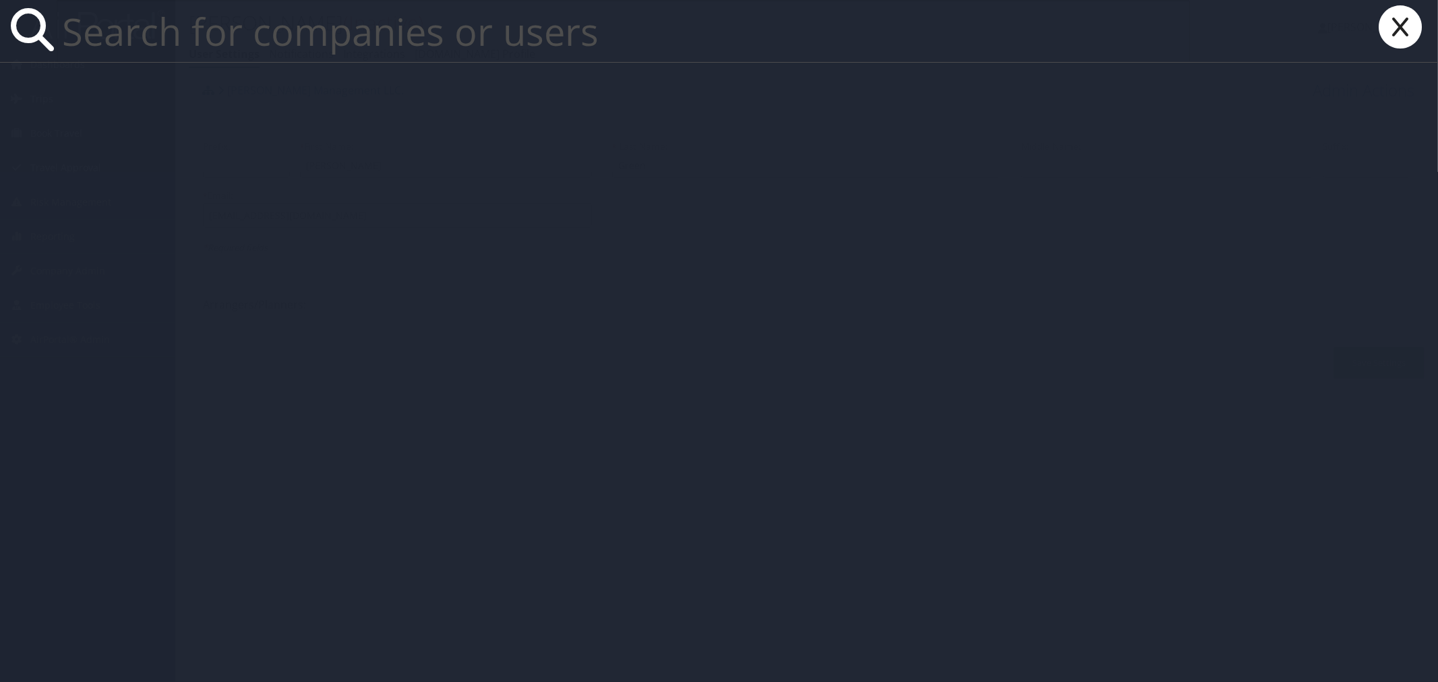
paste input "[PERSON_NAME]"
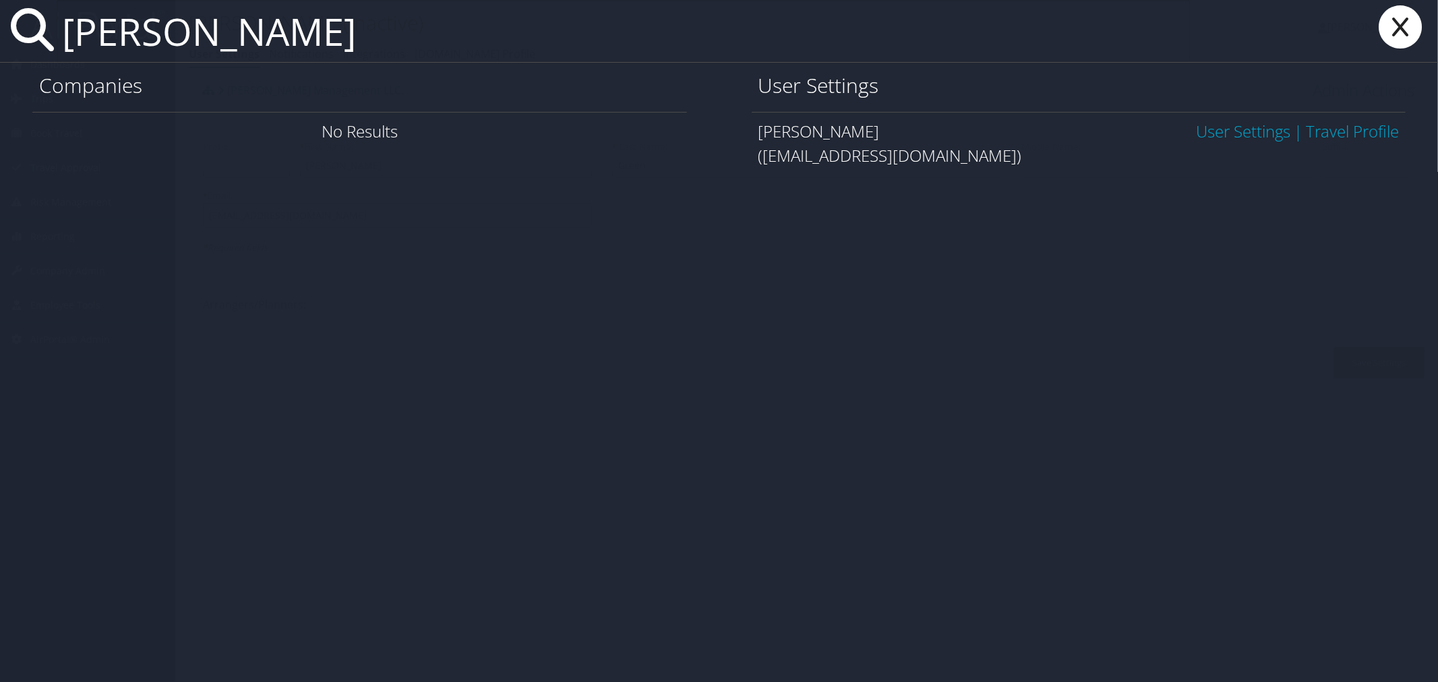
type input "[PERSON_NAME]"
drag, startPoint x: 948, startPoint y: 157, endPoint x: 762, endPoint y: 162, distance: 186.1
click at [762, 162] on div "(lpourciau@jimnnicks.com)" at bounding box center [1078, 156] width 641 height 24
copy div "[EMAIL_ADDRESS][DOMAIN_NAME]"
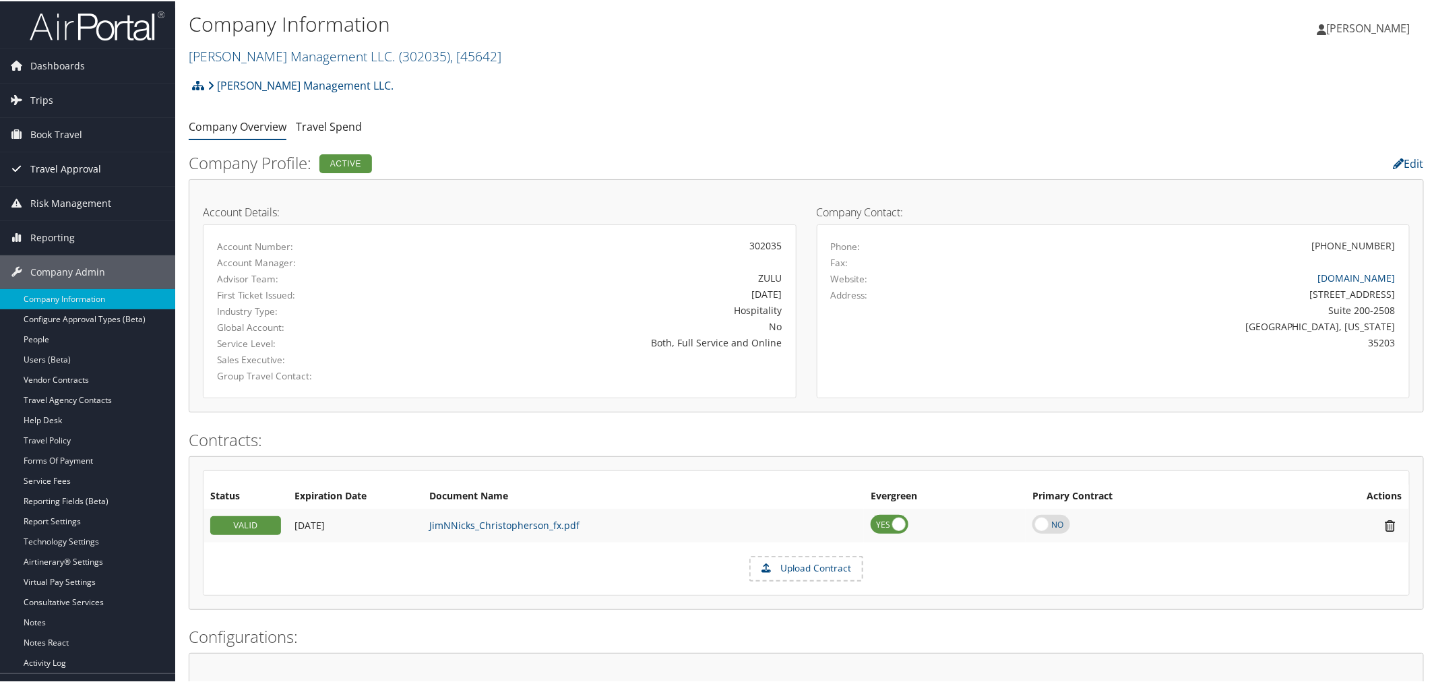
click at [49, 160] on span "Travel Approval" at bounding box center [65, 168] width 71 height 34
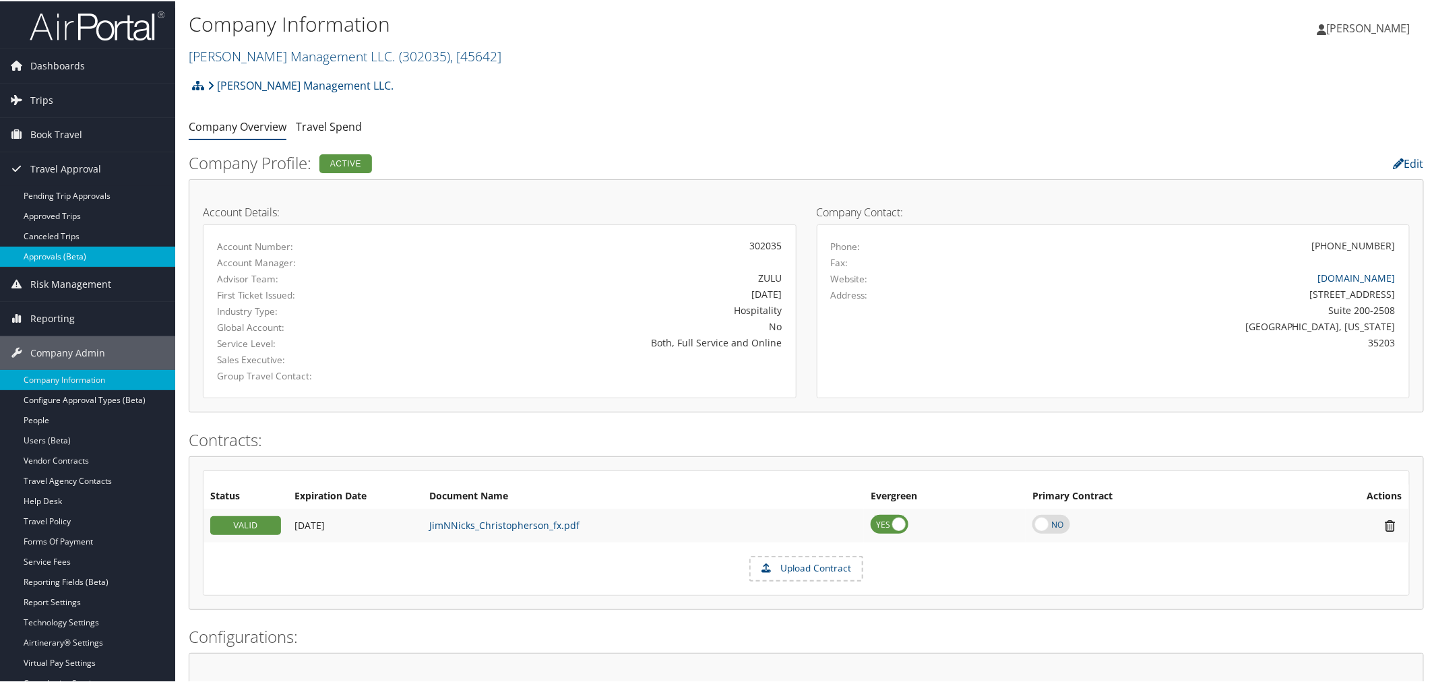
click at [46, 258] on link "Approvals (Beta)" at bounding box center [87, 255] width 175 height 20
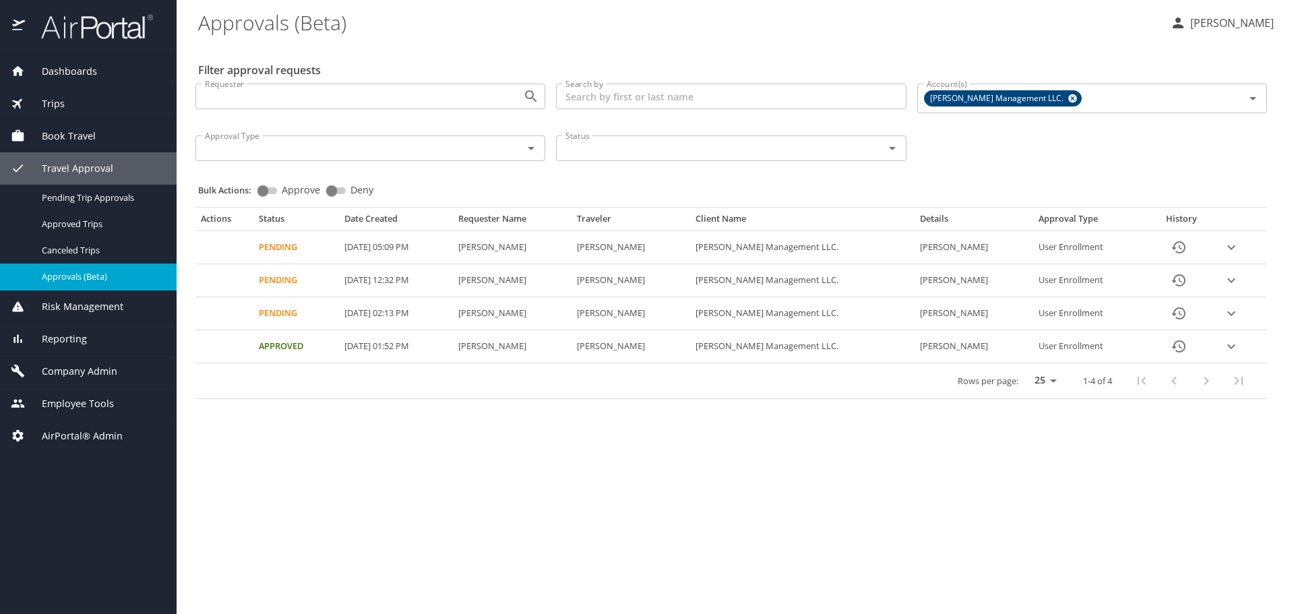
click at [1230, 248] on icon "expand row" at bounding box center [1231, 247] width 8 height 5
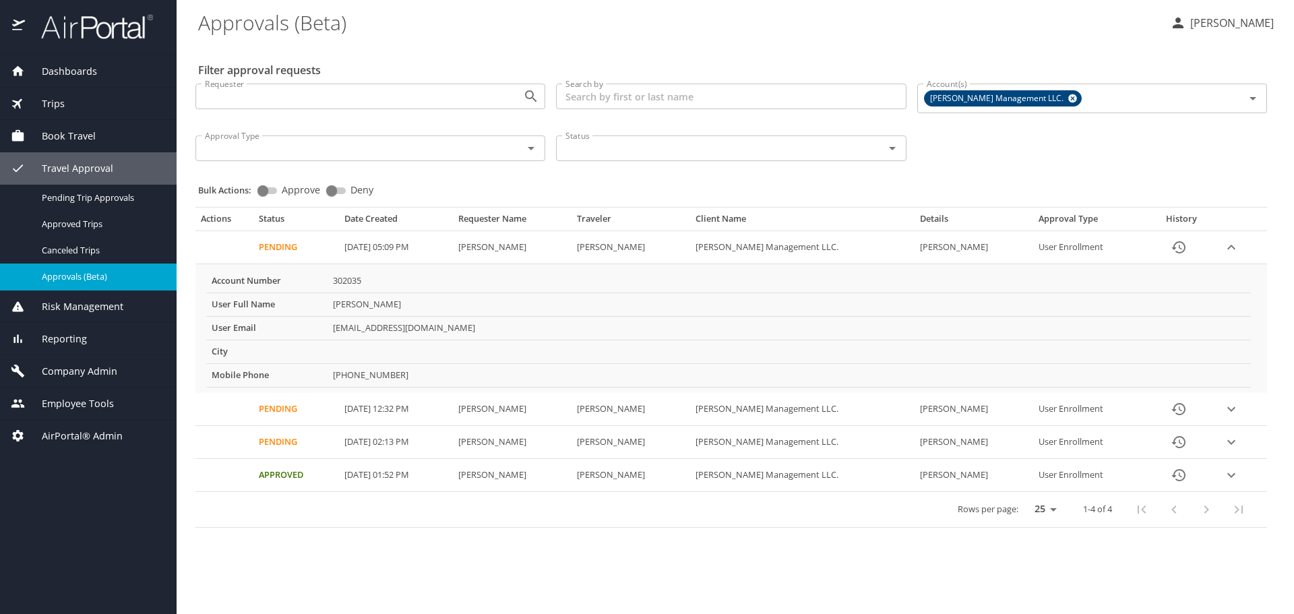
click at [1184, 245] on icon "History" at bounding box center [1179, 247] width 16 height 16
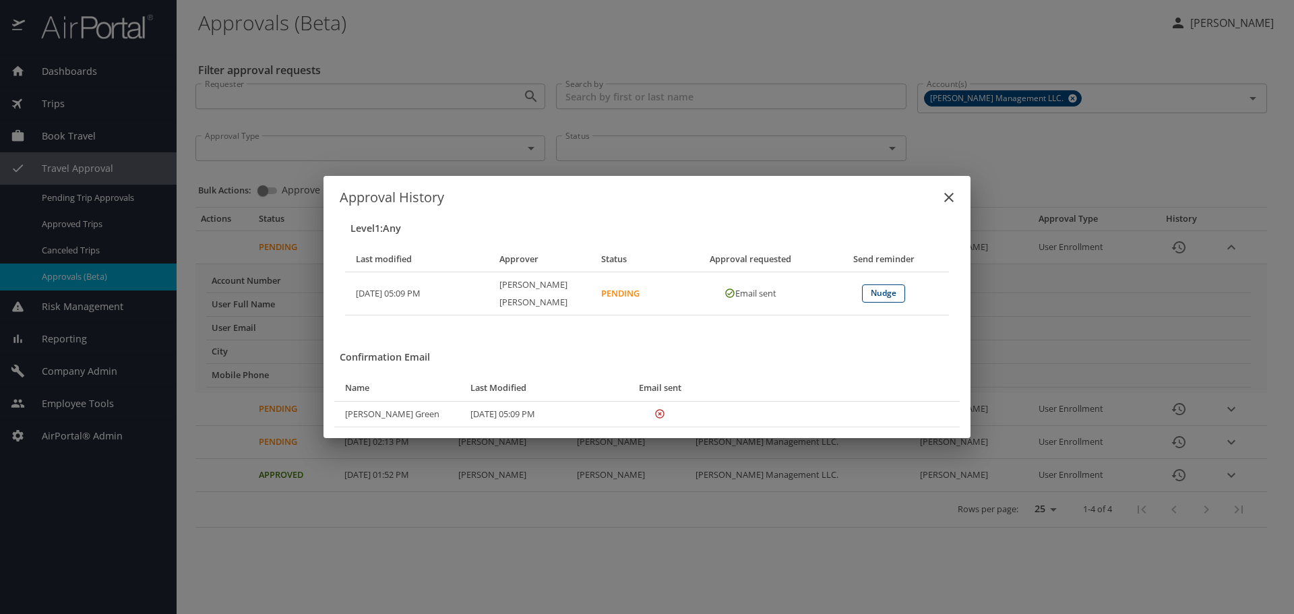
click at [893, 297] on span "Nudge" at bounding box center [884, 293] width 42 height 14
click at [488, 53] on div "Approval History Level 1 : Any Last modified Approver Status Approval requested…" at bounding box center [647, 307] width 1294 height 614
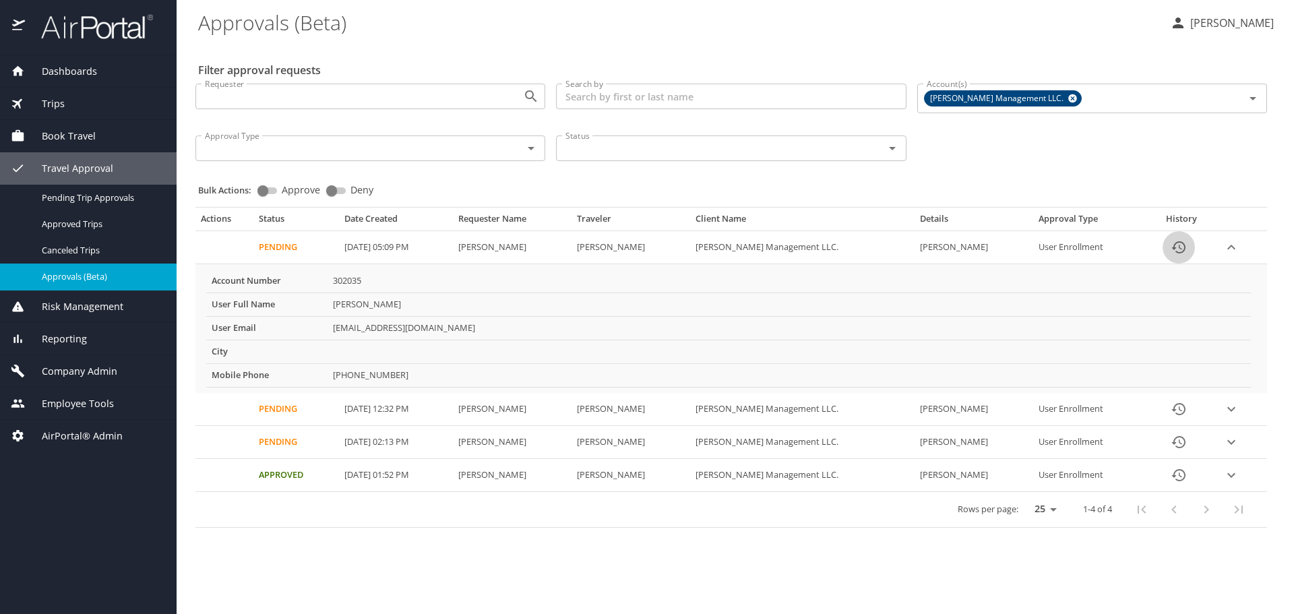
click at [1174, 250] on icon "History" at bounding box center [1179, 247] width 16 height 16
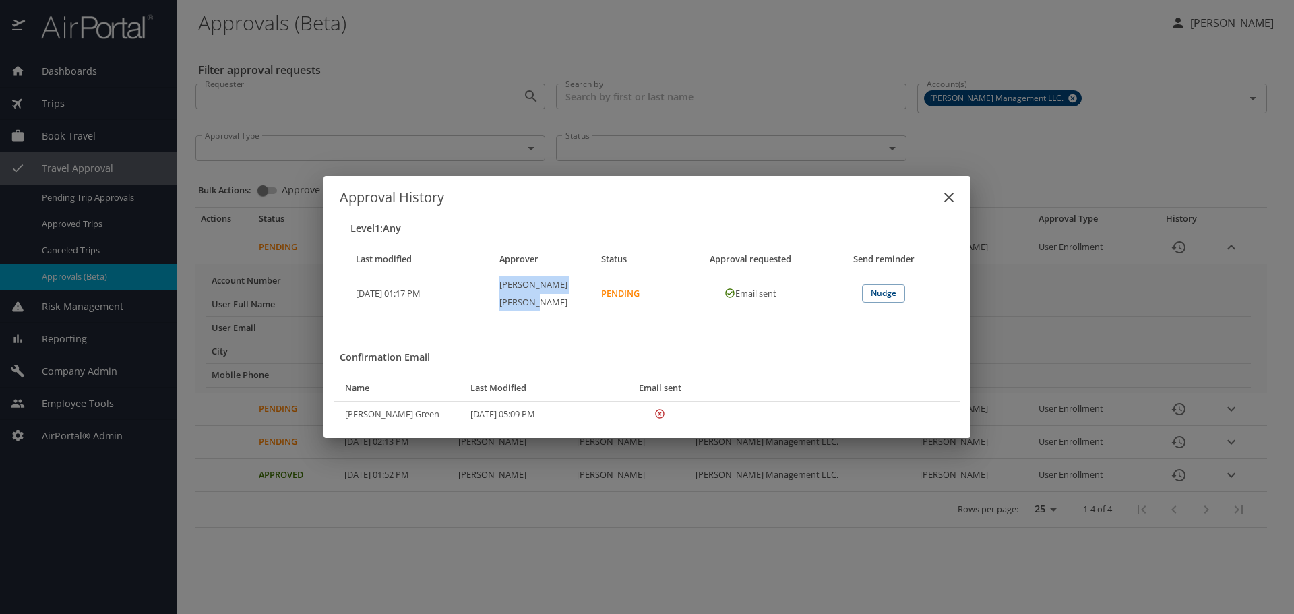
drag, startPoint x: 574, startPoint y: 293, endPoint x: 500, endPoint y: 293, distance: 74.1
click at [500, 293] on th "Lindsey Pourciau" at bounding box center [540, 293] width 102 height 43
copy th "Lindsey Pourciau"
drag, startPoint x: 419, startPoint y: 53, endPoint x: 274, endPoint y: 12, distance: 150.0
click at [418, 53] on div "Approval History Level 1 : Any Last modified Approver Status Approval requested…" at bounding box center [647, 307] width 1294 height 614
